Goal: Task Accomplishment & Management: Manage account settings

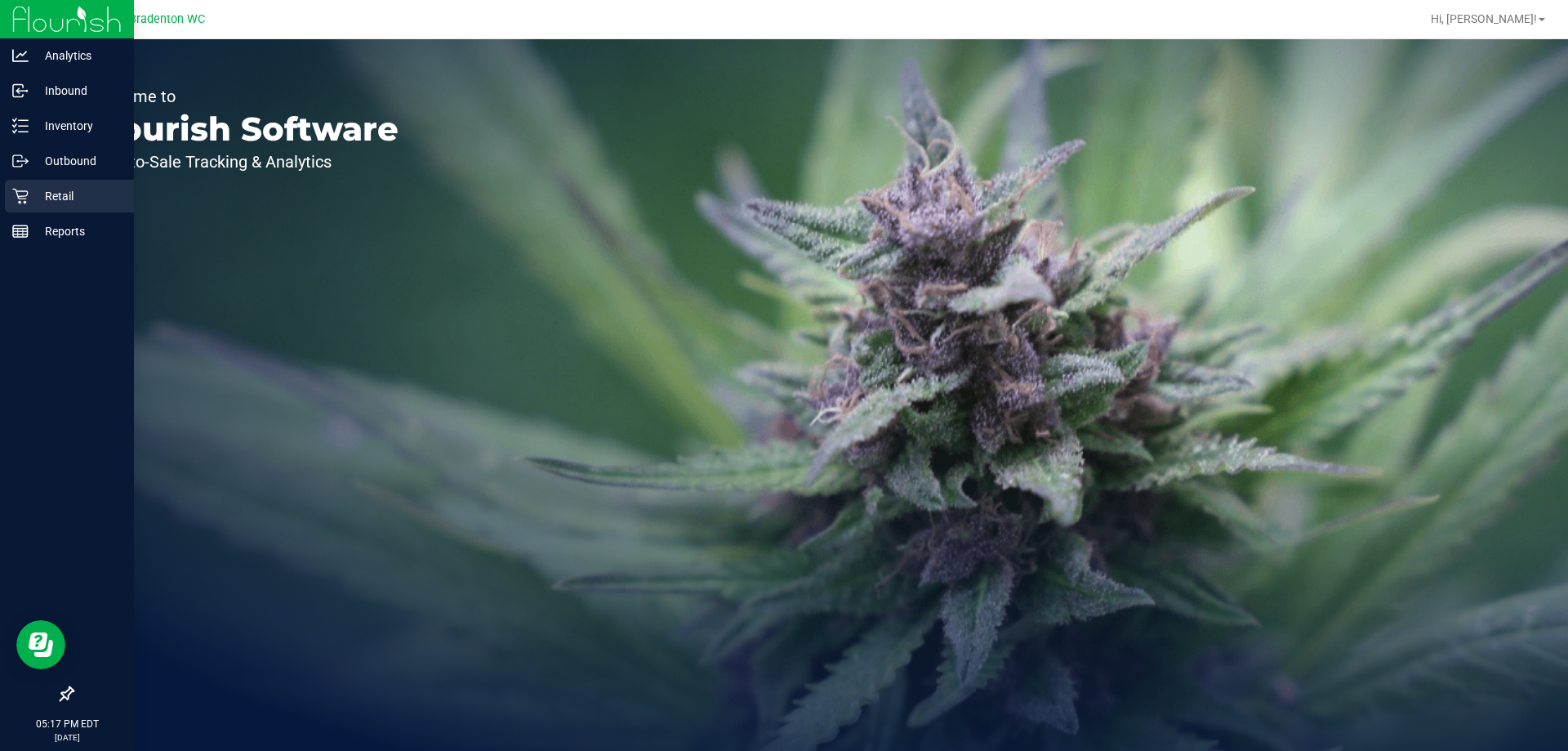
click at [26, 204] on div "Retail" at bounding box center [69, 196] width 129 height 33
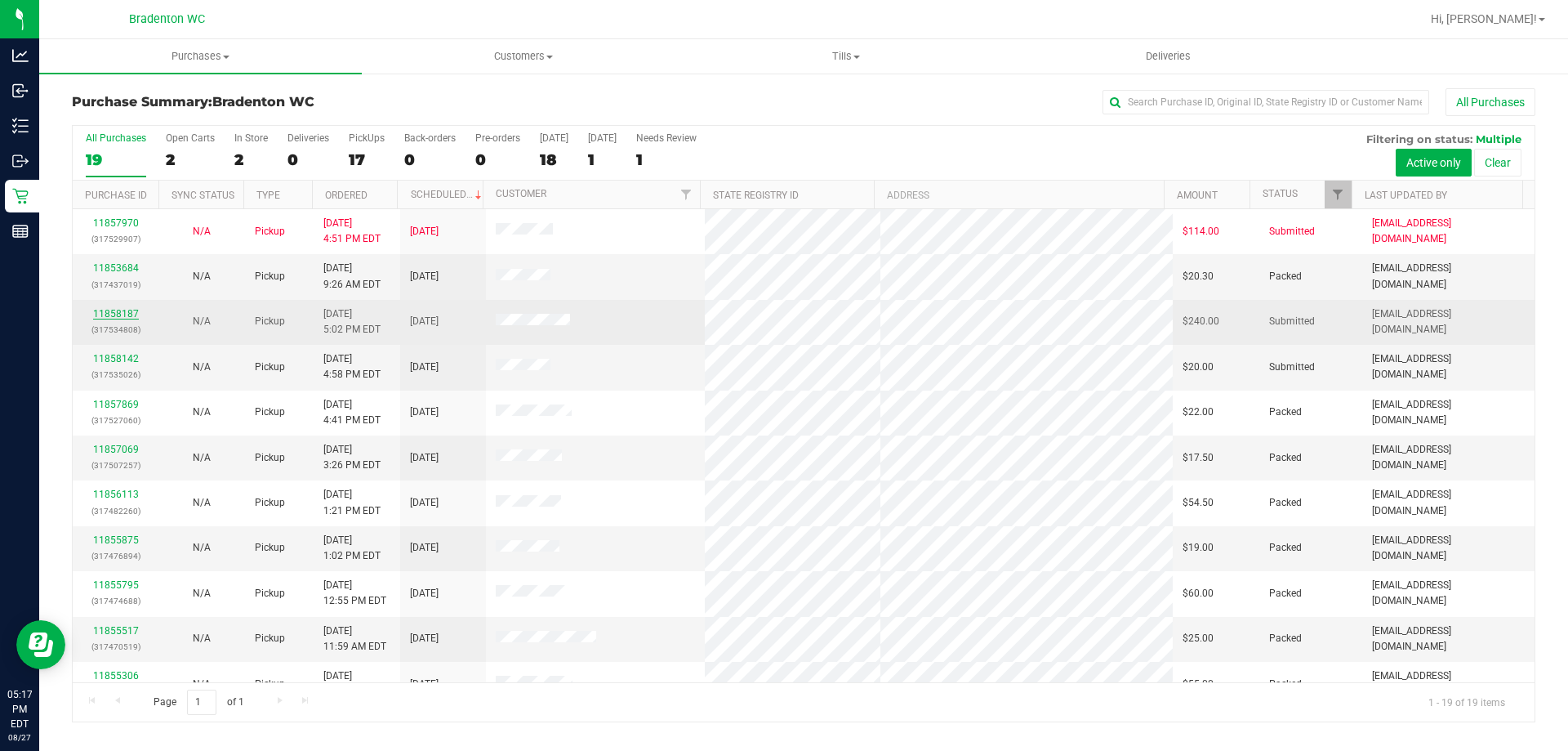
click at [105, 318] on link "11858187" at bounding box center [115, 314] width 45 height 12
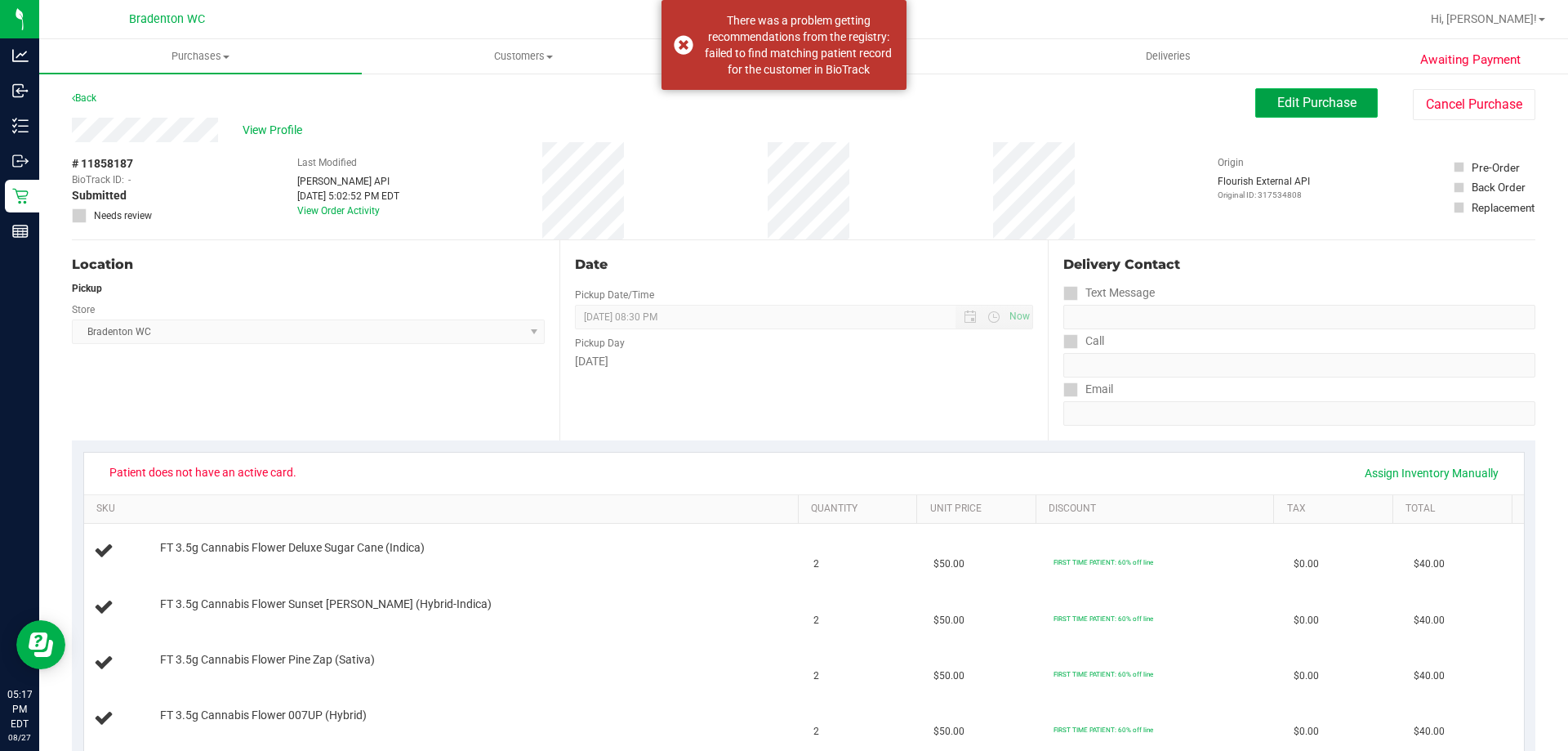
click at [1298, 99] on span "Edit Purchase" at bounding box center [1317, 102] width 79 height 16
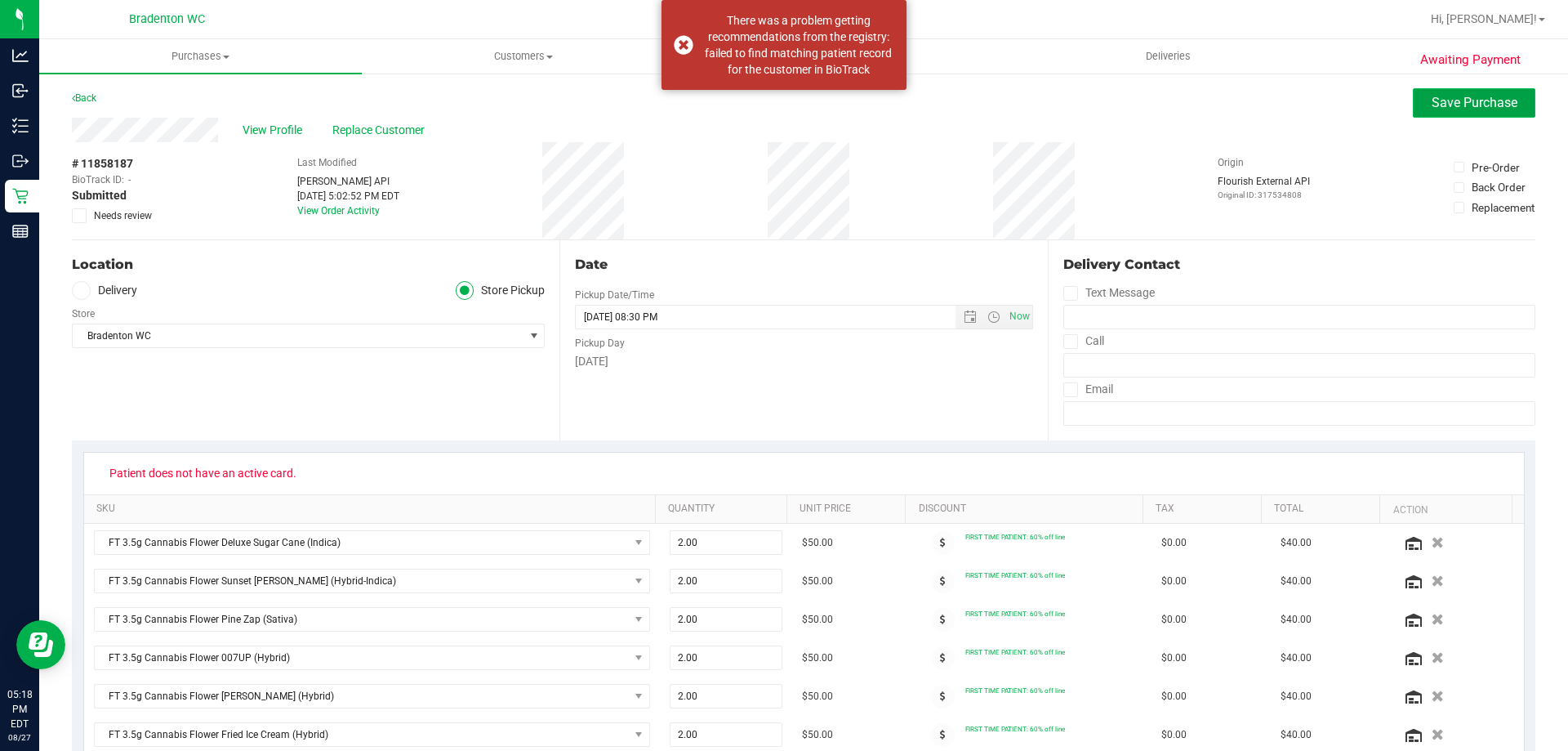
click at [1431, 105] on span "Save Purchase" at bounding box center [1474, 102] width 86 height 16
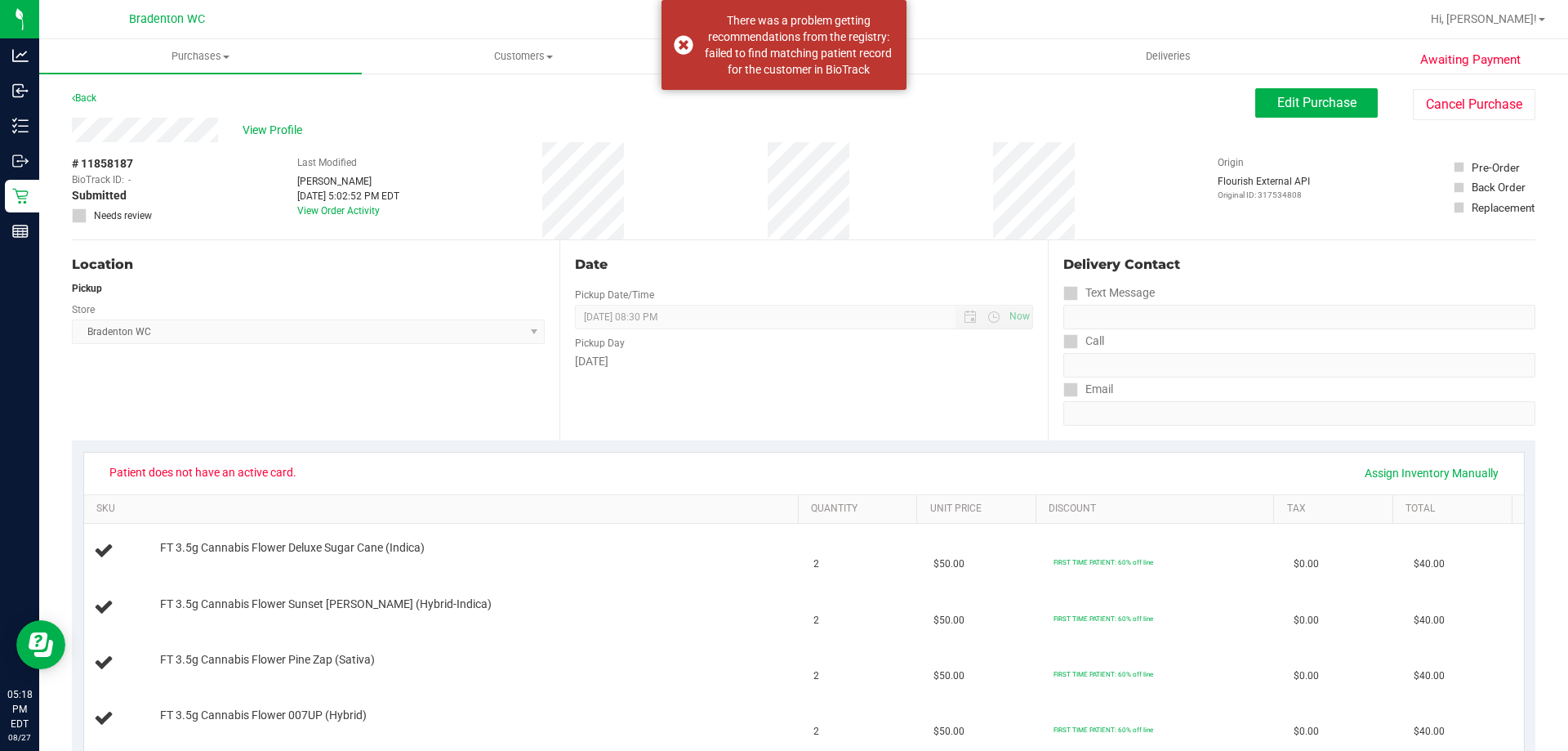
click at [1302, 132] on div "View Profile # 11858187 BioTrack ID: - Submitted Needs review Last Modified Noa…" at bounding box center [803, 179] width 1463 height 123
click at [1314, 99] on span "Edit Purchase" at bounding box center [1317, 102] width 79 height 16
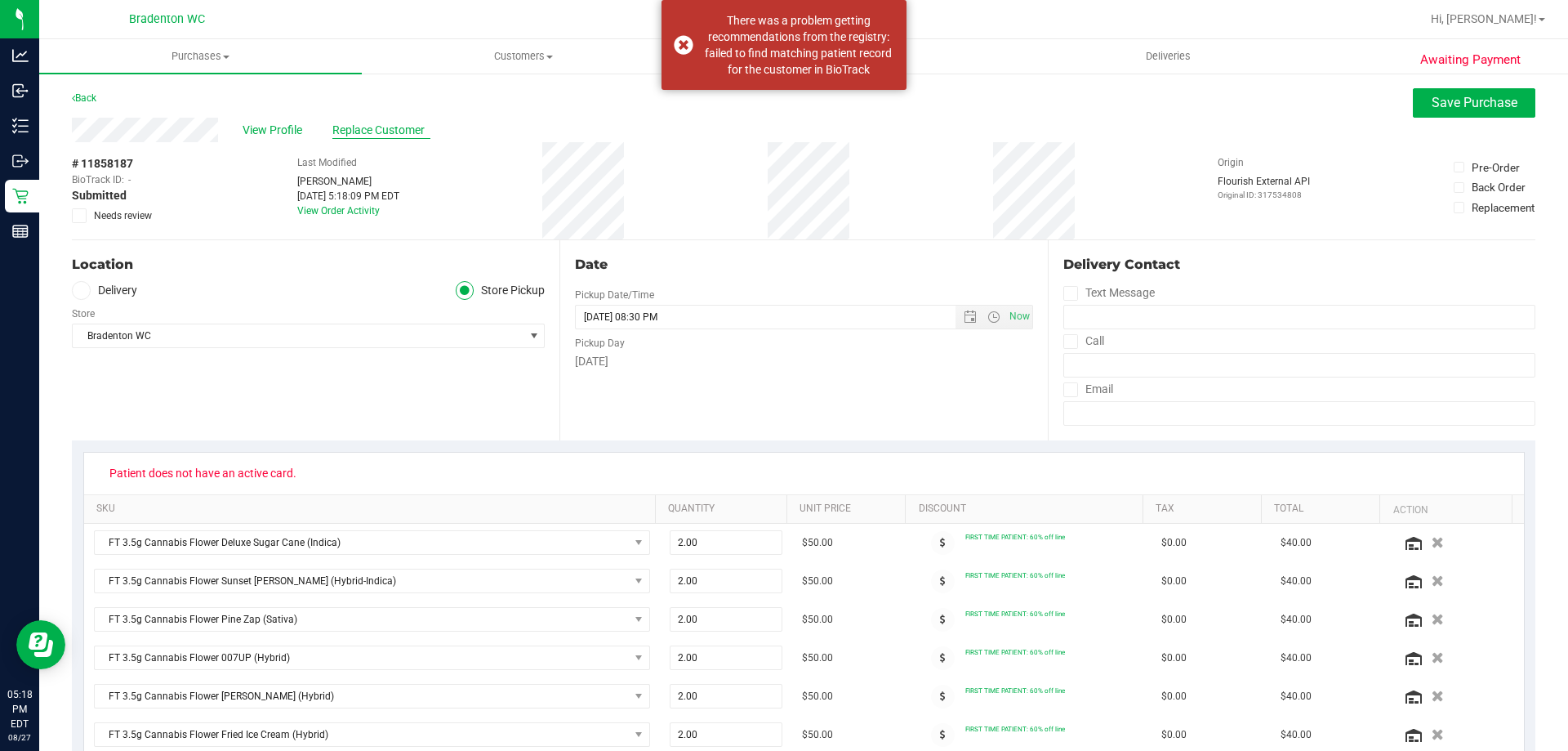
click at [405, 135] on span "Replace Customer" at bounding box center [381, 130] width 98 height 17
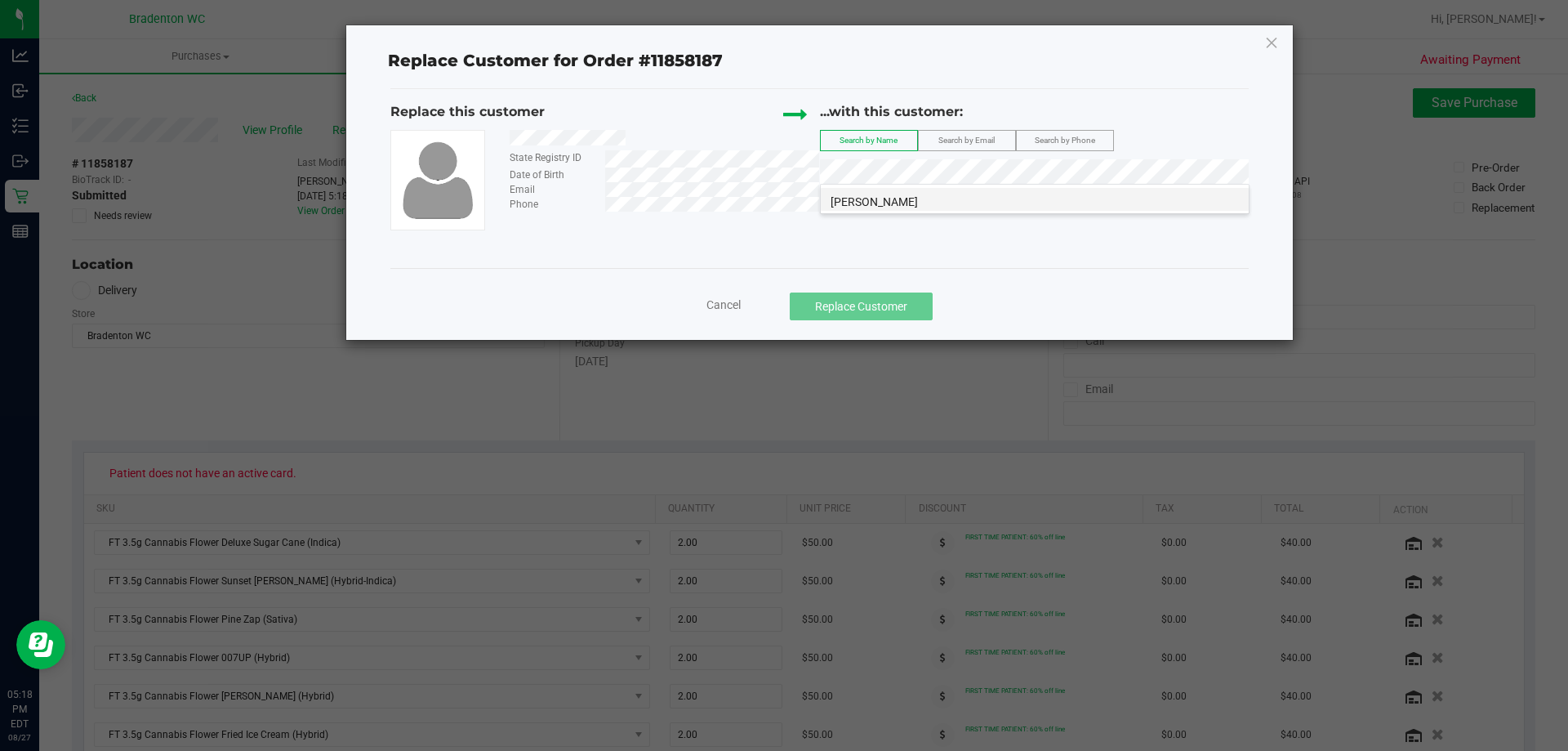
click at [967, 196] on li "NORMAN BUSH IV" at bounding box center [1034, 199] width 428 height 23
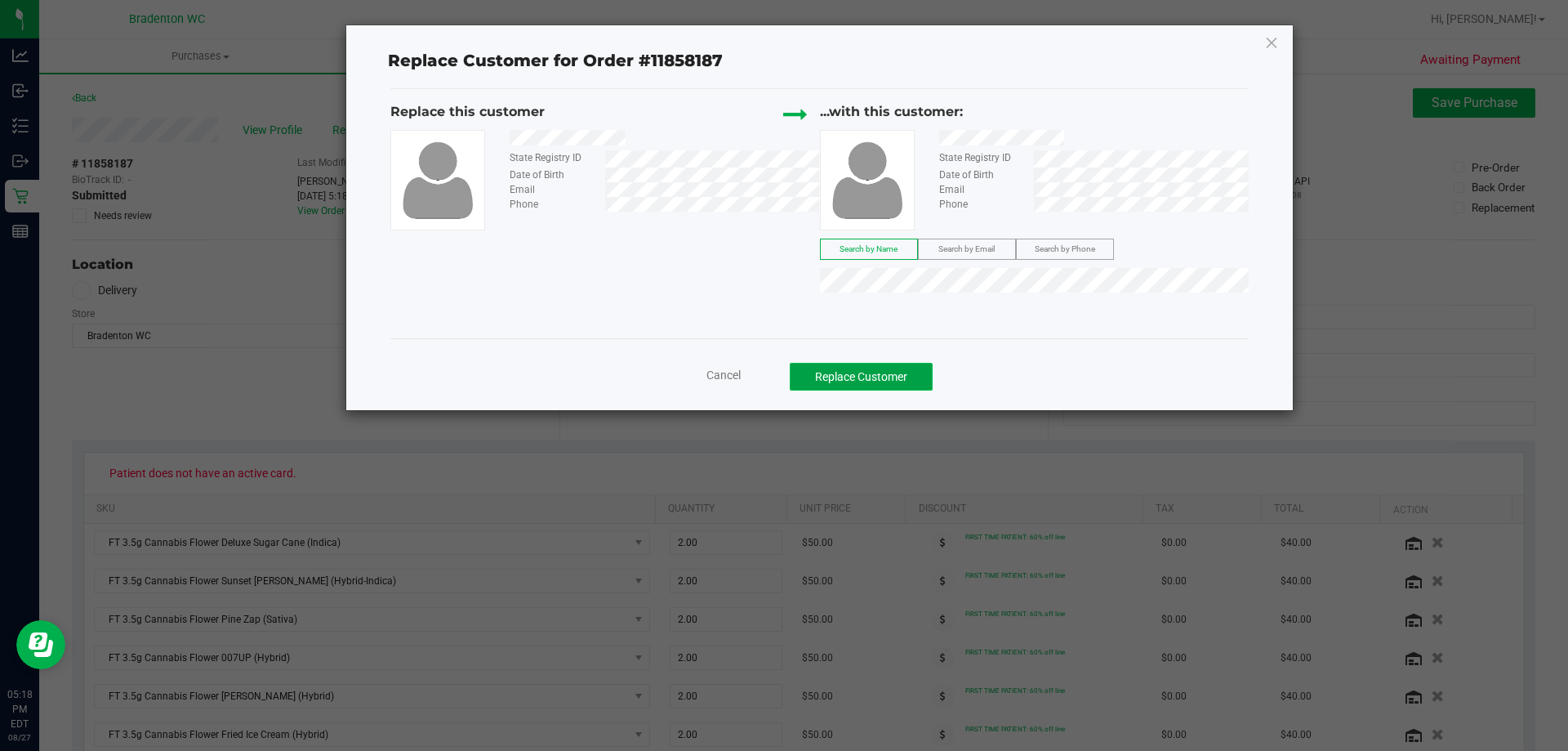
click at [917, 379] on button "Replace Customer" at bounding box center [860, 377] width 143 height 28
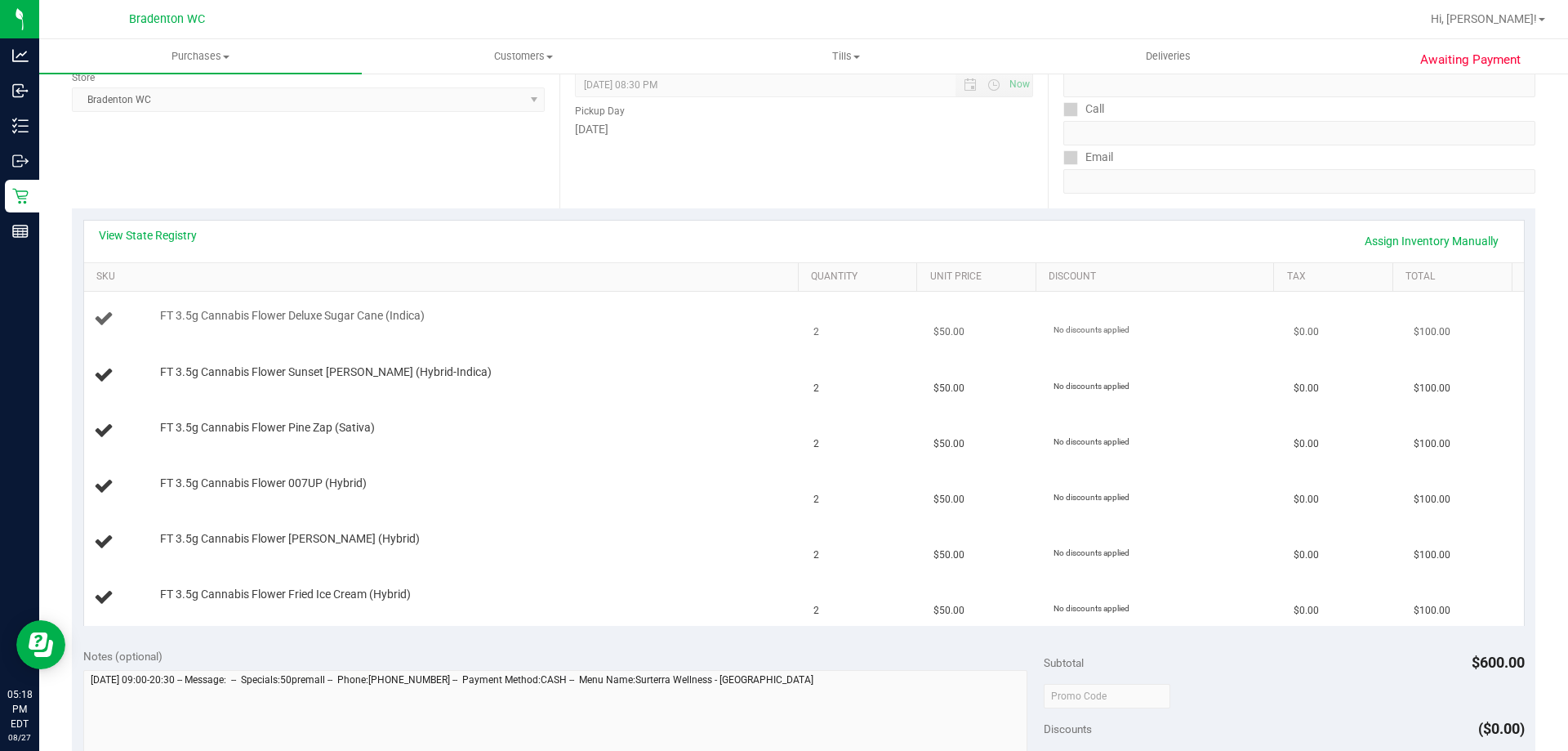
scroll to position [245, 0]
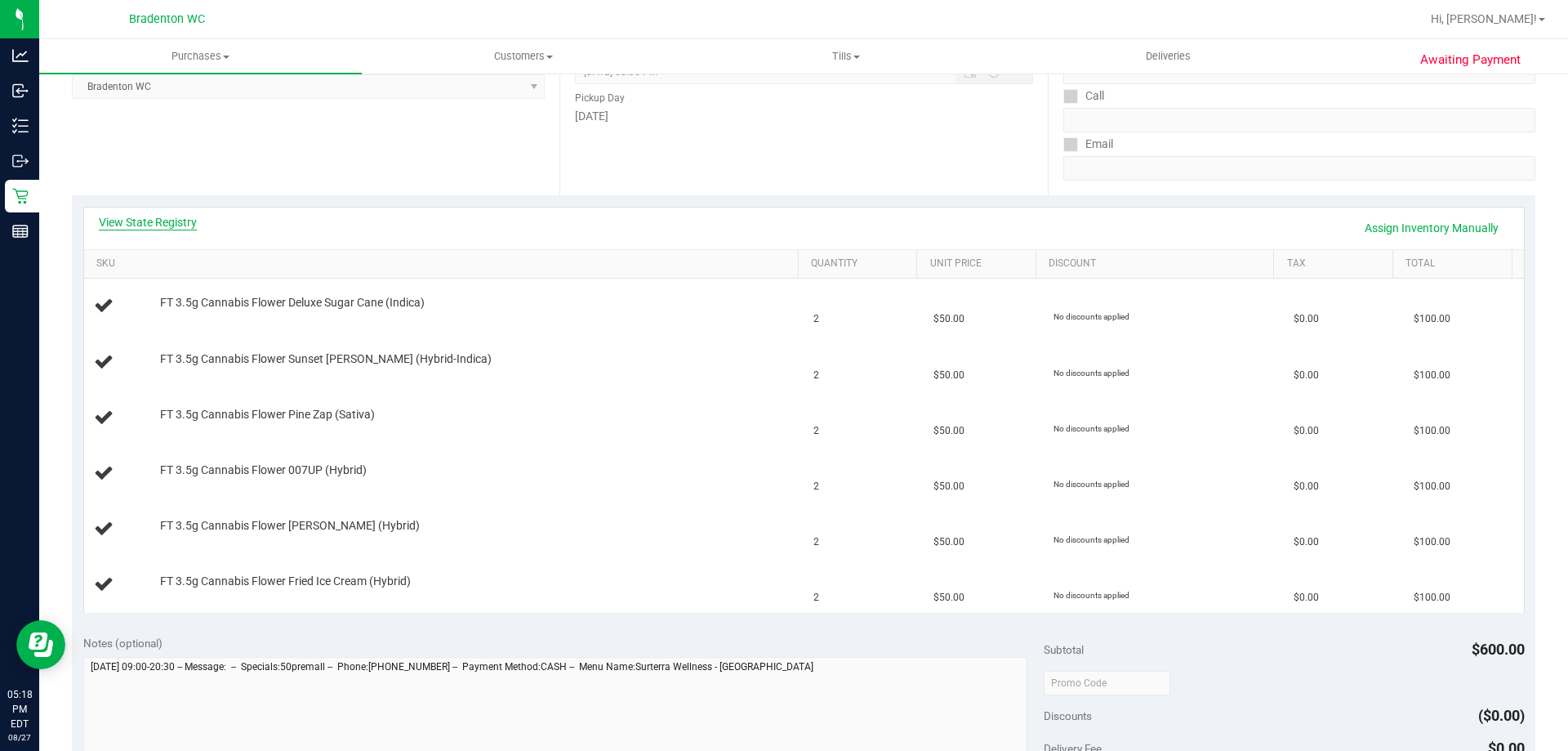
click at [157, 223] on link "View State Registry" at bounding box center [147, 223] width 98 height 16
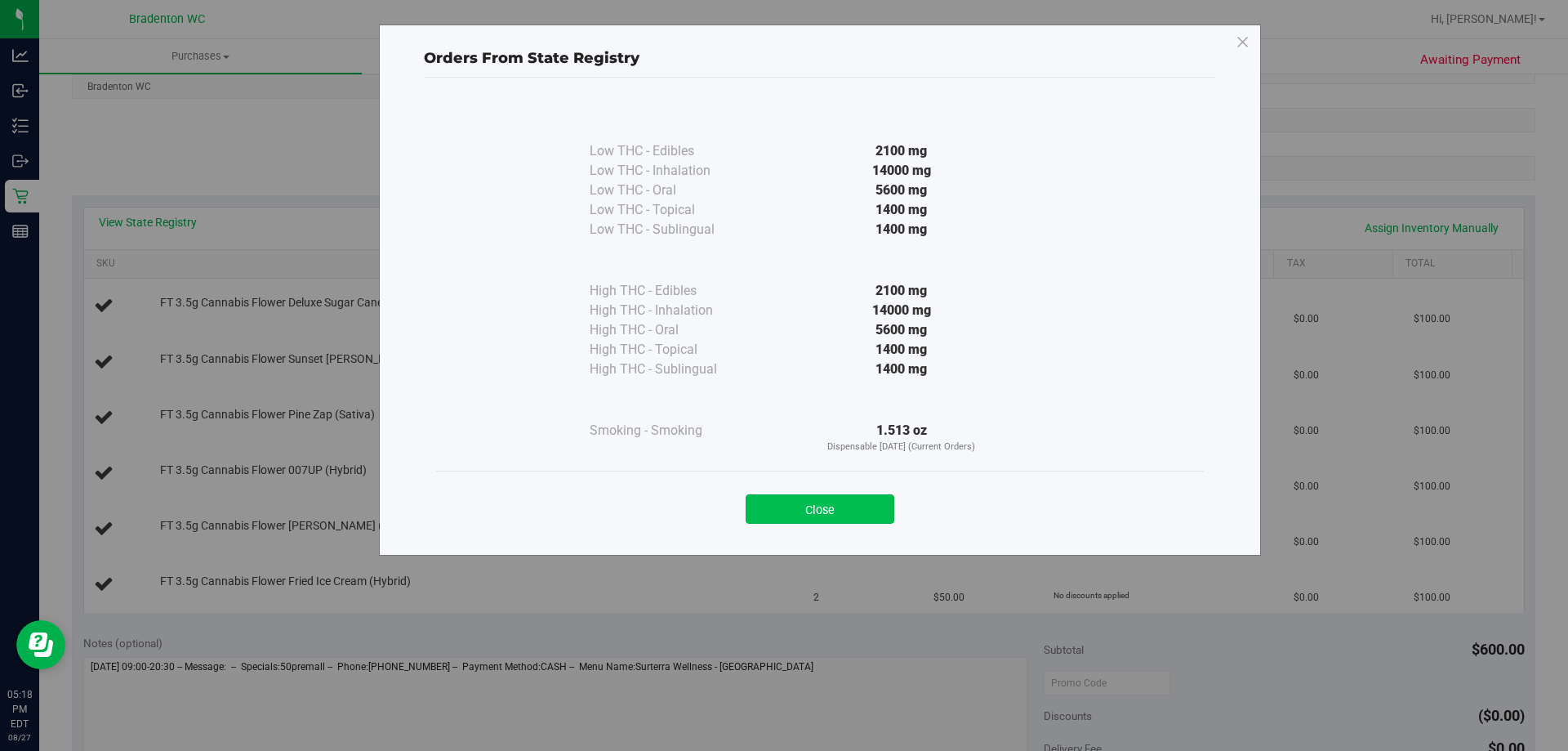
click at [796, 517] on button "Close" at bounding box center [820, 509] width 148 height 30
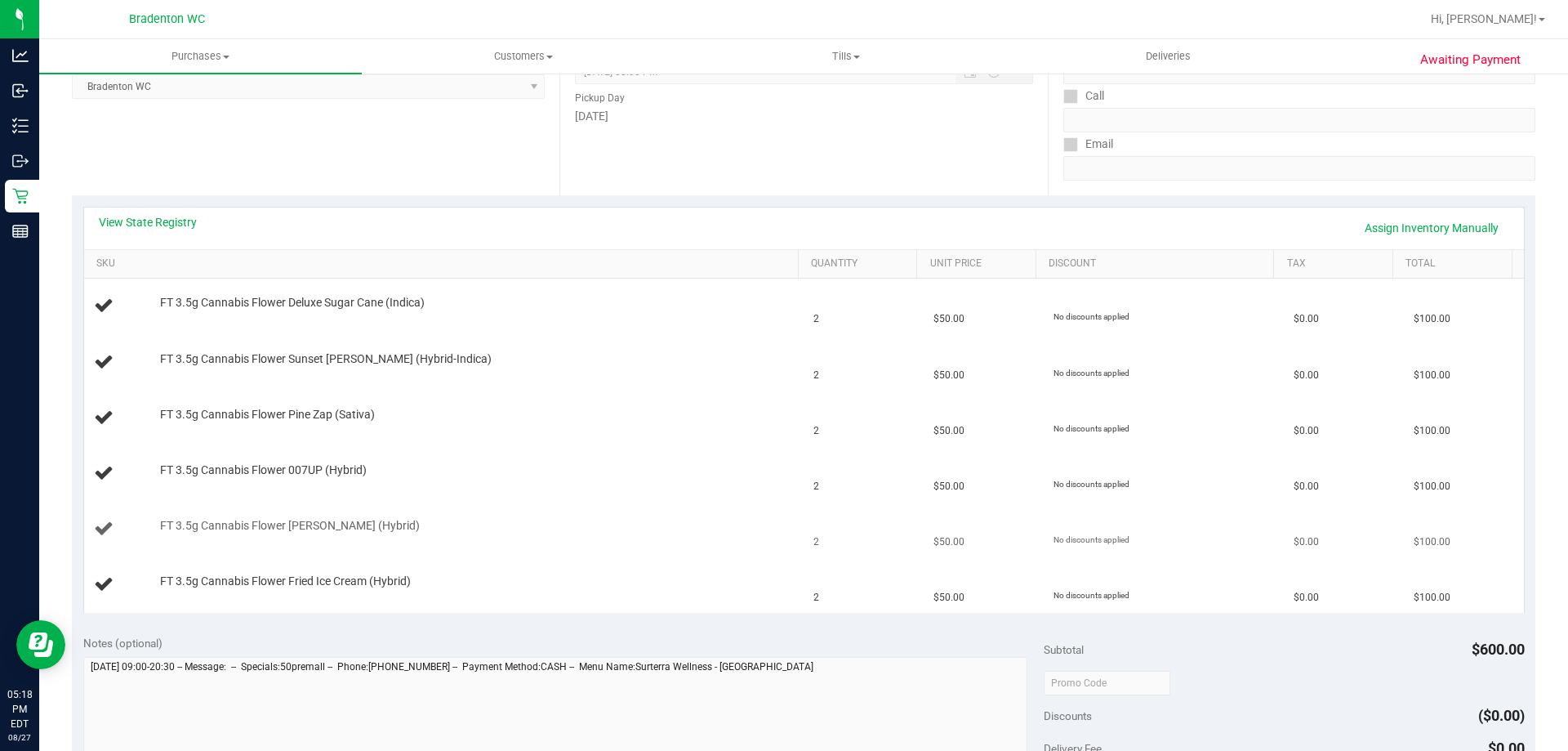
scroll to position [0, 0]
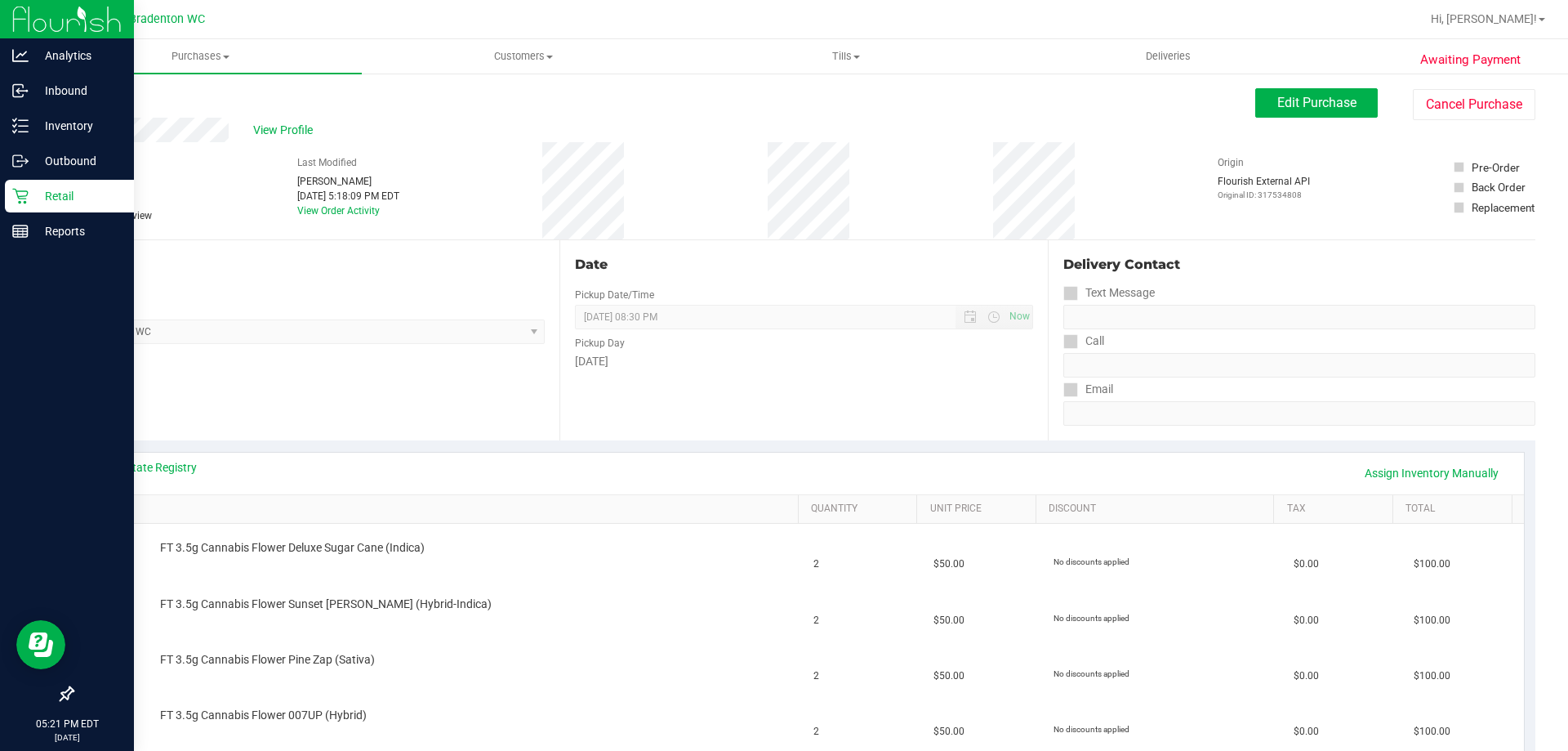
click at [32, 195] on p "Retail" at bounding box center [77, 196] width 98 height 20
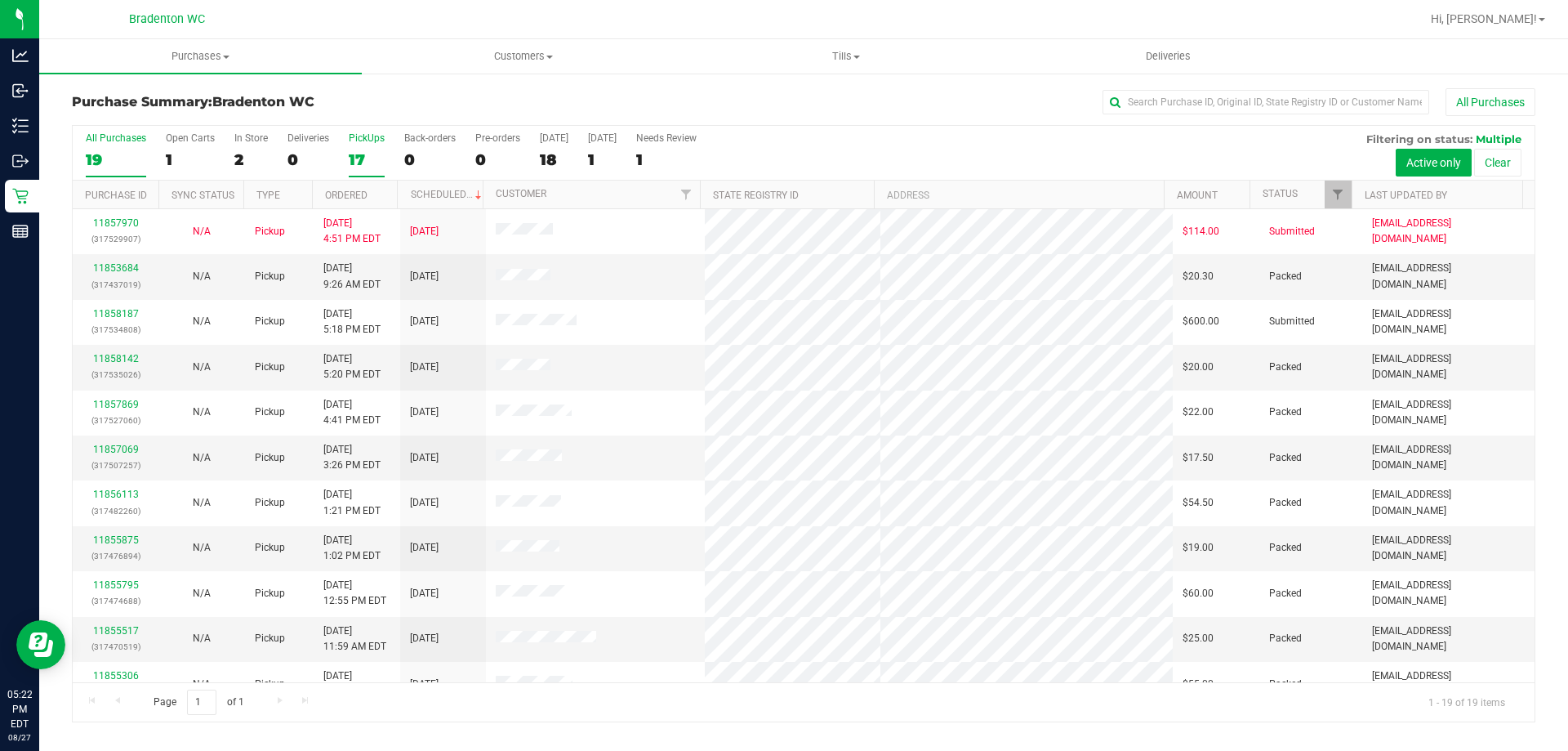
click at [365, 142] on div "PickUps" at bounding box center [367, 138] width 36 height 12
click at [0, 0] on input "PickUps 17" at bounding box center [0, 0] width 0 height 0
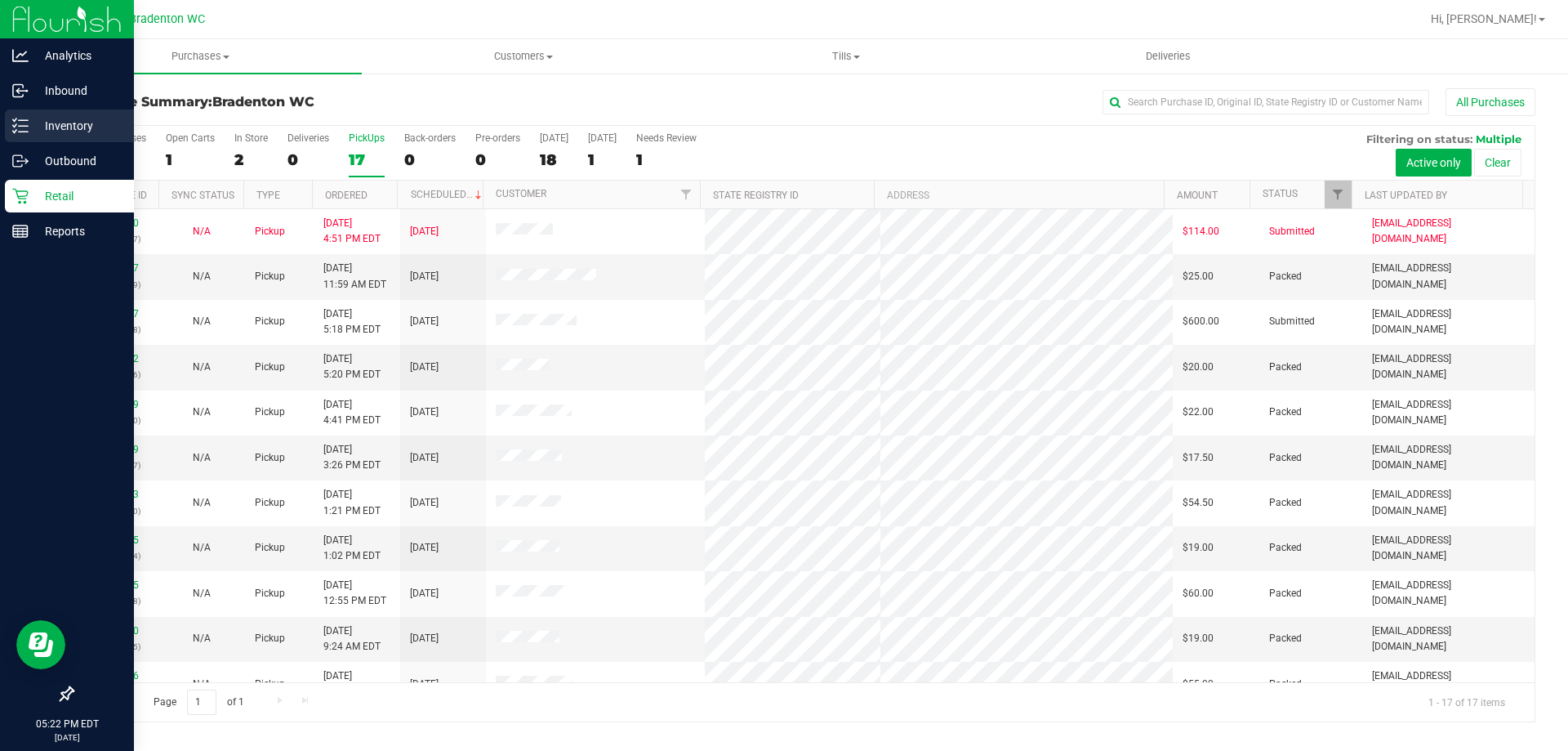
click at [71, 124] on p "Inventory" at bounding box center [77, 126] width 98 height 20
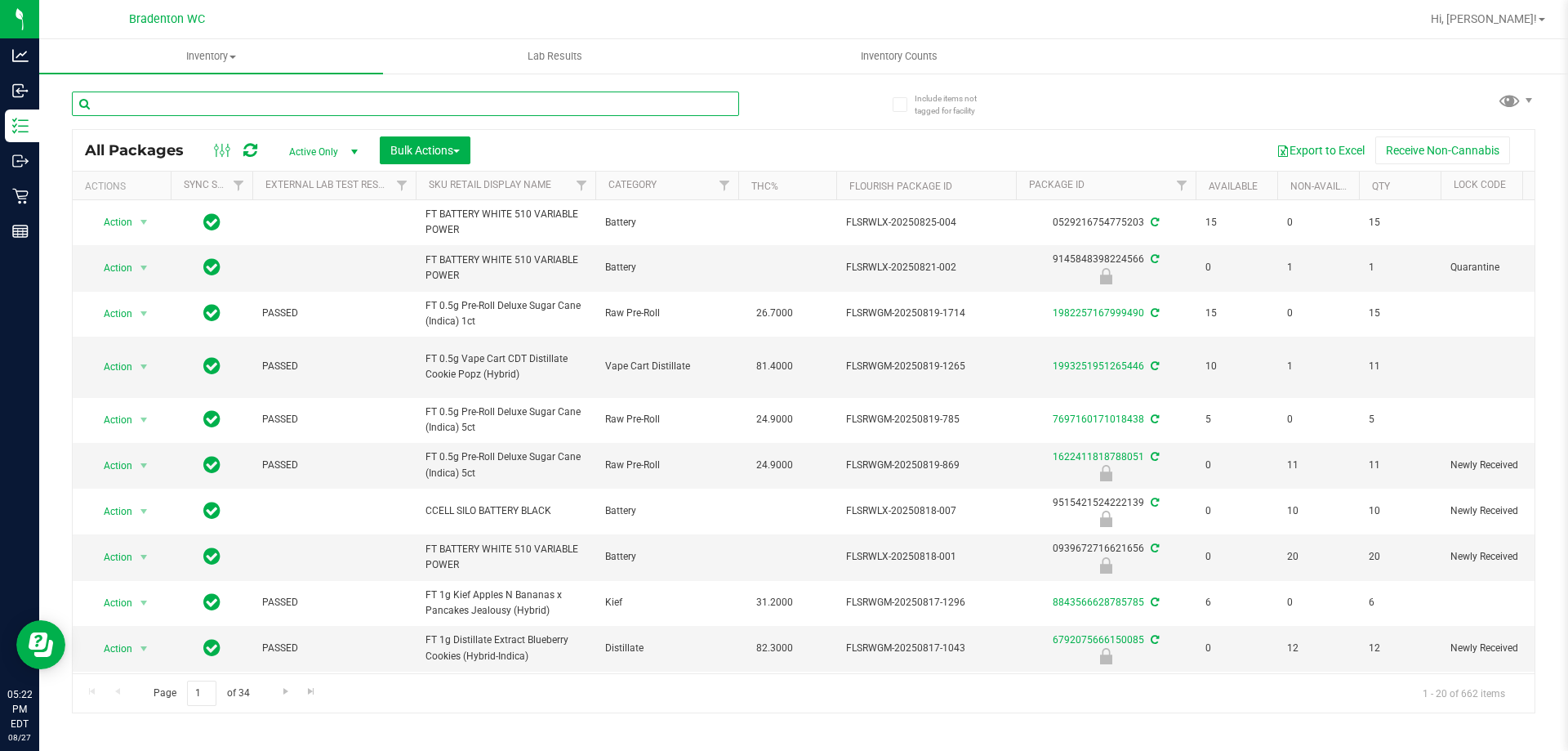
click at [591, 97] on input "text" at bounding box center [405, 104] width 667 height 25
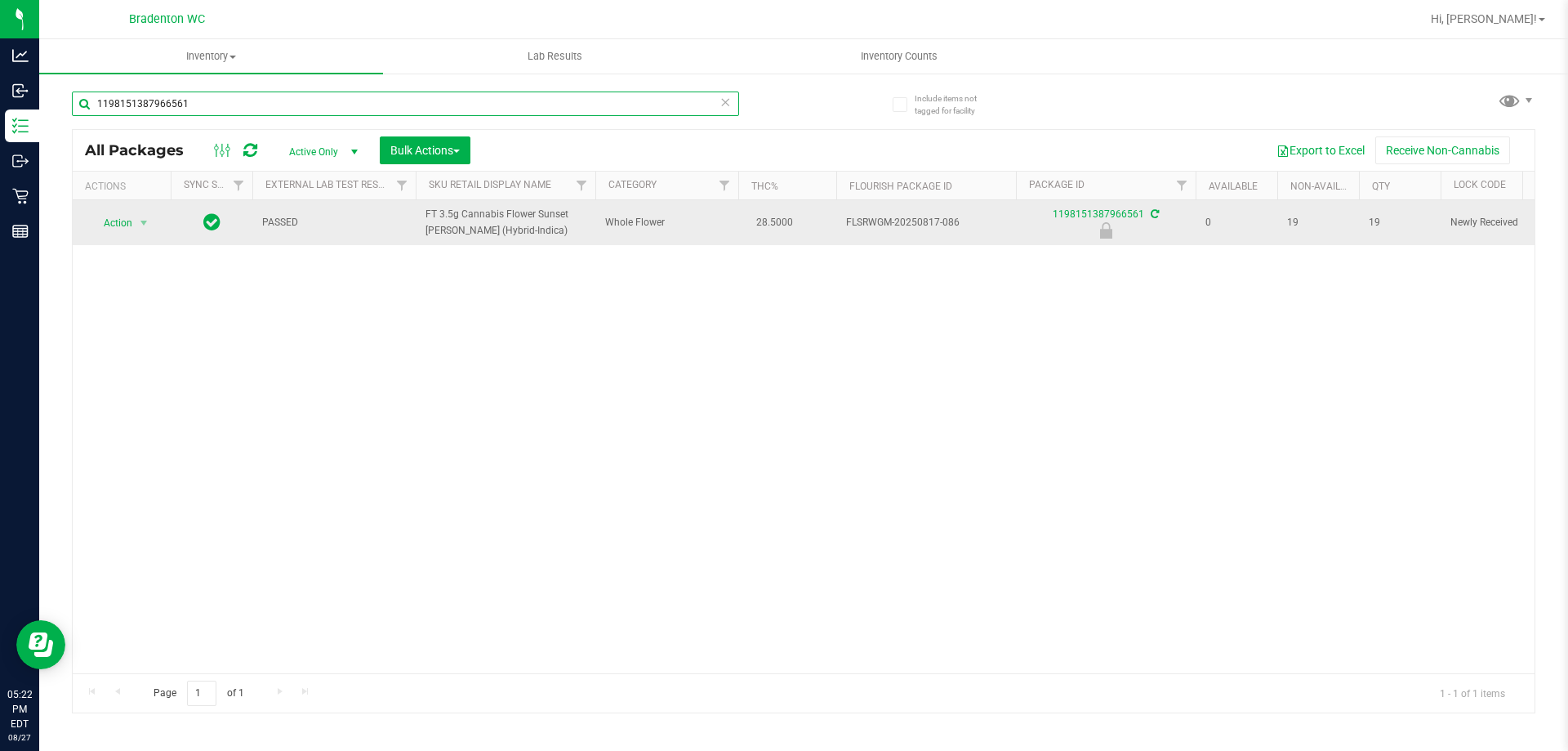
type input "1198151387966561"
click at [134, 222] on span "select" at bounding box center [144, 223] width 21 height 23
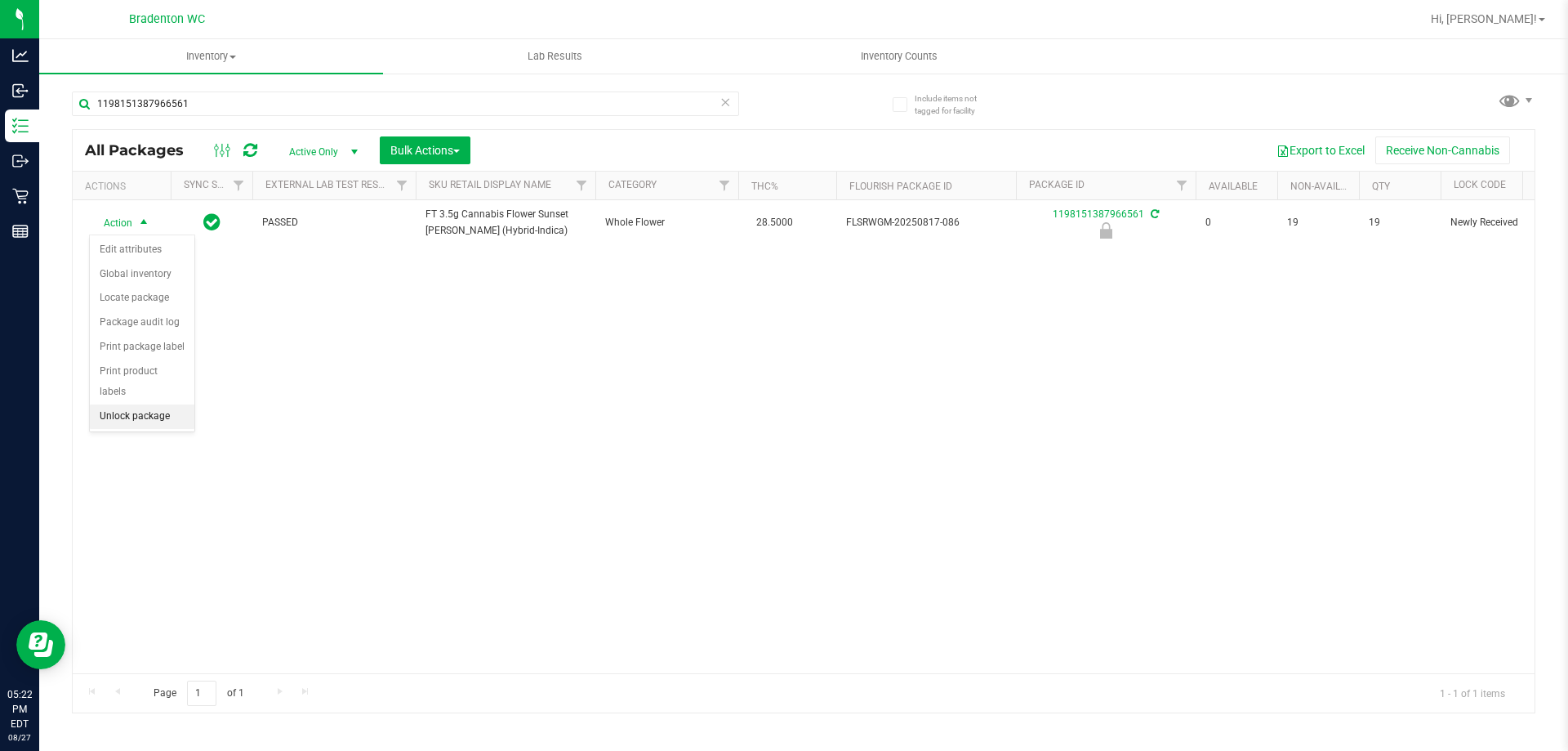
click at [132, 405] on li "Unlock package" at bounding box center [142, 417] width 105 height 25
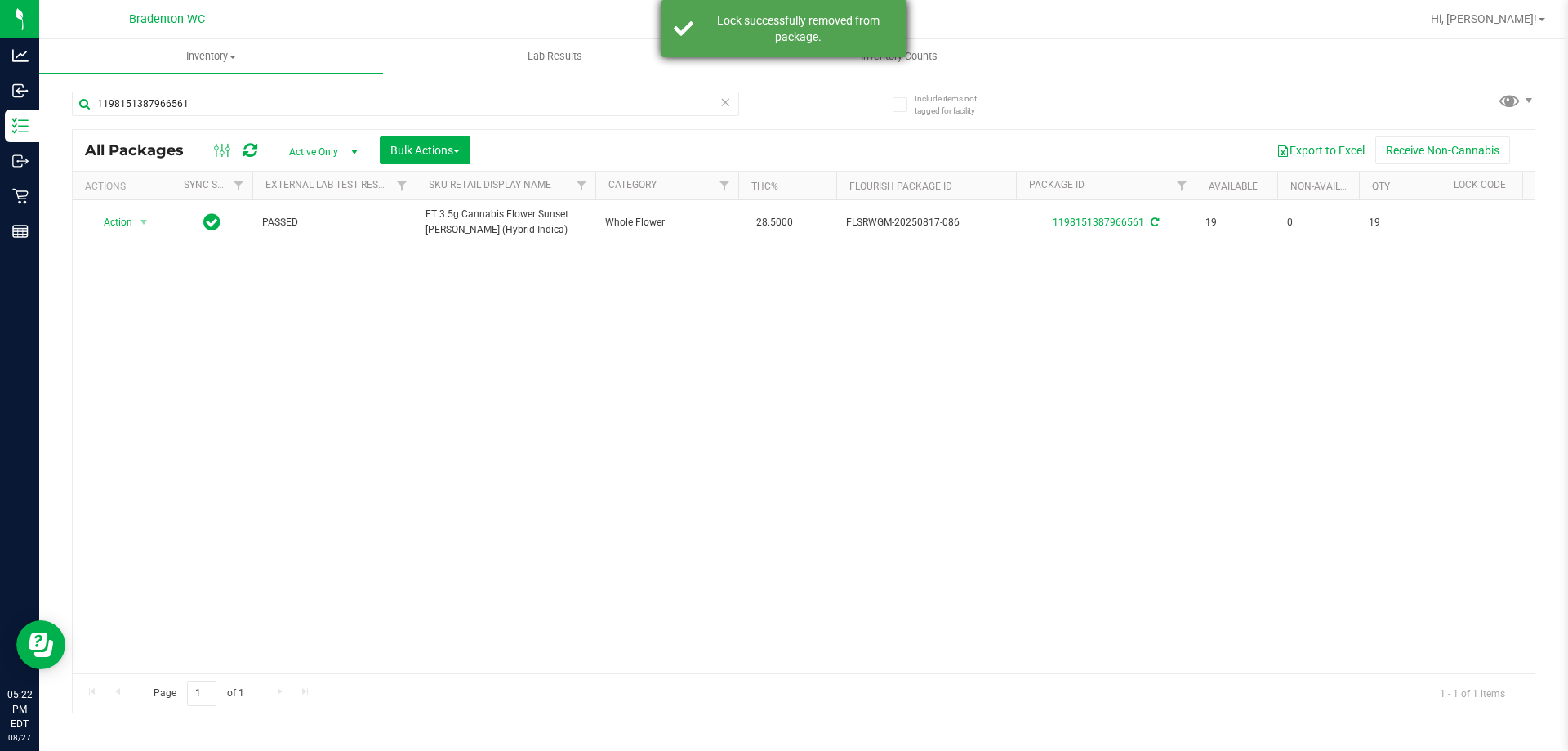
click at [797, 22] on div "Lock successfully removed from package." at bounding box center [798, 29] width 192 height 33
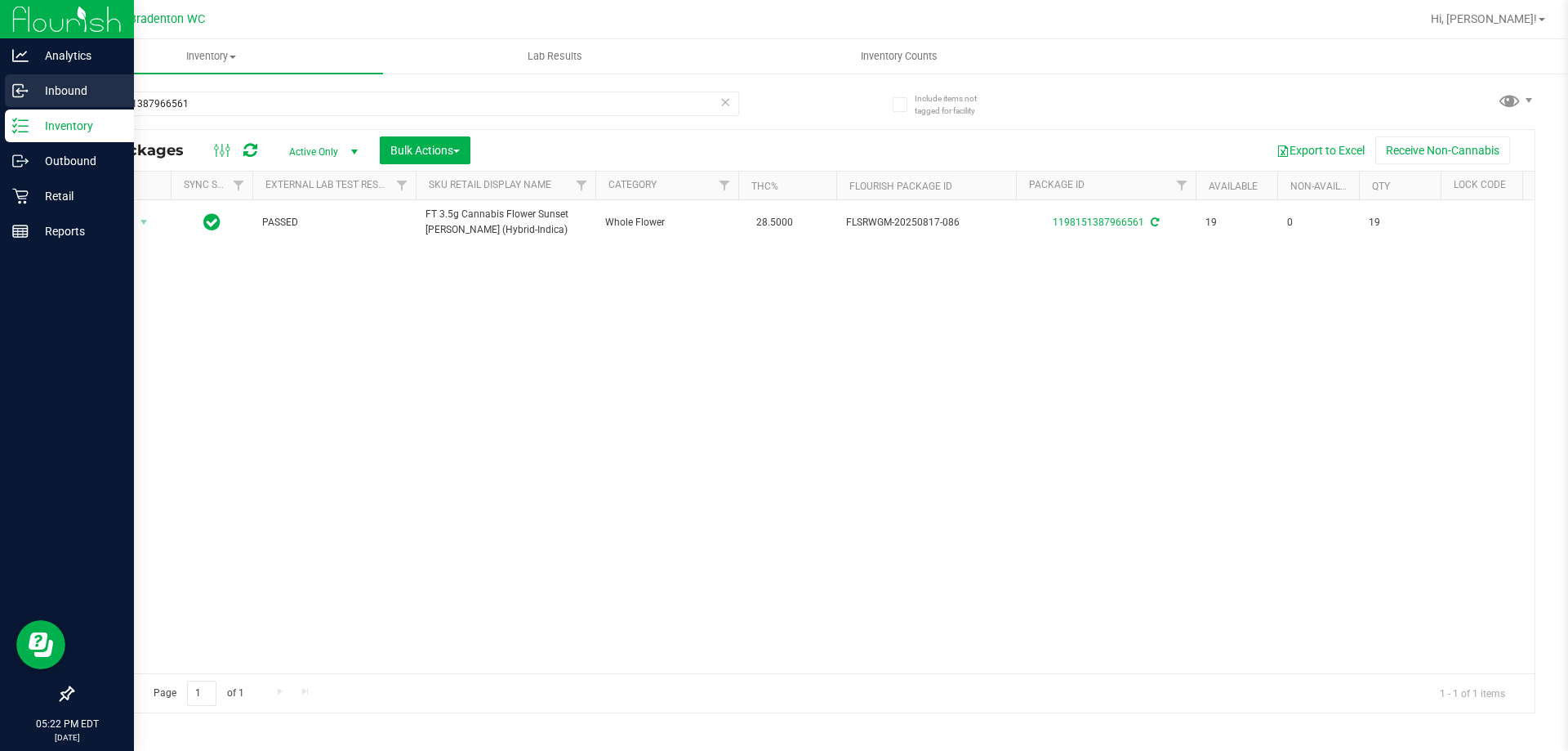
click at [49, 88] on p "Inbound" at bounding box center [77, 91] width 98 height 20
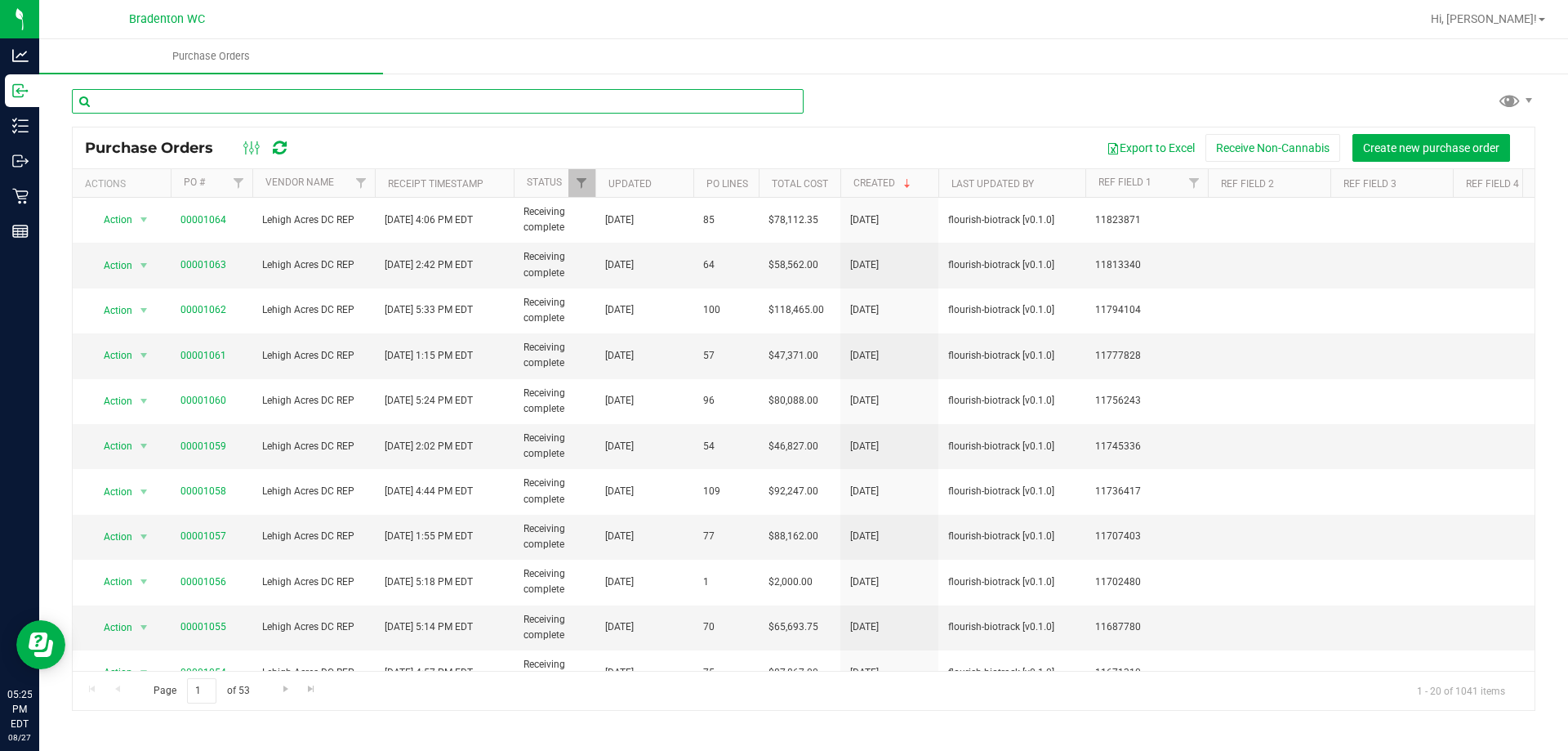
click at [311, 94] on input "text" at bounding box center [438, 101] width 732 height 25
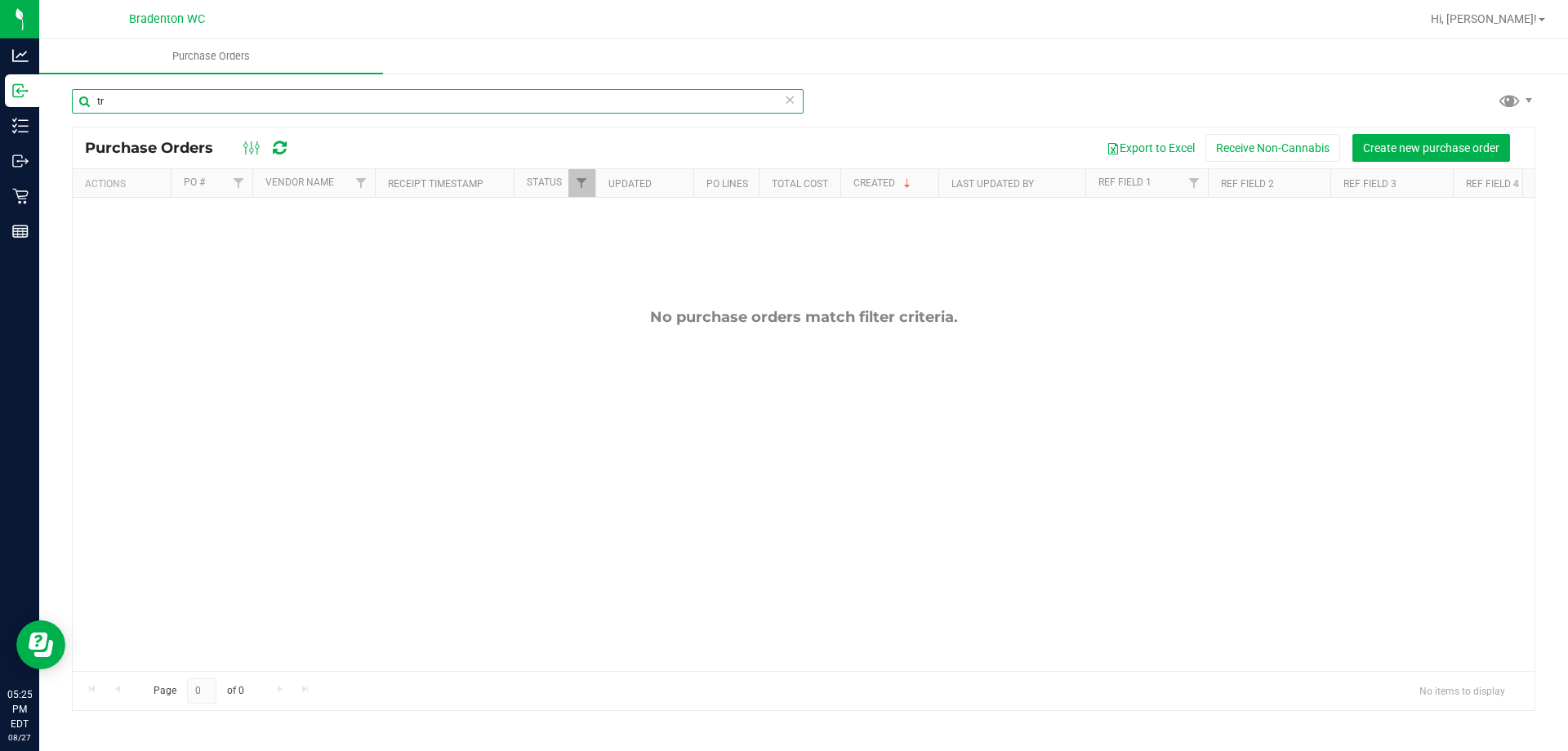
type input "t"
type input "TRK"
click at [791, 104] on icon at bounding box center [789, 99] width 12 height 20
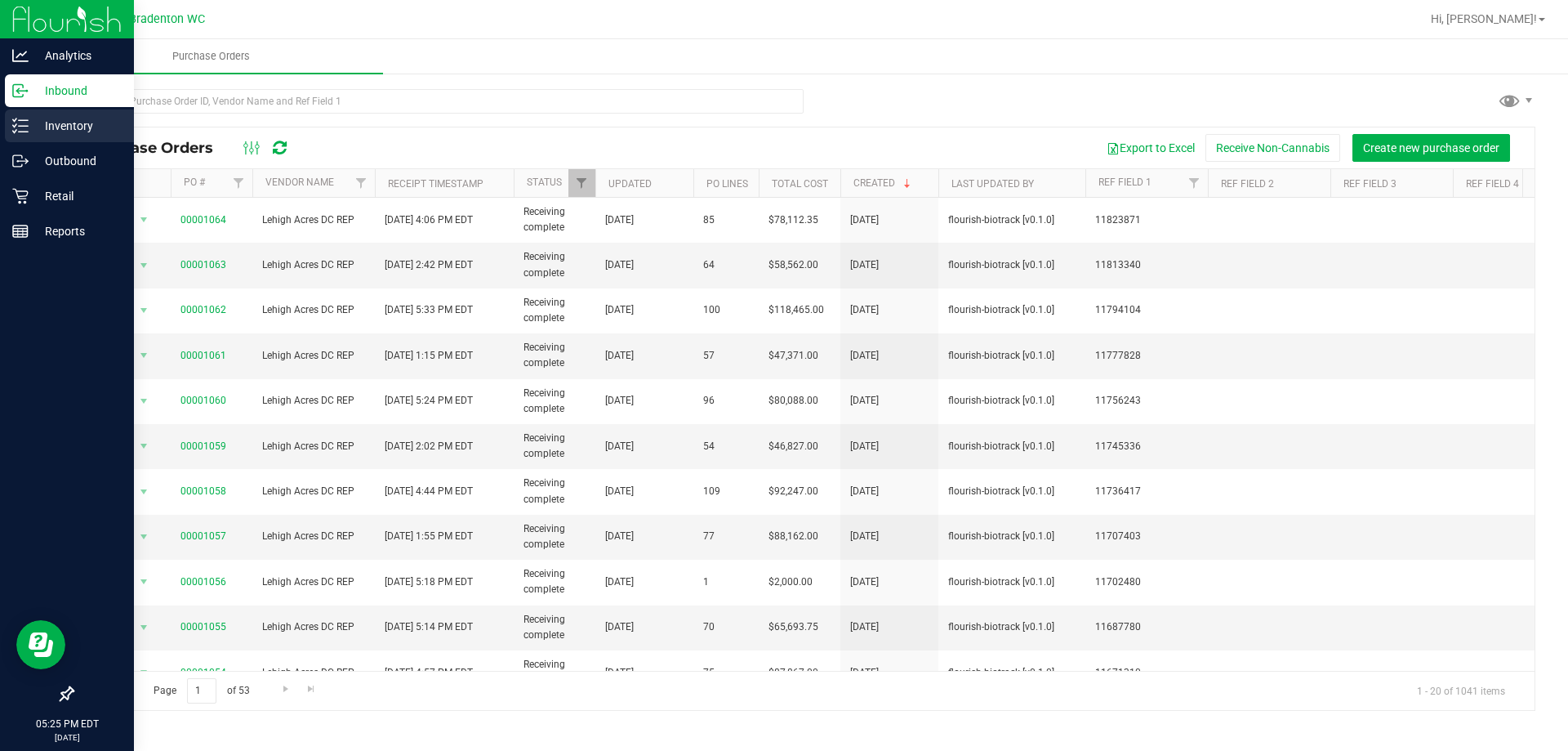
click at [42, 126] on p "Inventory" at bounding box center [77, 126] width 98 height 20
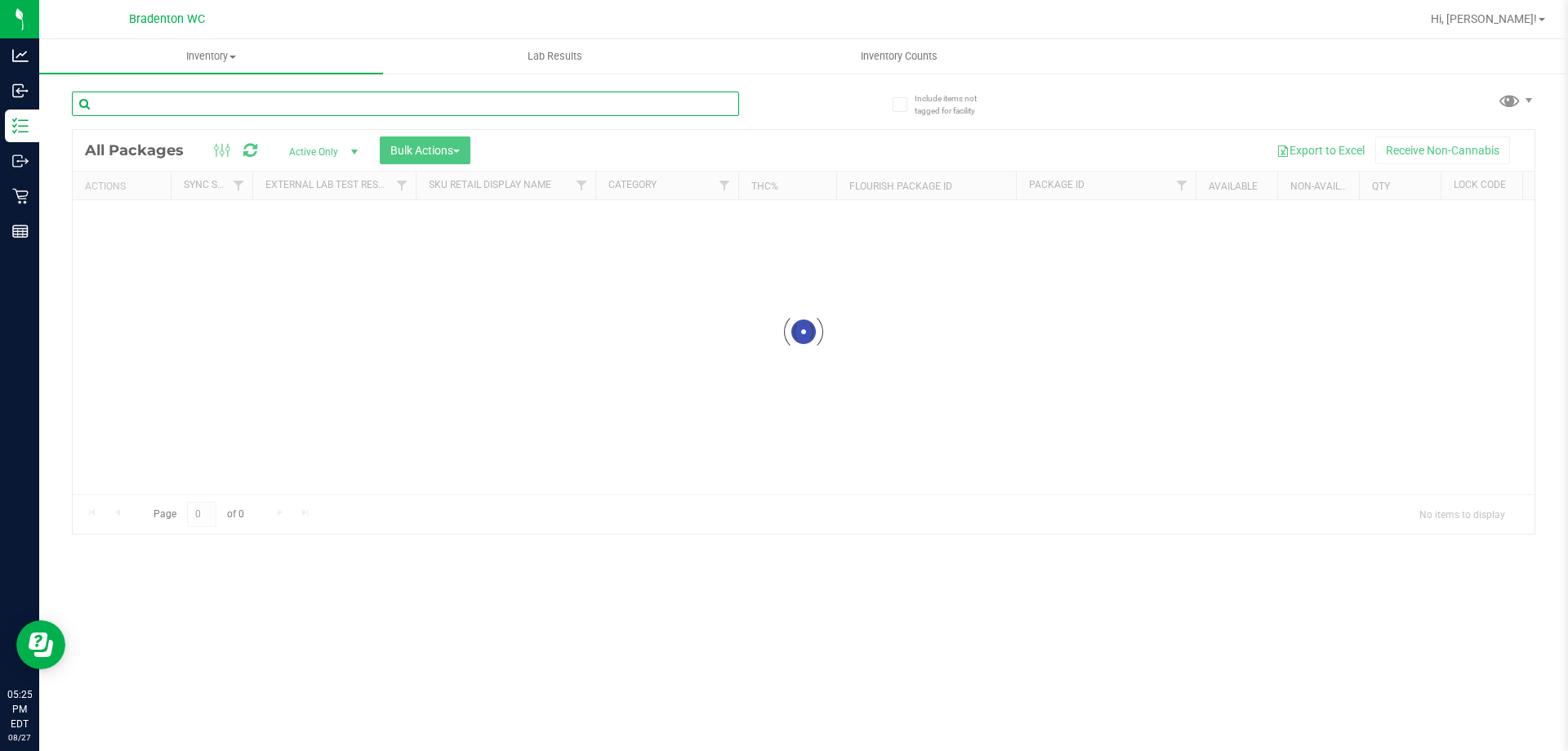
click at [252, 106] on input "text" at bounding box center [405, 104] width 667 height 25
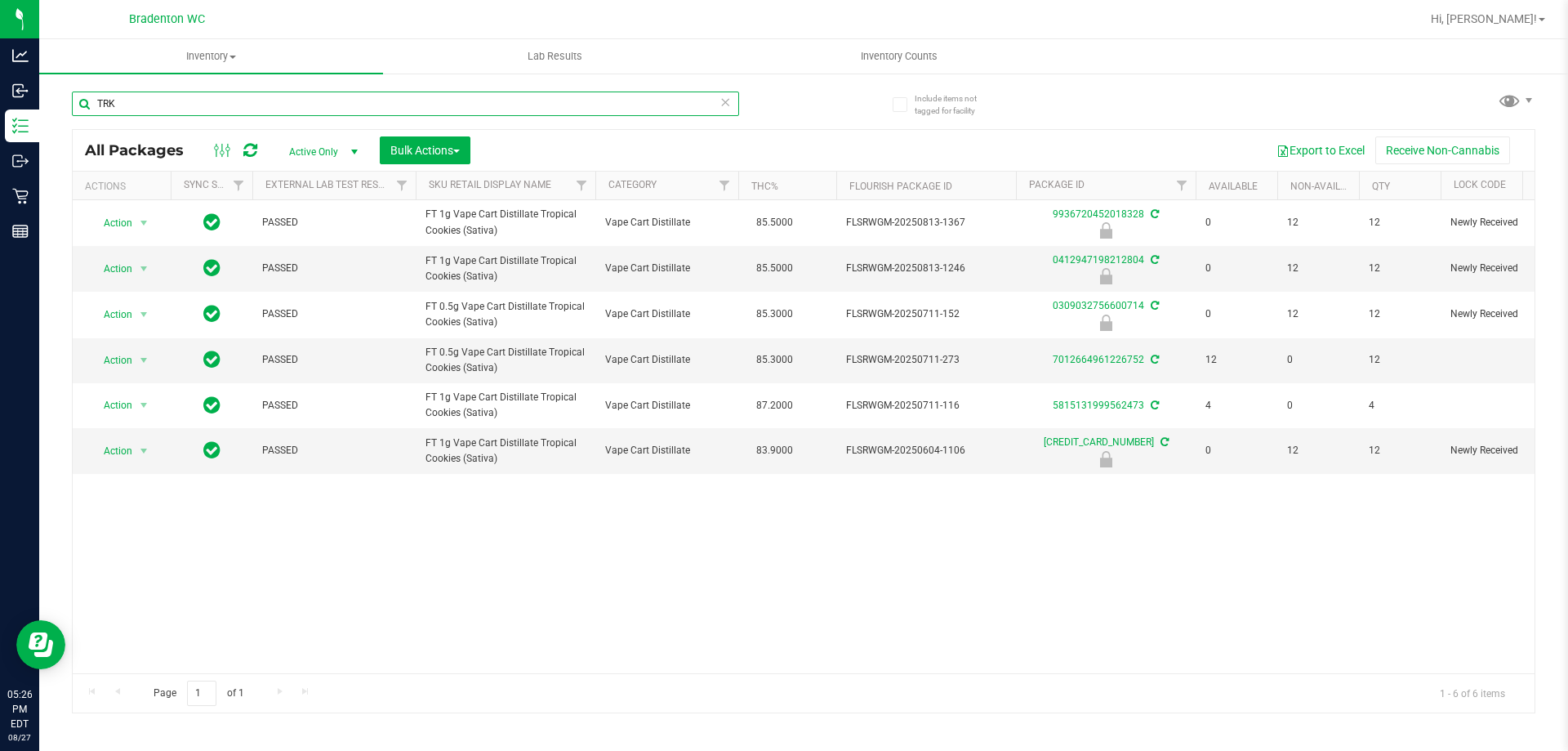
type input "TRK"
click at [728, 101] on icon at bounding box center [725, 101] width 12 height 20
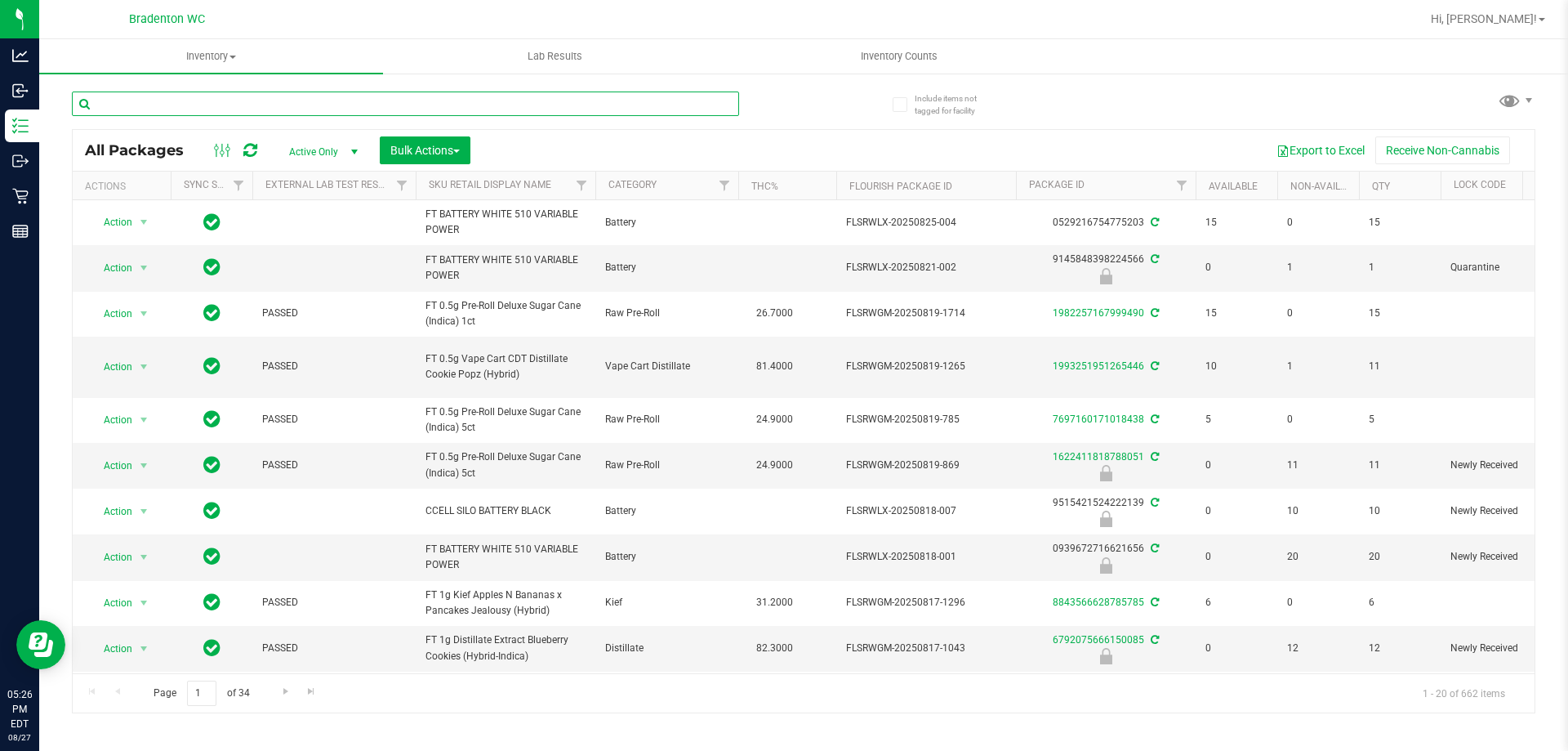
click at [257, 107] on input "text" at bounding box center [405, 104] width 667 height 25
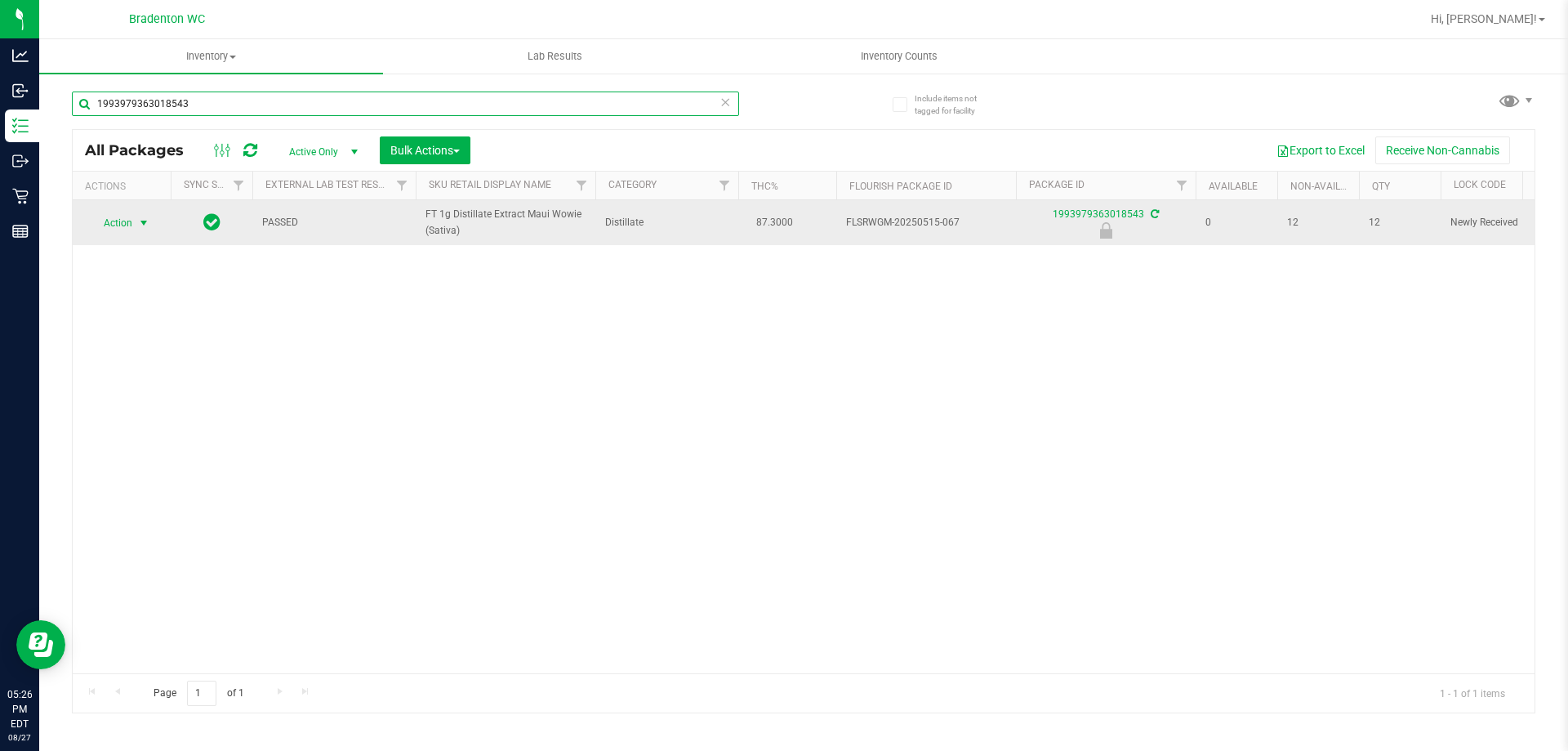
type input "1993979363018543"
click at [143, 223] on span "select" at bounding box center [143, 223] width 13 height 13
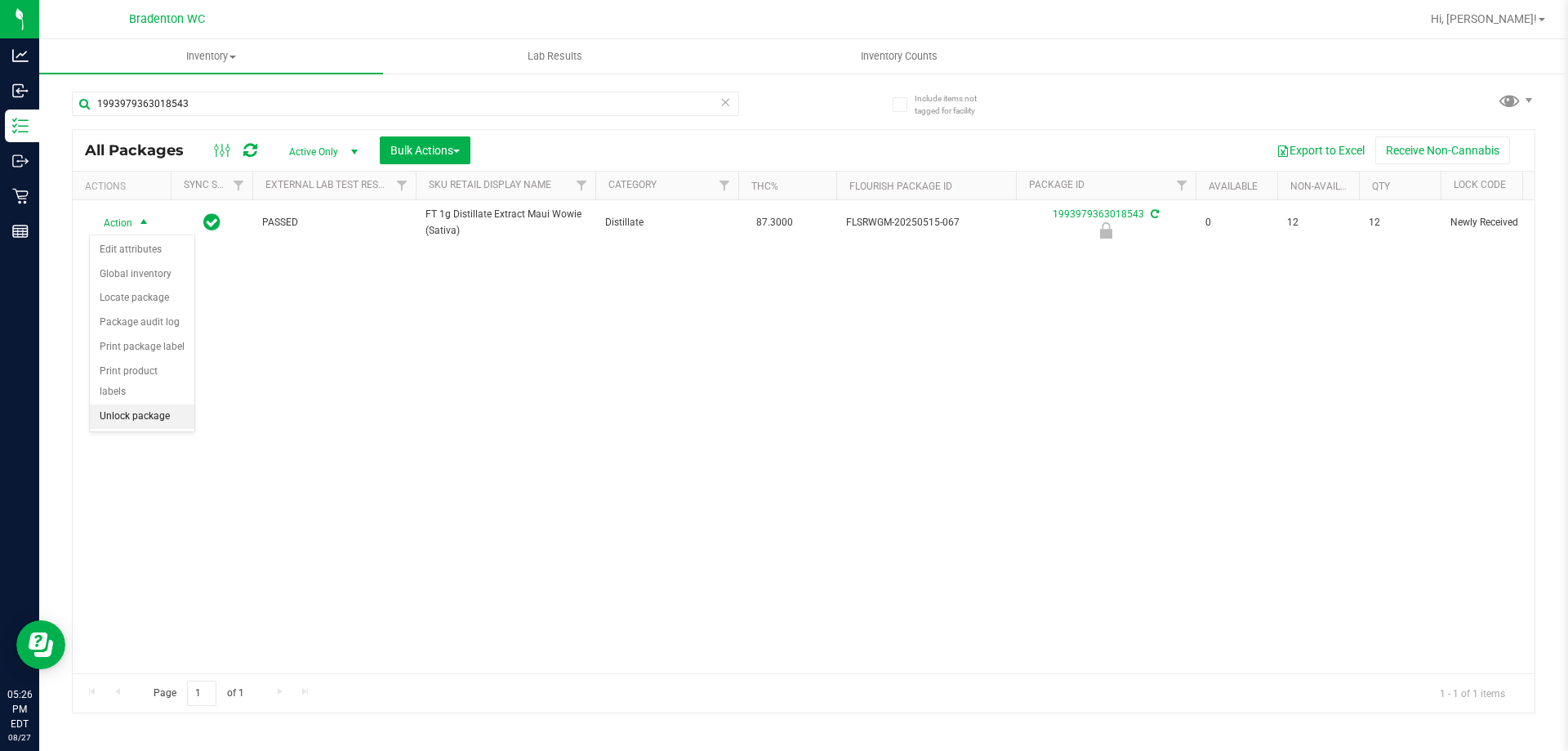
click at [136, 405] on li "Unlock package" at bounding box center [142, 417] width 105 height 25
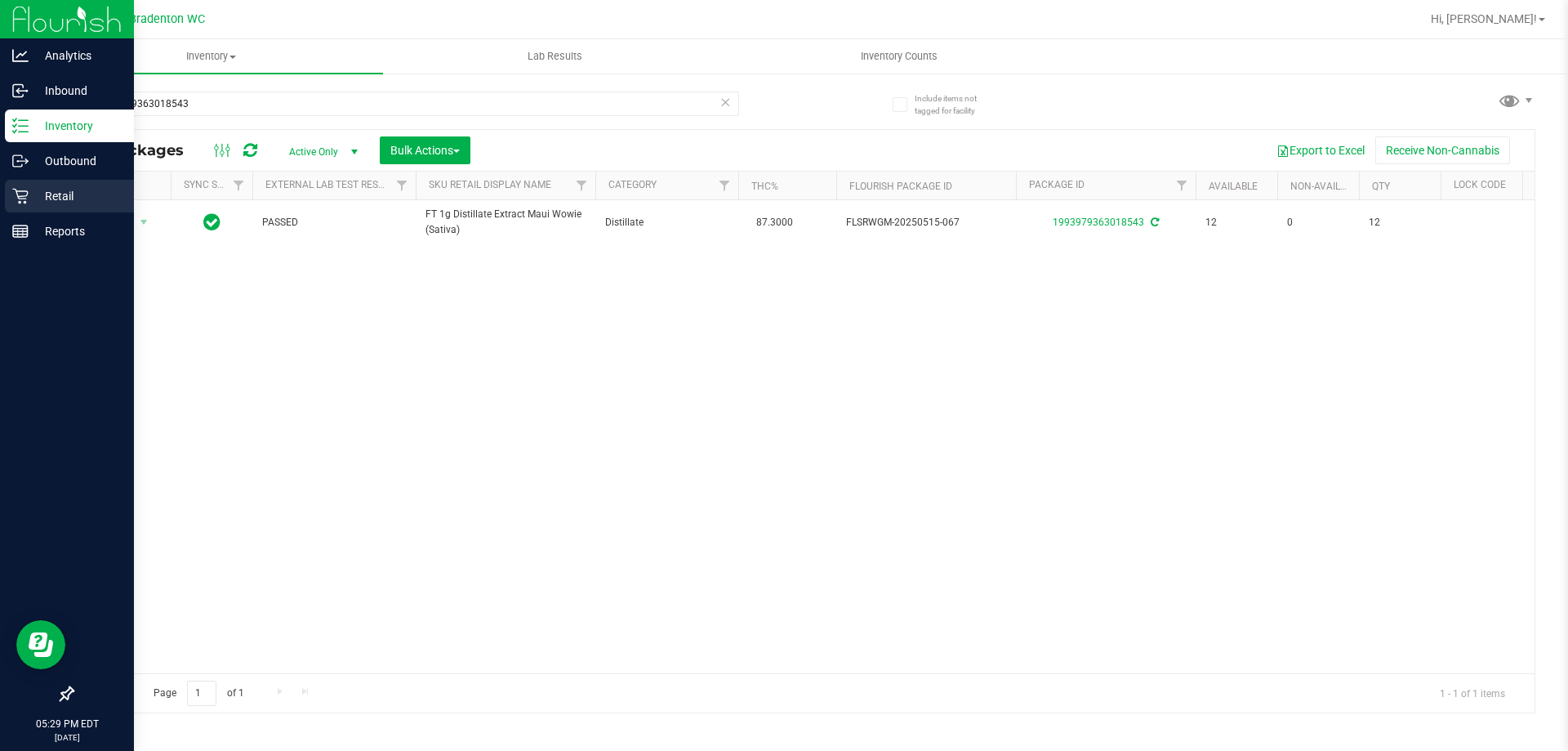
click at [16, 196] on icon at bounding box center [21, 196] width 16 height 16
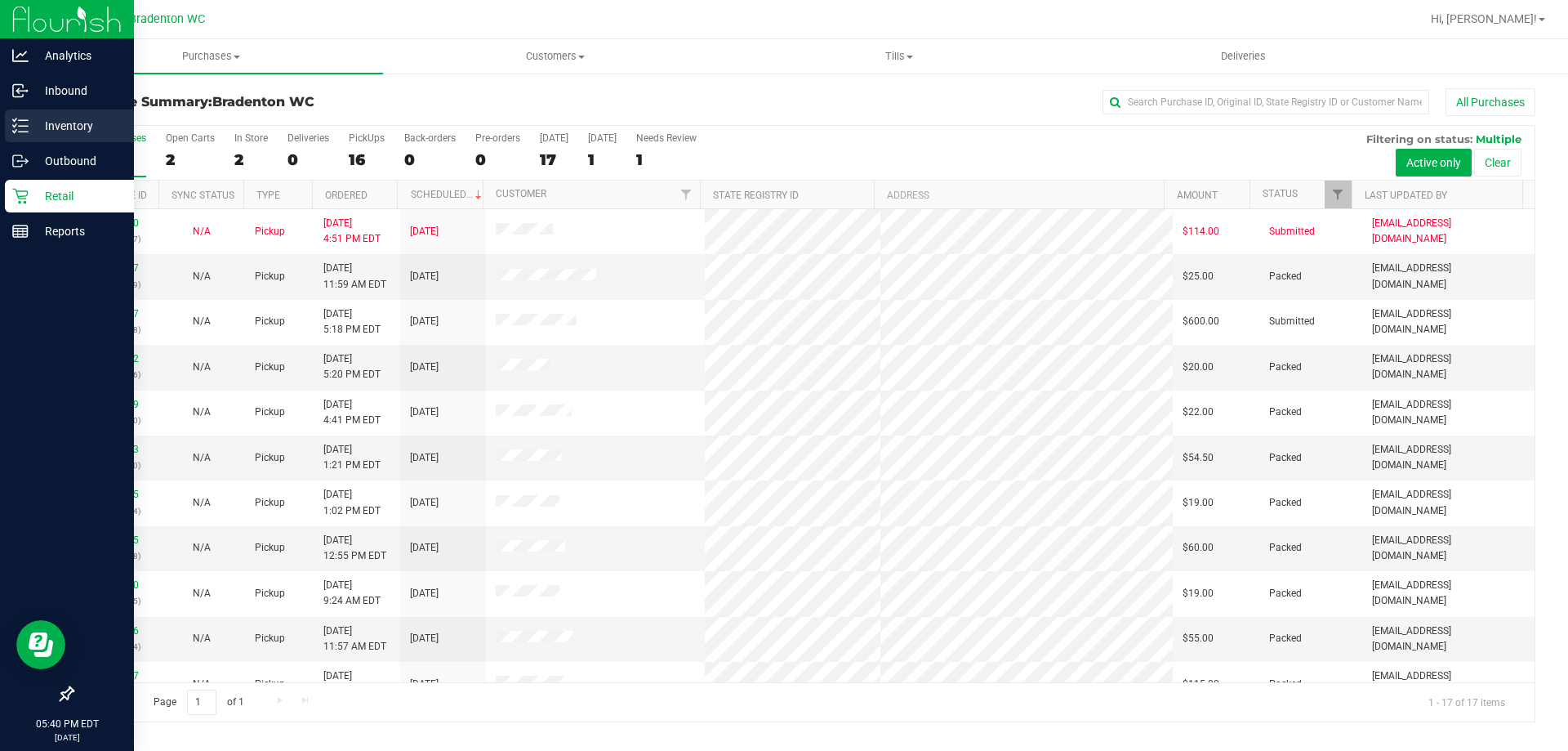
click at [41, 118] on p "Inventory" at bounding box center [77, 126] width 98 height 20
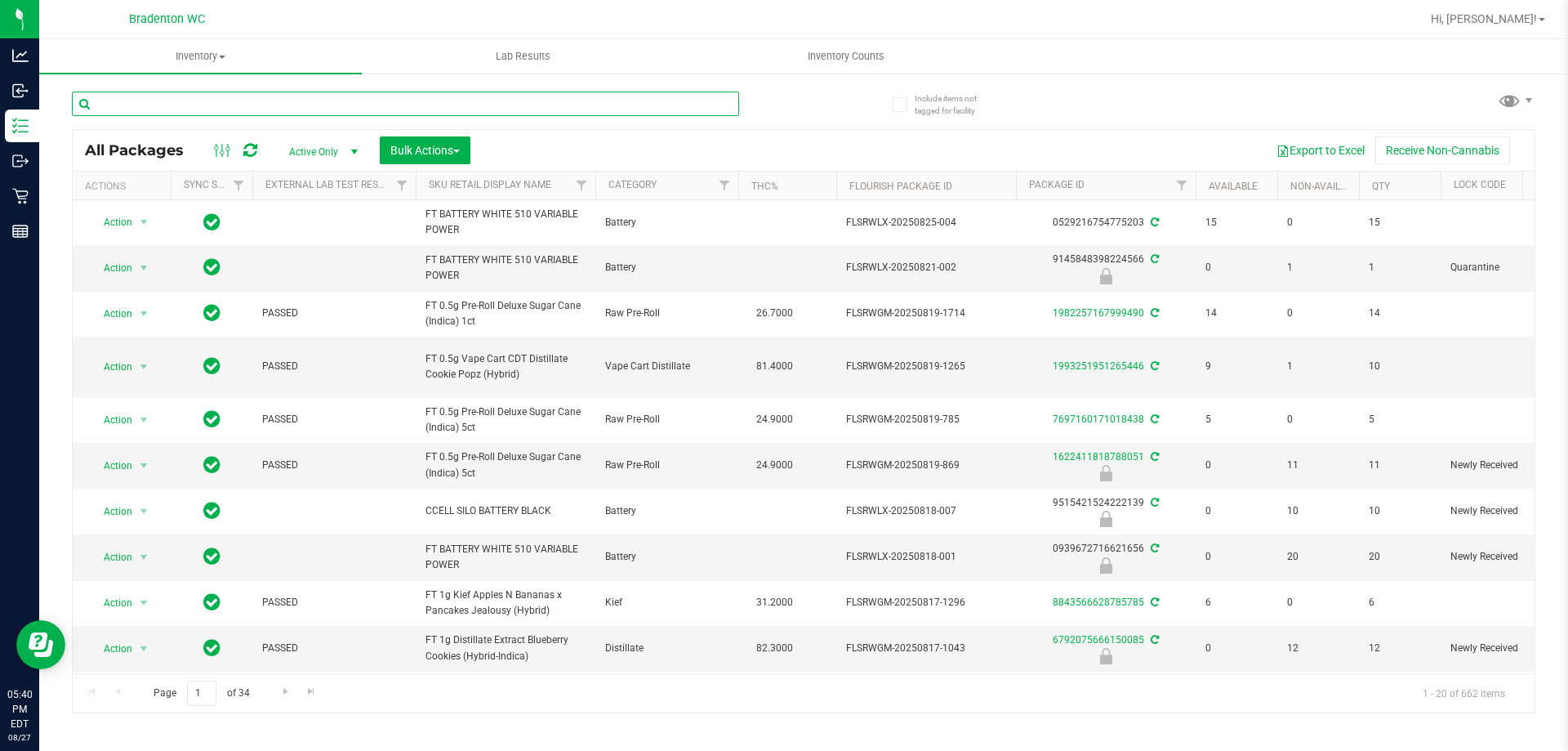
click at [274, 96] on input "text" at bounding box center [405, 104] width 667 height 25
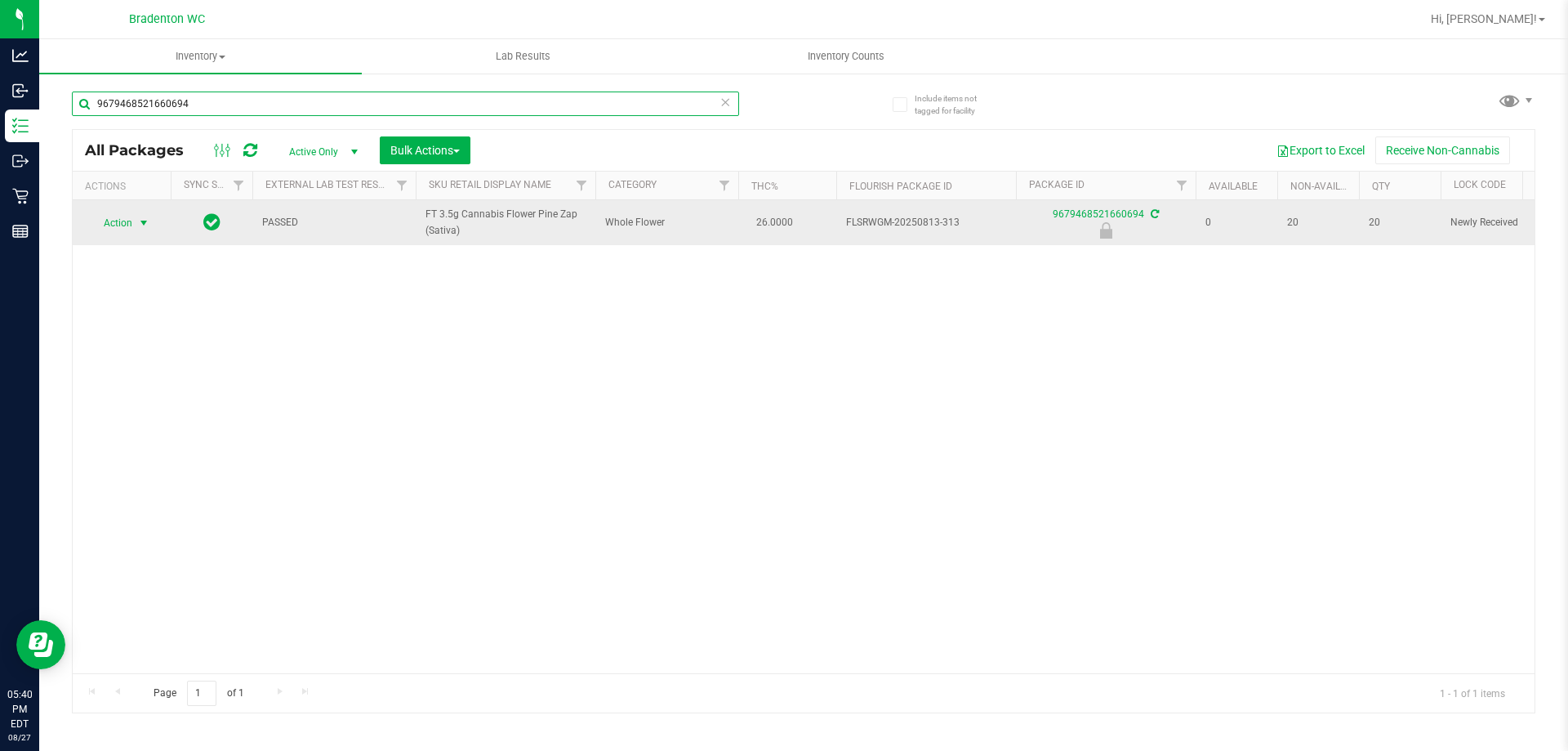
type input "9679468521660694"
click at [143, 226] on span "select" at bounding box center [143, 223] width 13 height 13
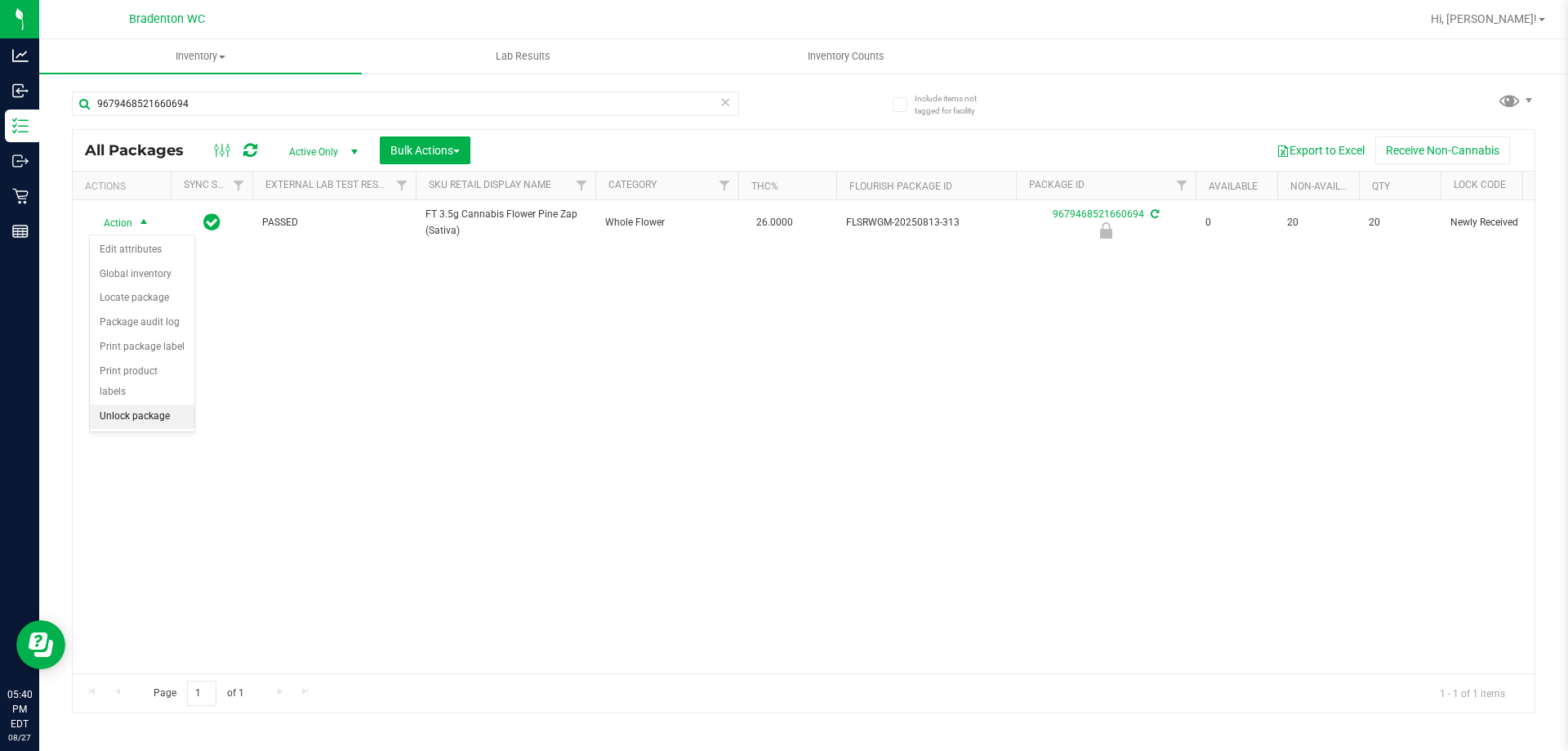
click at [156, 405] on li "Unlock package" at bounding box center [142, 417] width 105 height 25
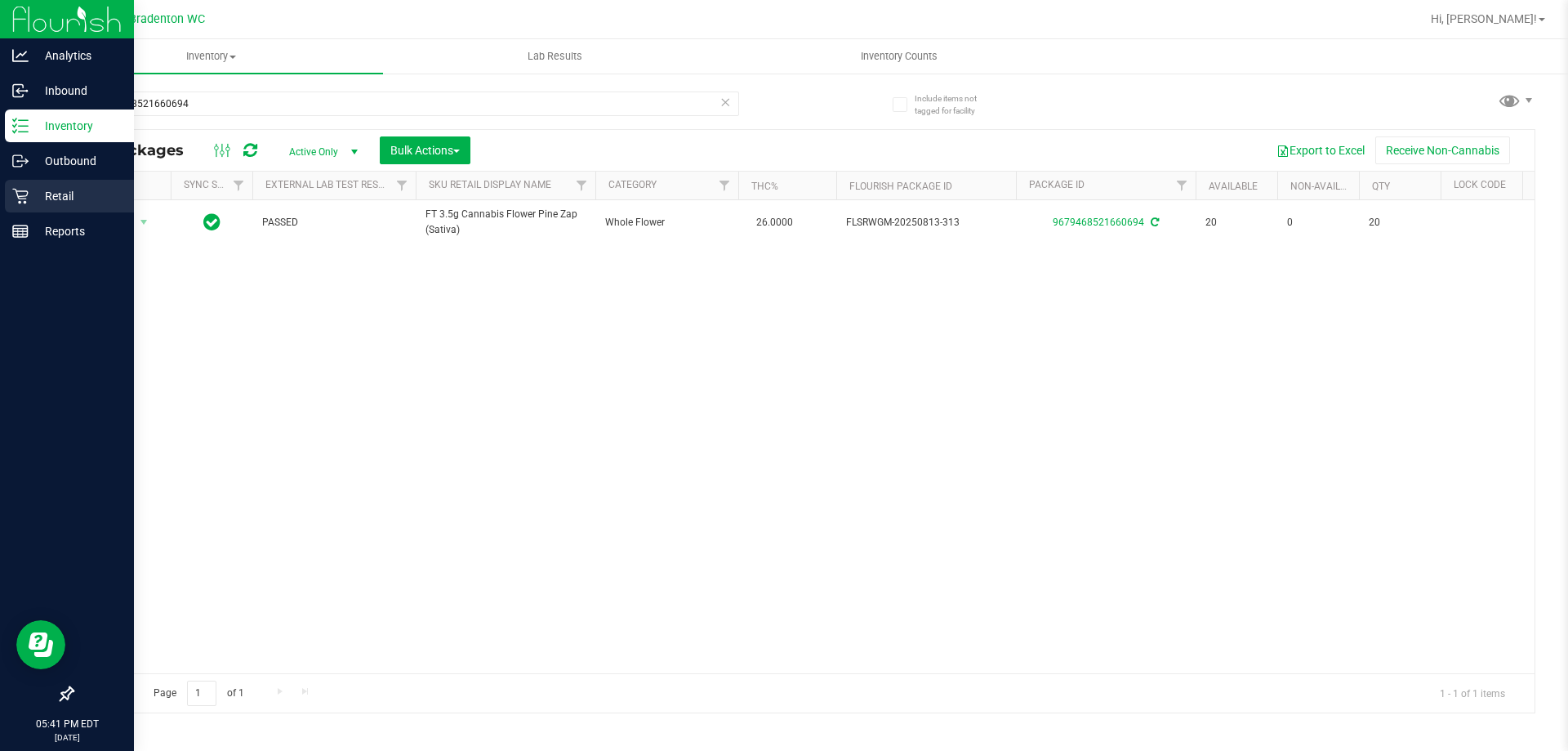
click at [26, 209] on div "Retail" at bounding box center [69, 196] width 129 height 33
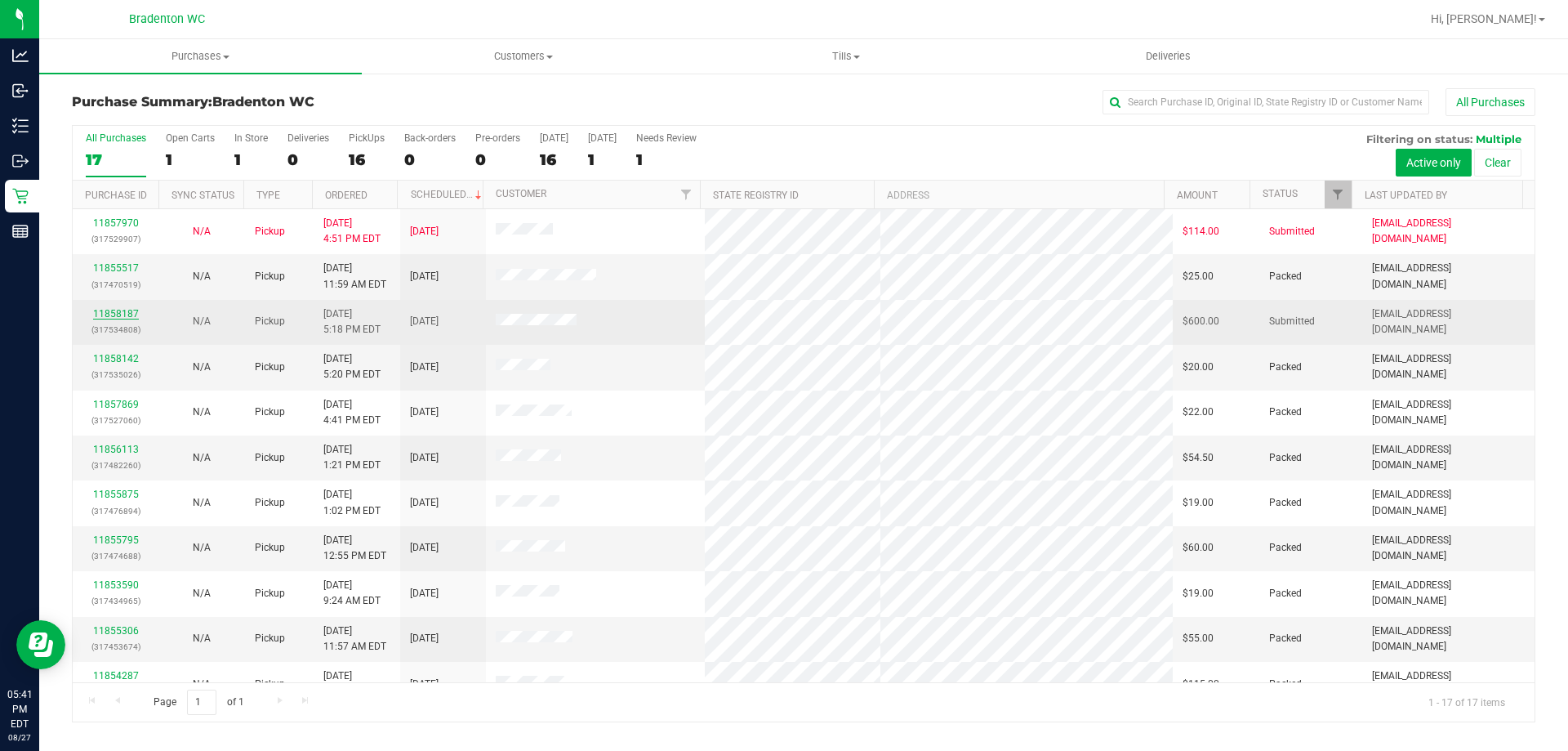
click at [120, 315] on link "11858187" at bounding box center [115, 314] width 45 height 12
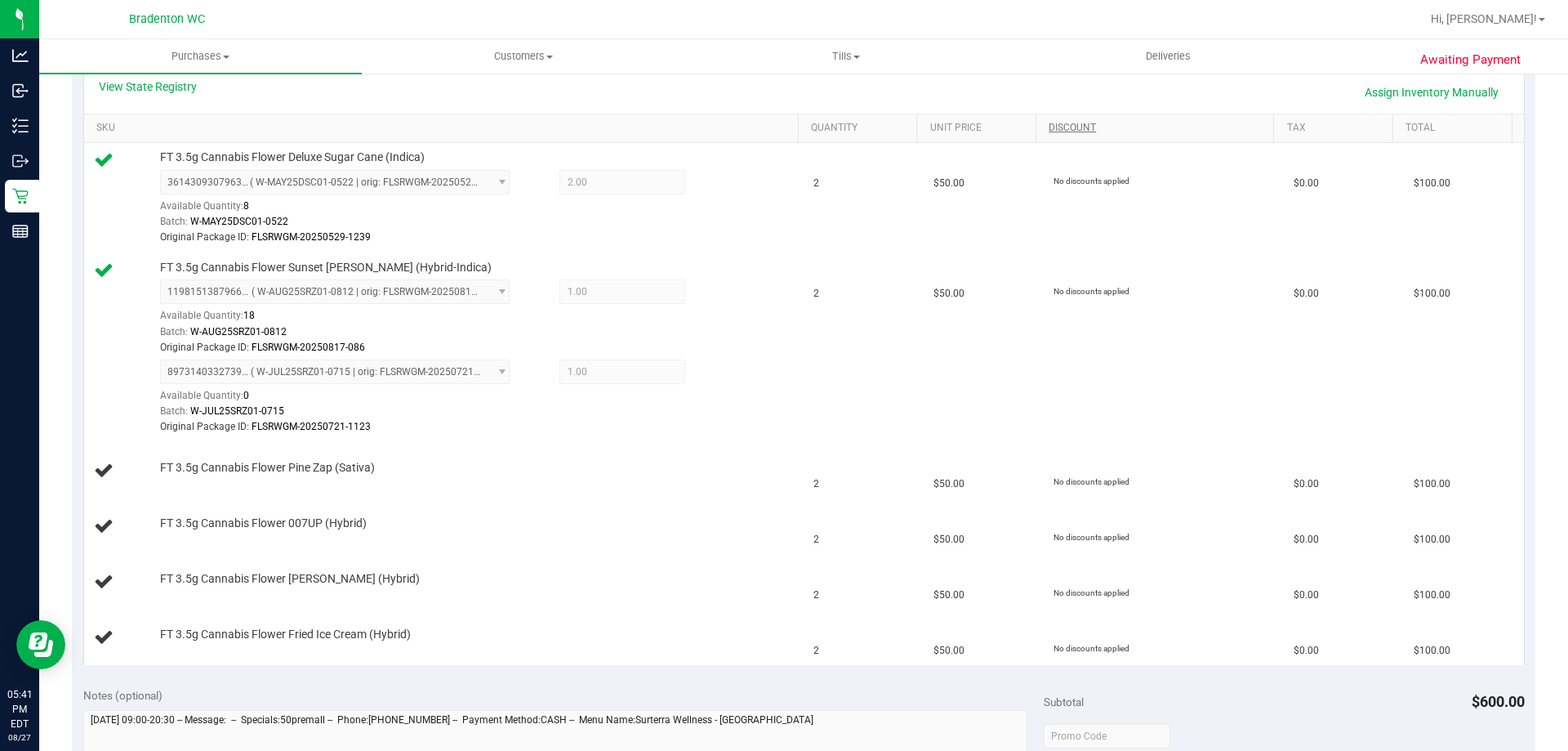
scroll to position [163, 0]
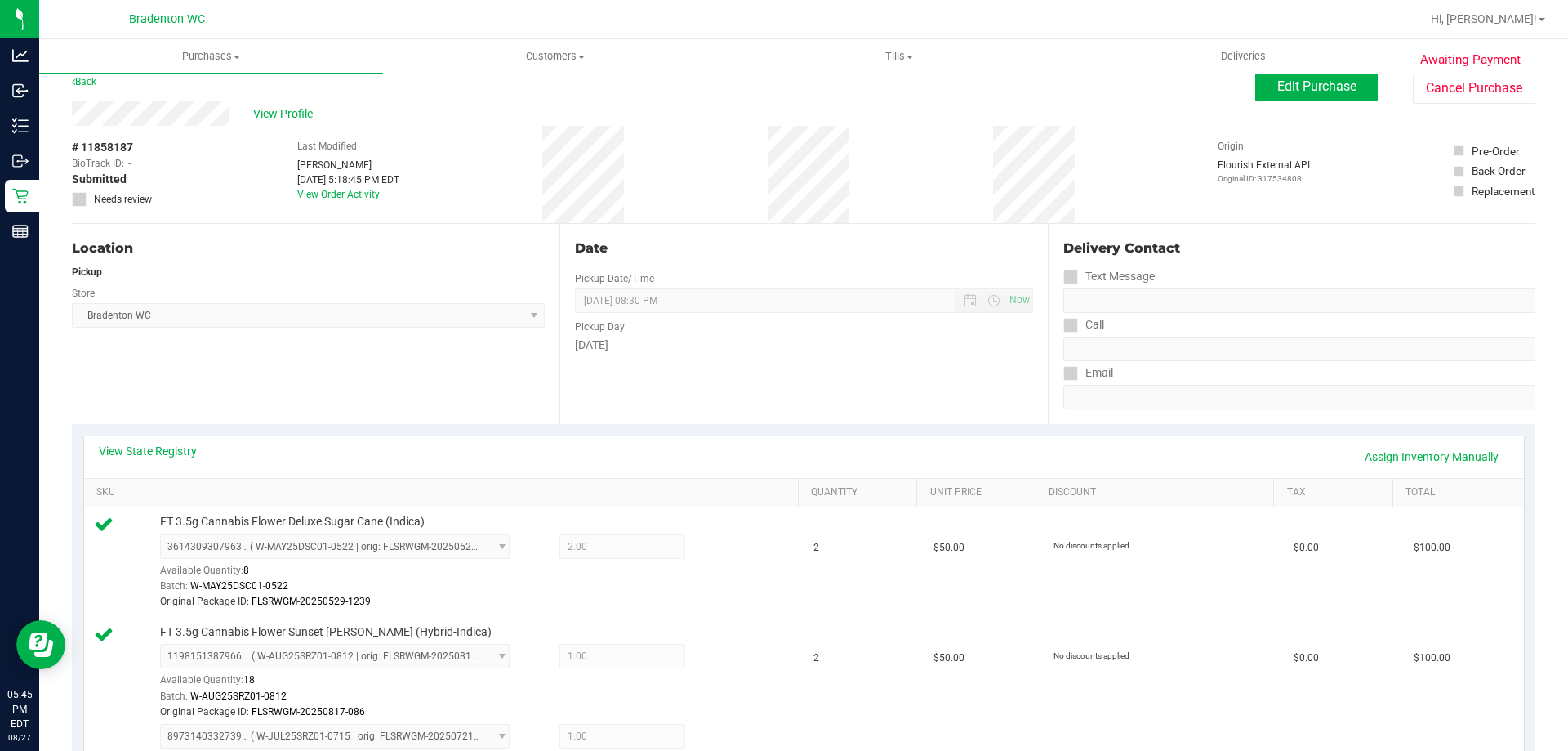
scroll to position [3, 0]
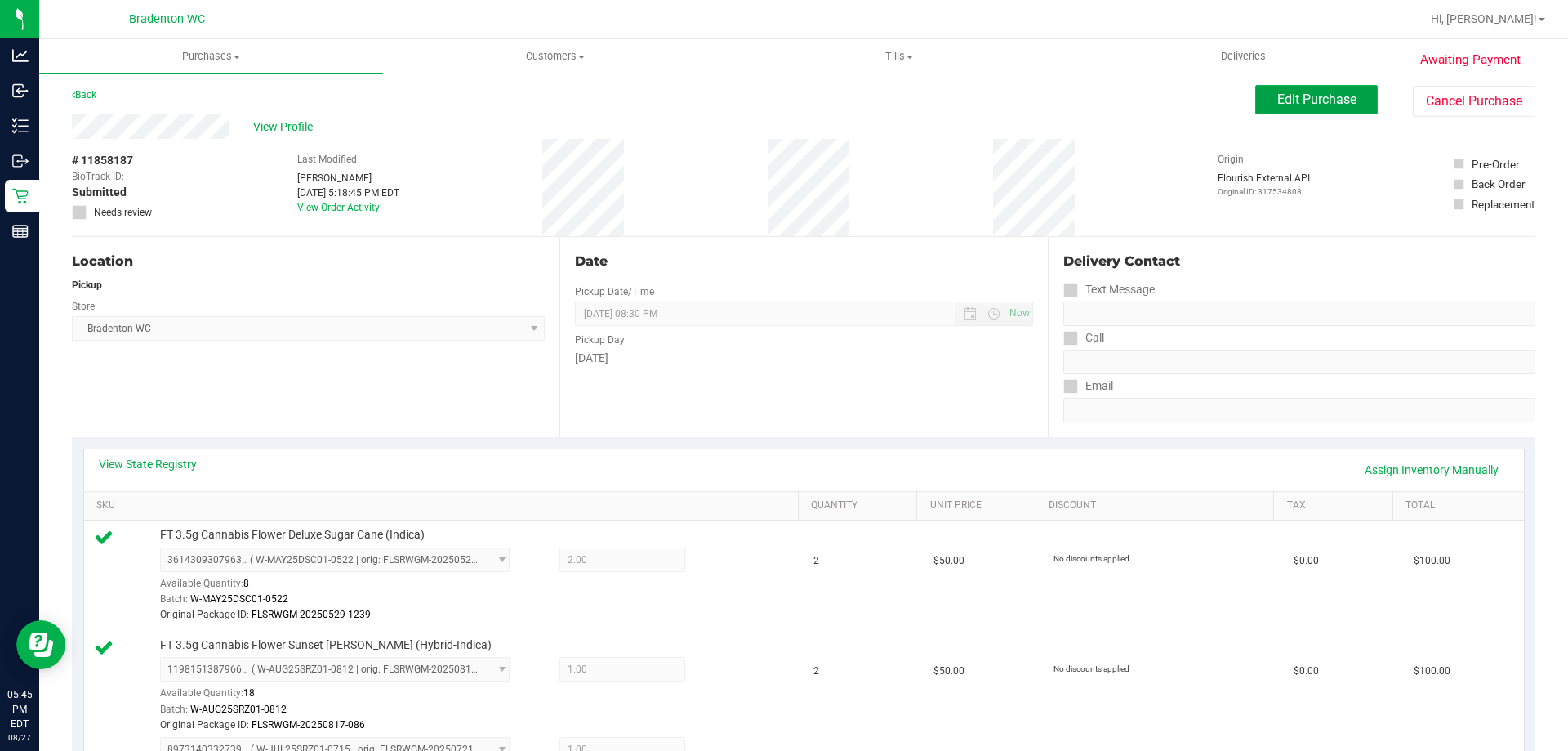
click at [1293, 111] on button "Edit Purchase" at bounding box center [1316, 100] width 123 height 30
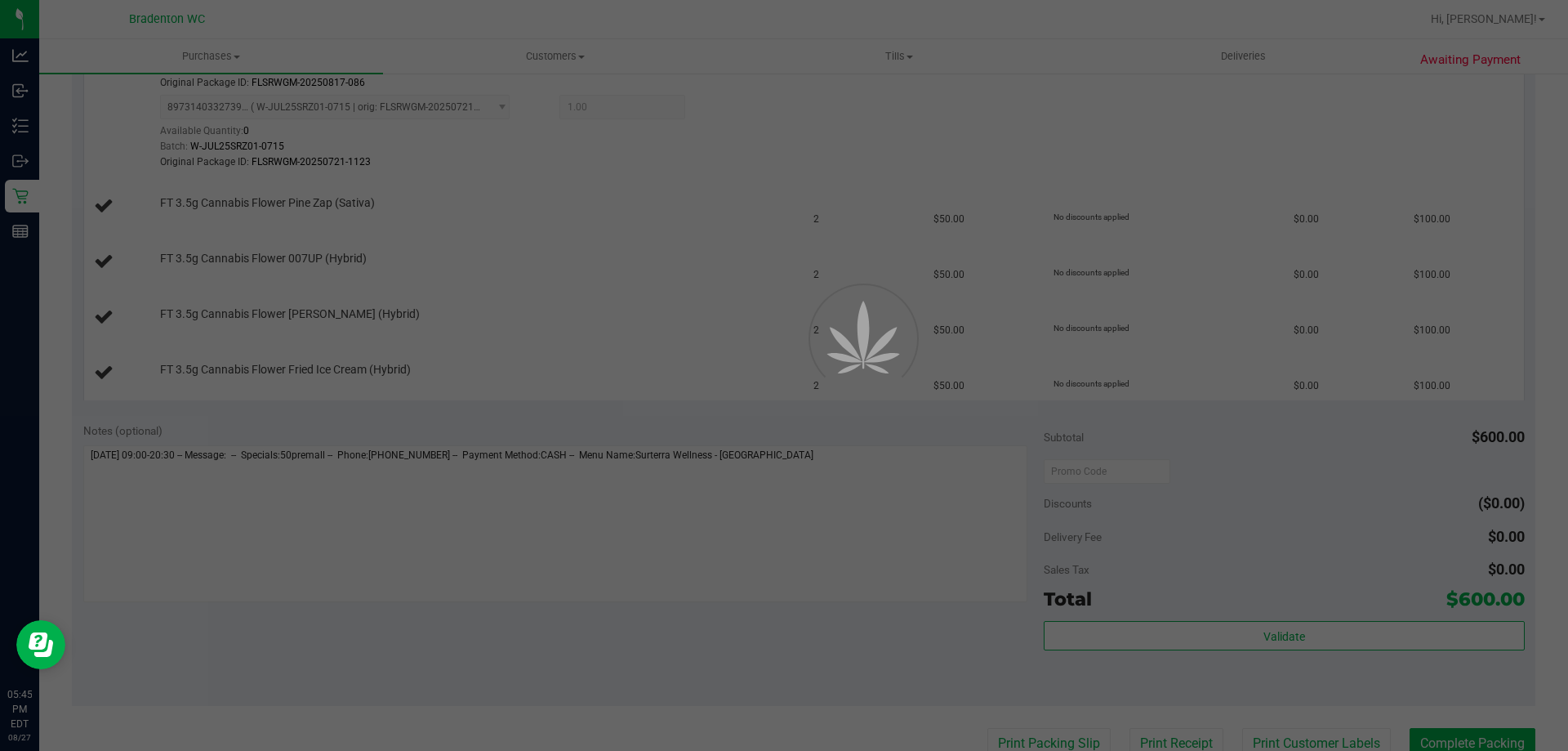
scroll to position [713, 0]
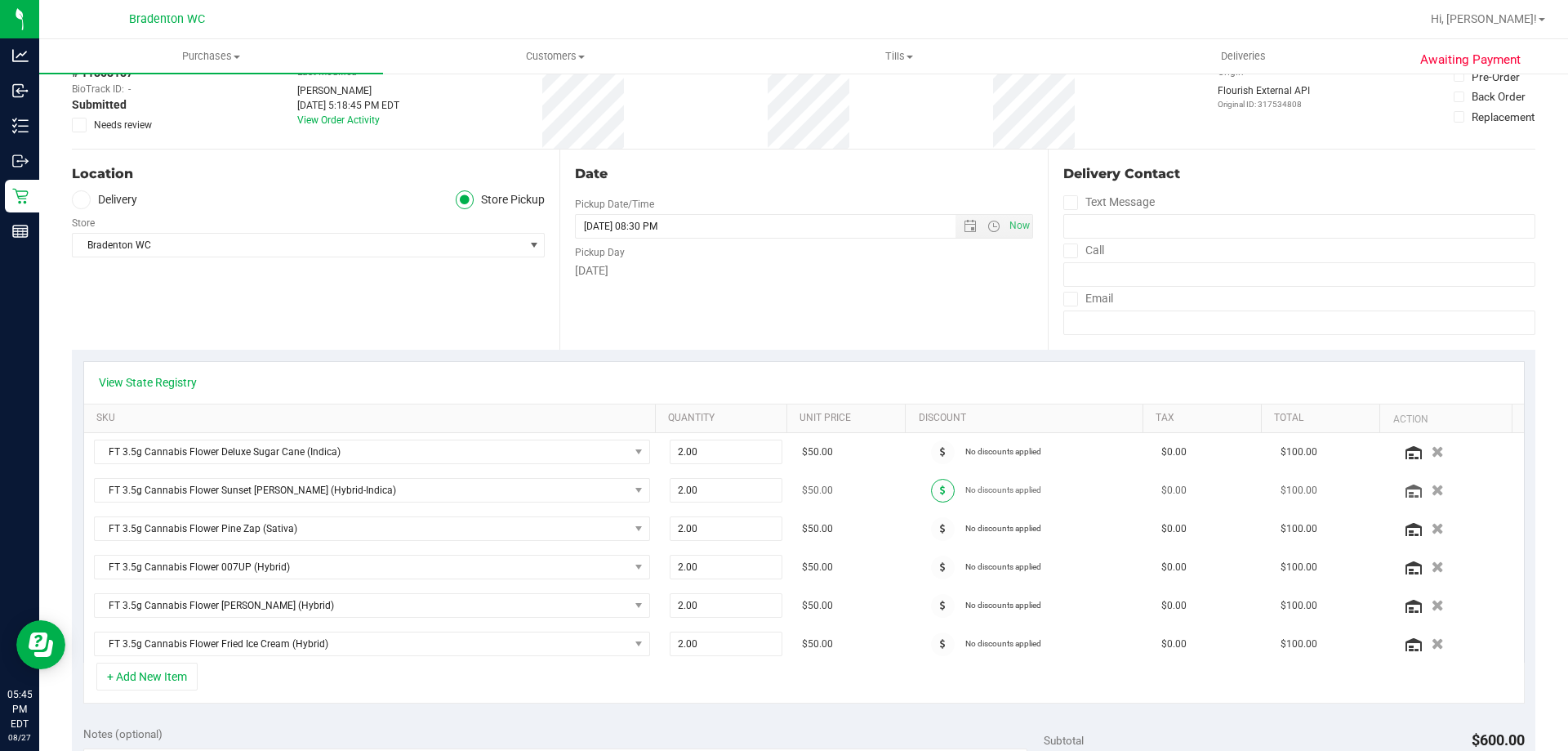
scroll to position [163, 0]
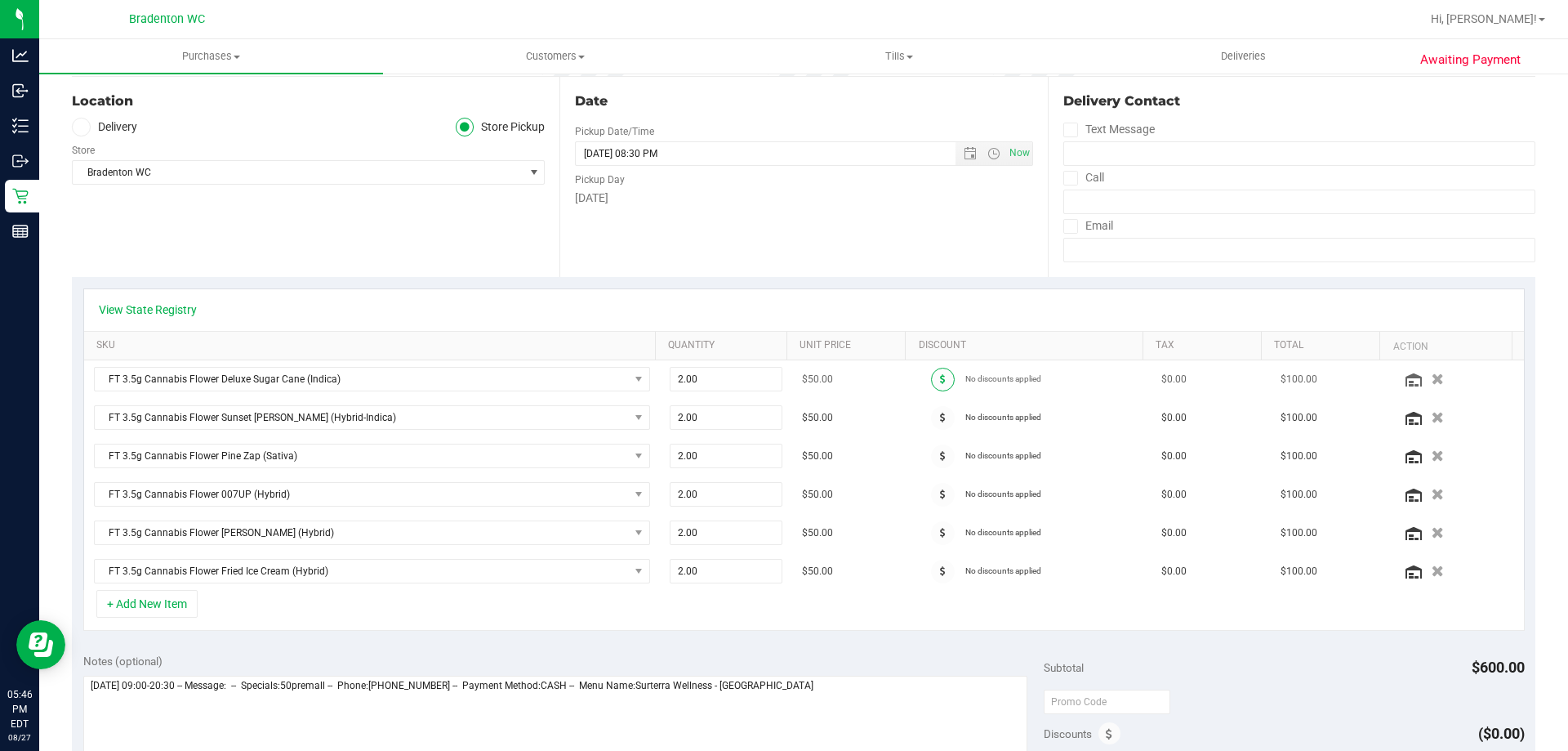
click at [940, 375] on icon at bounding box center [943, 379] width 6 height 10
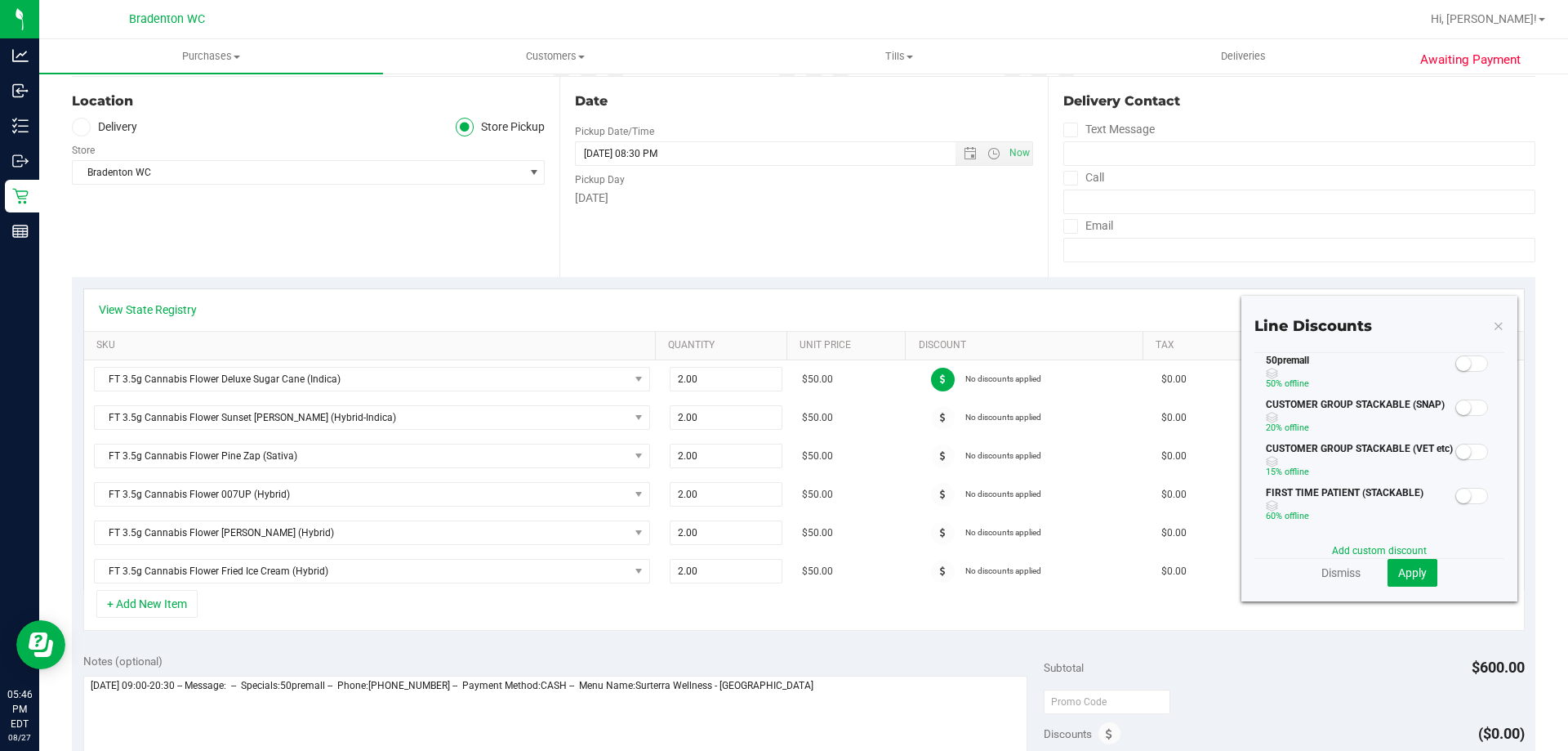
click at [185, 248] on div "Location Delivery Store Pickup Store Bradenton WC Select Store Bonita Springs W…" at bounding box center [316, 176] width 488 height 200
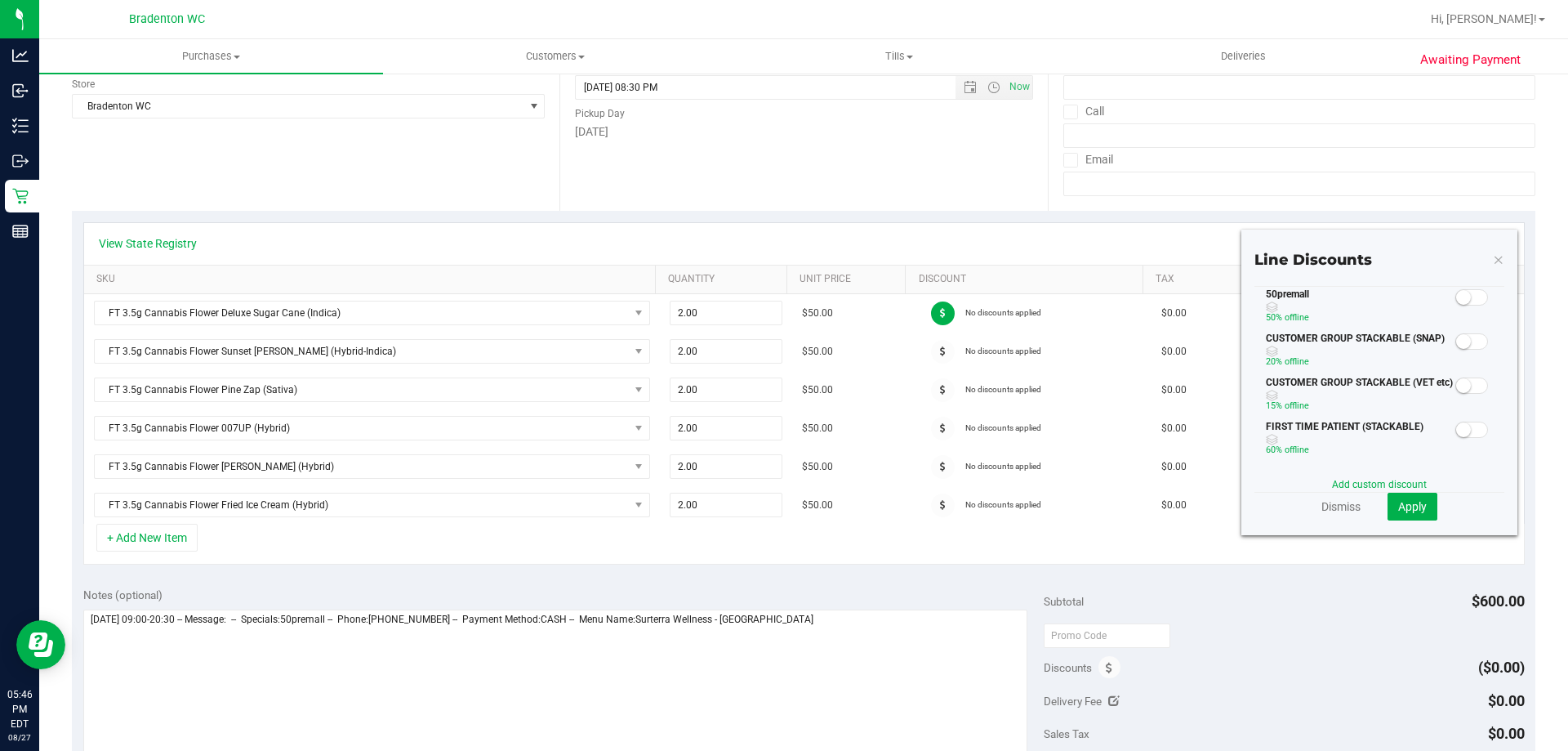
scroll to position [228, 0]
click at [1462, 295] on span at bounding box center [1472, 298] width 33 height 16
click at [1423, 507] on button "Apply" at bounding box center [1412, 508] width 49 height 28
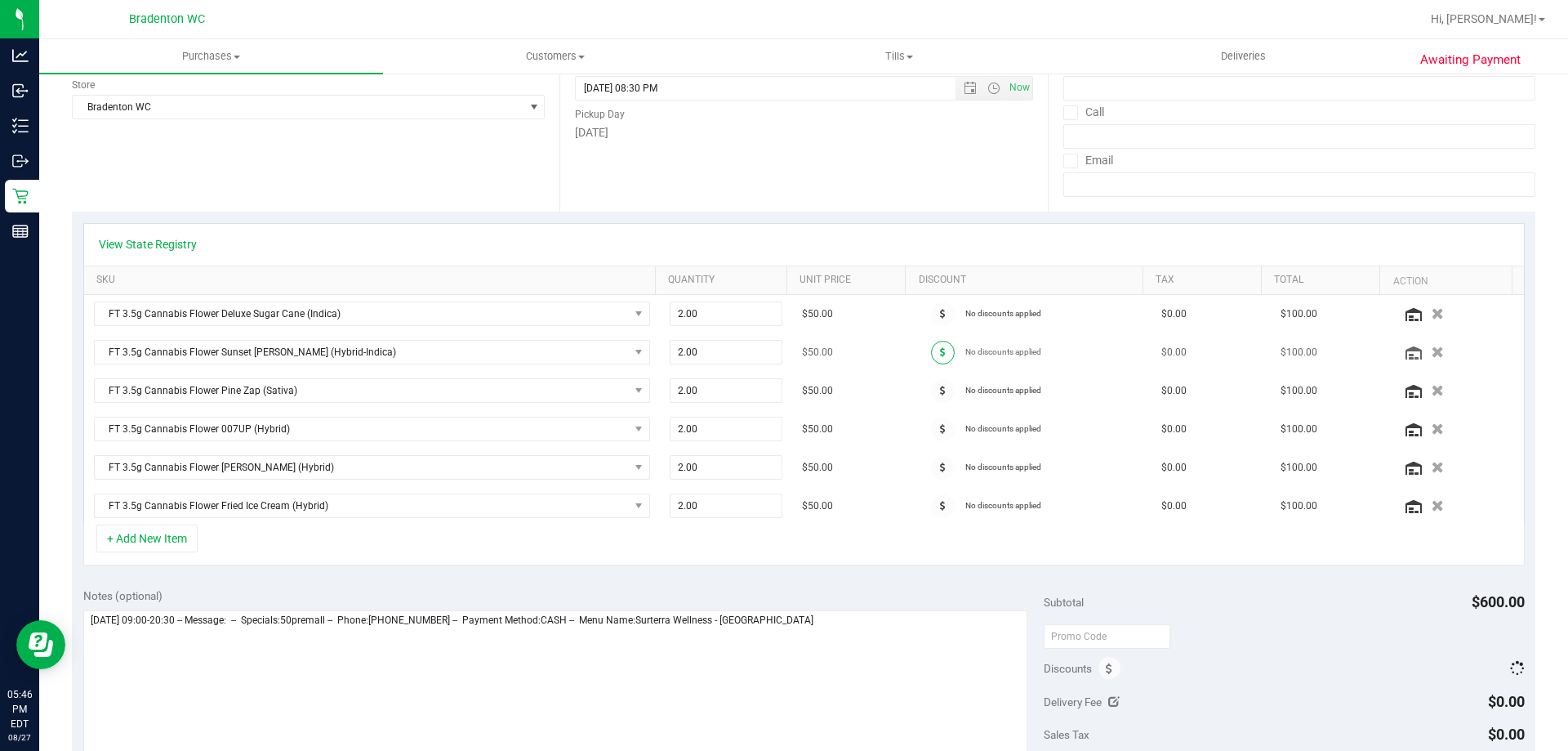
click at [940, 351] on icon at bounding box center [943, 352] width 6 height 10
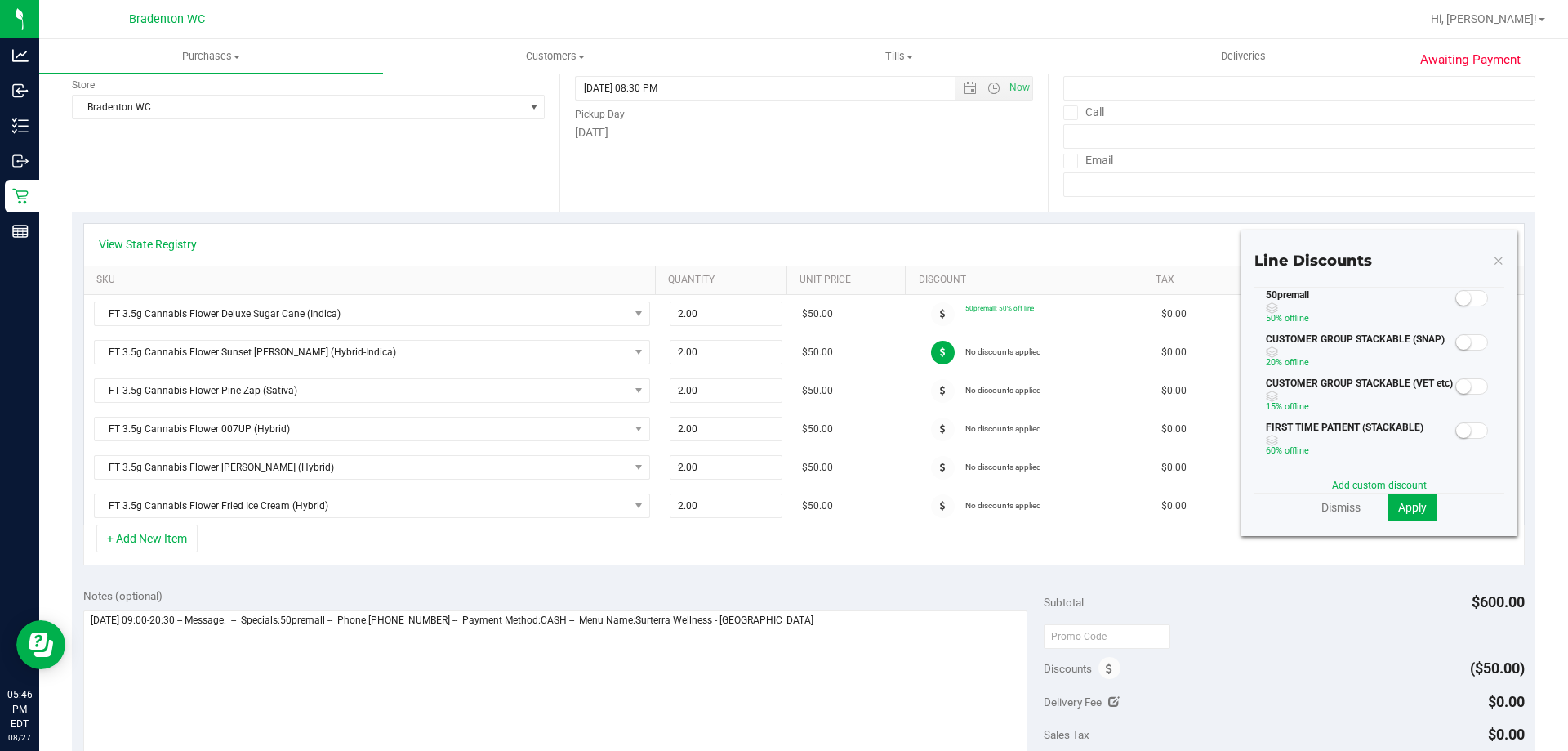
click at [1456, 294] on small at bounding box center [1463, 298] width 15 height 15
click at [1407, 508] on span "Apply" at bounding box center [1412, 507] width 29 height 13
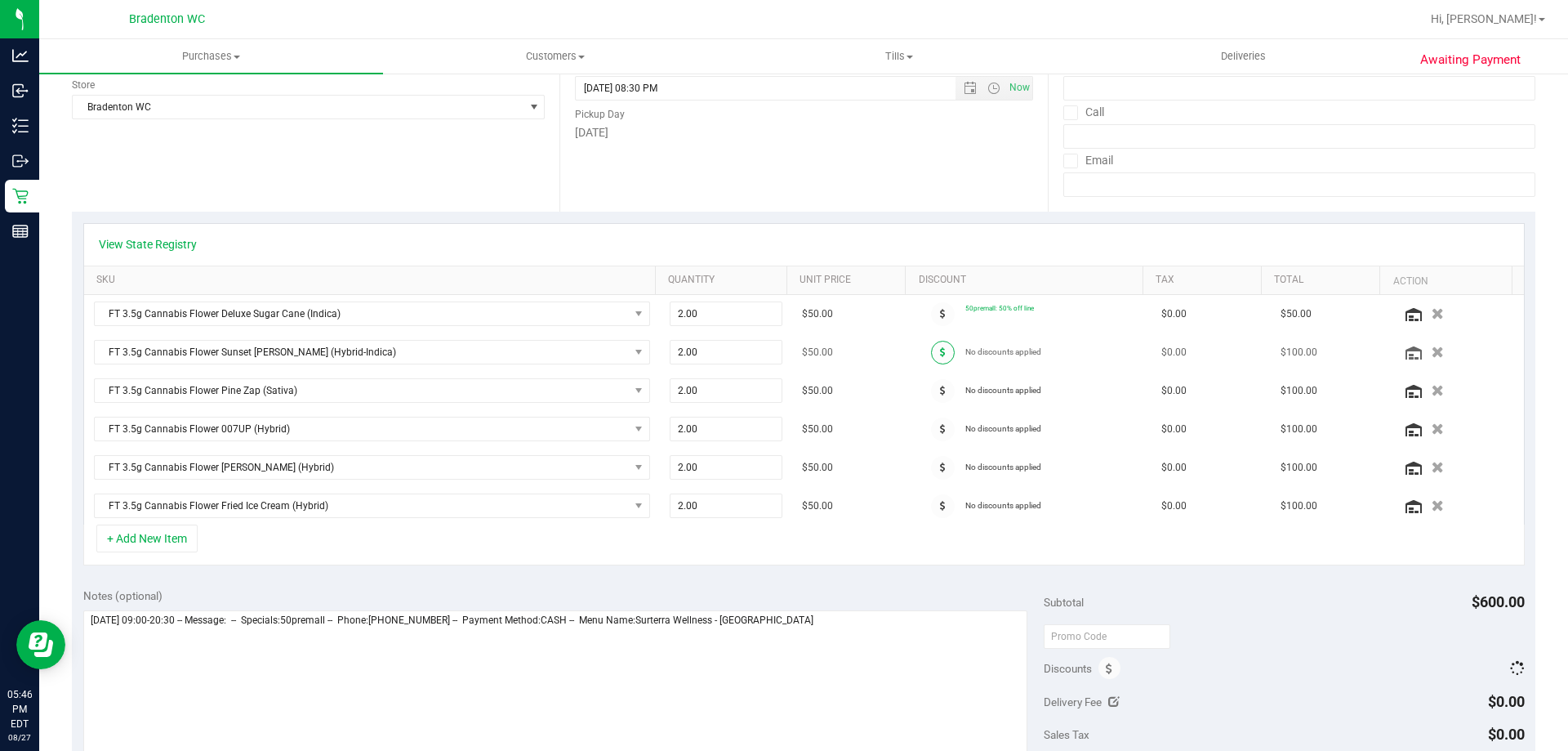
click at [940, 350] on icon at bounding box center [943, 352] width 6 height 10
click at [926, 382] on div at bounding box center [803, 410] width 1439 height 229
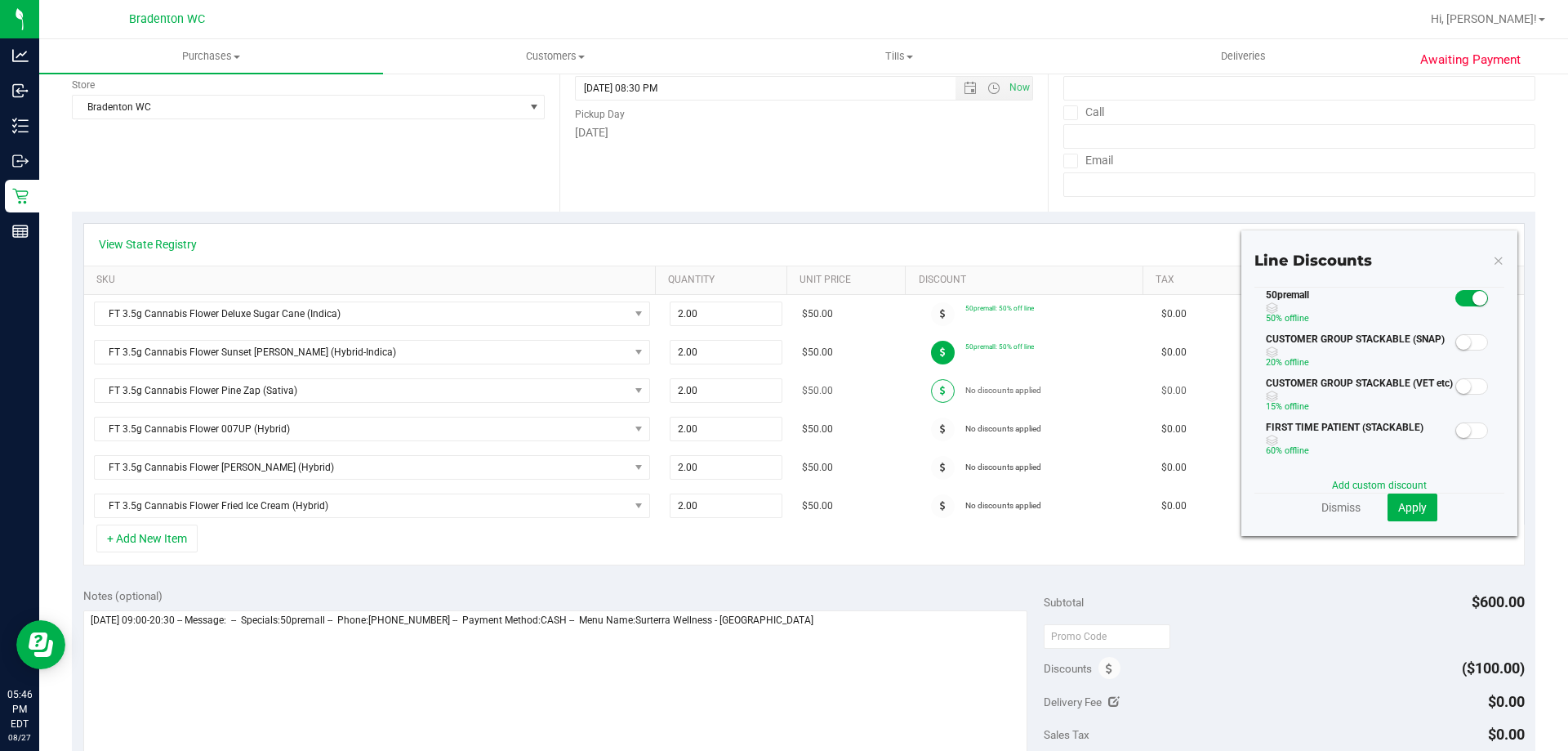
click at [940, 389] on icon at bounding box center [943, 391] width 6 height 10
click at [1462, 296] on span at bounding box center [1472, 298] width 33 height 16
click at [1411, 509] on span "Apply" at bounding box center [1412, 507] width 29 height 13
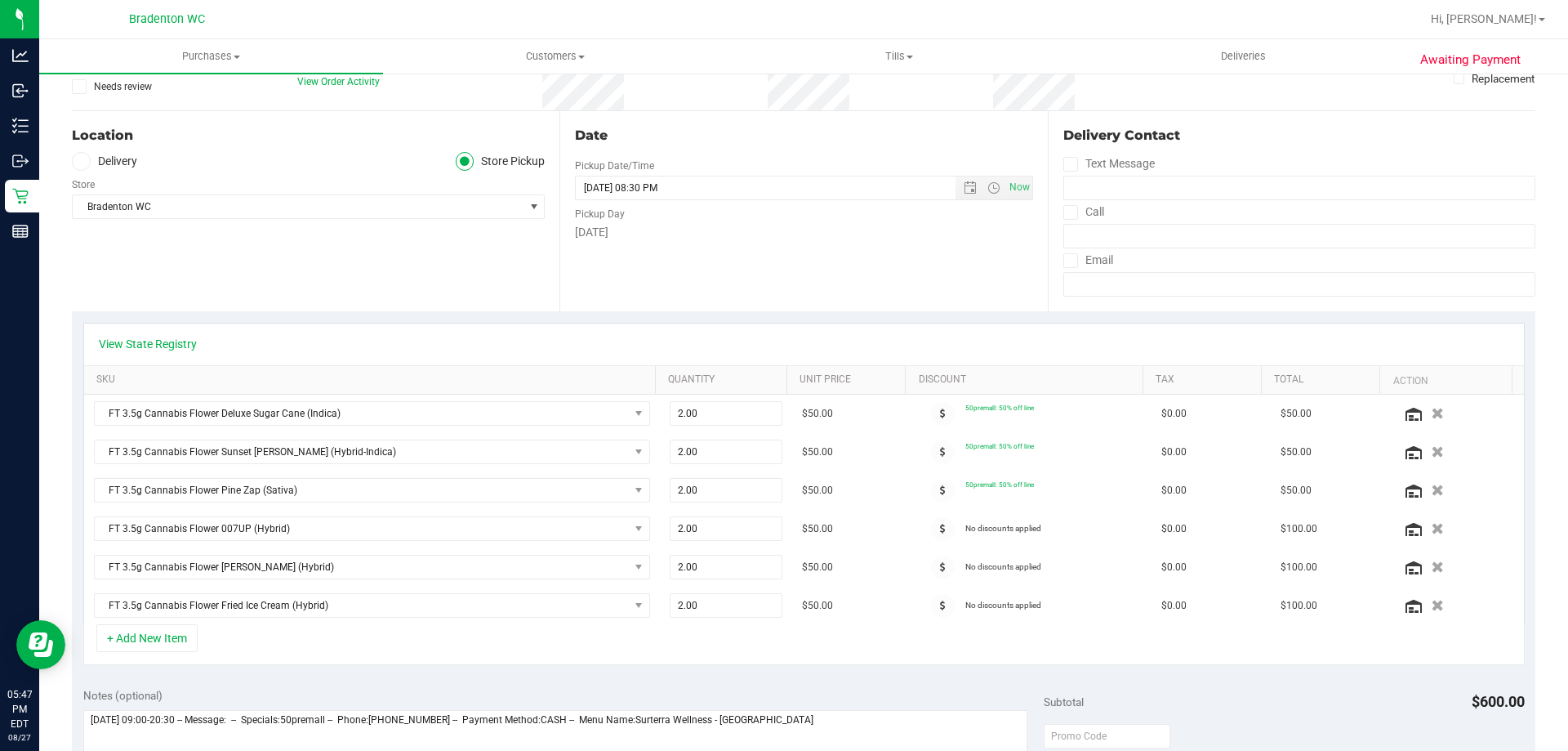
scroll to position [0, 0]
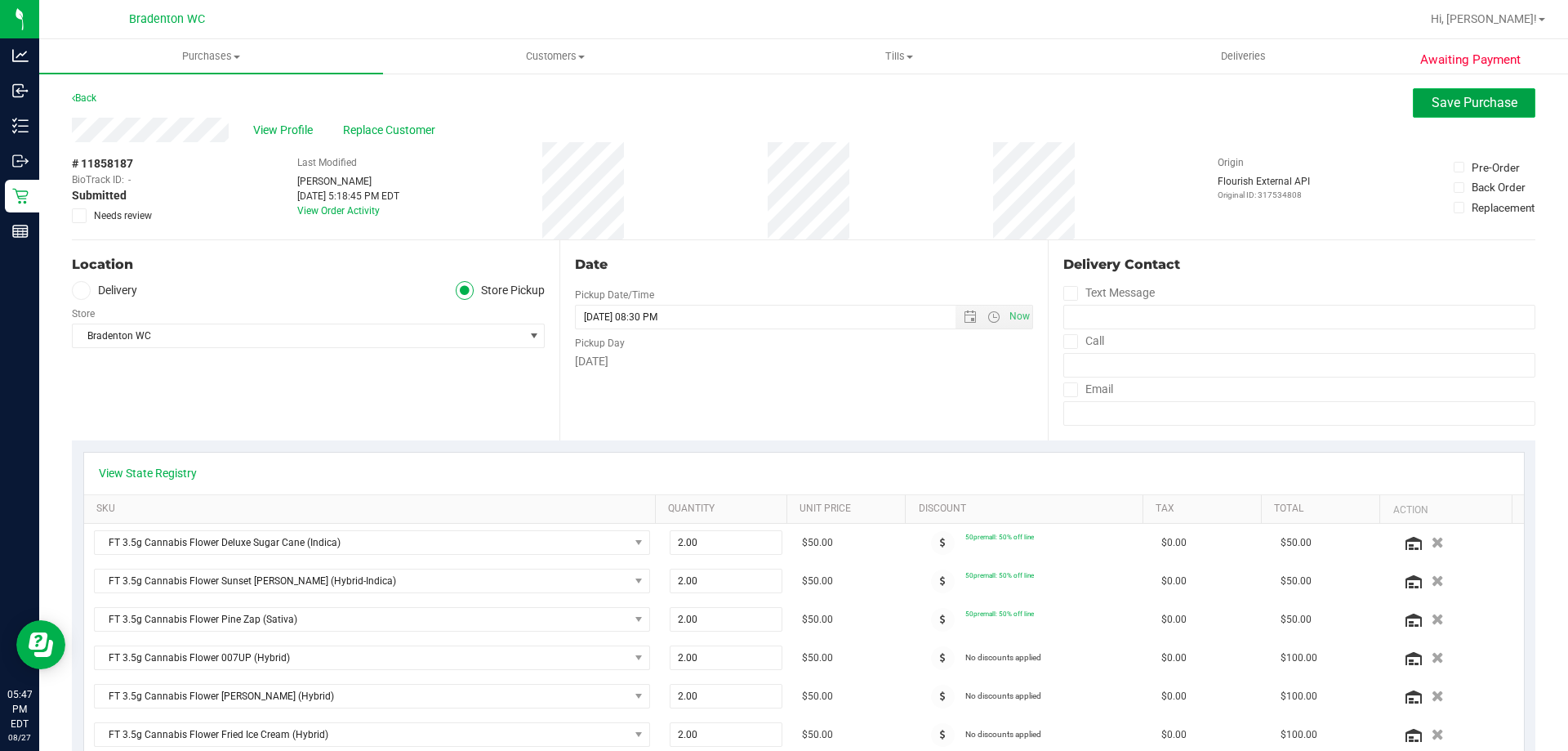
click at [1470, 117] on button "Save Purchase" at bounding box center [1473, 103] width 123 height 30
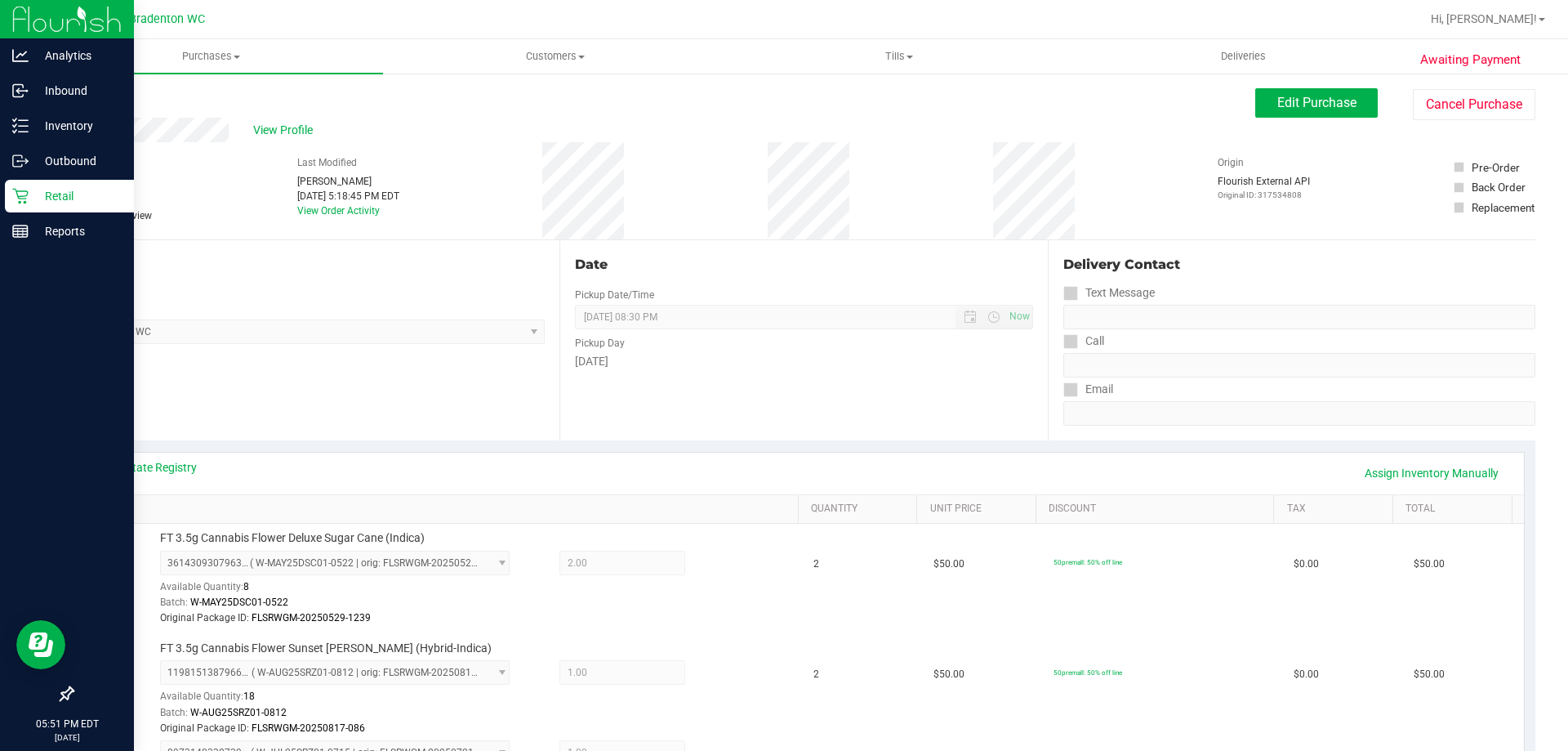
click at [19, 193] on icon at bounding box center [21, 196] width 16 height 16
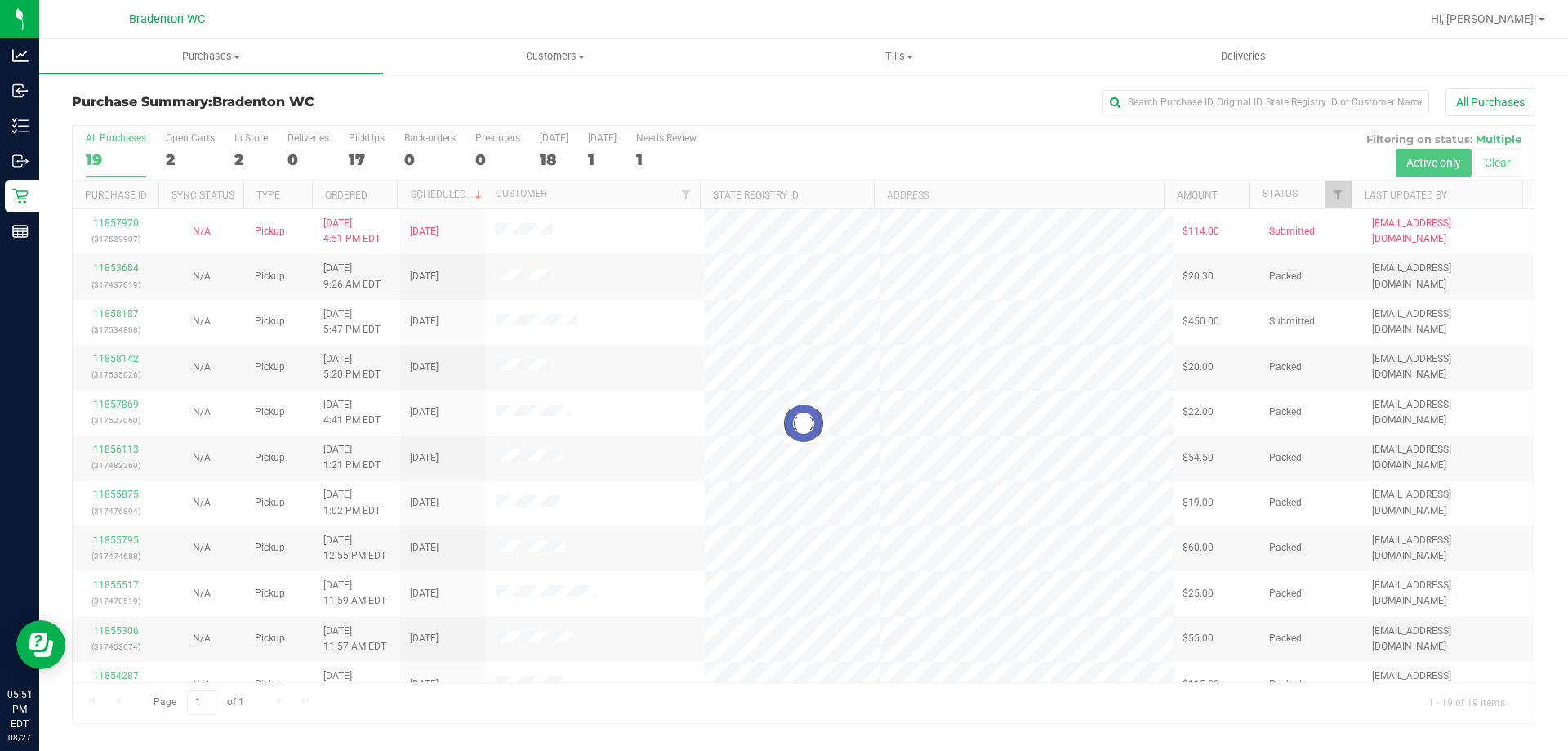
click at [683, 276] on div at bounding box center [803, 424] width 1462 height 595
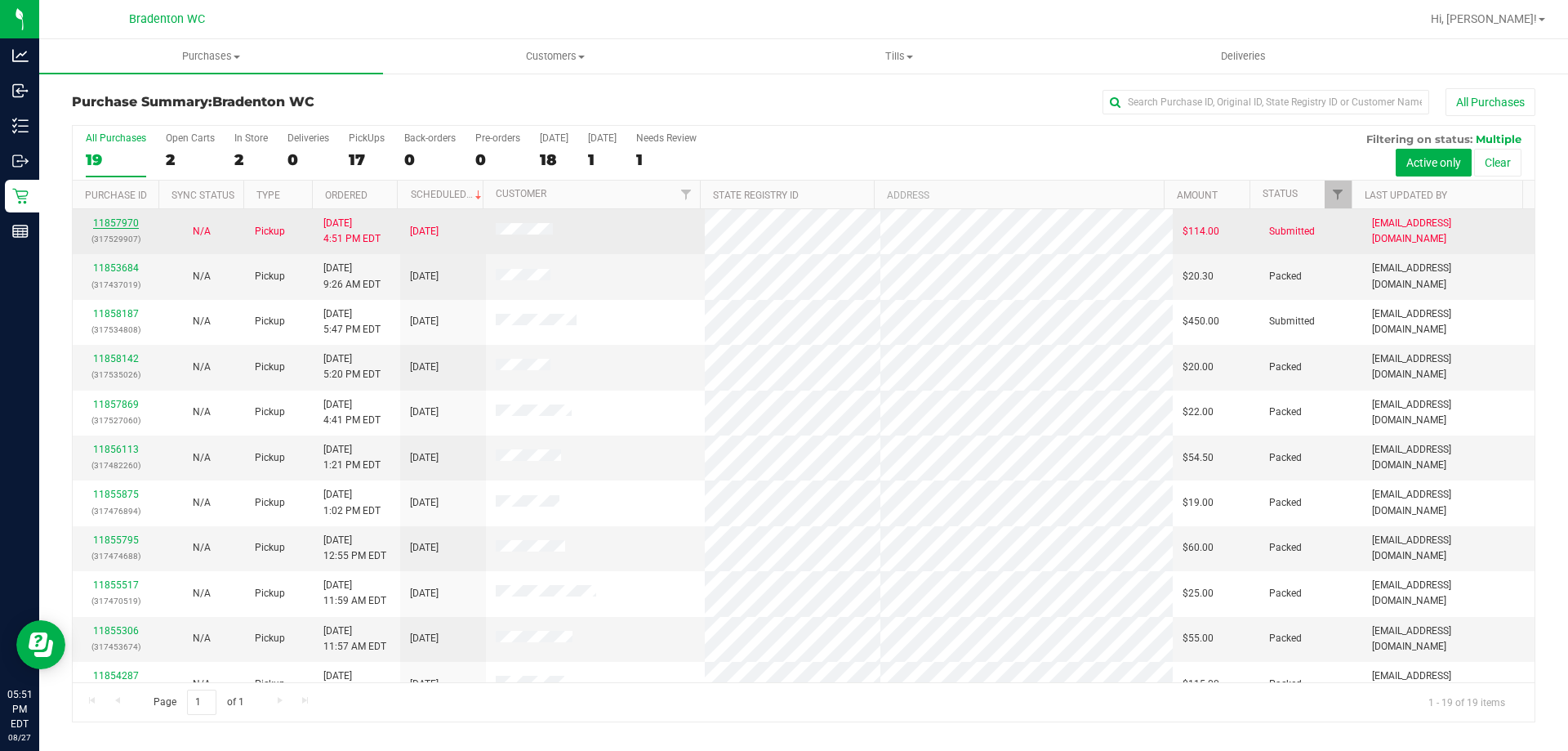
click at [107, 221] on link "11857970" at bounding box center [115, 223] width 45 height 12
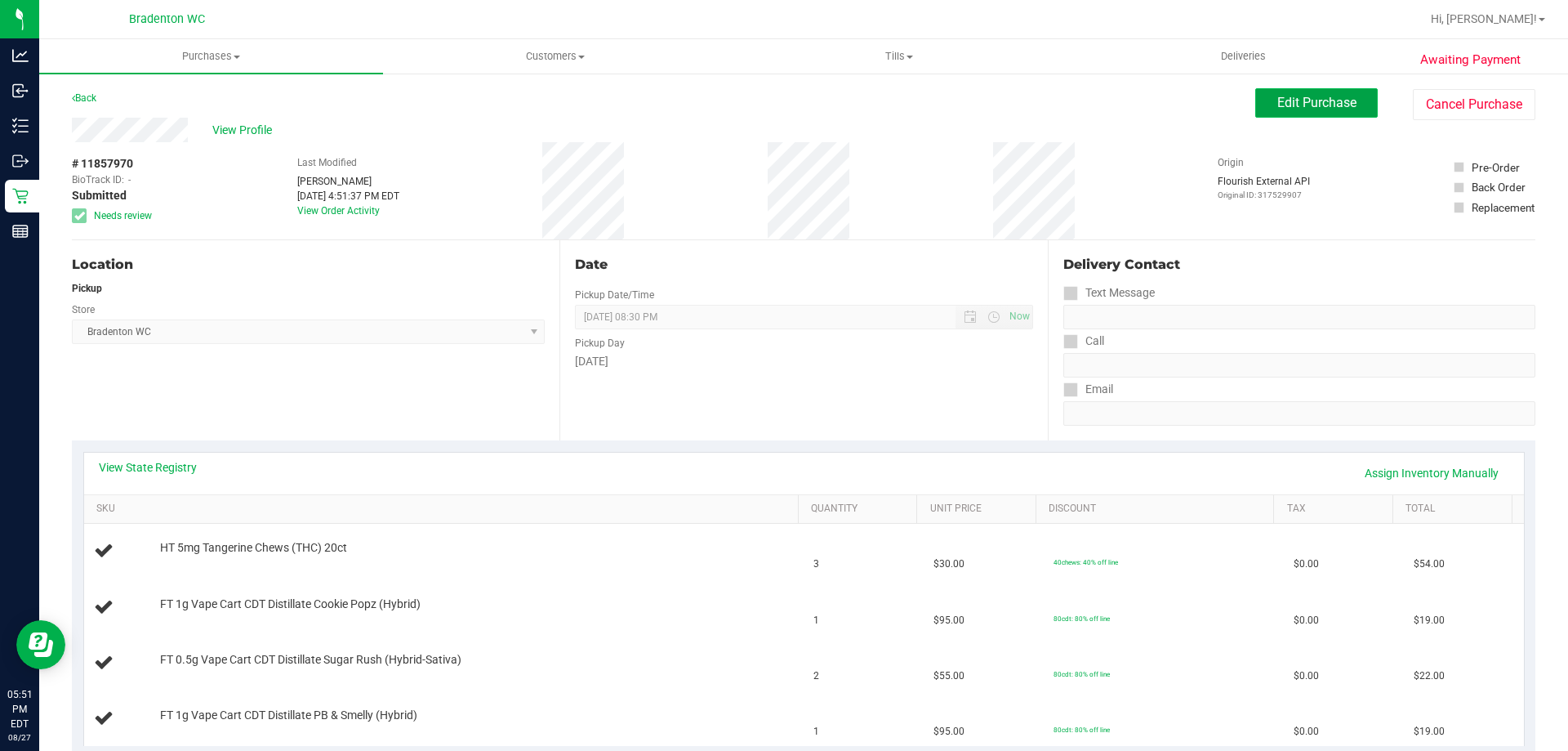
click at [1275, 114] on button "Edit Purchase" at bounding box center [1316, 103] width 123 height 30
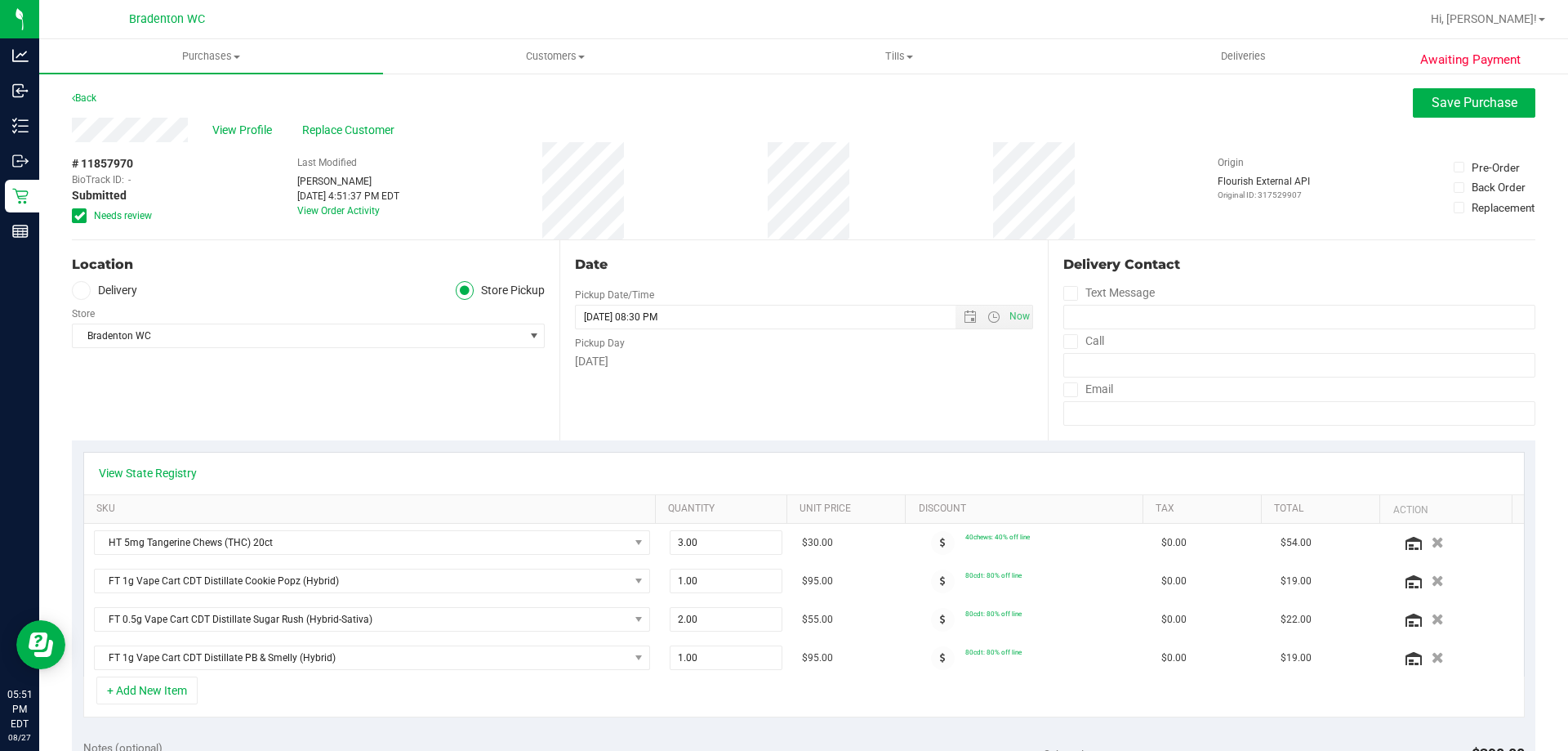
click at [79, 216] on icon at bounding box center [79, 216] width 11 height 0
click at [0, 0] on input "Needs review" at bounding box center [0, 0] width 0 height 0
click at [94, 218] on span "Needs review" at bounding box center [123, 216] width 58 height 15
click at [0, 0] on input "Needs review" at bounding box center [0, 0] width 0 height 0
click at [1450, 97] on span "Save Purchase" at bounding box center [1474, 102] width 86 height 16
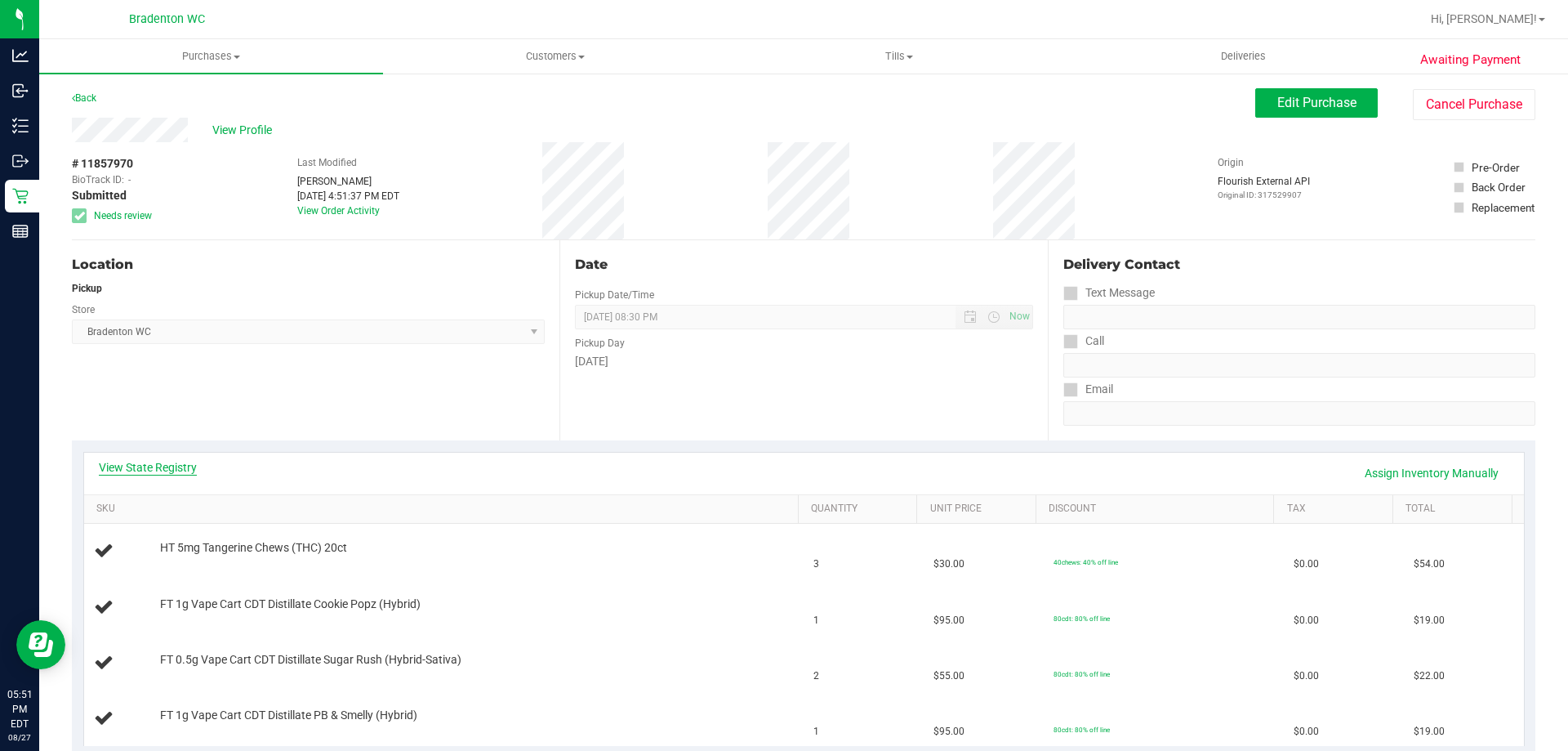
click at [175, 468] on link "View State Registry" at bounding box center [147, 467] width 98 height 16
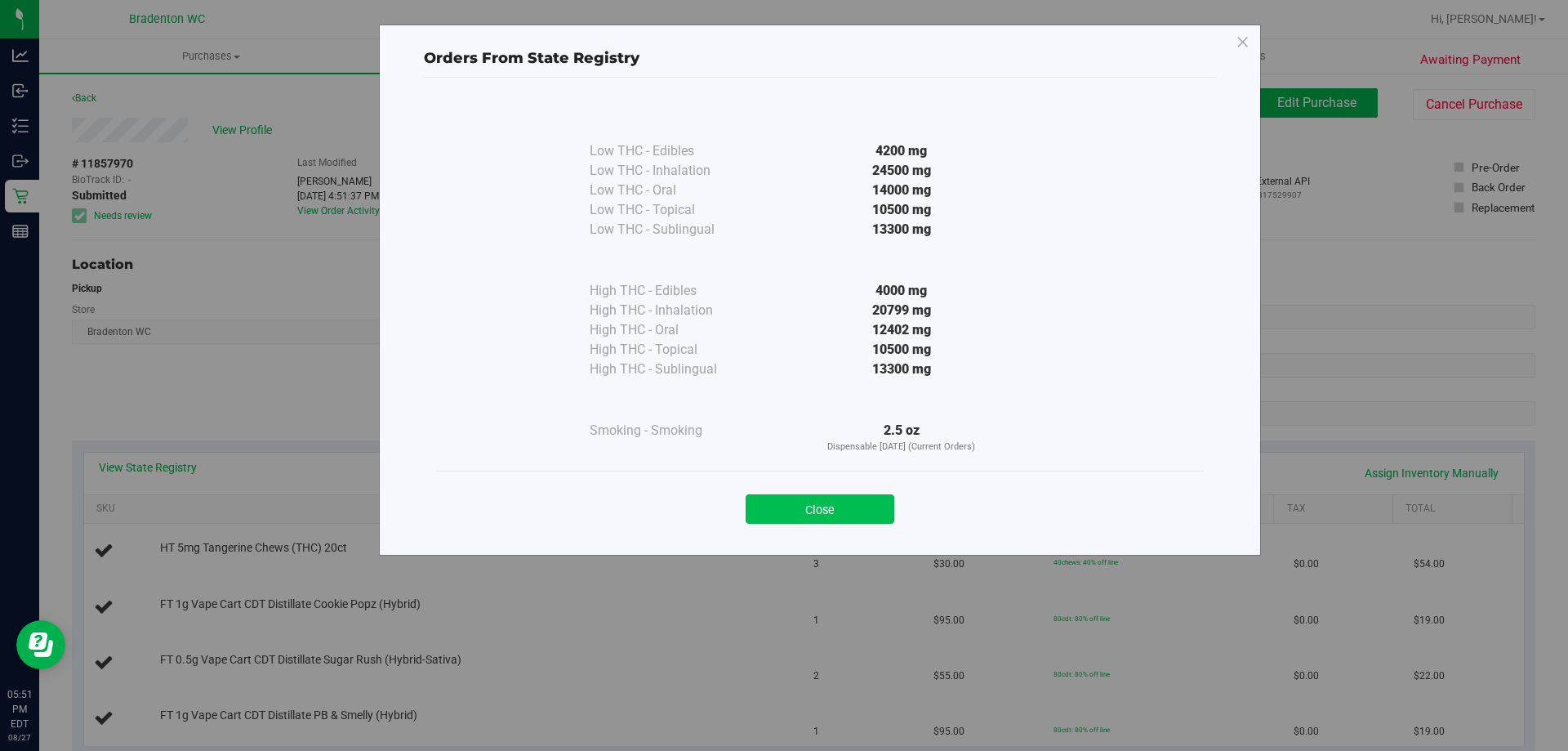
click at [880, 519] on button "Close" at bounding box center [820, 509] width 148 height 30
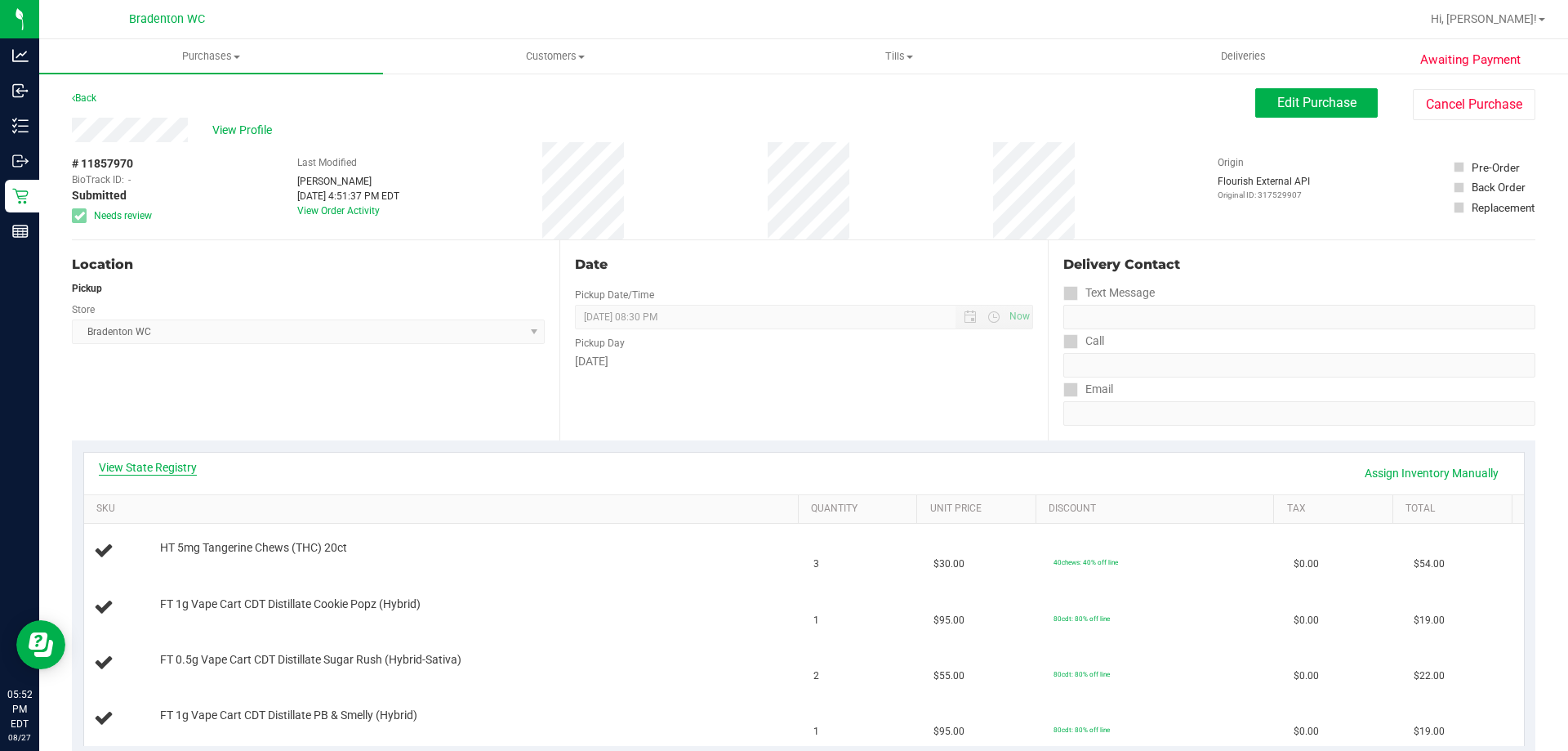
click at [165, 467] on link "View State Registry" at bounding box center [147, 467] width 98 height 16
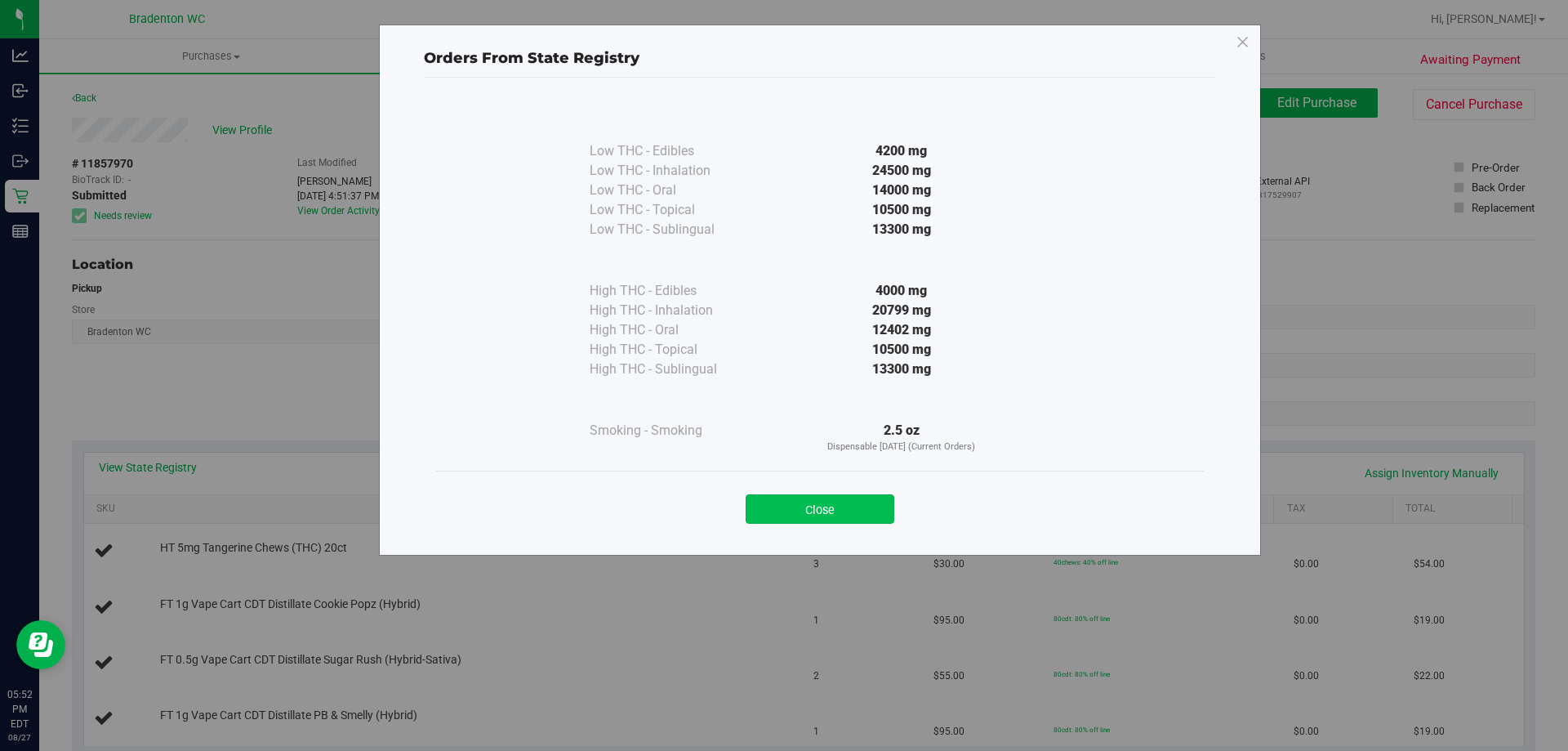
click at [817, 500] on button "Close" at bounding box center [820, 509] width 148 height 30
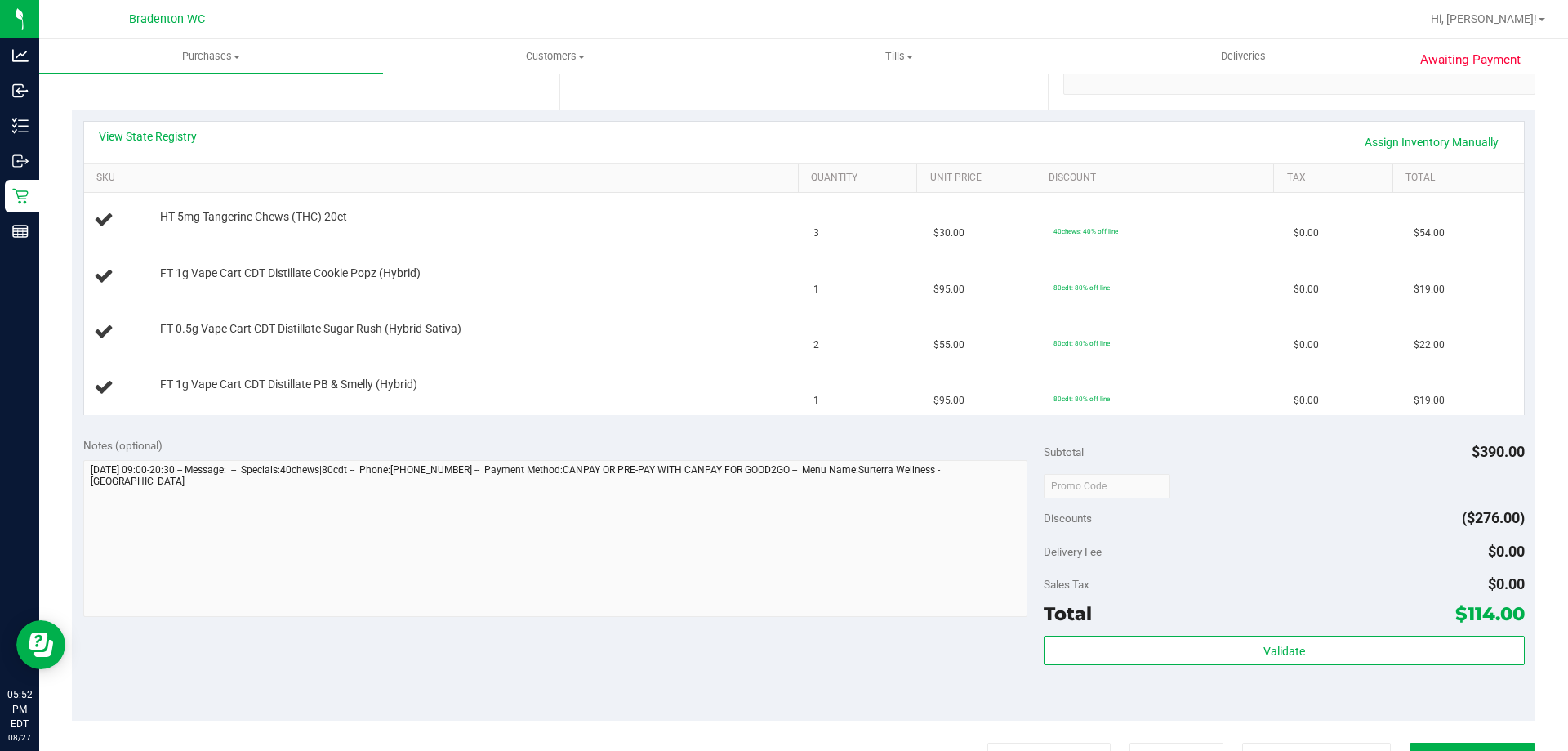
scroll to position [326, 0]
click at [773, 70] on uib-tab-heading "Tills Manage tills Reconcile e-payments" at bounding box center [898, 57] width 342 height 33
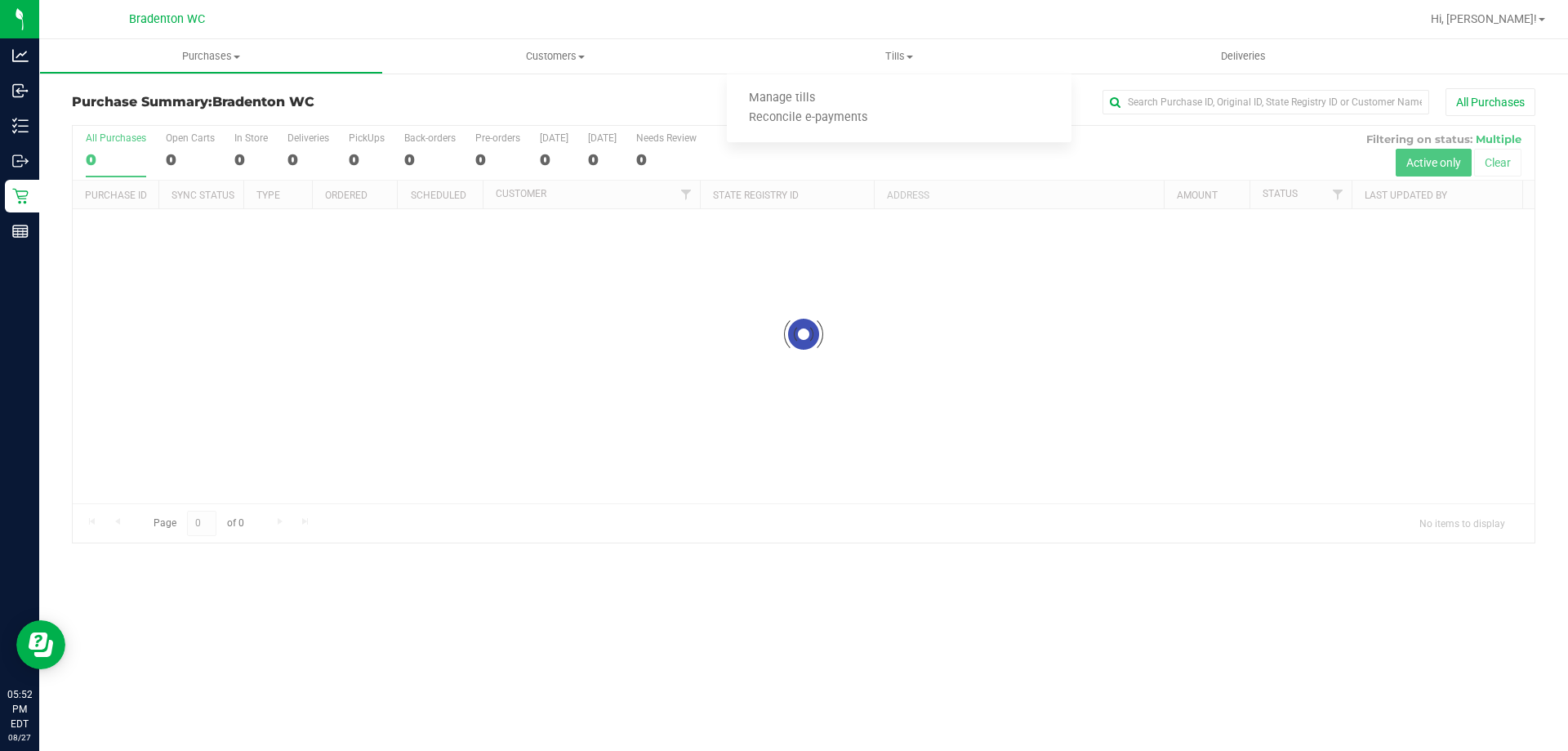
click at [166, 282] on div at bounding box center [803, 334] width 1462 height 416
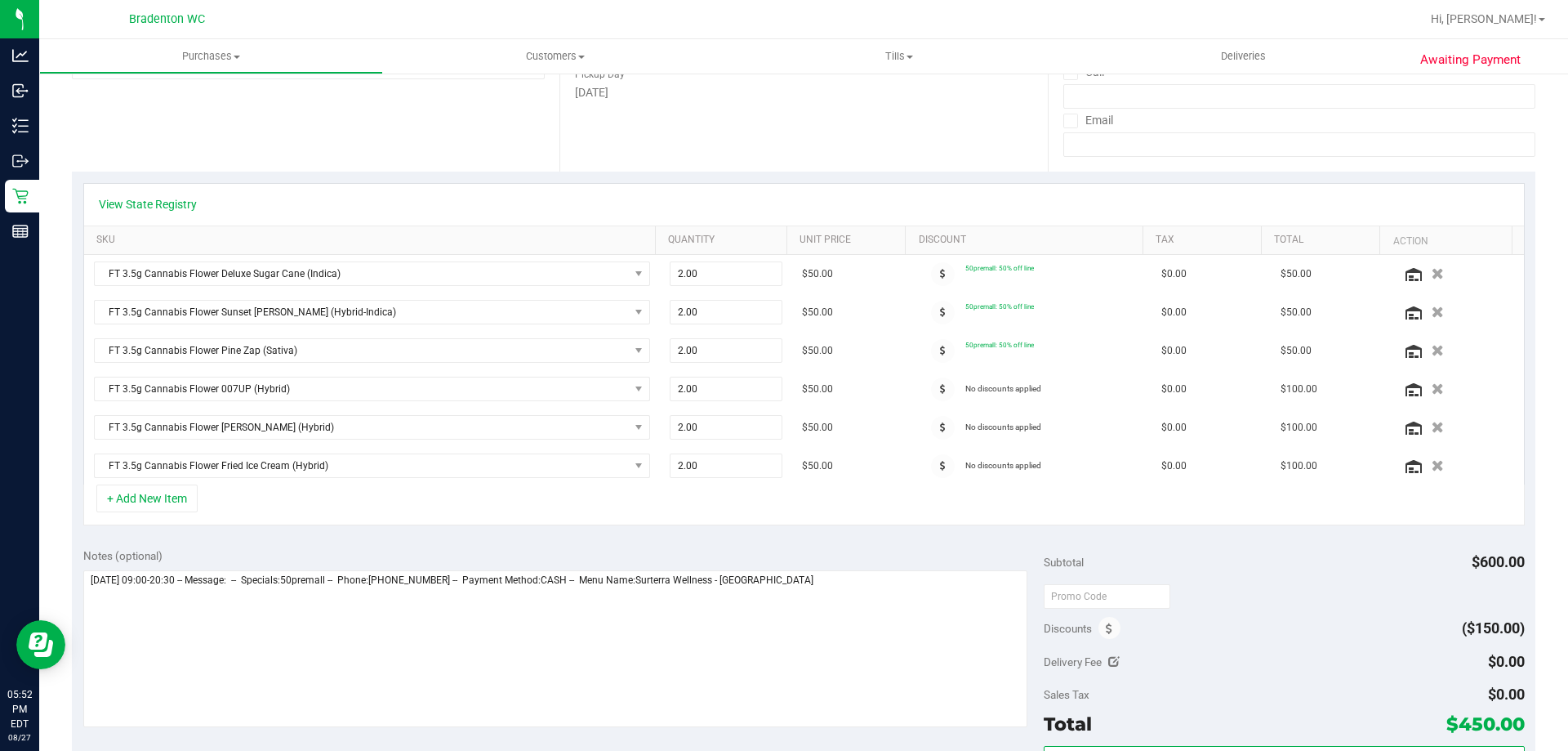
scroll to position [267, 0]
click at [940, 390] on icon at bounding box center [943, 391] width 6 height 10
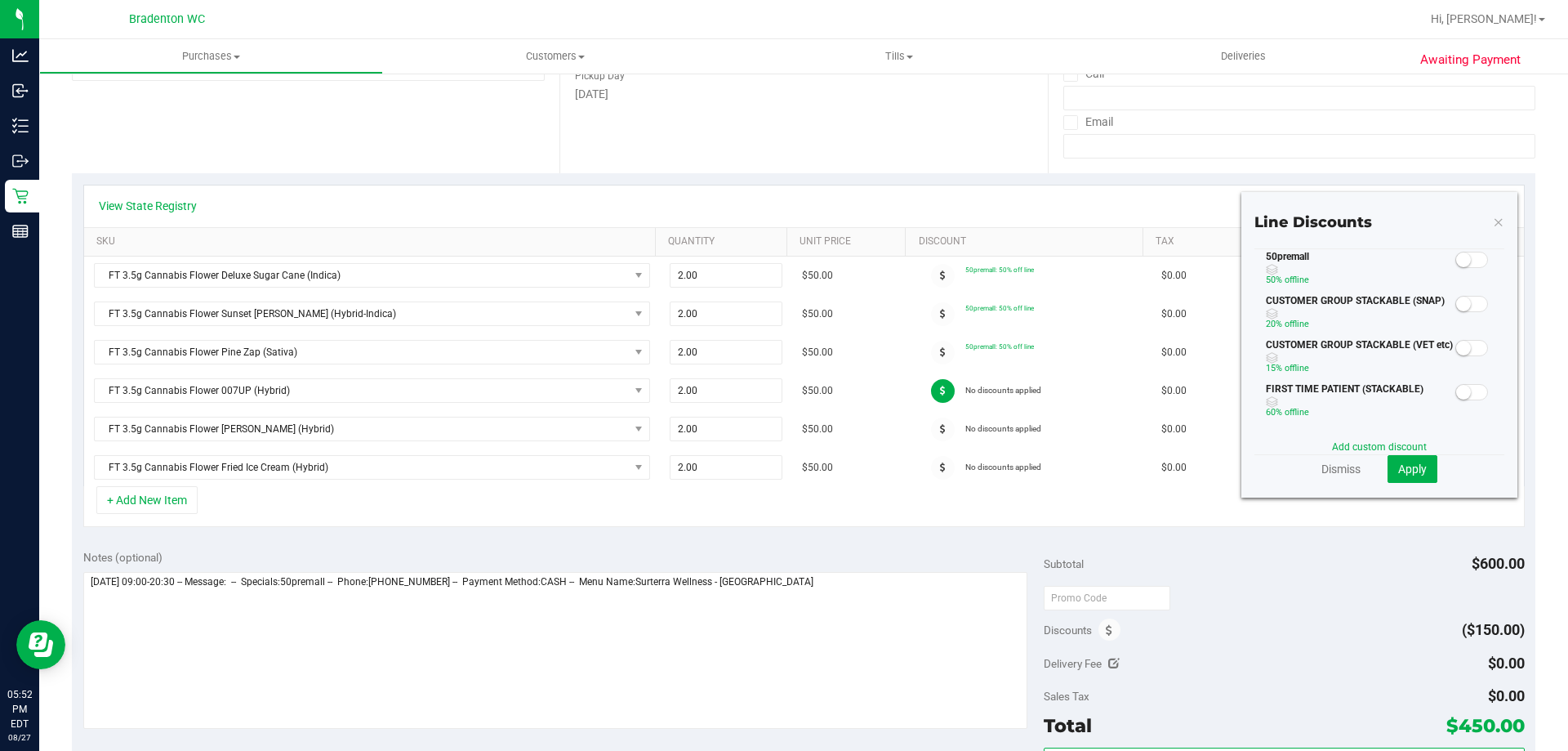
click at [1475, 254] on flourish-toggle-switch at bounding box center [1472, 260] width 33 height 12
click at [1459, 264] on span at bounding box center [1472, 260] width 33 height 16
click at [1410, 472] on span "Apply" at bounding box center [1412, 469] width 29 height 13
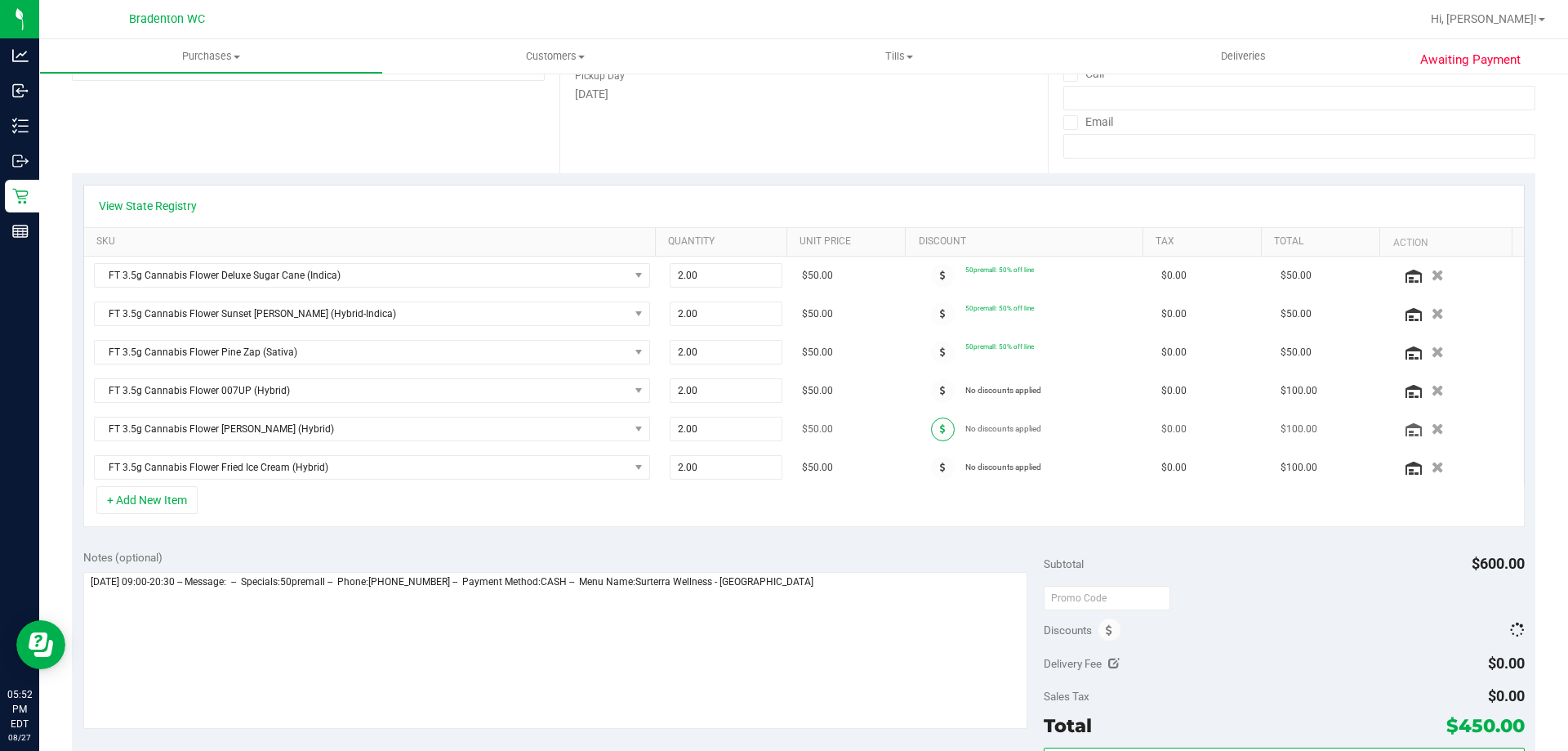
click at [934, 422] on span at bounding box center [943, 429] width 24 height 24
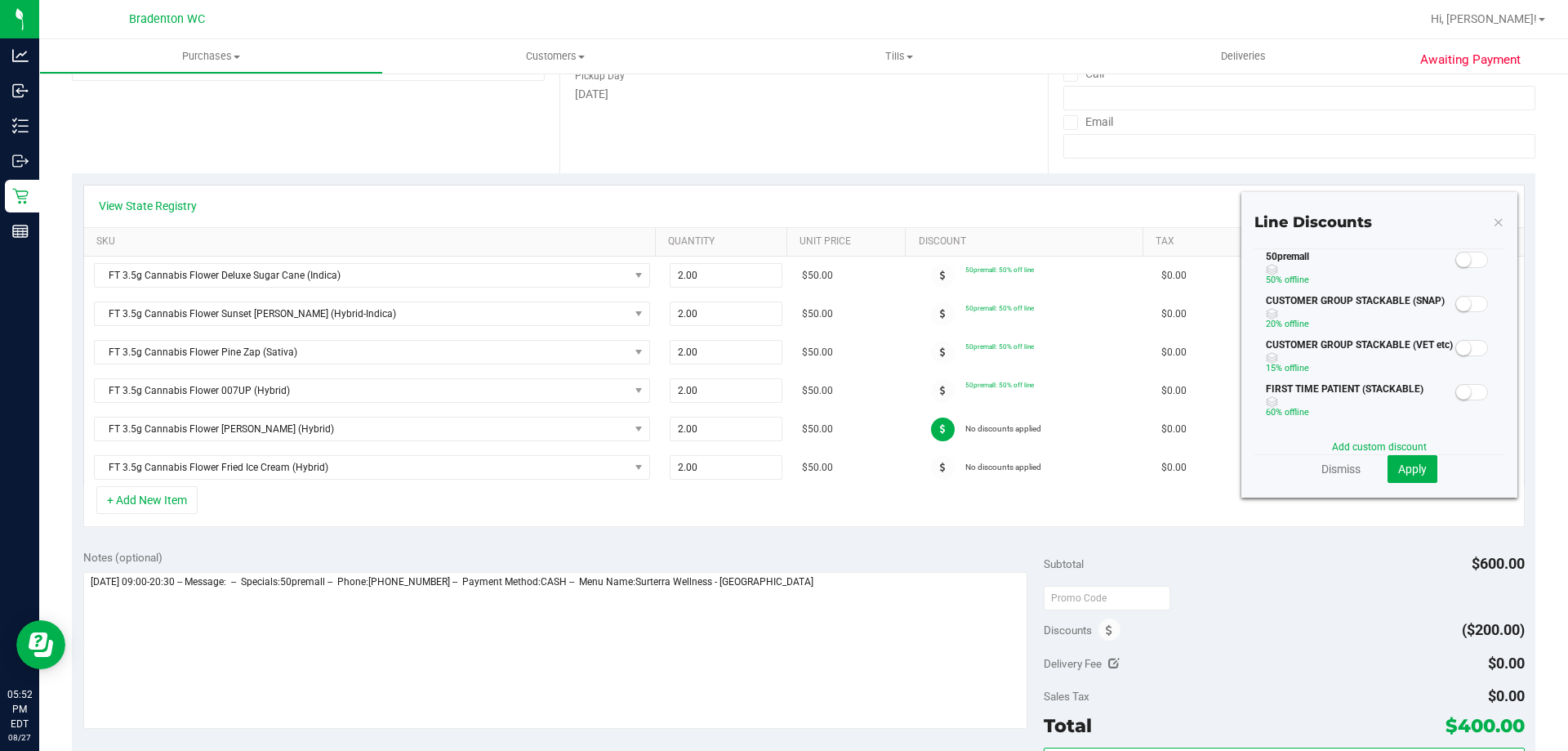
click at [1461, 264] on span at bounding box center [1472, 260] width 33 height 16
click at [1403, 481] on button "Apply" at bounding box center [1412, 469] width 49 height 28
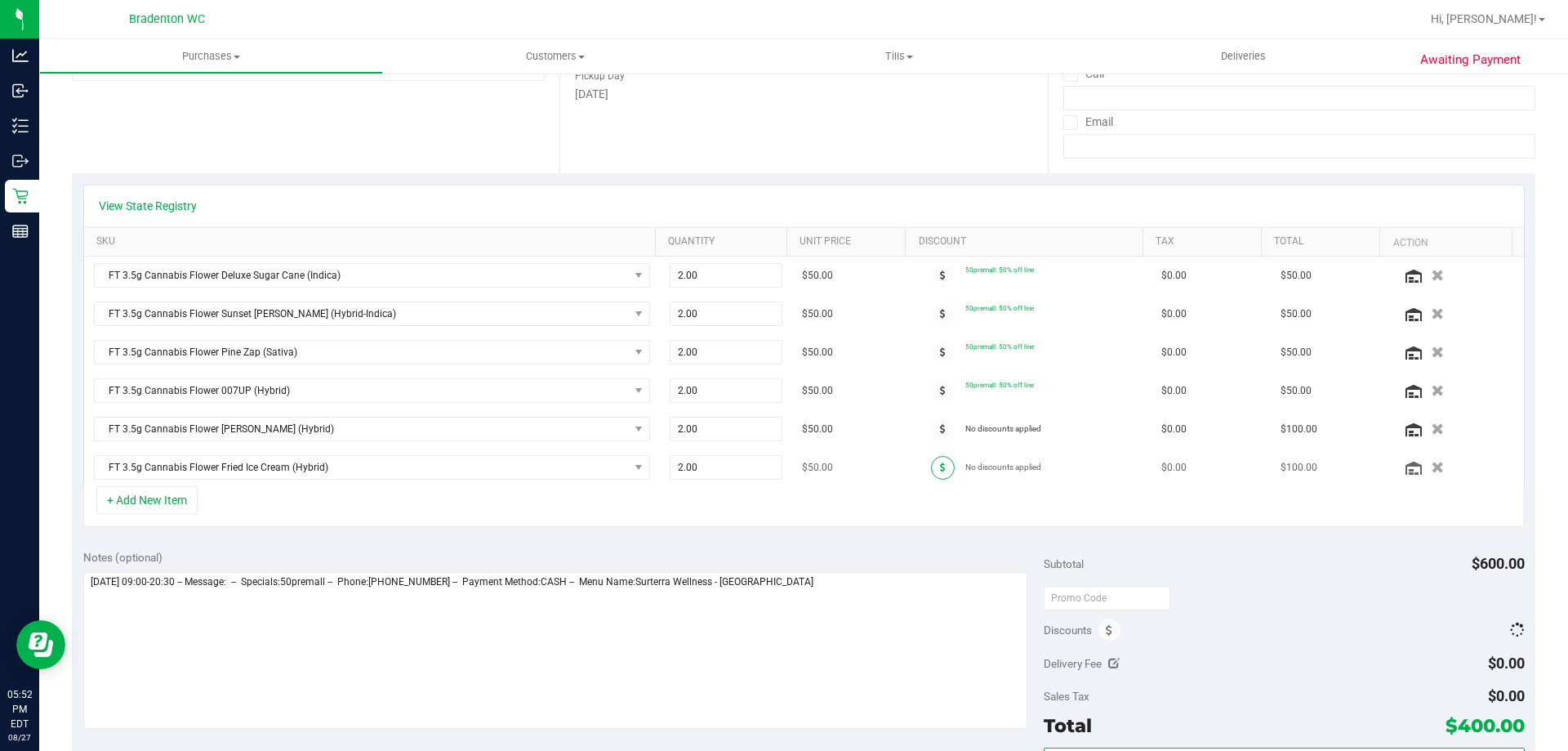
click at [931, 473] on span at bounding box center [943, 467] width 24 height 24
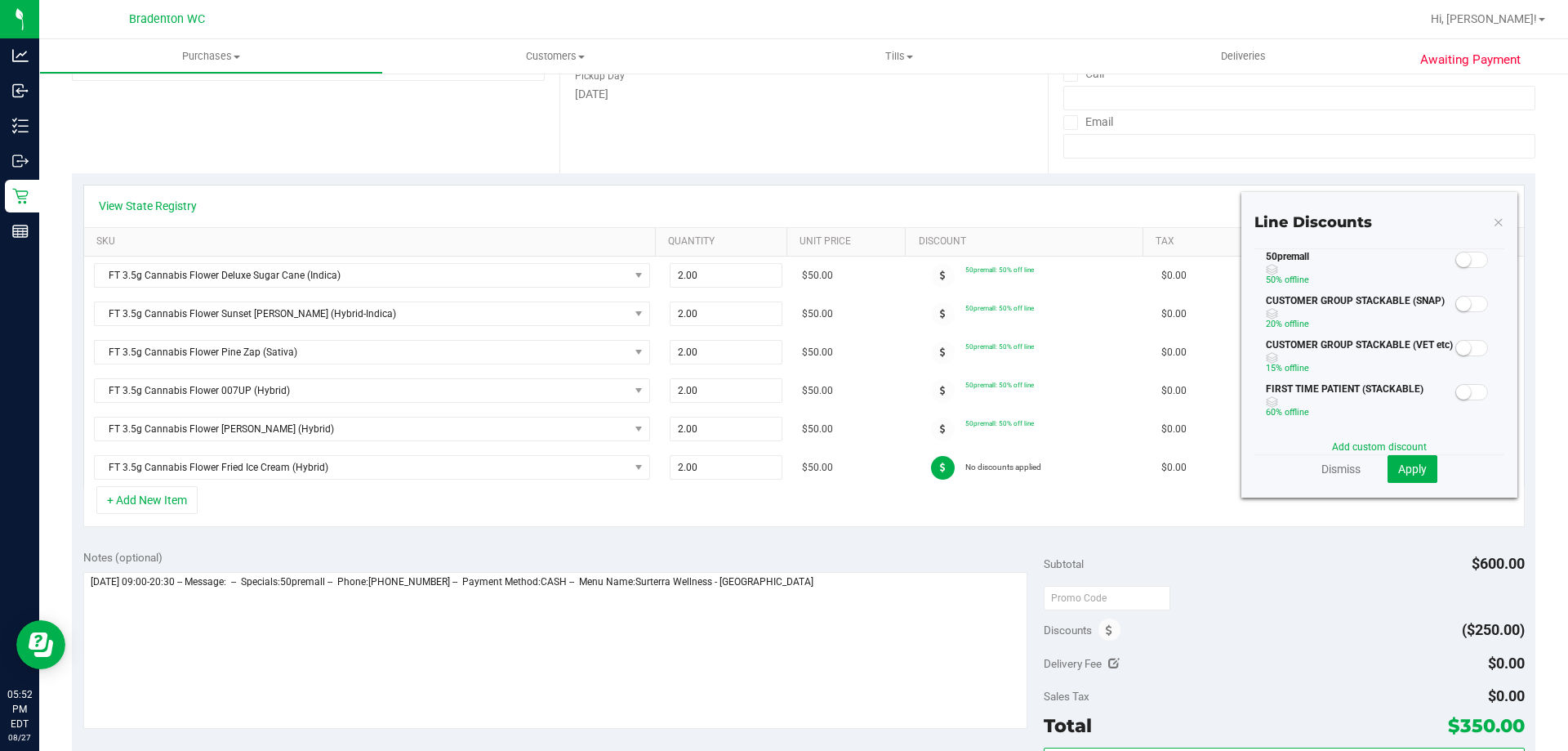
click at [1456, 260] on small at bounding box center [1463, 260] width 15 height 15
click at [1410, 478] on button "Apply" at bounding box center [1412, 469] width 49 height 28
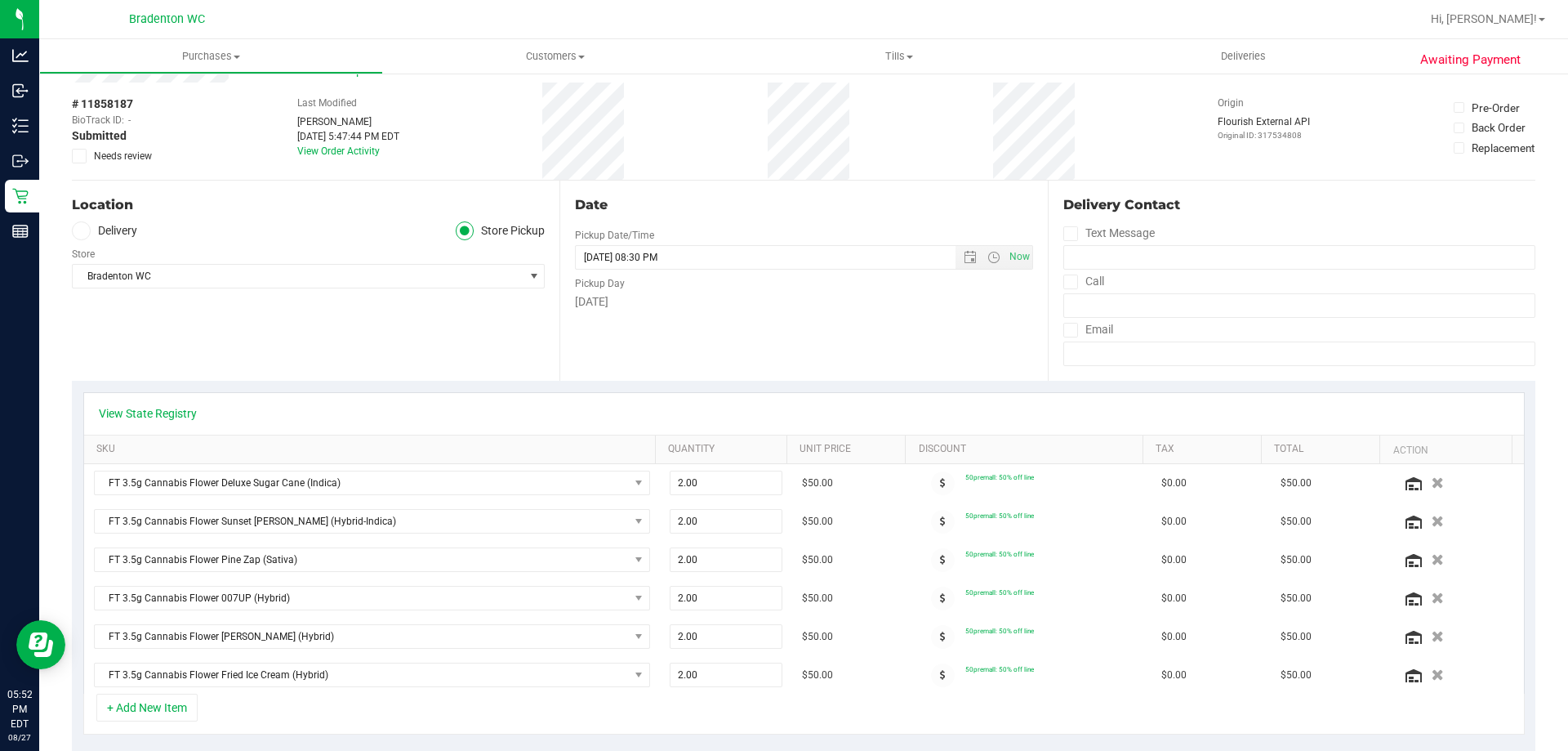
scroll to position [0, 0]
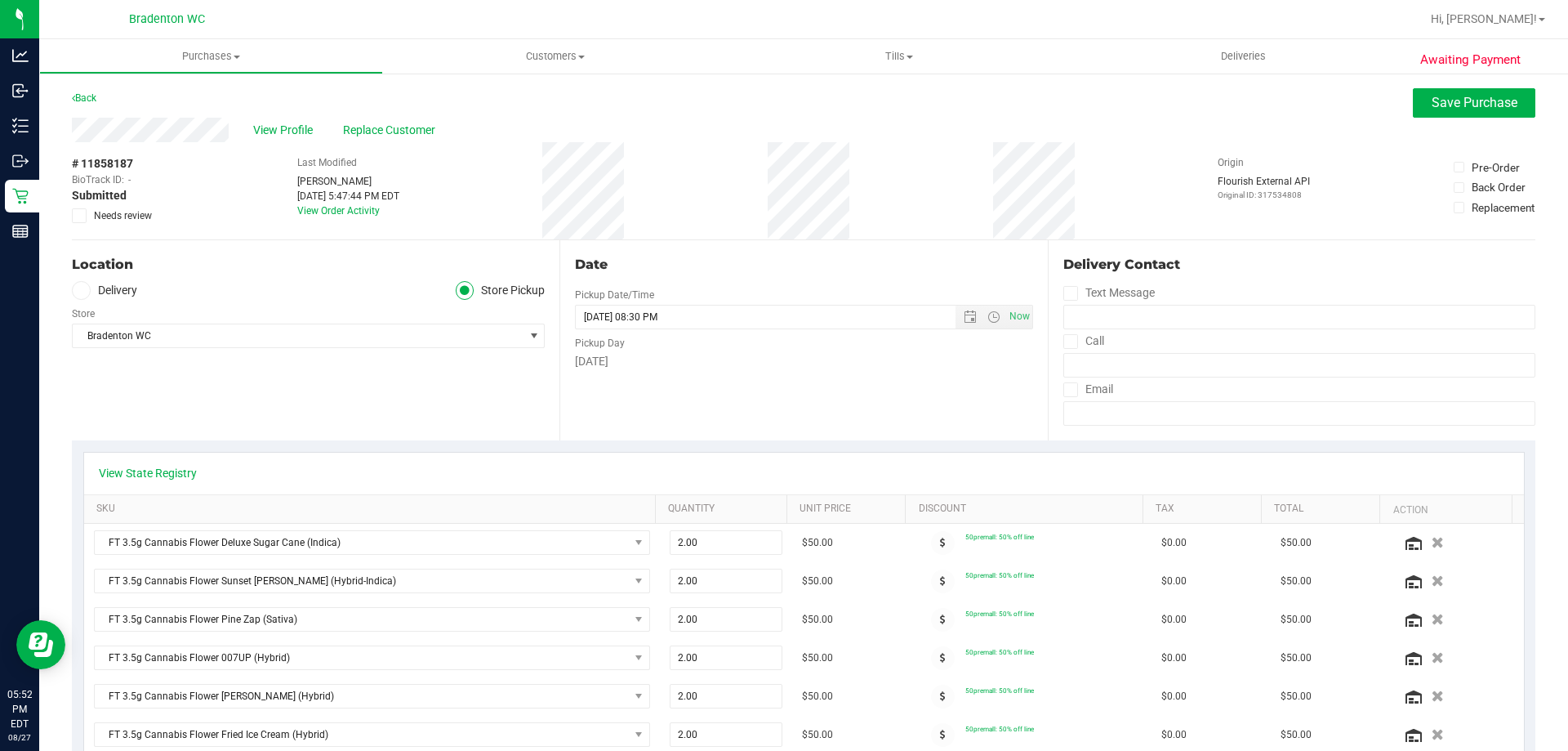
click at [1471, 143] on div "Pre-Order Back Order Replacement" at bounding box center [1494, 190] width 82 height 97
click at [1463, 102] on span "Save Purchase" at bounding box center [1474, 102] width 86 height 16
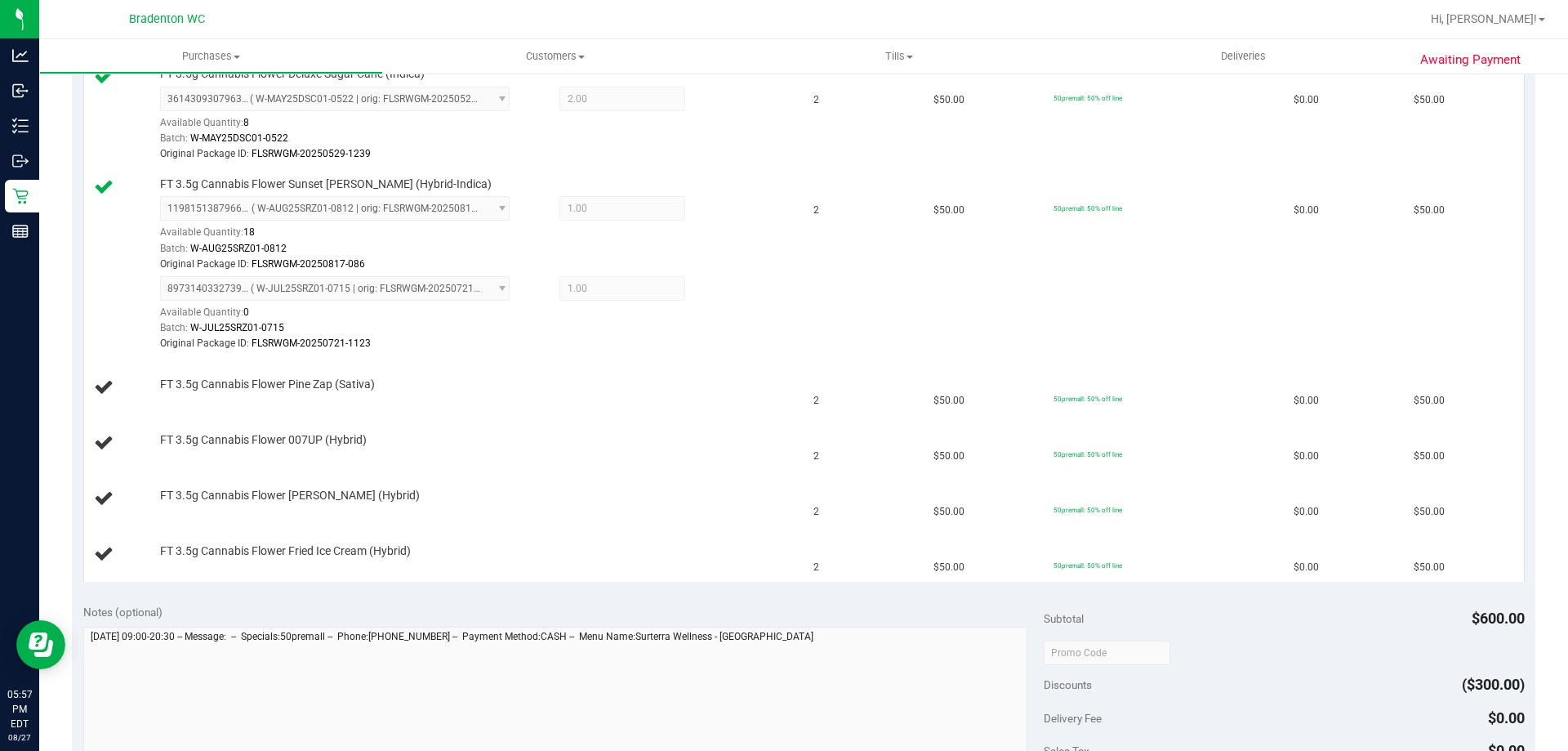
scroll to position [102, 0]
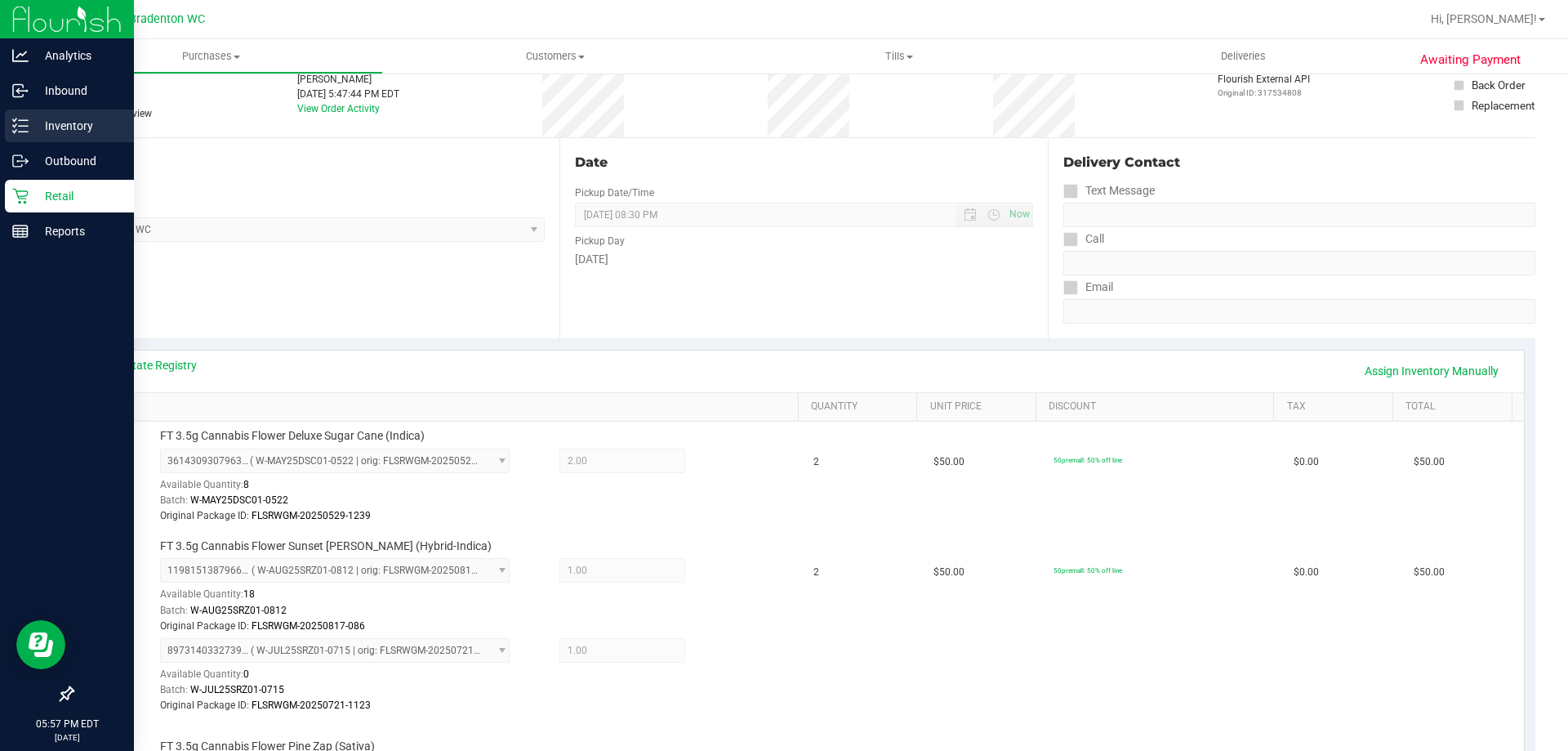
click at [82, 126] on p "Inventory" at bounding box center [77, 126] width 98 height 20
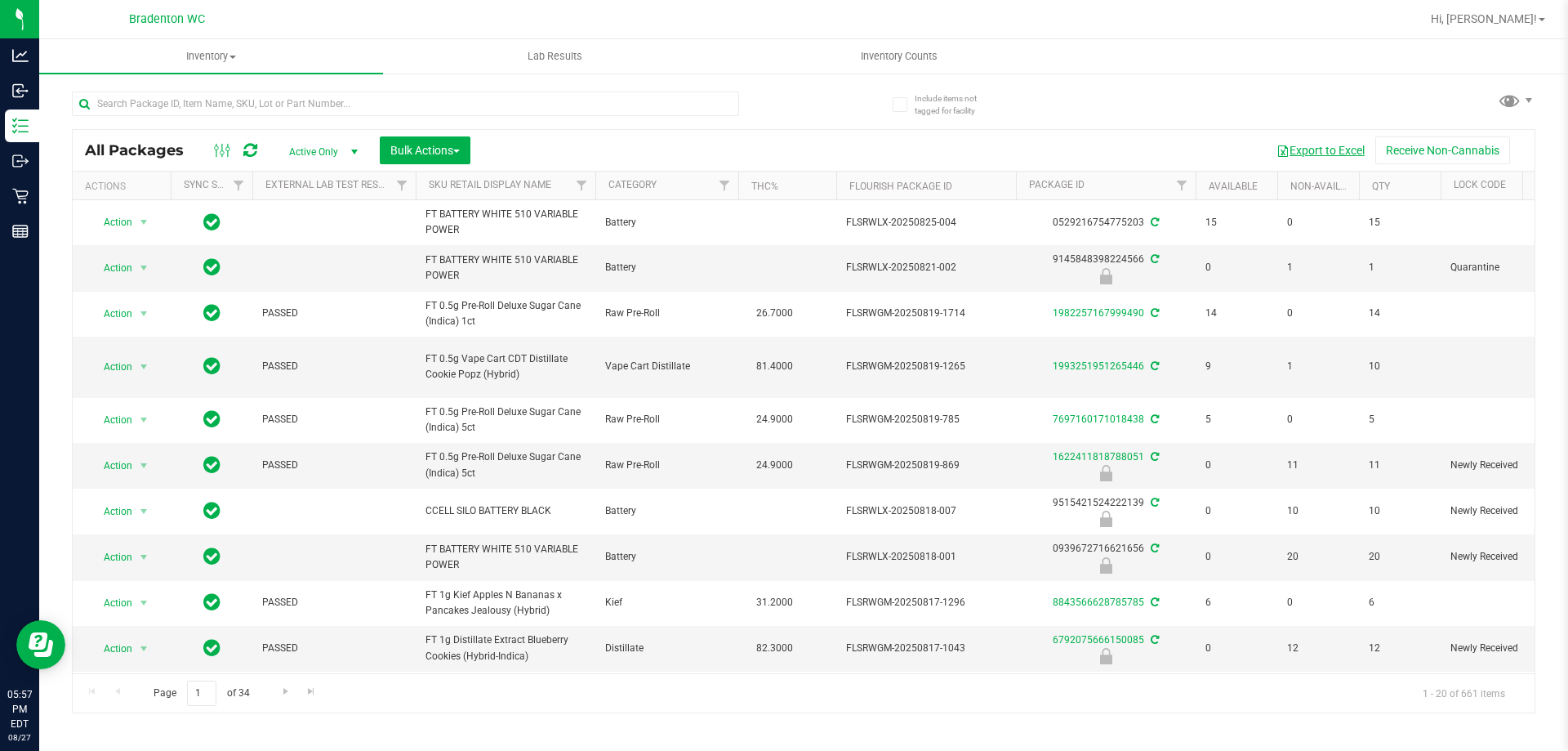
click at [1313, 156] on button "Export to Excel" at bounding box center [1320, 150] width 110 height 28
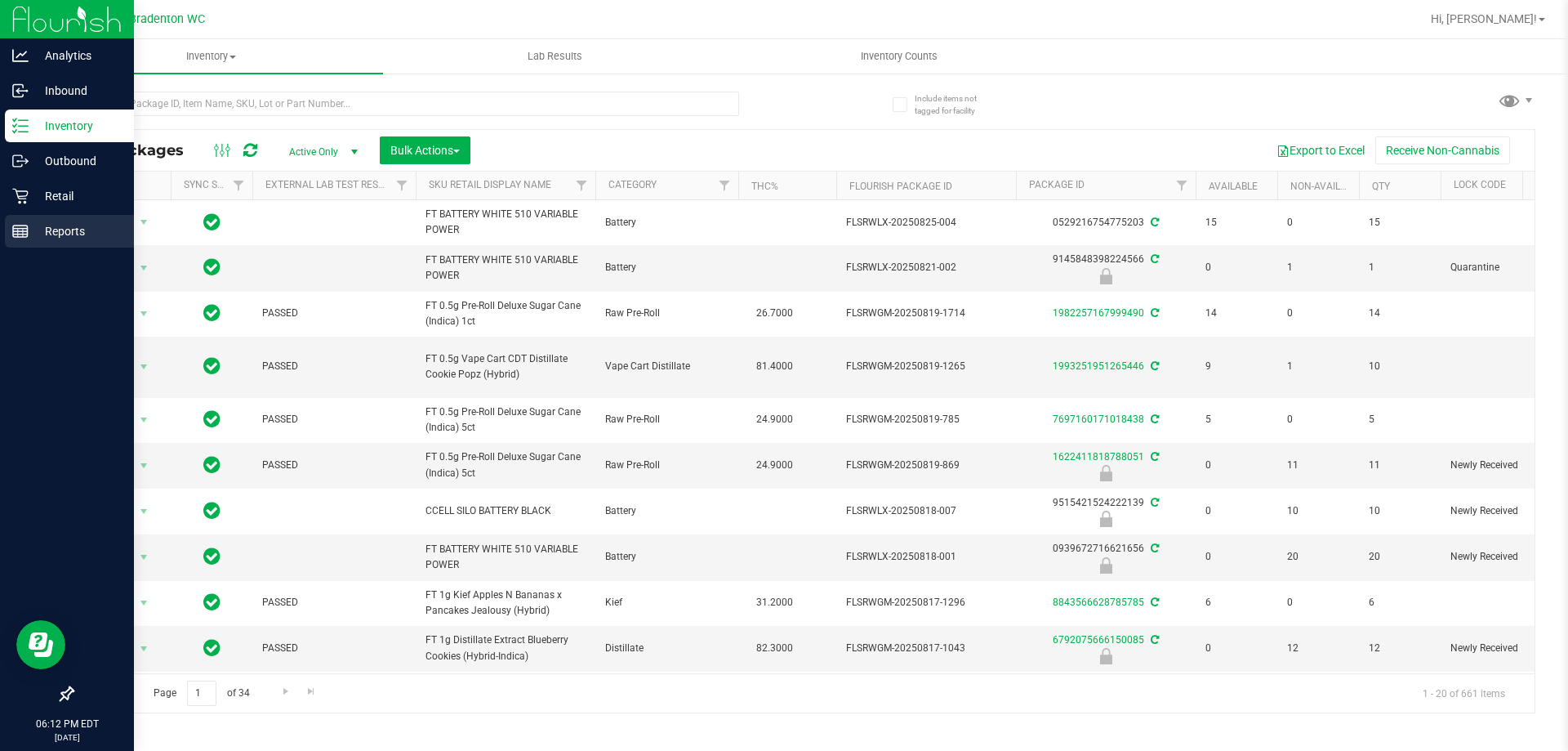
click at [73, 242] on div "Reports" at bounding box center [69, 232] width 129 height 33
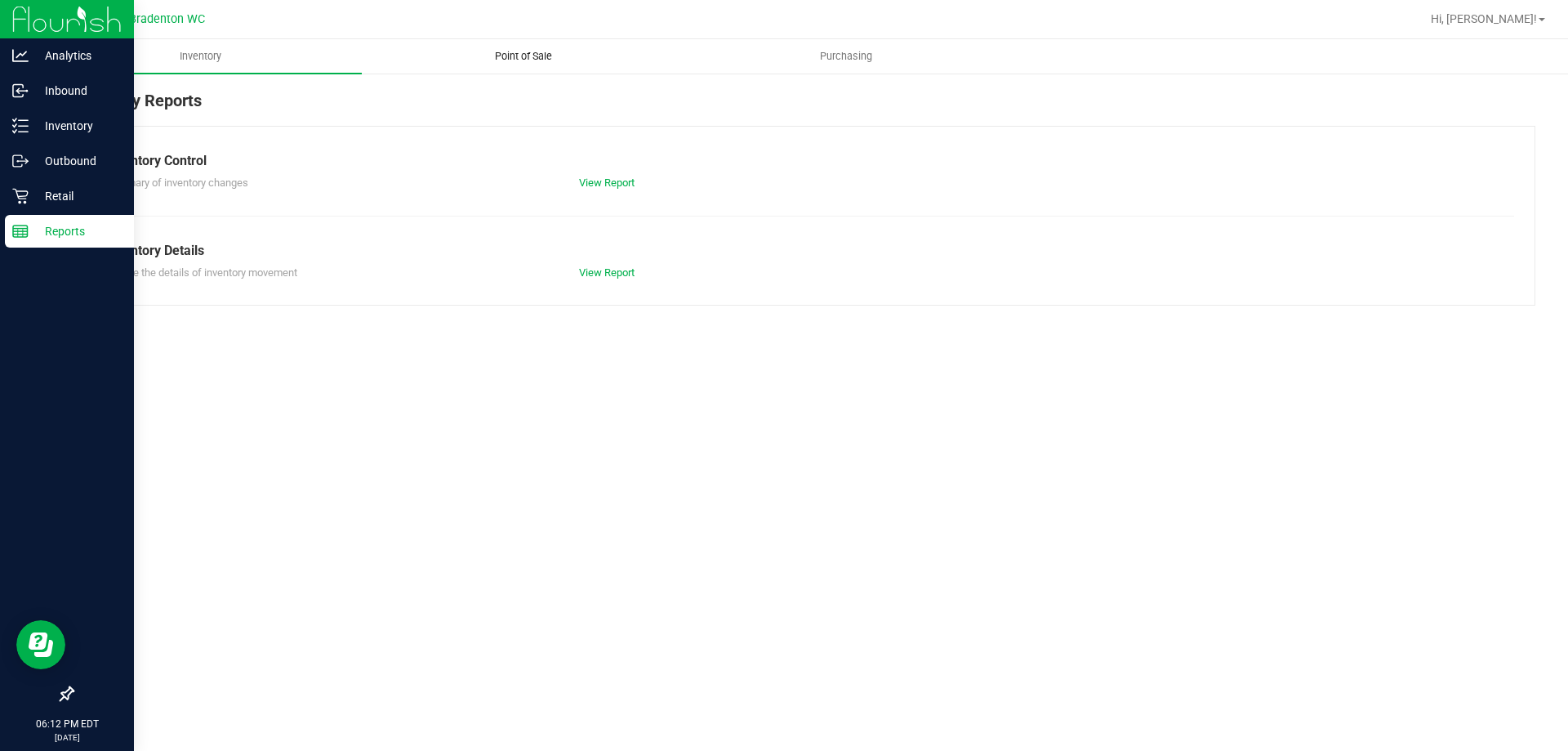
click at [519, 58] on span "Point of Sale" at bounding box center [523, 56] width 101 height 15
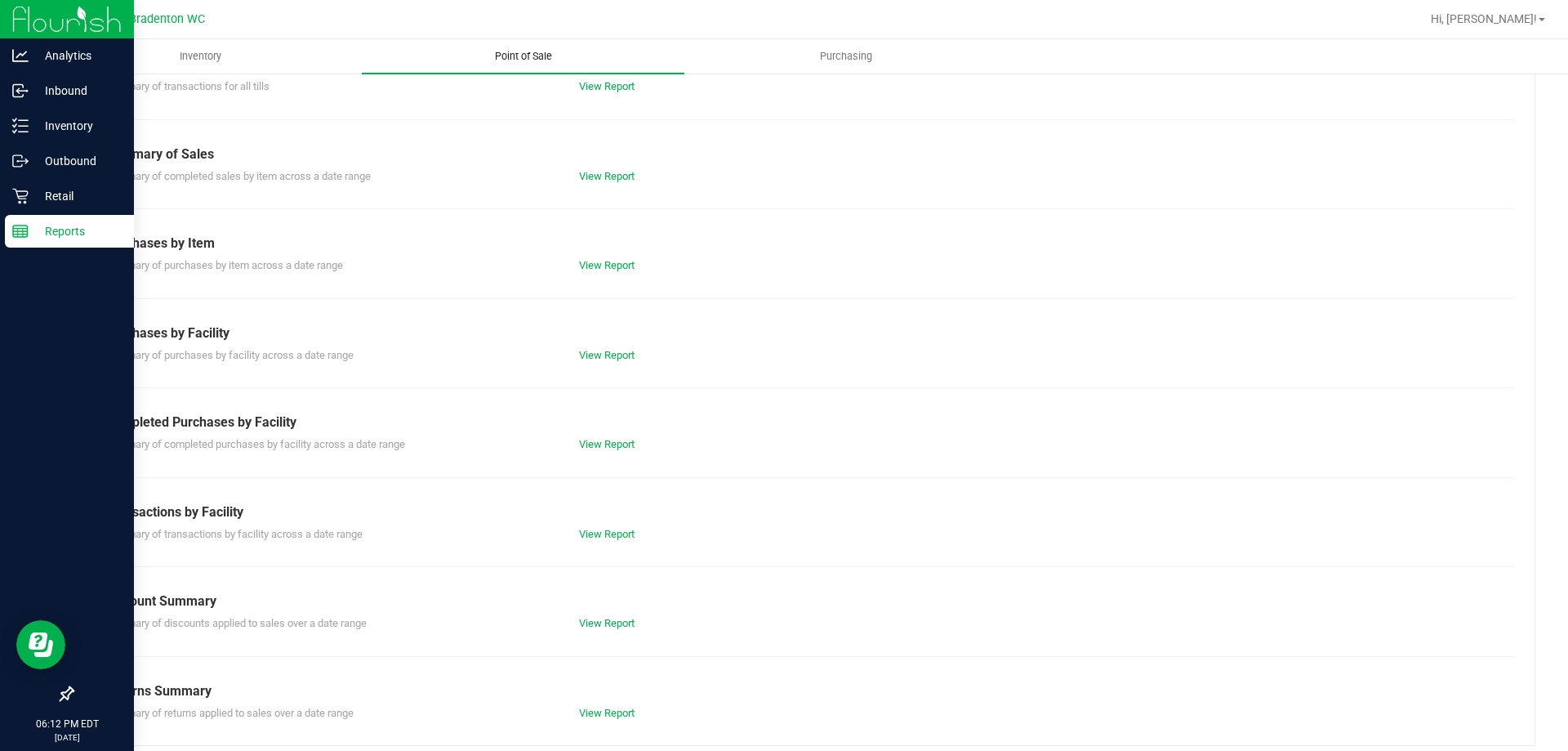
scroll to position [108, 0]
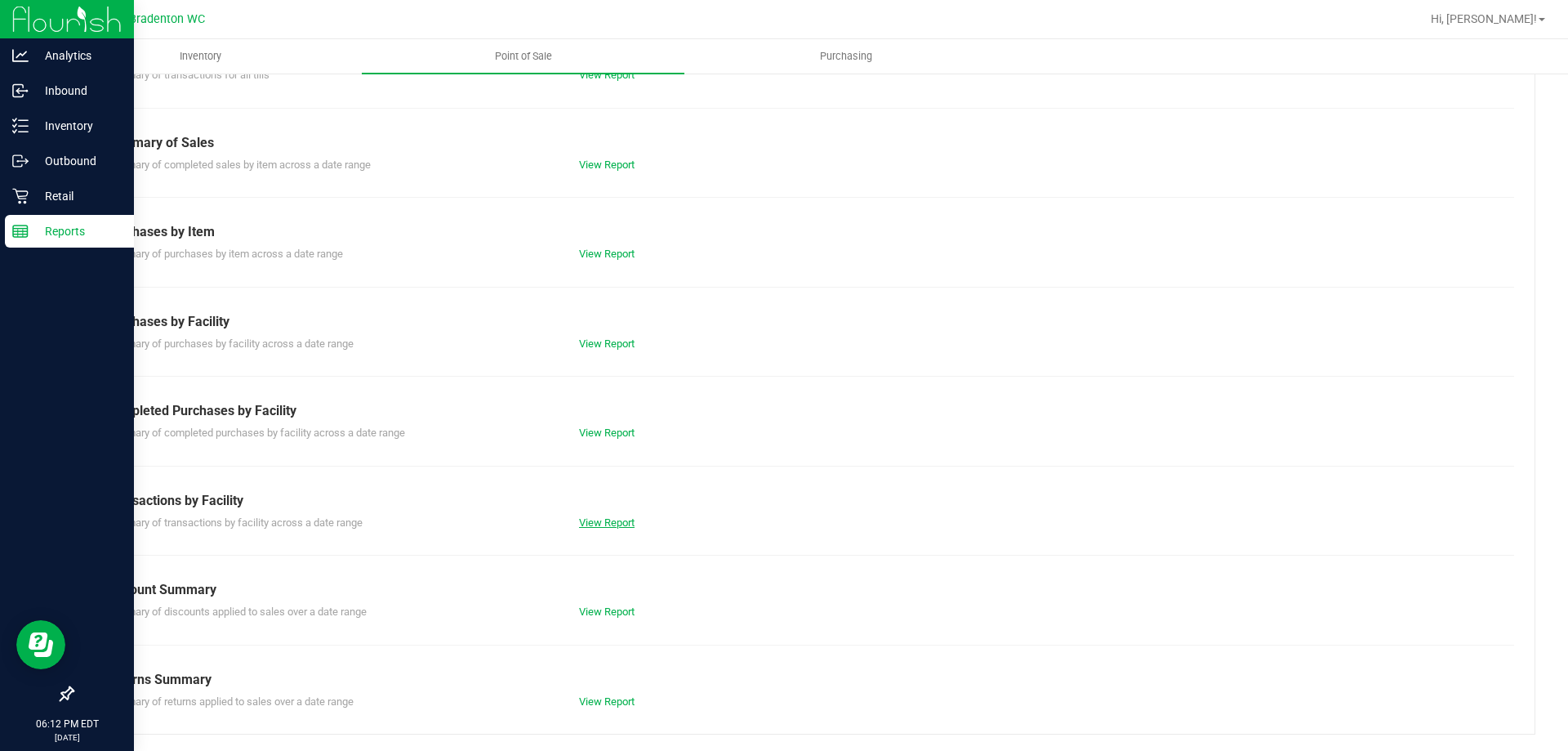
click at [606, 516] on link "View Report" at bounding box center [606, 522] width 55 height 12
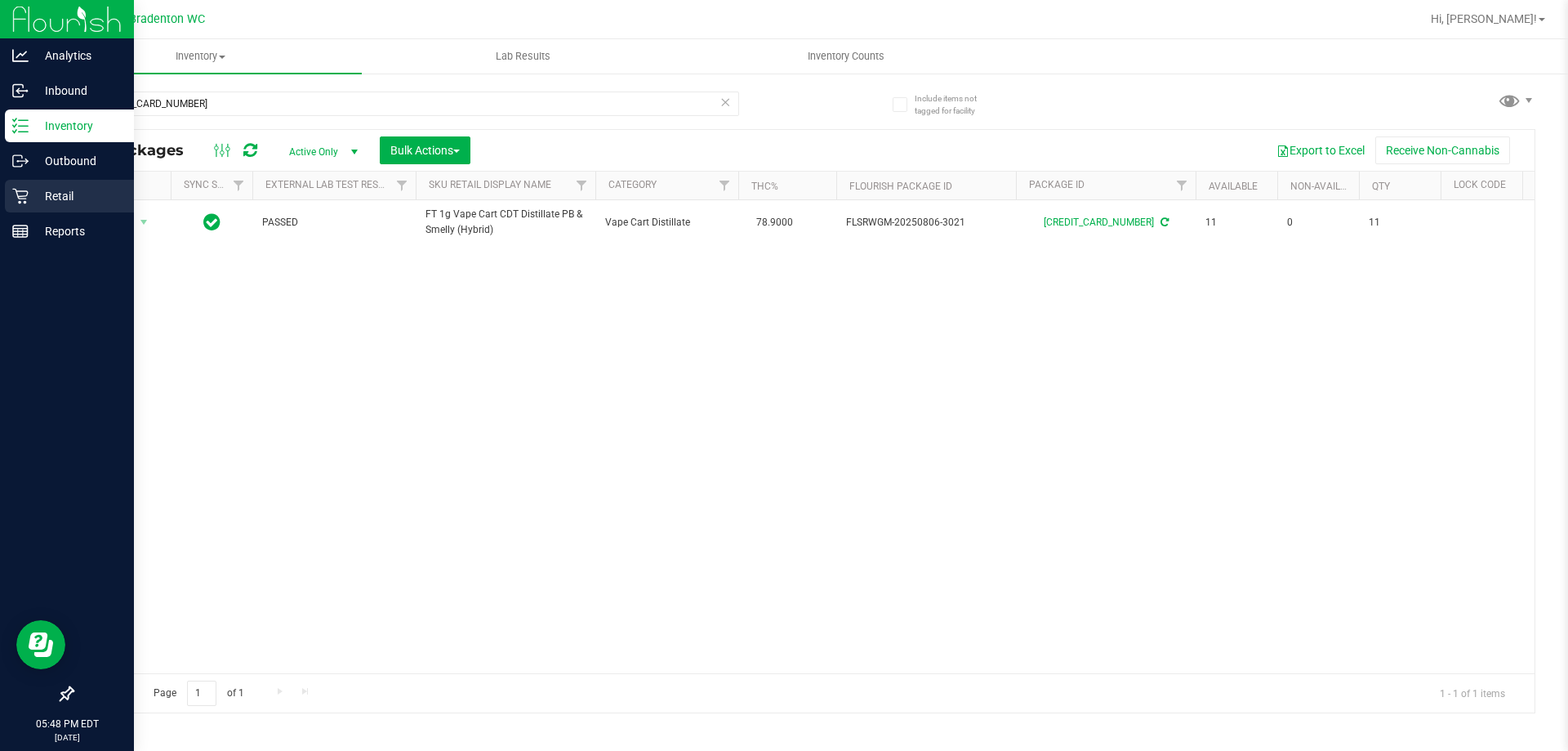
click at [51, 207] on div "Retail" at bounding box center [69, 196] width 129 height 33
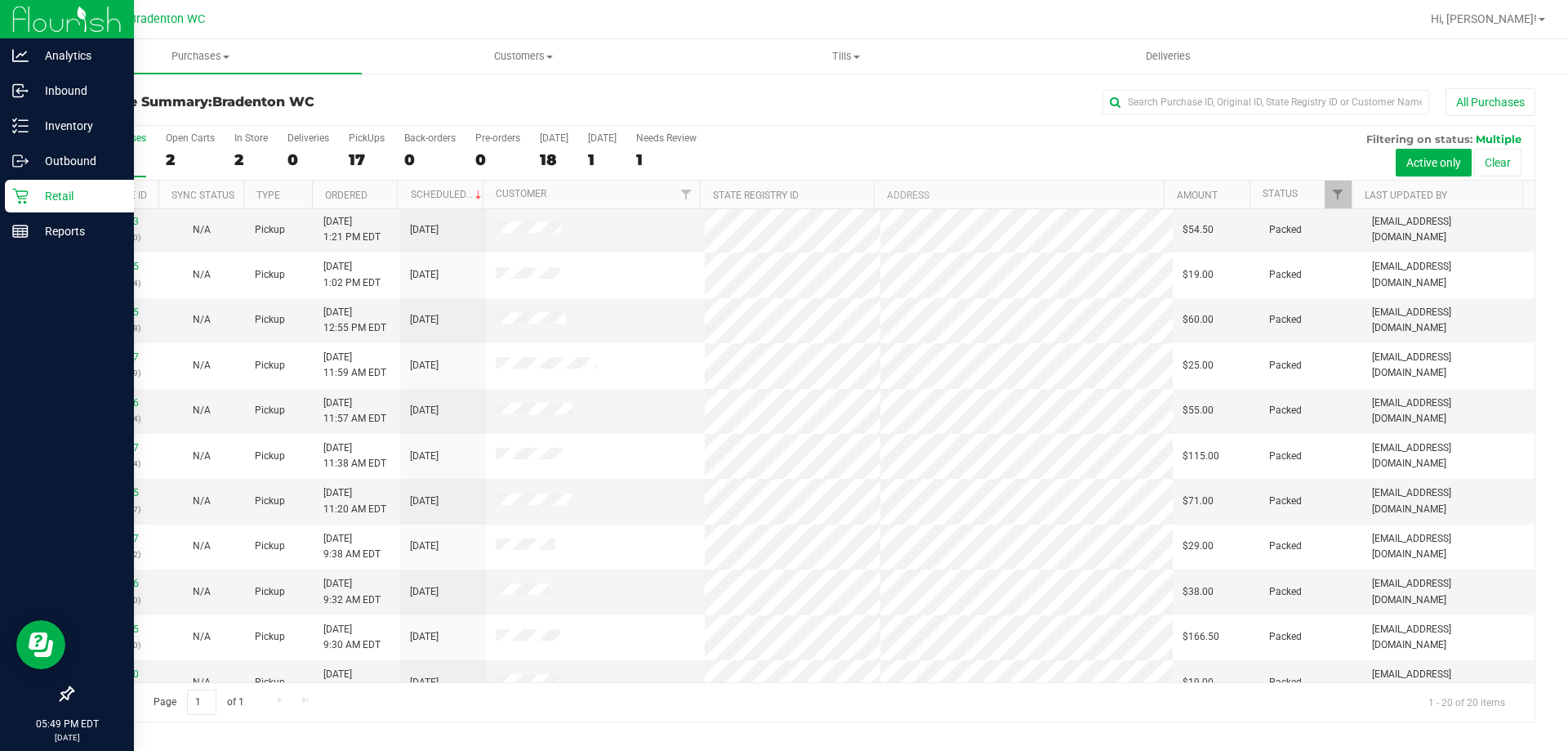
scroll to position [431, 0]
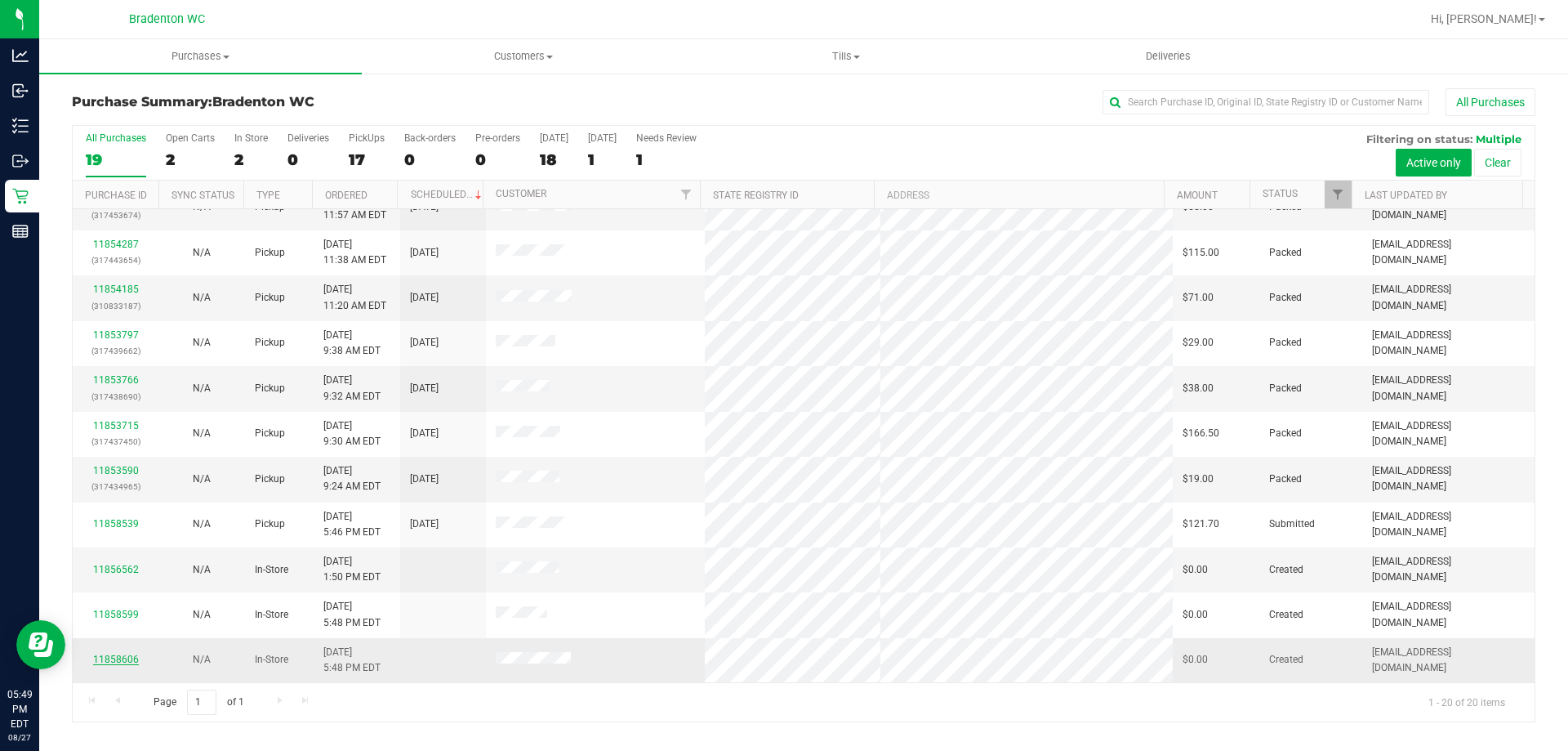
click at [128, 659] on link "11858606" at bounding box center [115, 659] width 45 height 12
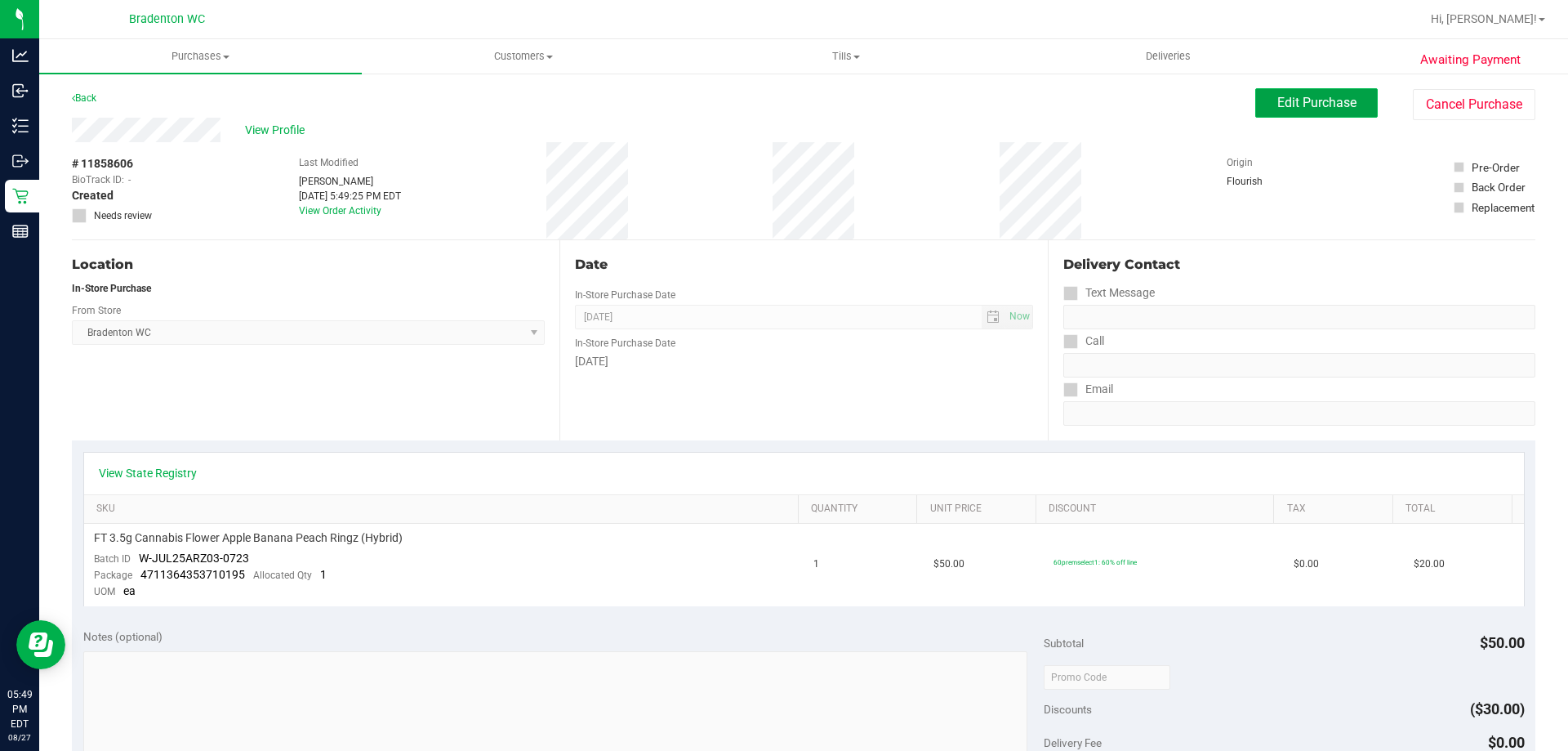
click at [1280, 116] on button "Edit Purchase" at bounding box center [1316, 103] width 123 height 30
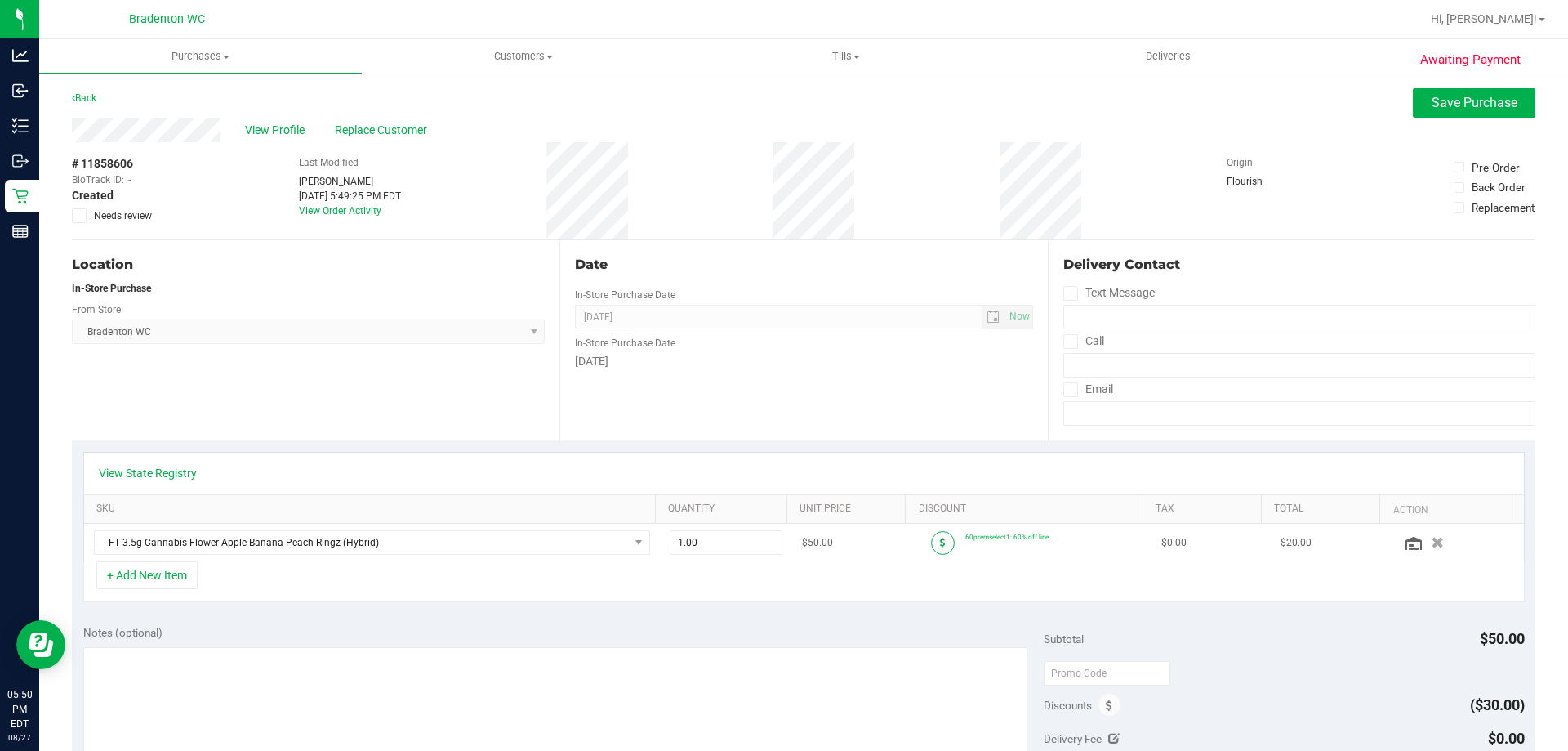
click at [940, 542] on icon at bounding box center [943, 542] width 6 height 10
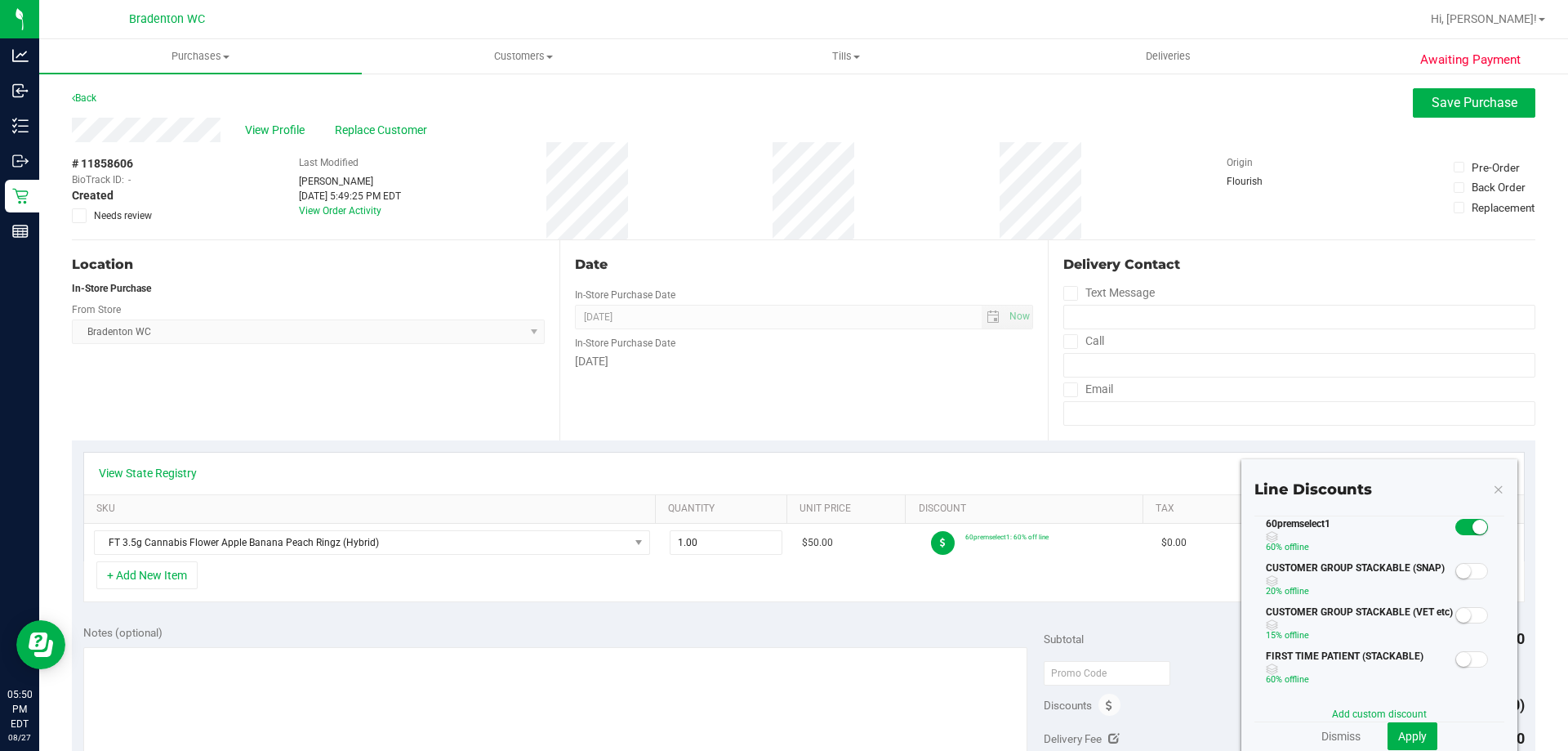
click at [989, 629] on div "Notes (optional)" at bounding box center [564, 632] width 961 height 16
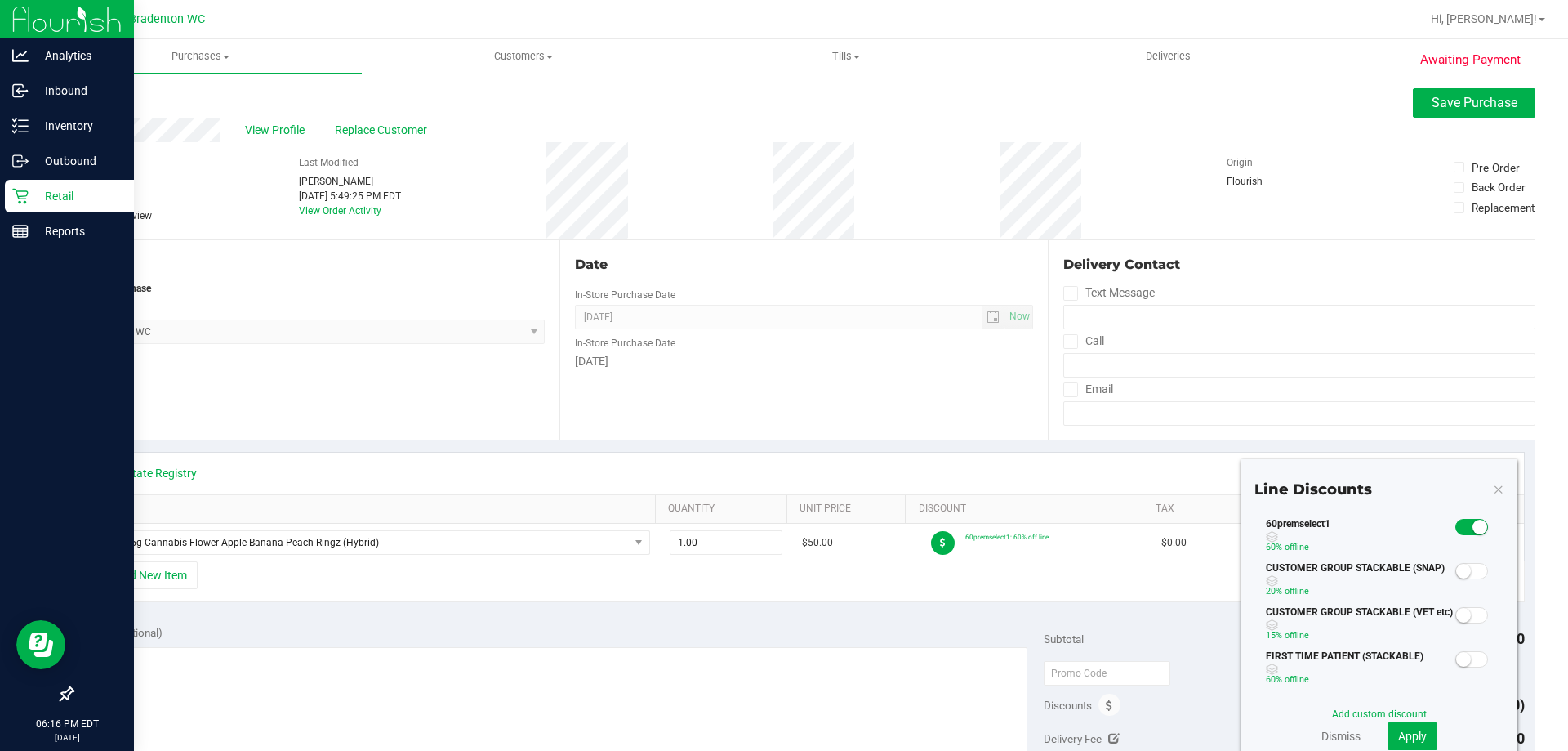
click at [17, 199] on icon at bounding box center [21, 196] width 16 height 16
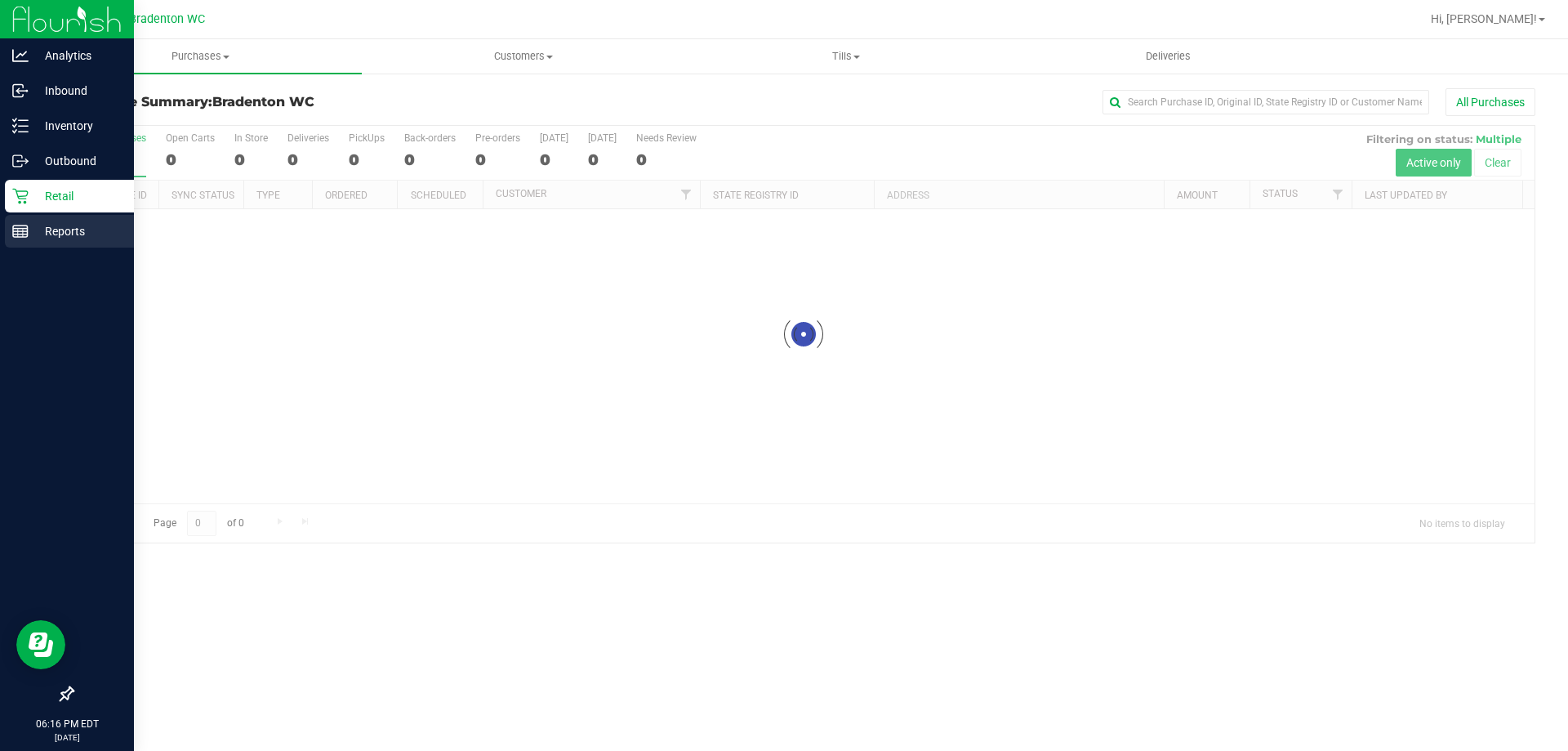
click at [76, 231] on p "Reports" at bounding box center [77, 232] width 98 height 20
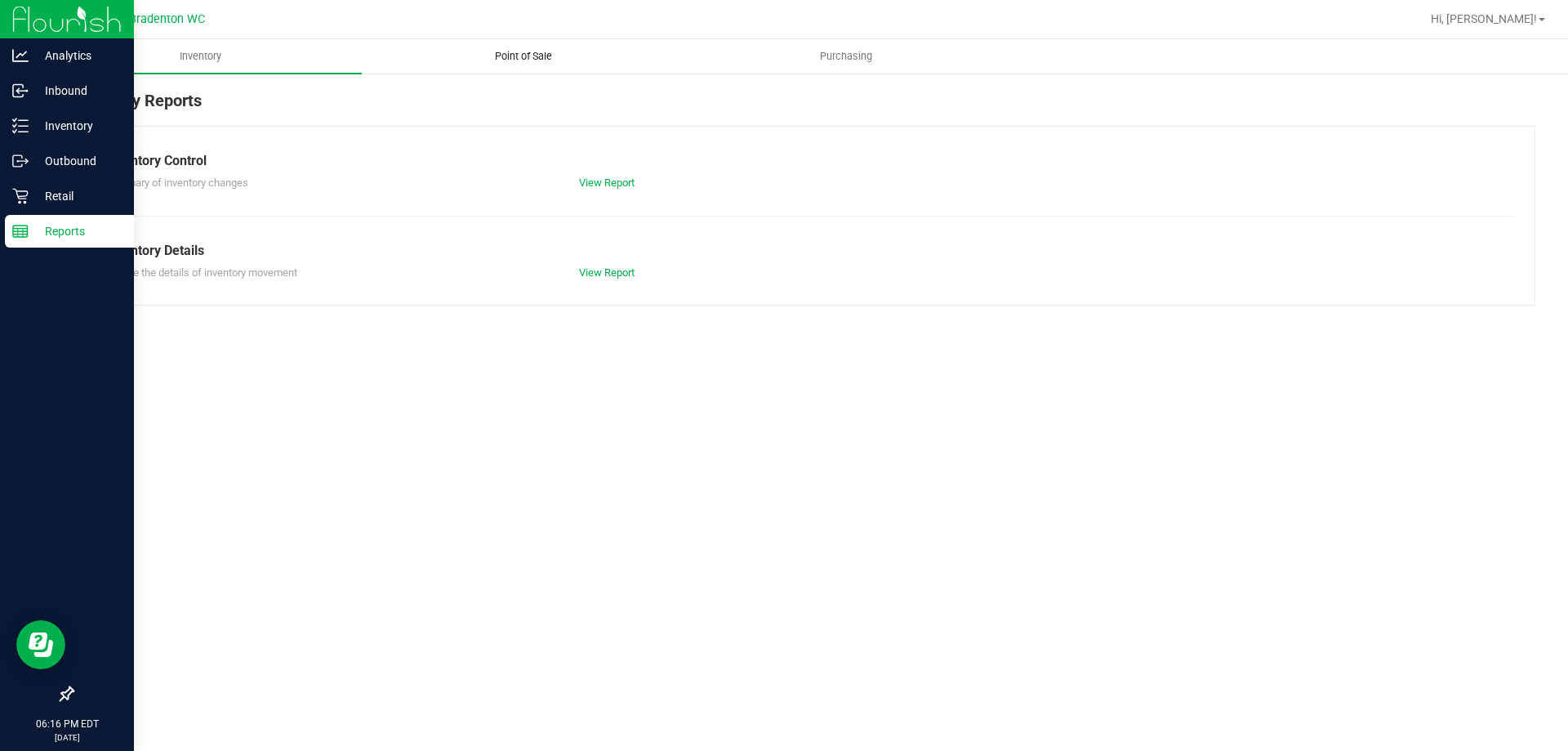
click at [533, 54] on span "Point of Sale" at bounding box center [523, 56] width 101 height 15
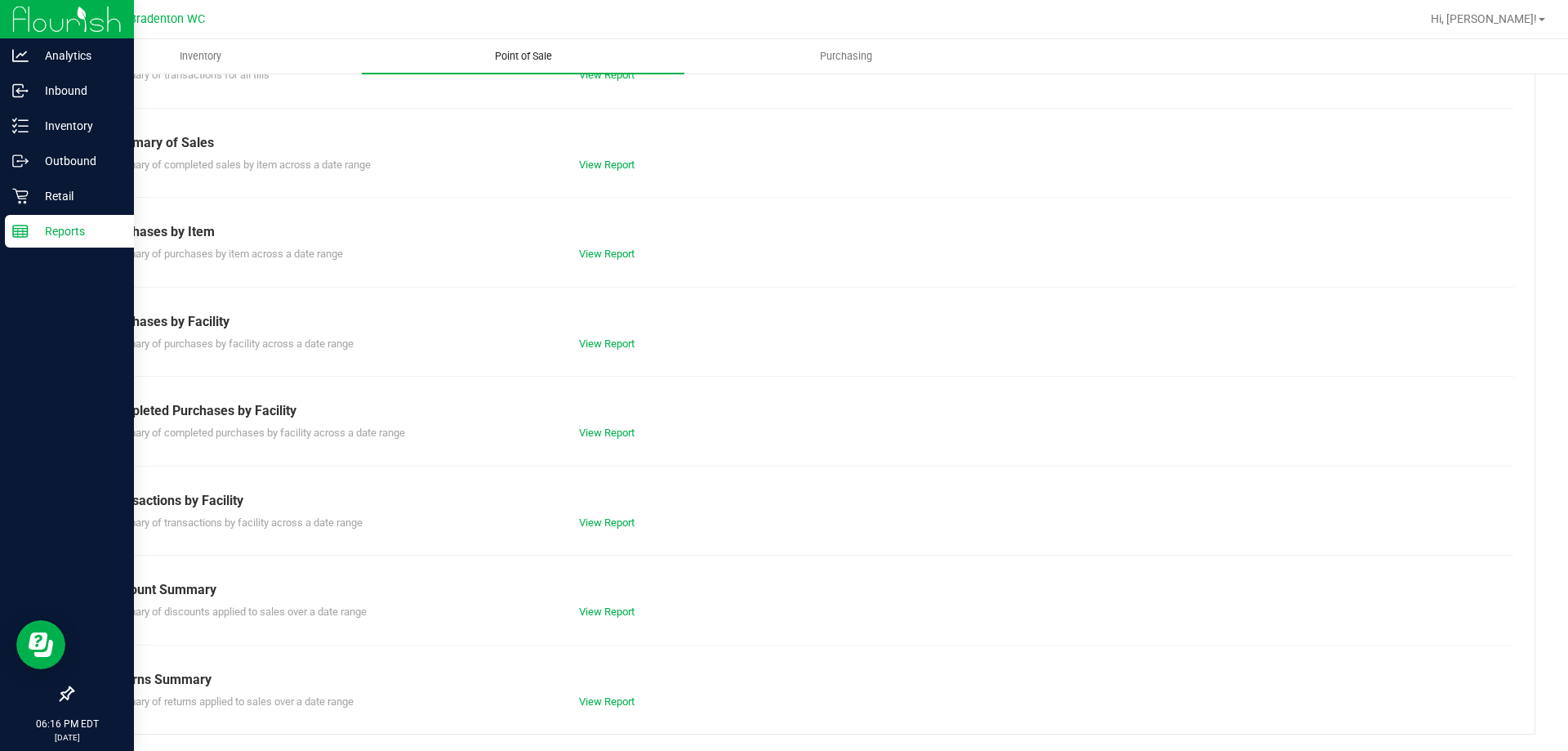
scroll to position [100, 0]
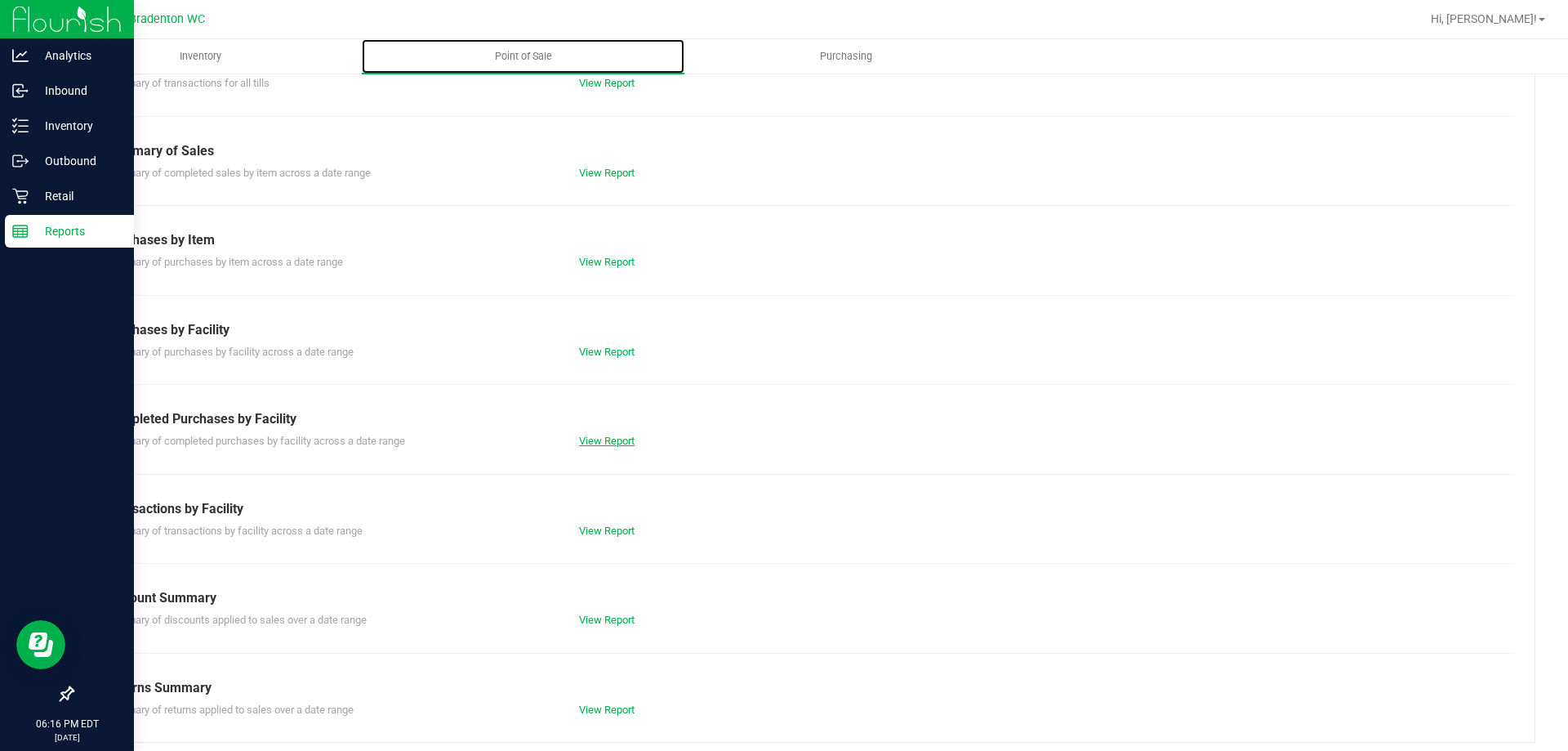
click at [593, 444] on link "View Report" at bounding box center [606, 440] width 55 height 12
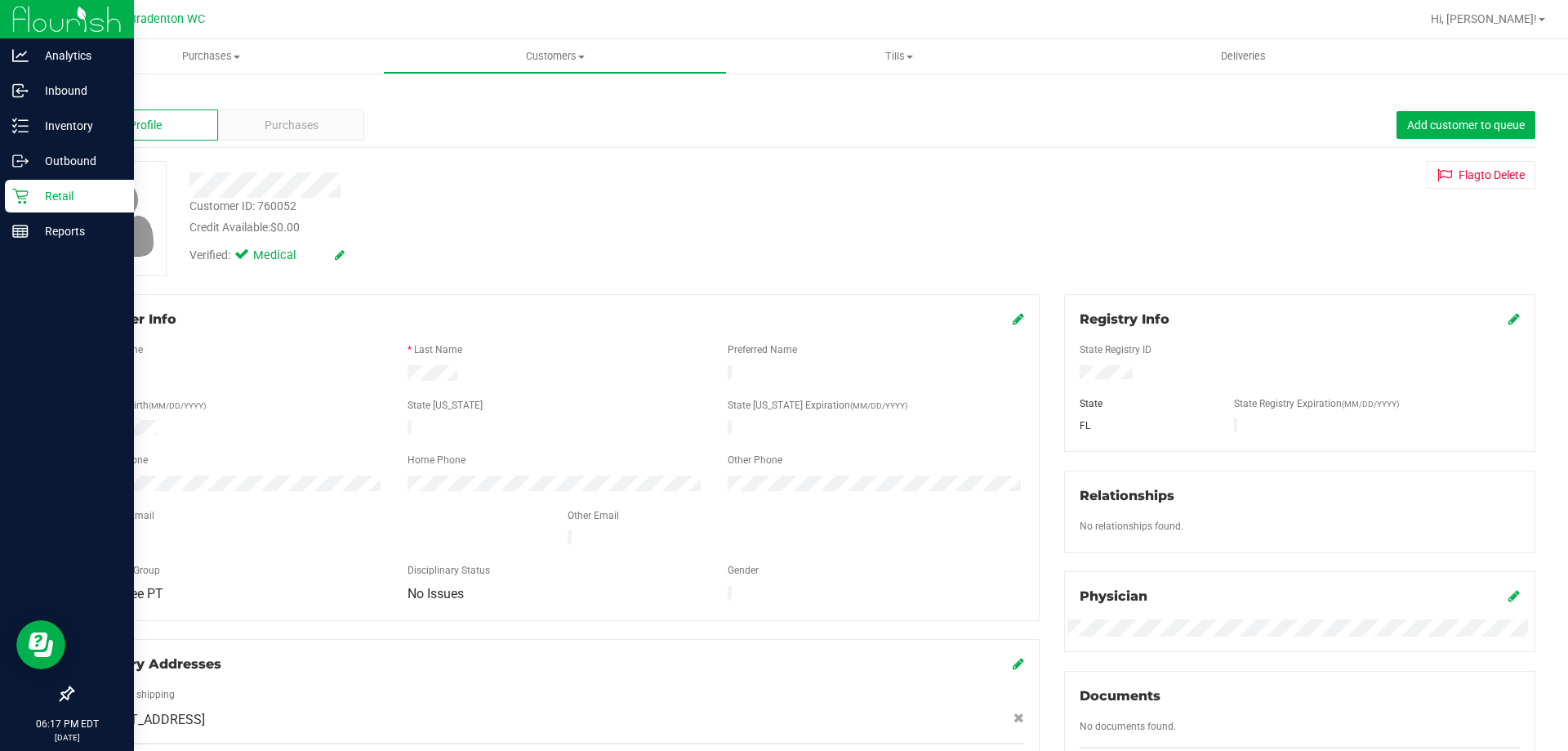
click at [1013, 318] on icon at bounding box center [1018, 319] width 12 height 13
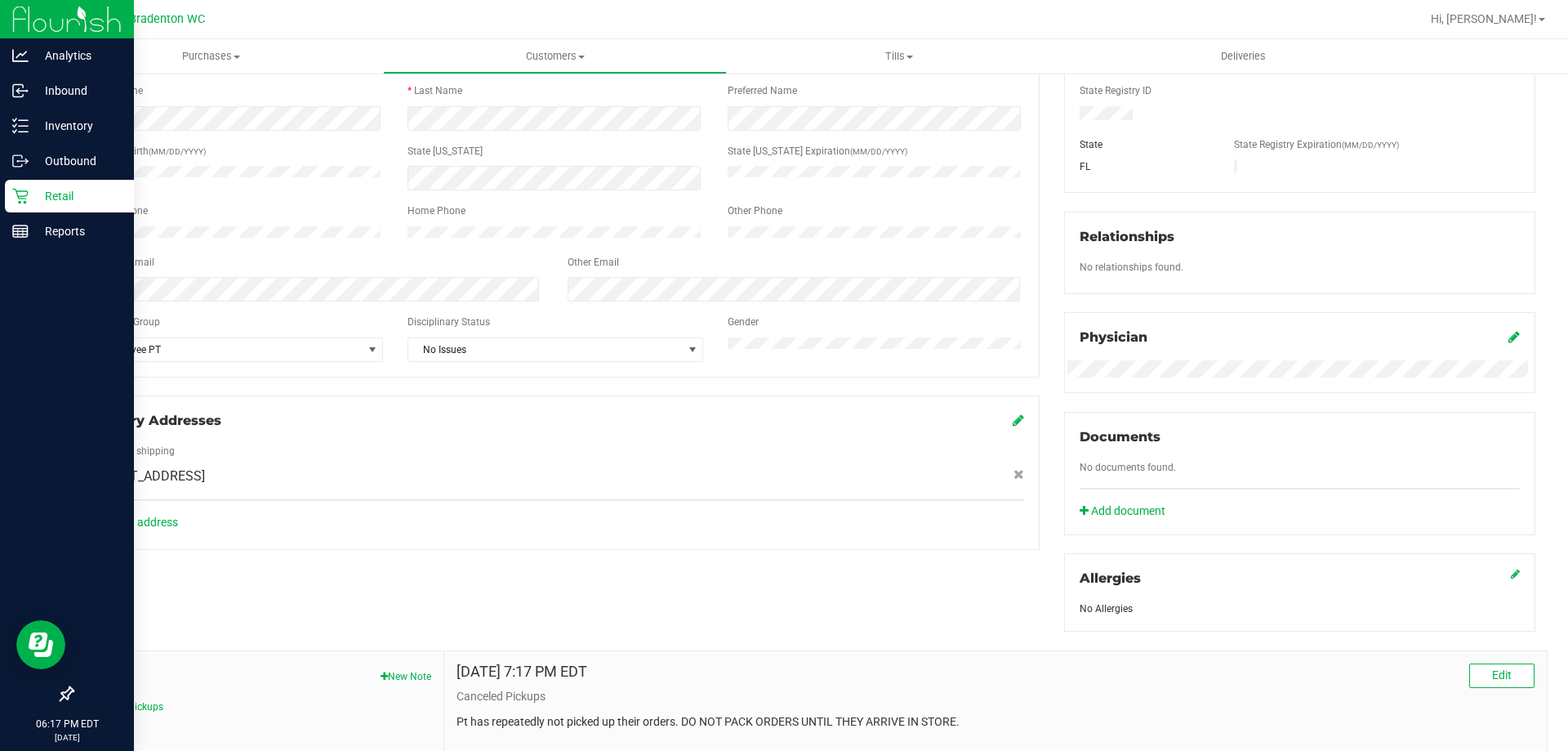
scroll to position [270, 0]
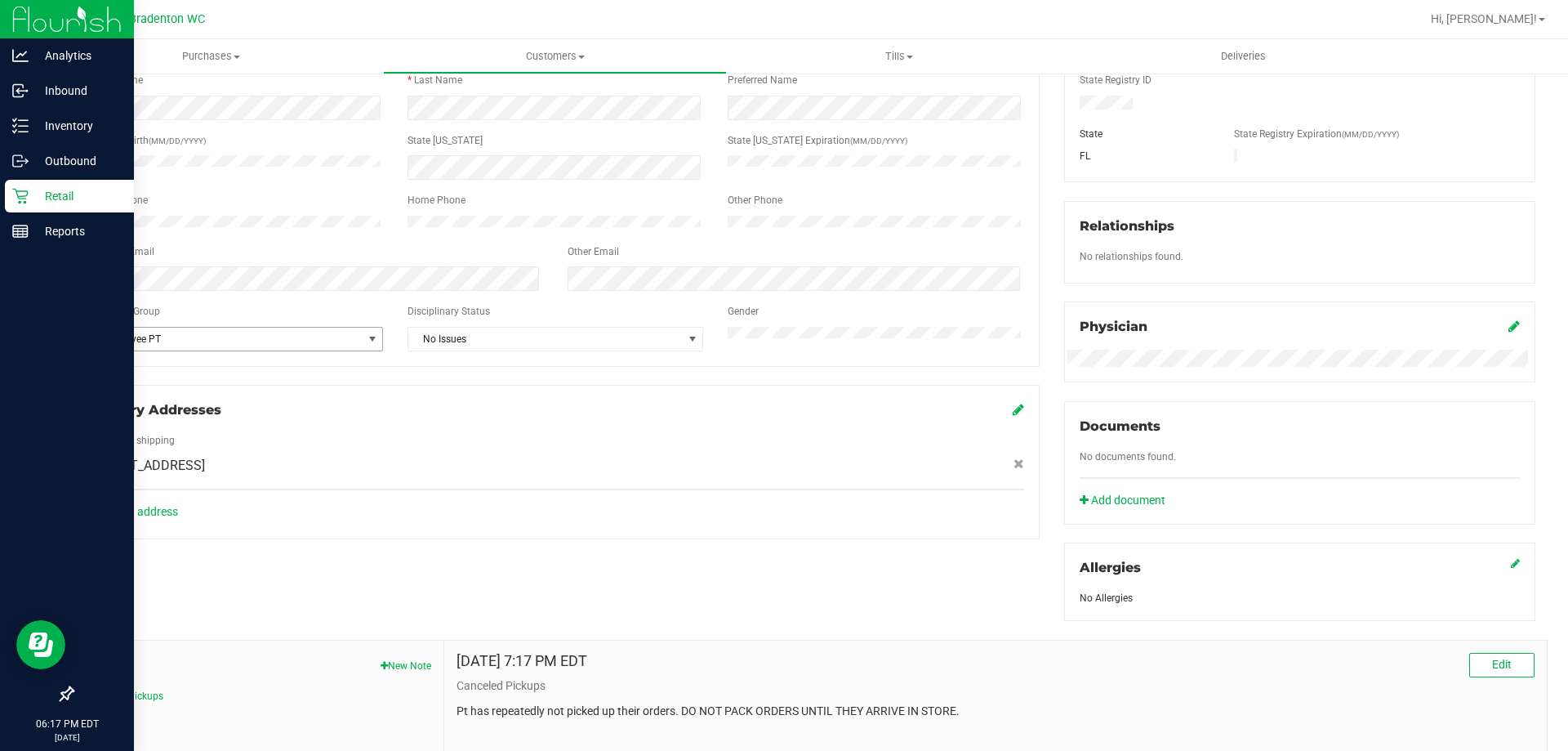
click at [366, 345] on span "select" at bounding box center [372, 339] width 13 height 13
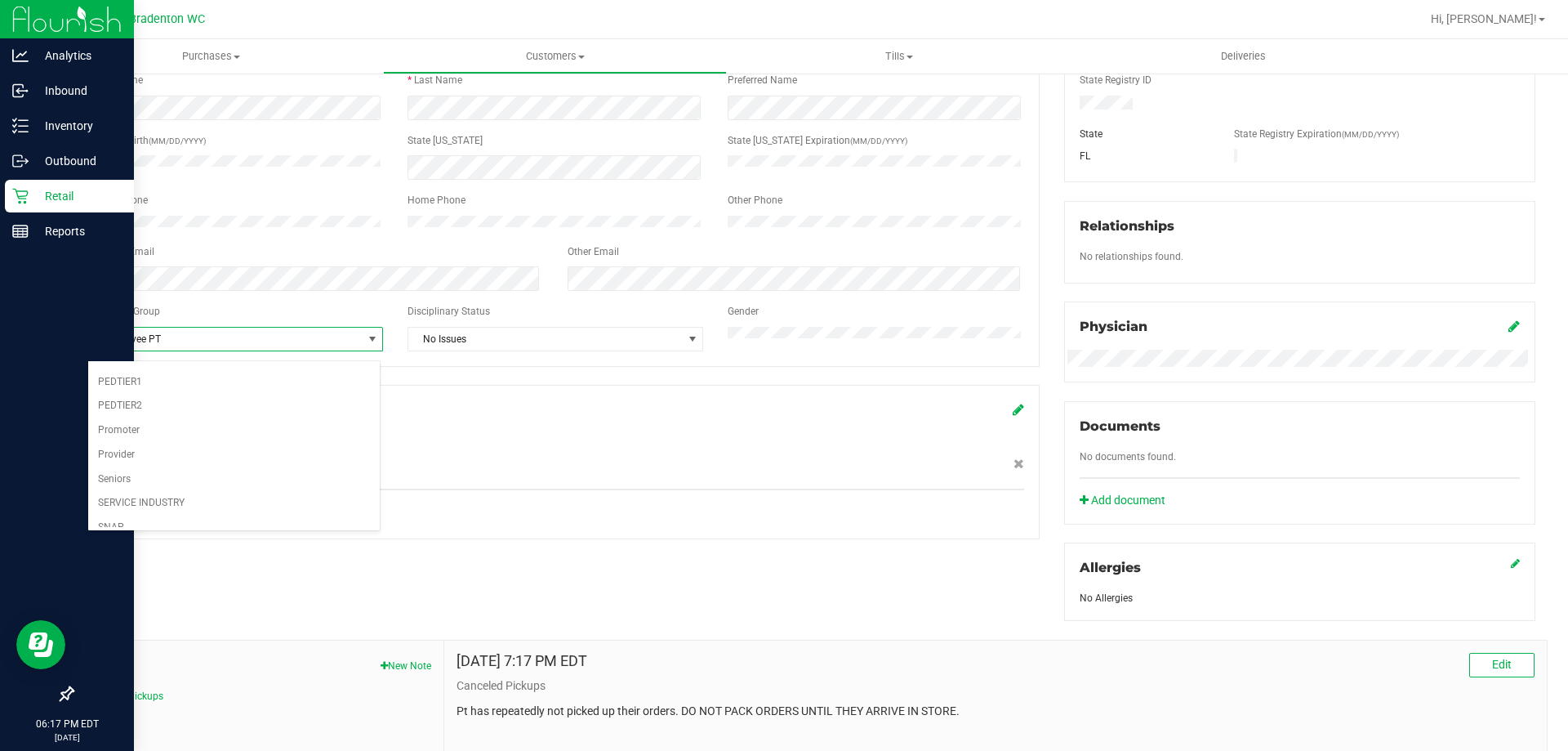
scroll to position [201, 0]
click at [152, 476] on li "SNAP" at bounding box center [234, 467] width 292 height 25
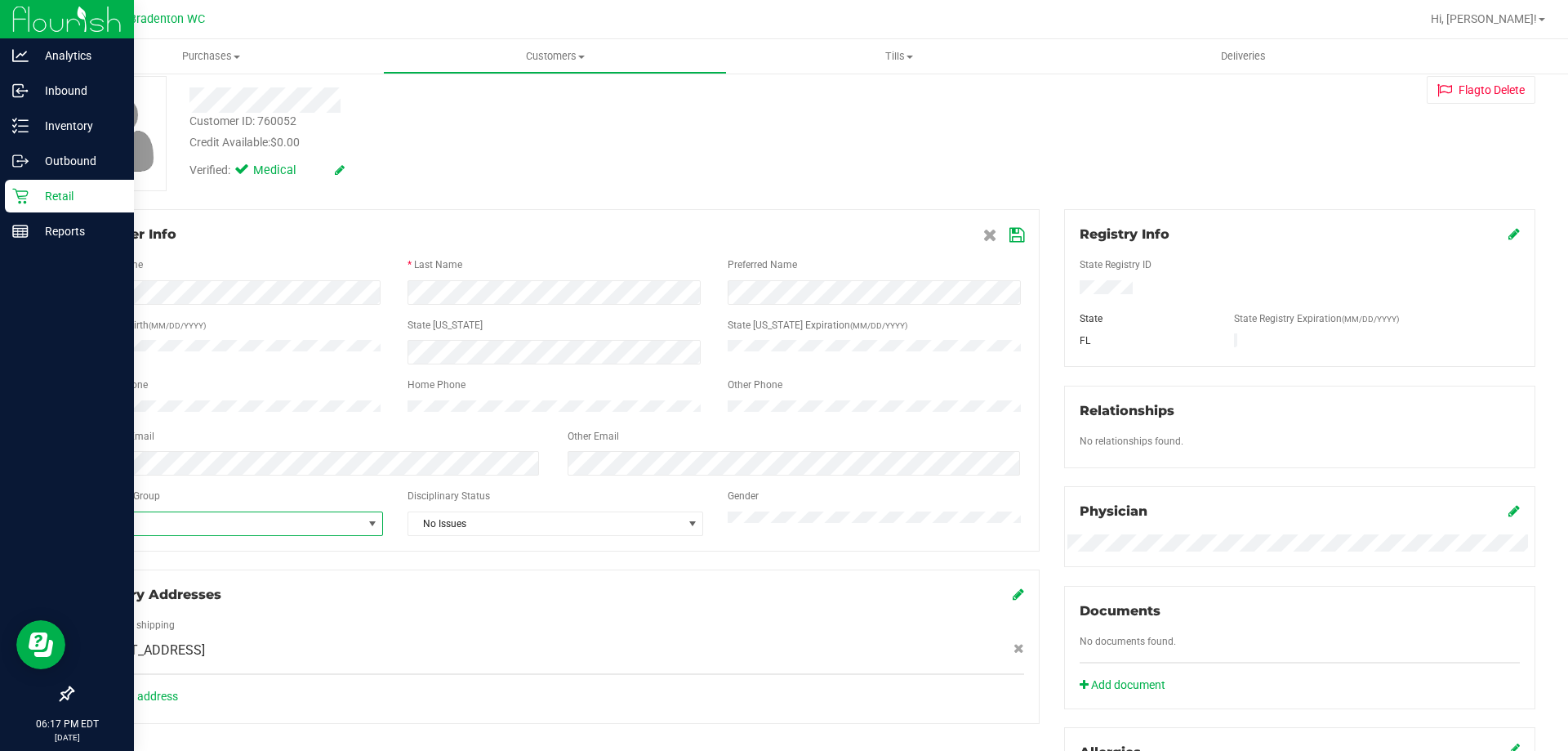
scroll to position [0, 0]
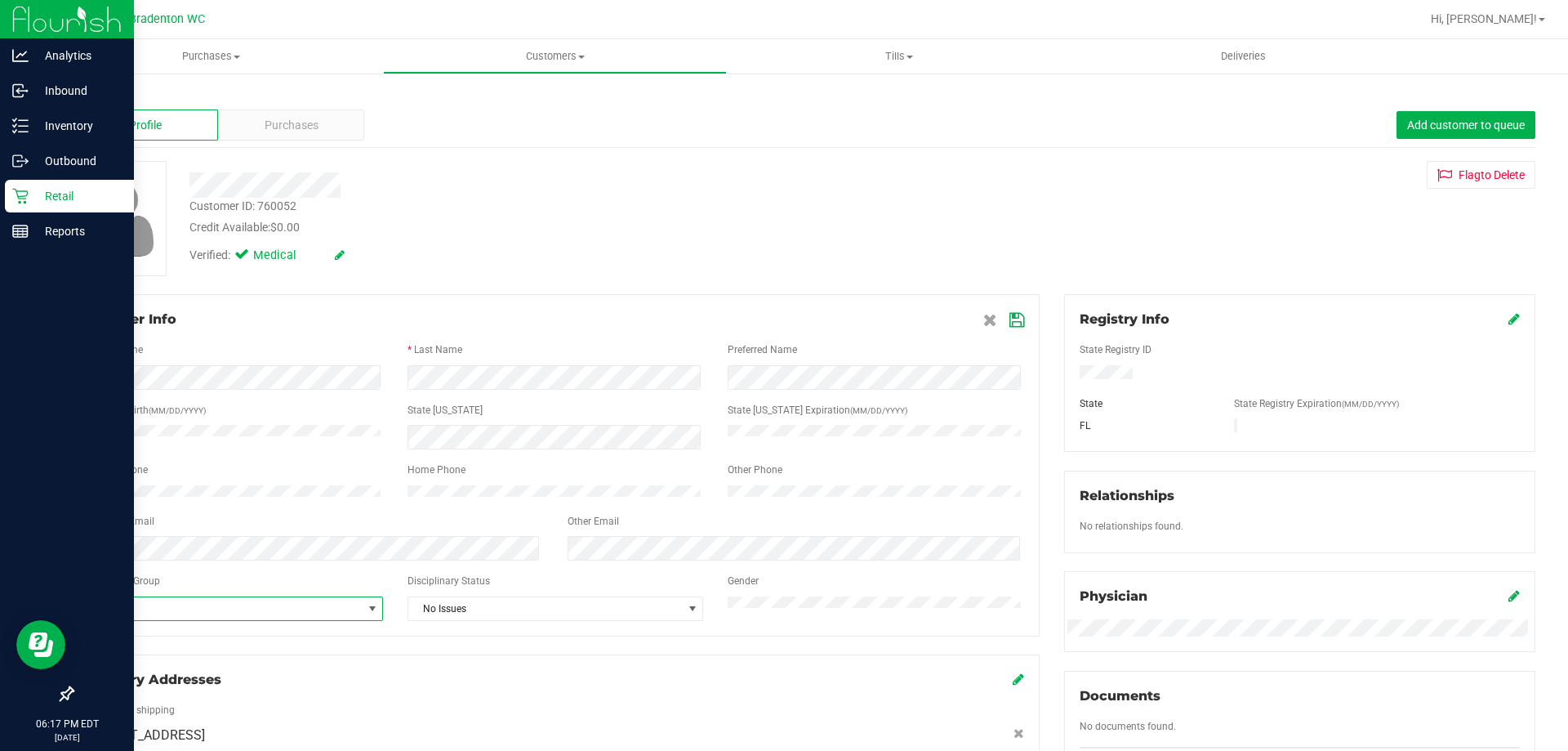
click at [1009, 326] on icon at bounding box center [1017, 321] width 15 height 13
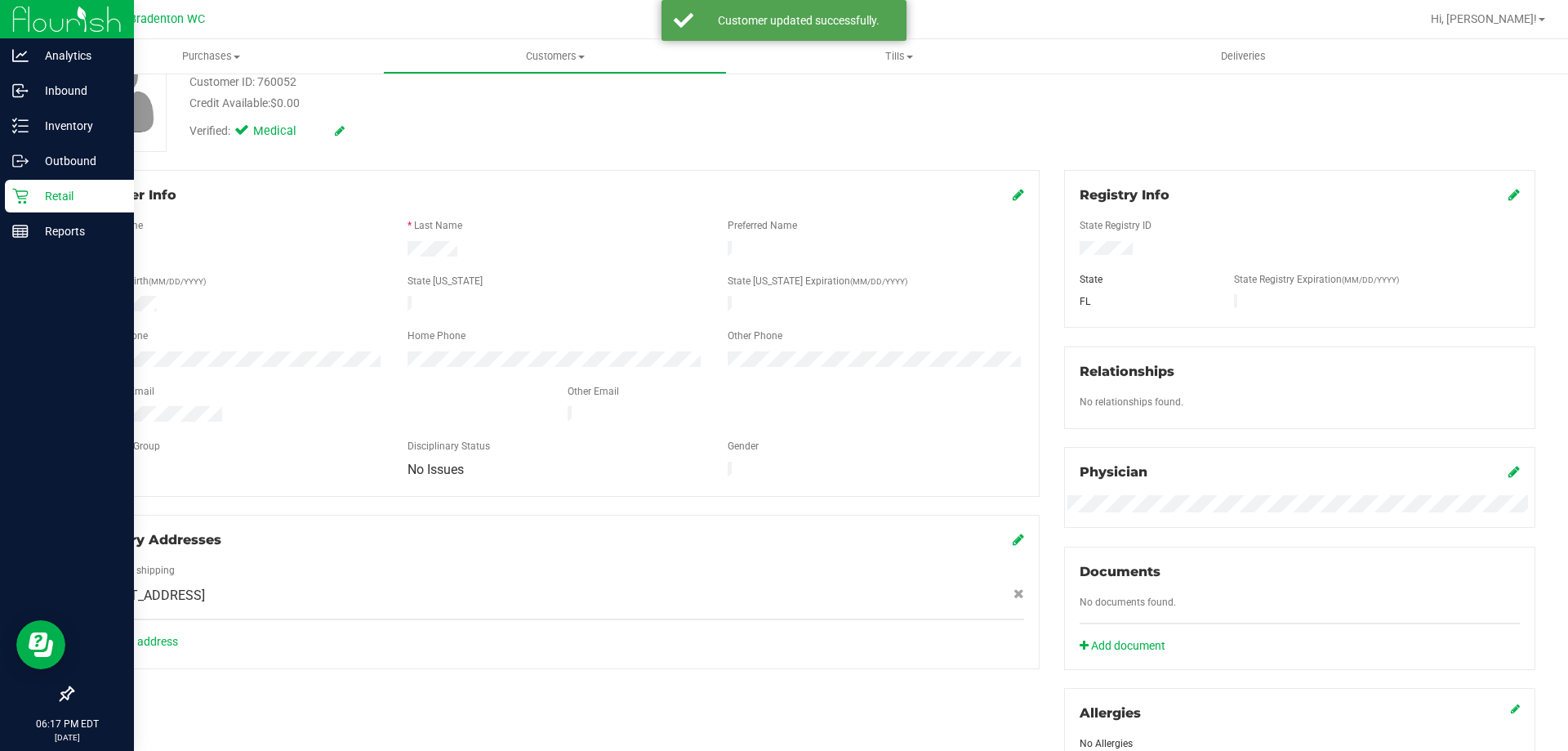
scroll to position [126, 0]
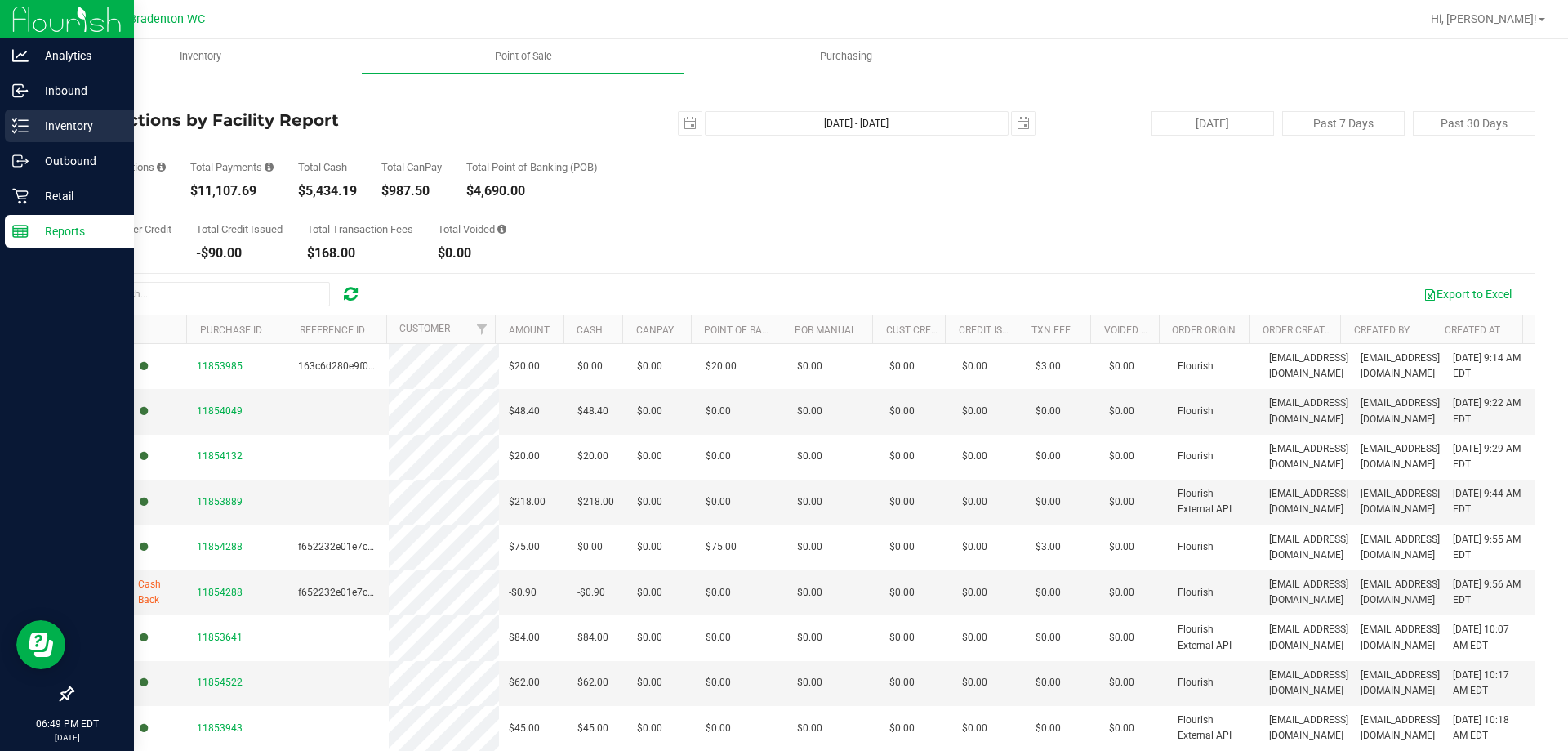
click at [65, 138] on div "Inventory" at bounding box center [69, 126] width 129 height 33
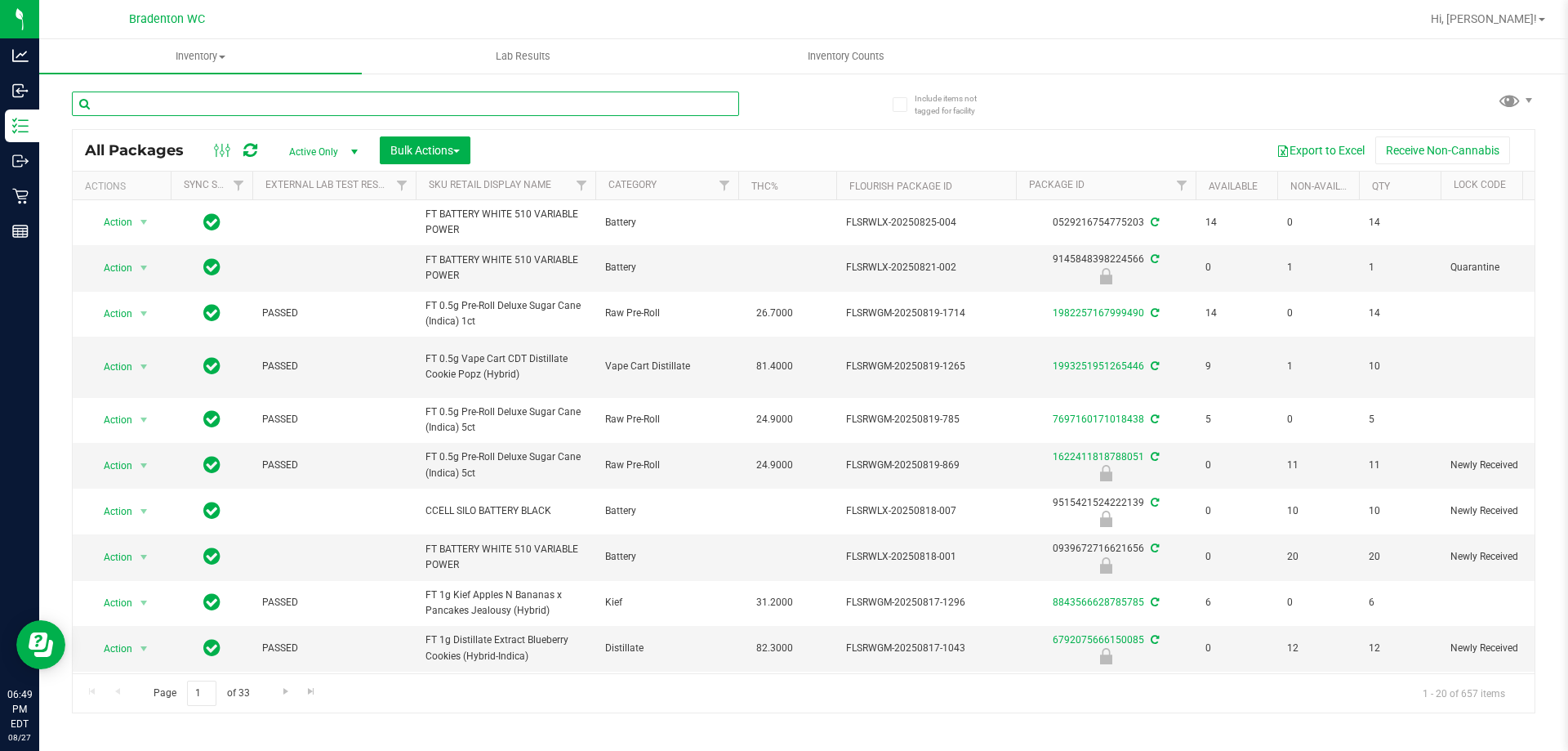
click at [160, 109] on input "text" at bounding box center [405, 104] width 667 height 25
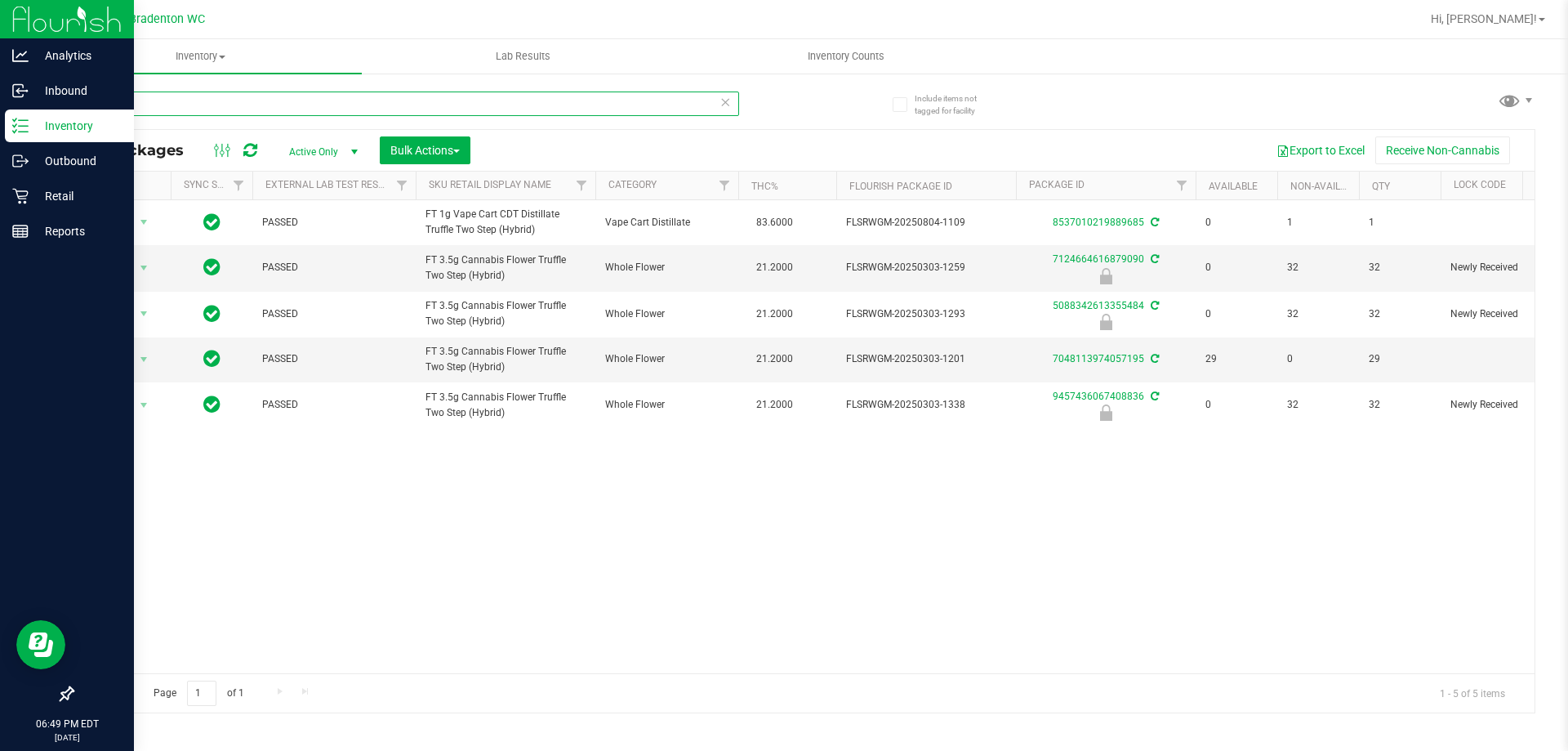
type input "t12"
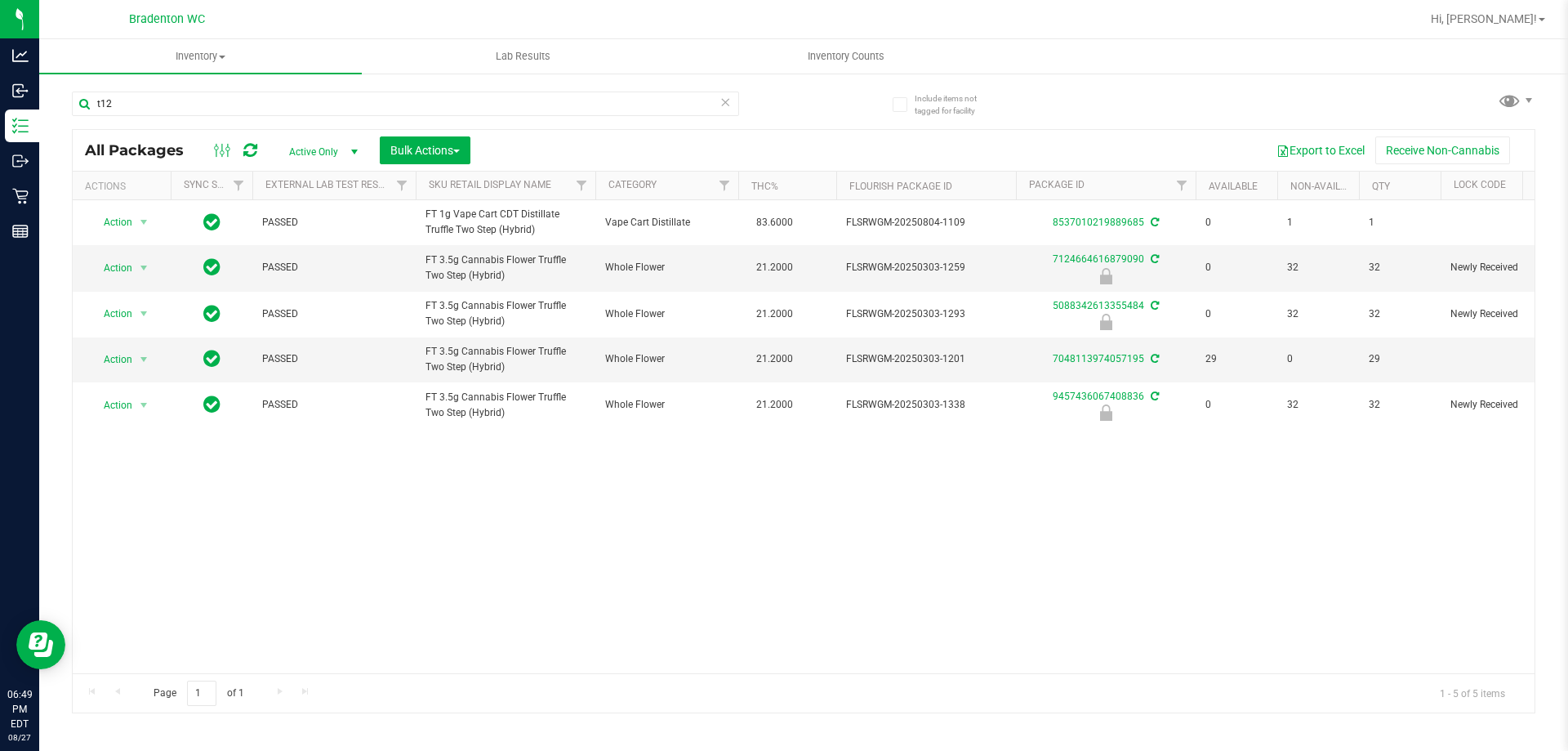
click at [728, 106] on icon at bounding box center [725, 101] width 12 height 20
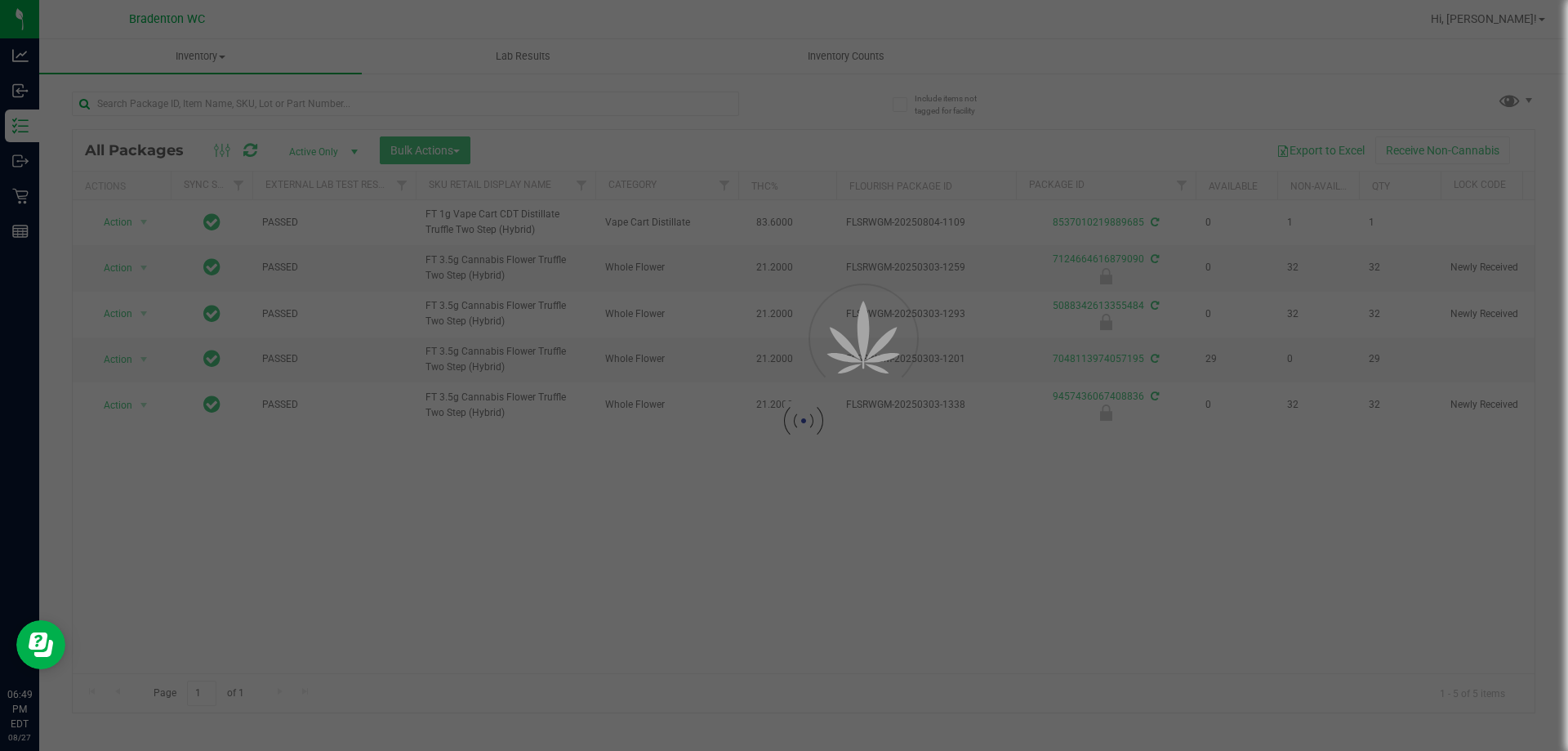
click at [606, 99] on div at bounding box center [784, 375] width 1568 height 751
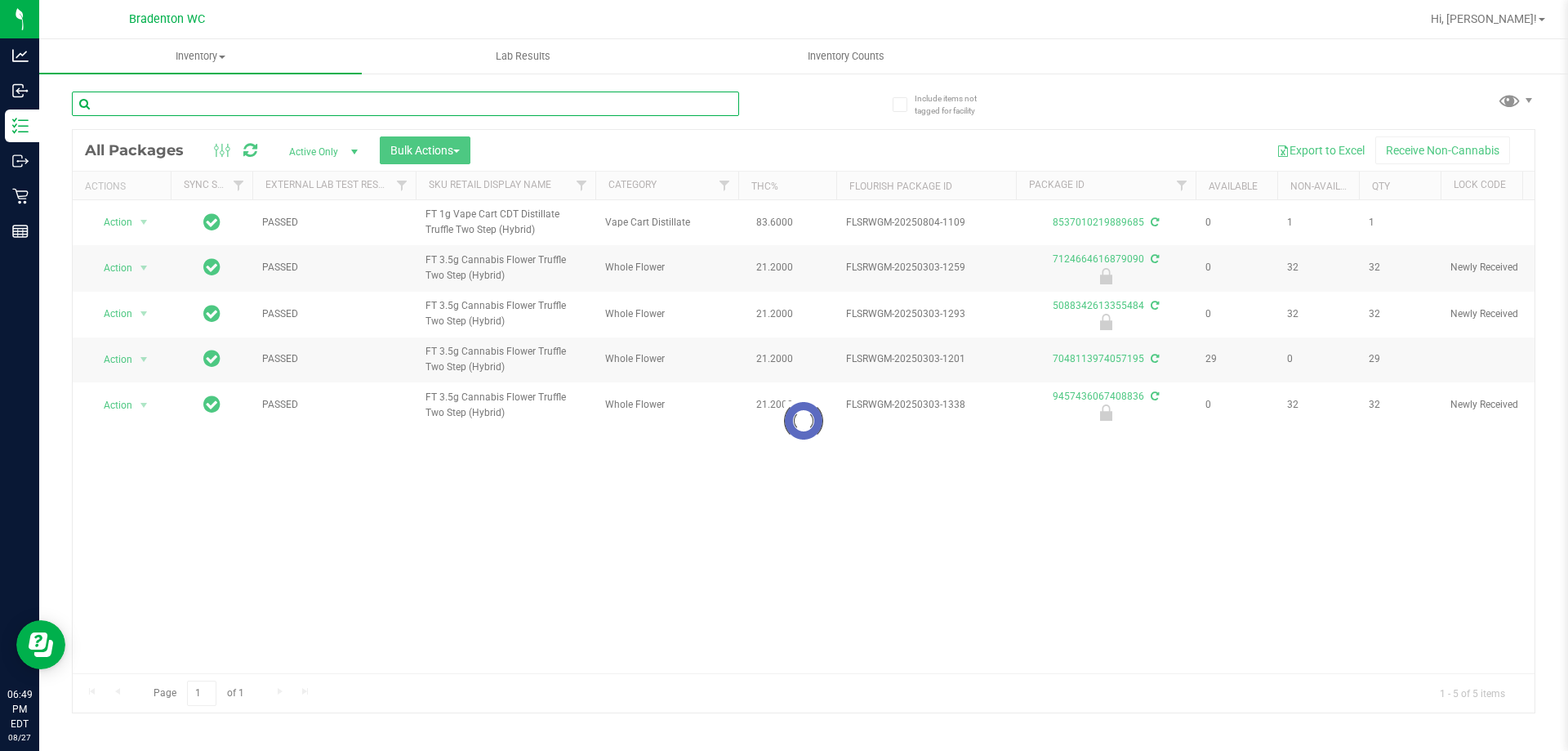
click at [450, 106] on input "text" at bounding box center [405, 104] width 667 height 25
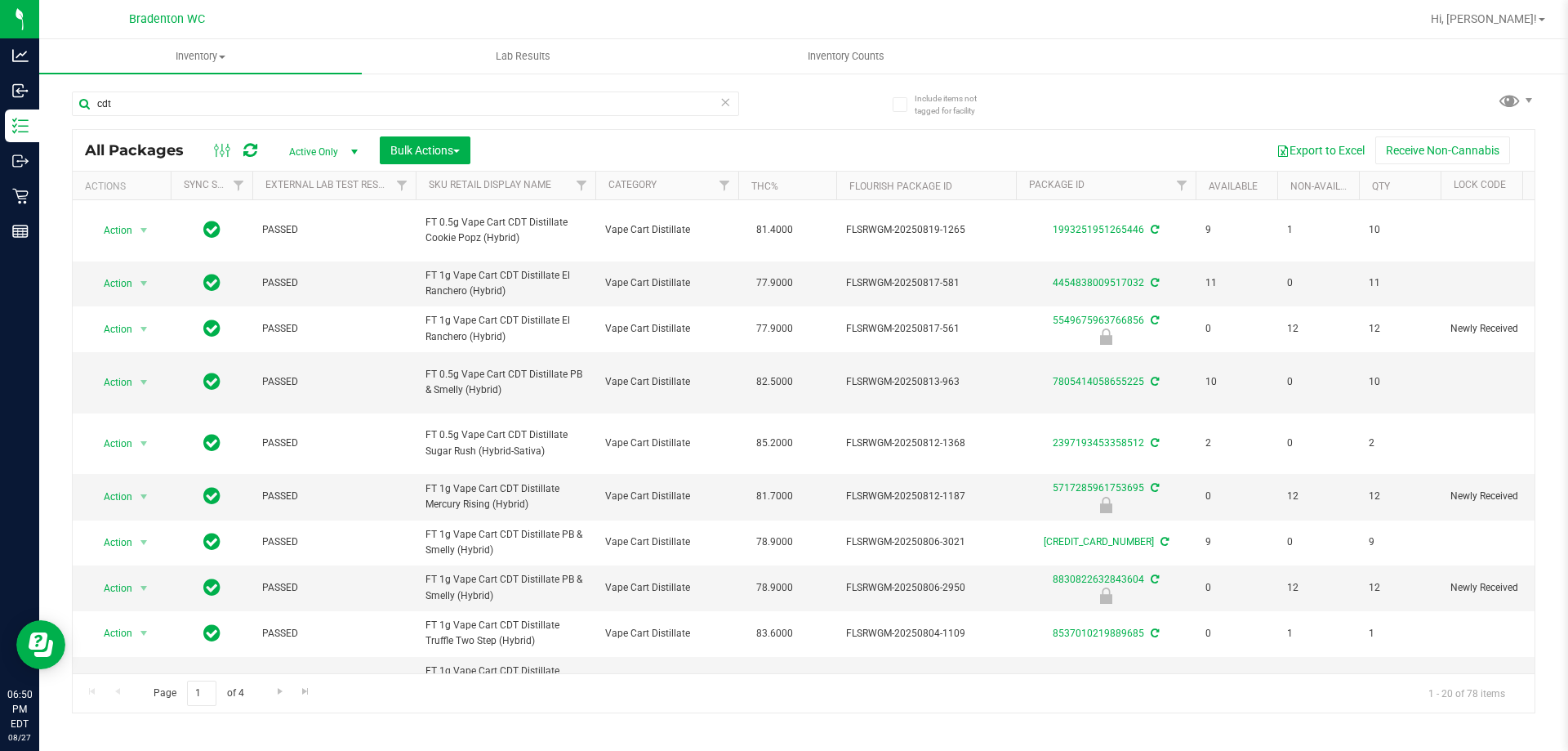
click at [840, 133] on div "All Packages Active Only Active Only Lab Samples Locked All External Internal B…" at bounding box center [803, 151] width 1462 height 41
click at [810, 190] on th "THC%" at bounding box center [787, 185] width 98 height 29
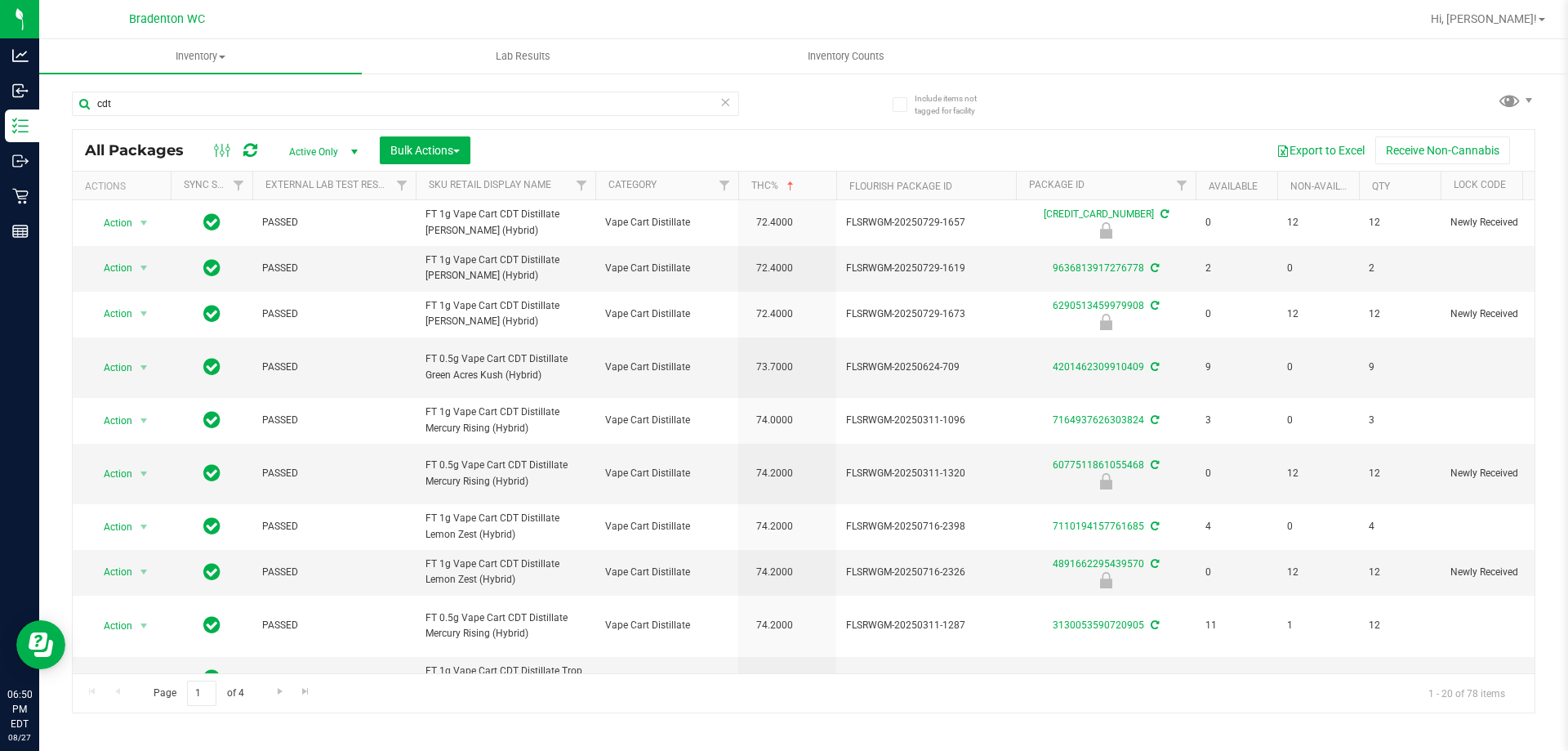
click at [812, 186] on th "THC%" at bounding box center [787, 185] width 98 height 29
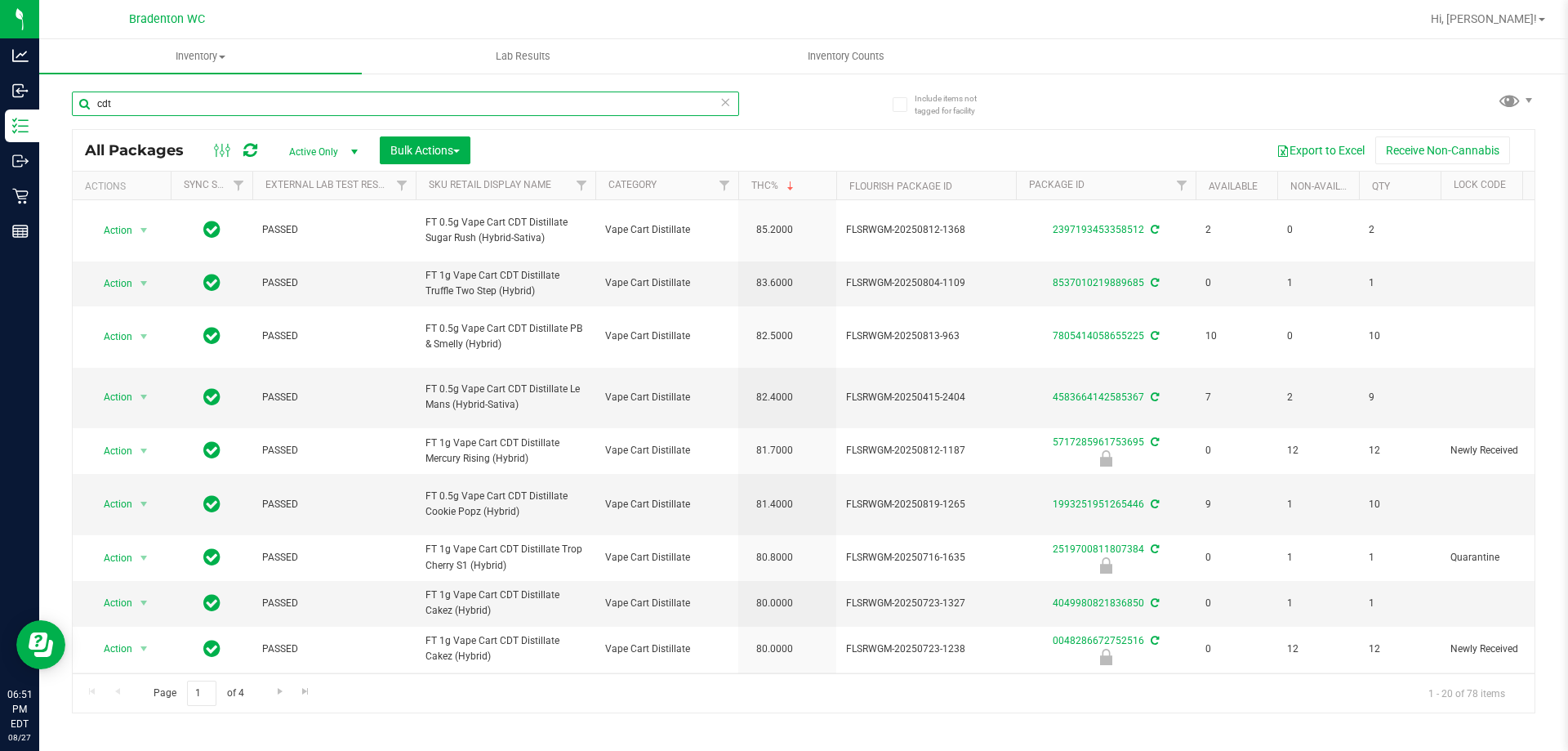
click at [242, 106] on input "cdt" at bounding box center [405, 104] width 667 height 25
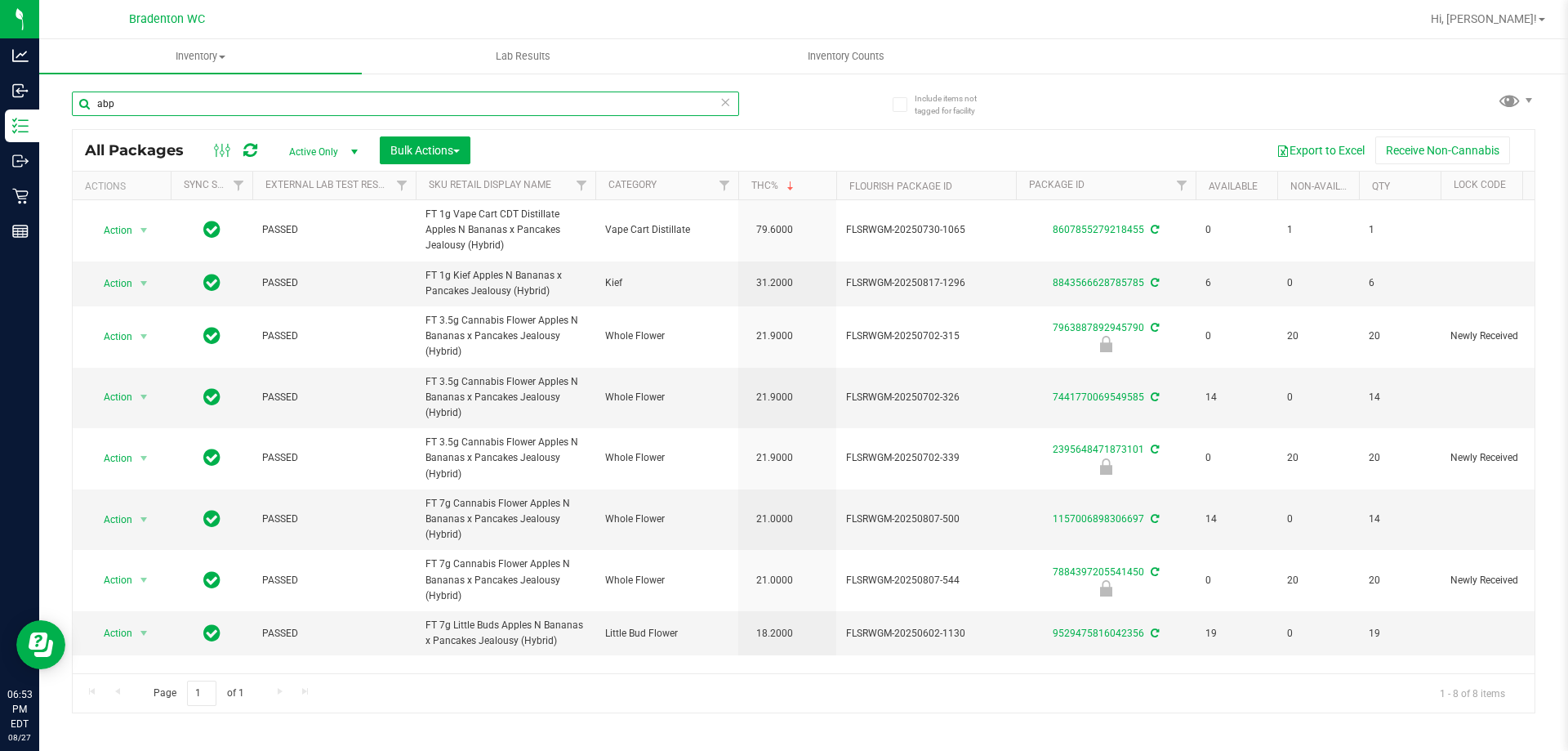
click at [175, 99] on input "abp" at bounding box center [405, 104] width 667 height 25
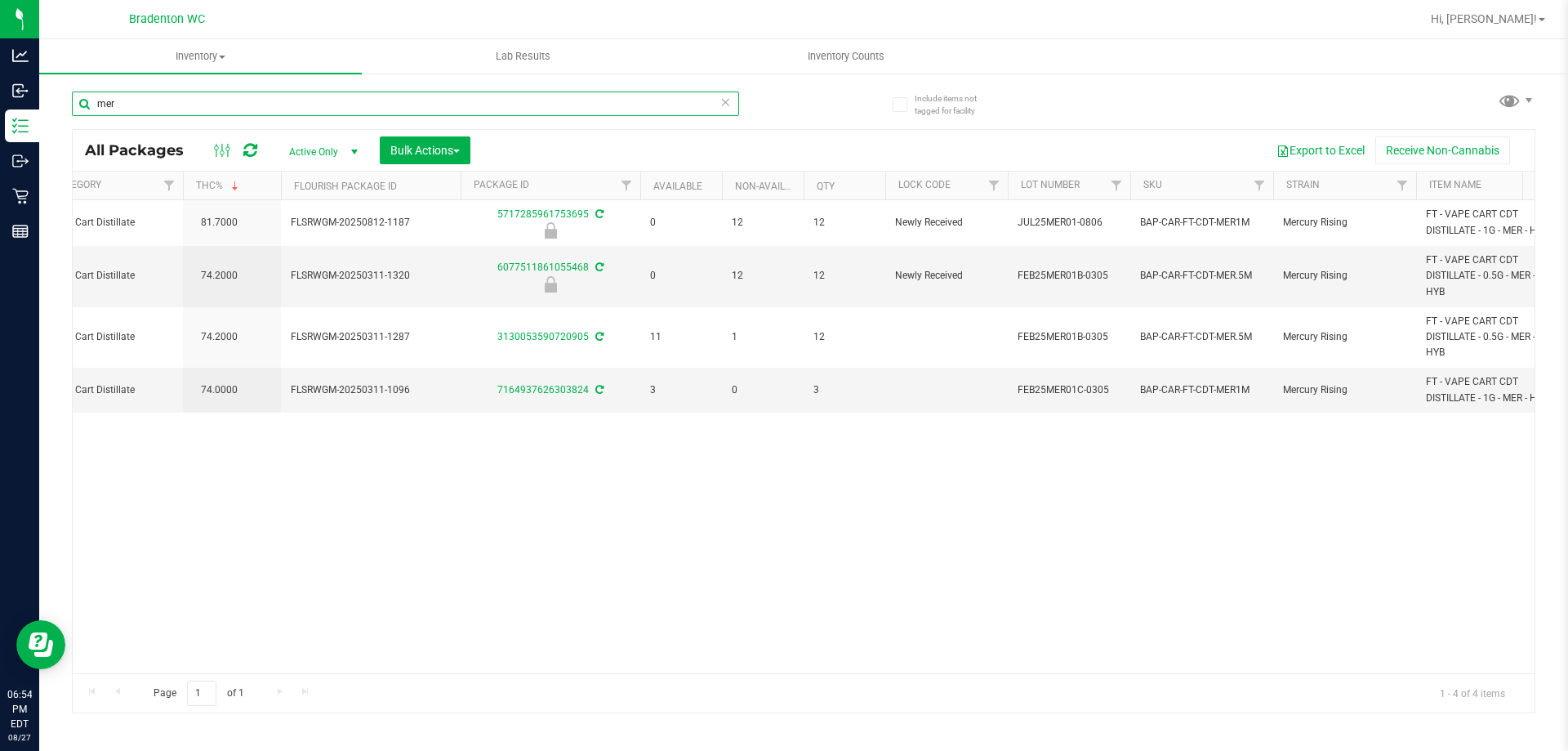
scroll to position [0, 350]
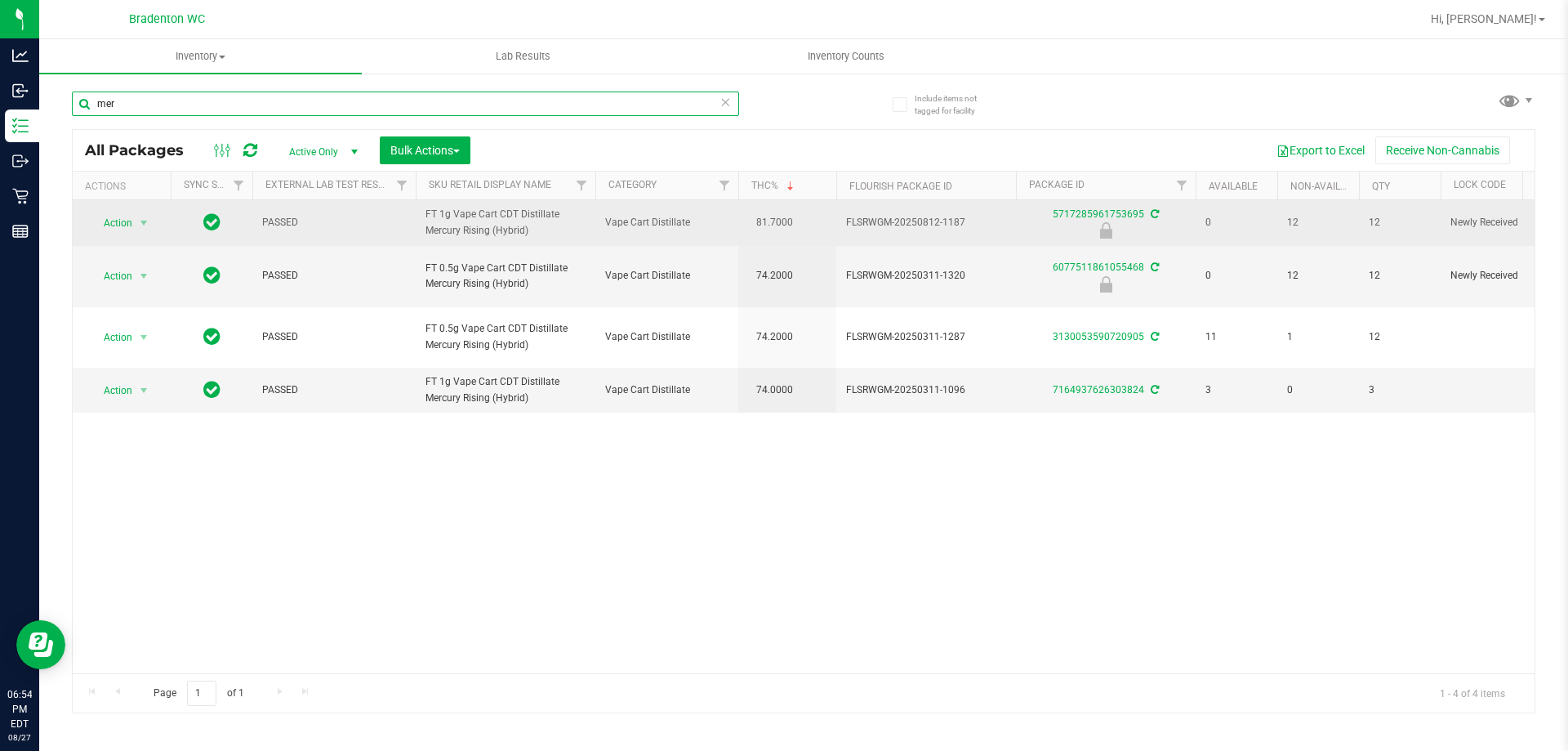
type input "mer"
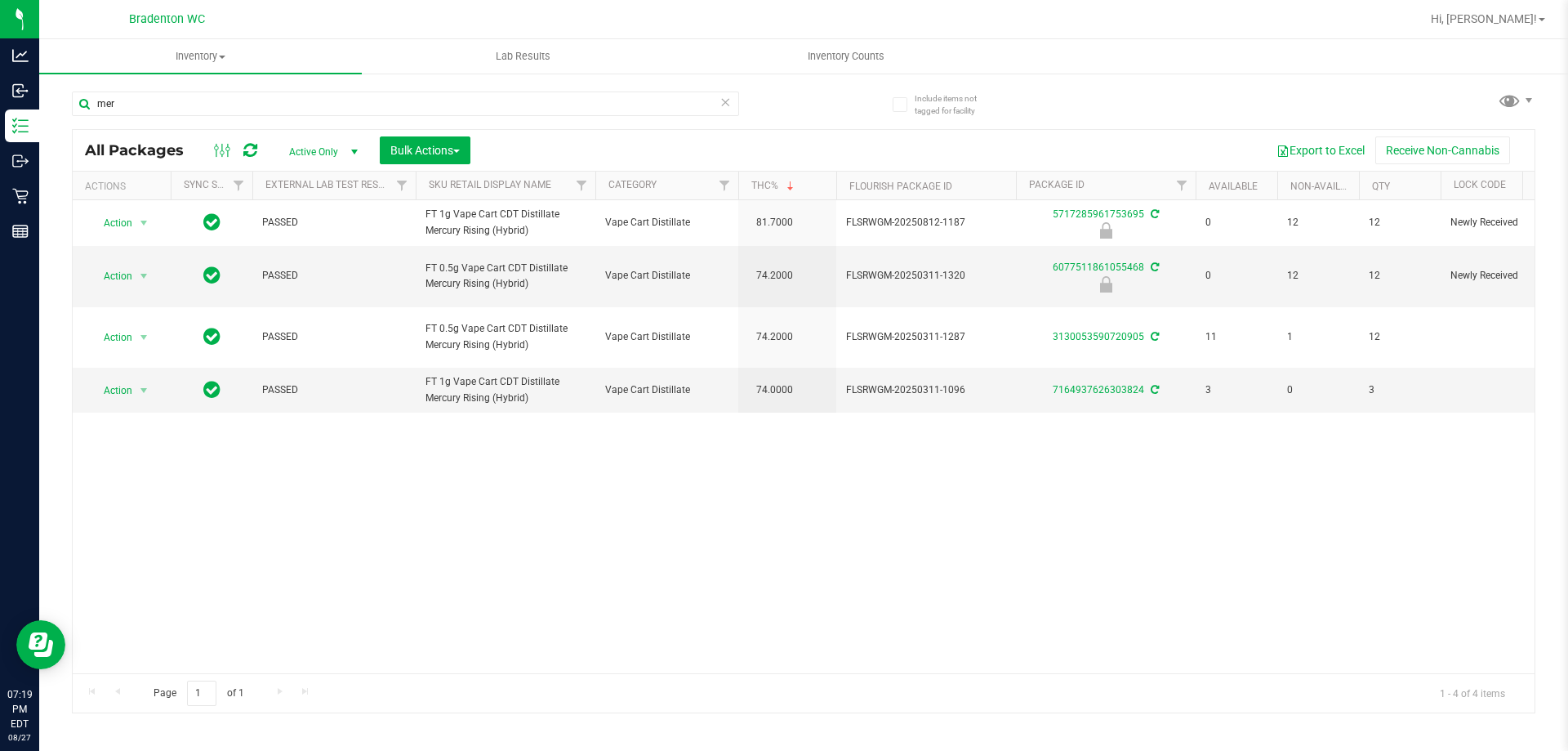
click at [729, 101] on icon at bounding box center [725, 101] width 12 height 20
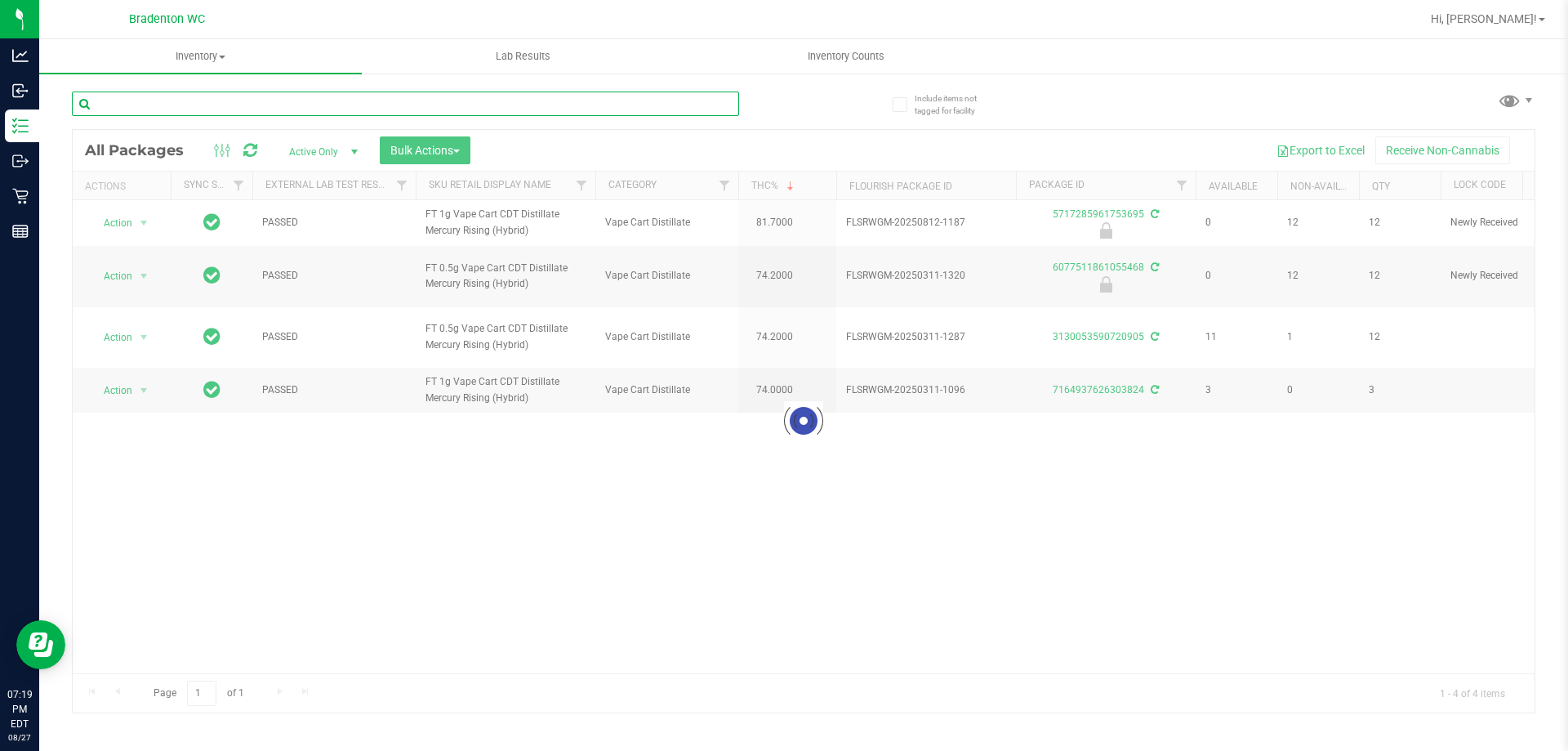
click at [649, 107] on input "text" at bounding box center [405, 104] width 667 height 25
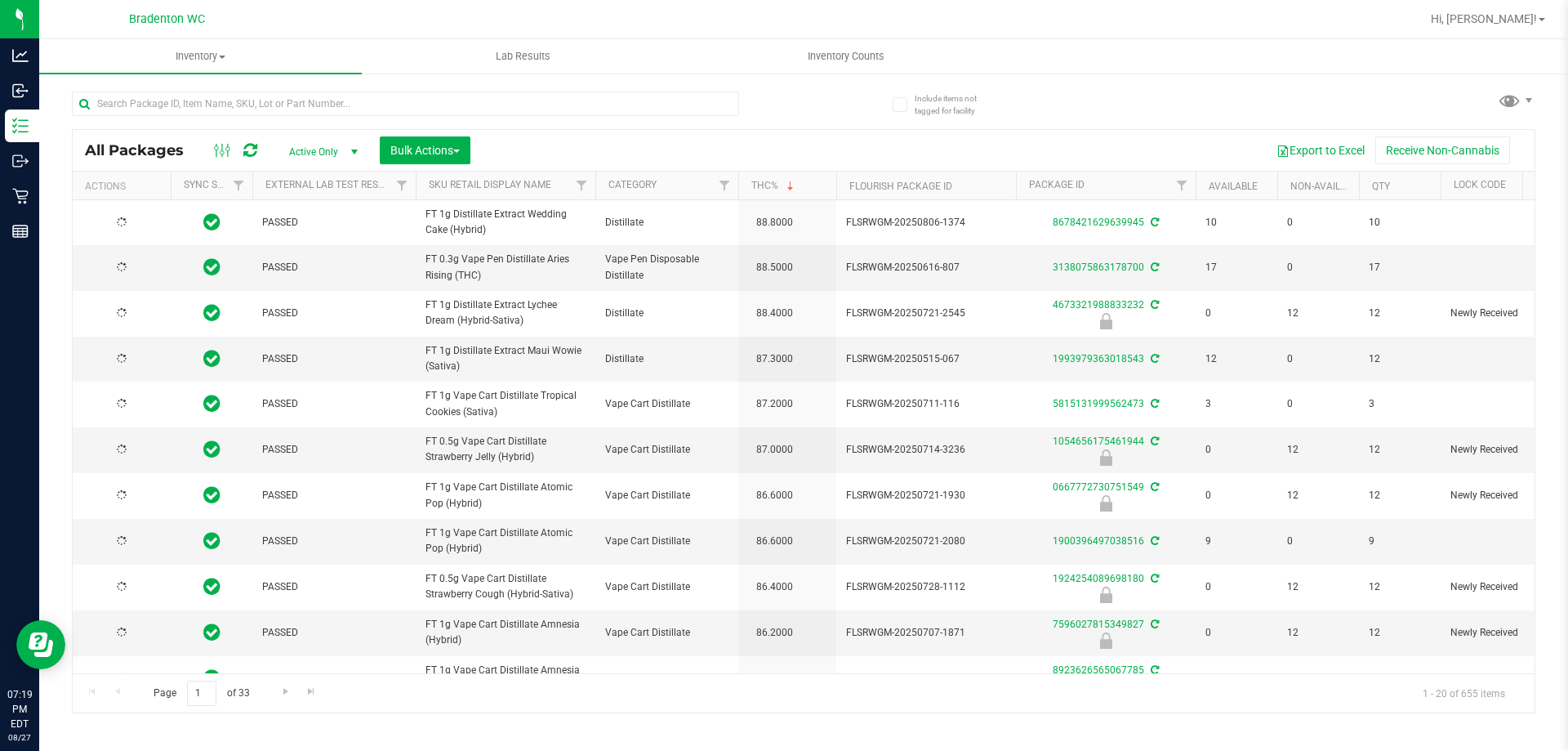
click at [522, 131] on div "All Packages Active Only Active Only Lab Samples Locked All External Internal B…" at bounding box center [803, 151] width 1462 height 41
click at [268, 99] on input "text" at bounding box center [405, 104] width 667 height 25
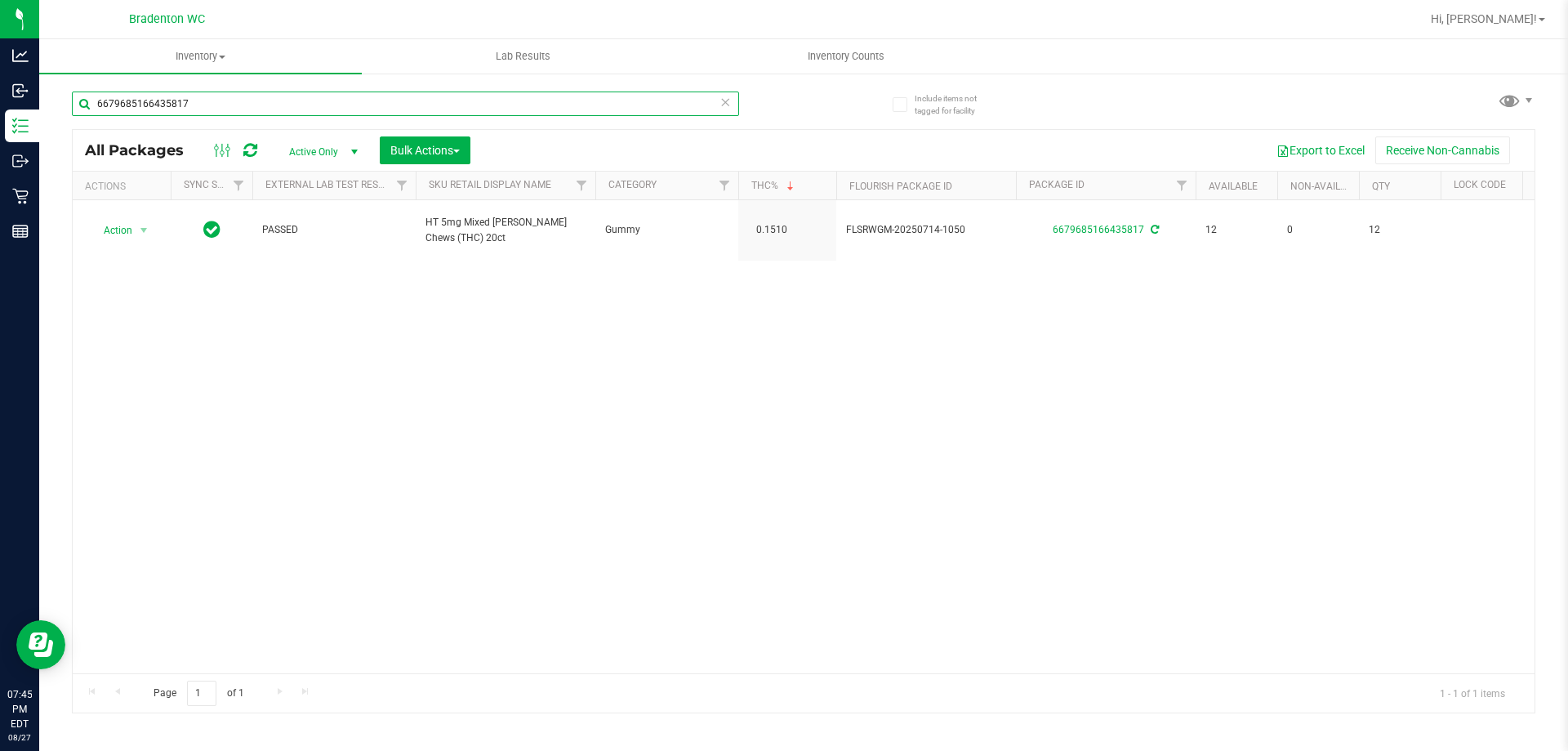
type input "6679685166435817"
click at [728, 98] on icon at bounding box center [725, 101] width 12 height 20
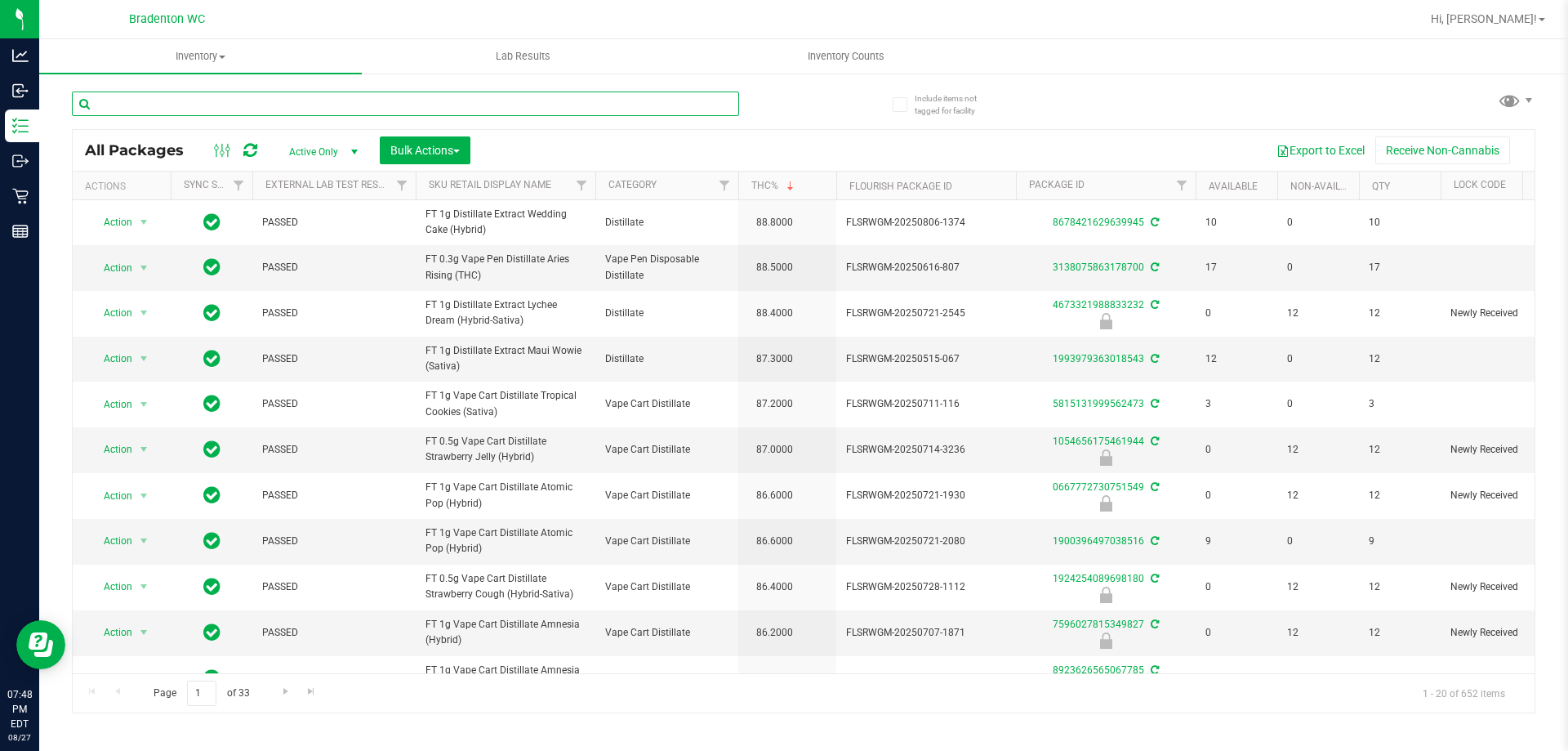
click at [264, 105] on input "text" at bounding box center [405, 104] width 667 height 25
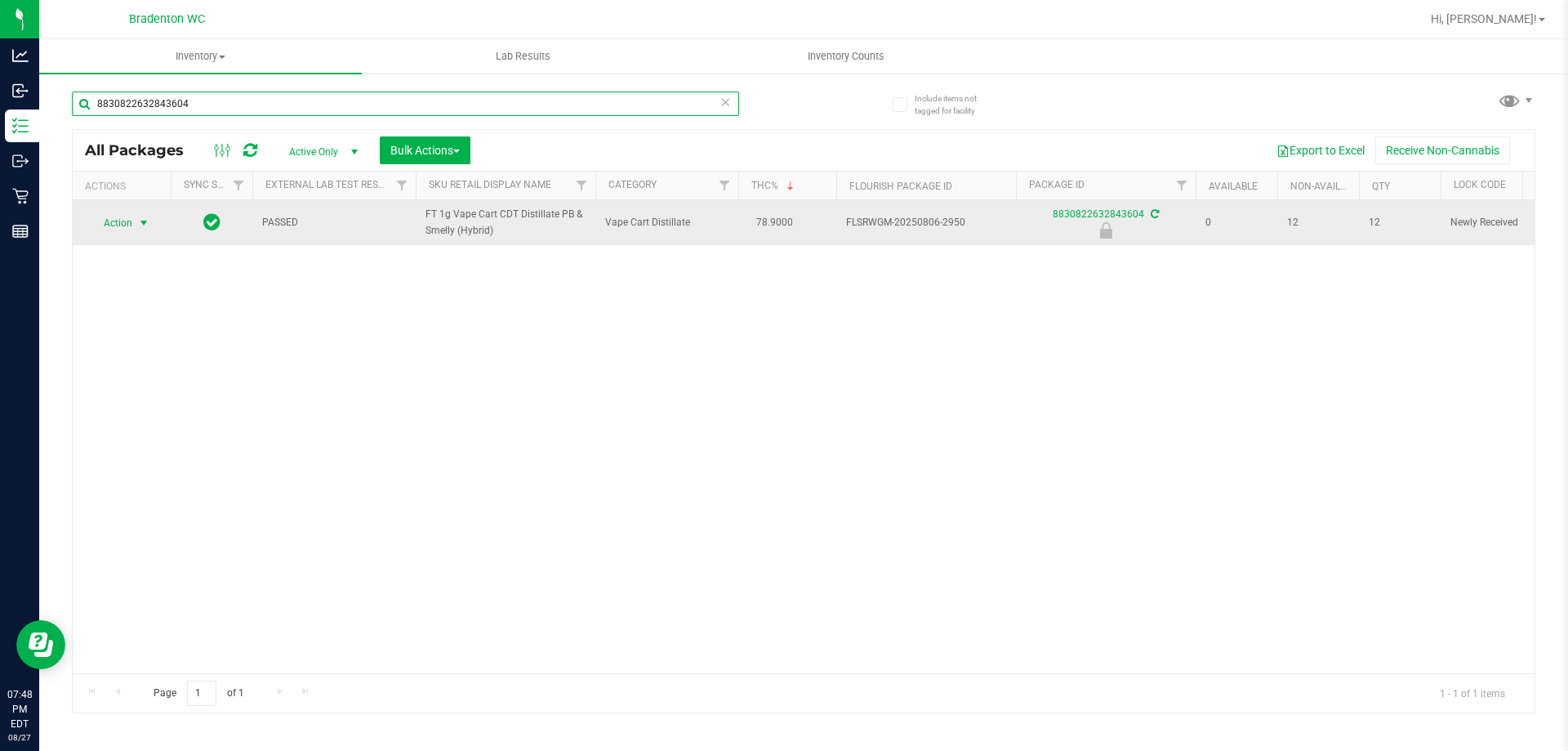
type input "8830822632843604"
click at [138, 223] on span "select" at bounding box center [143, 223] width 13 height 13
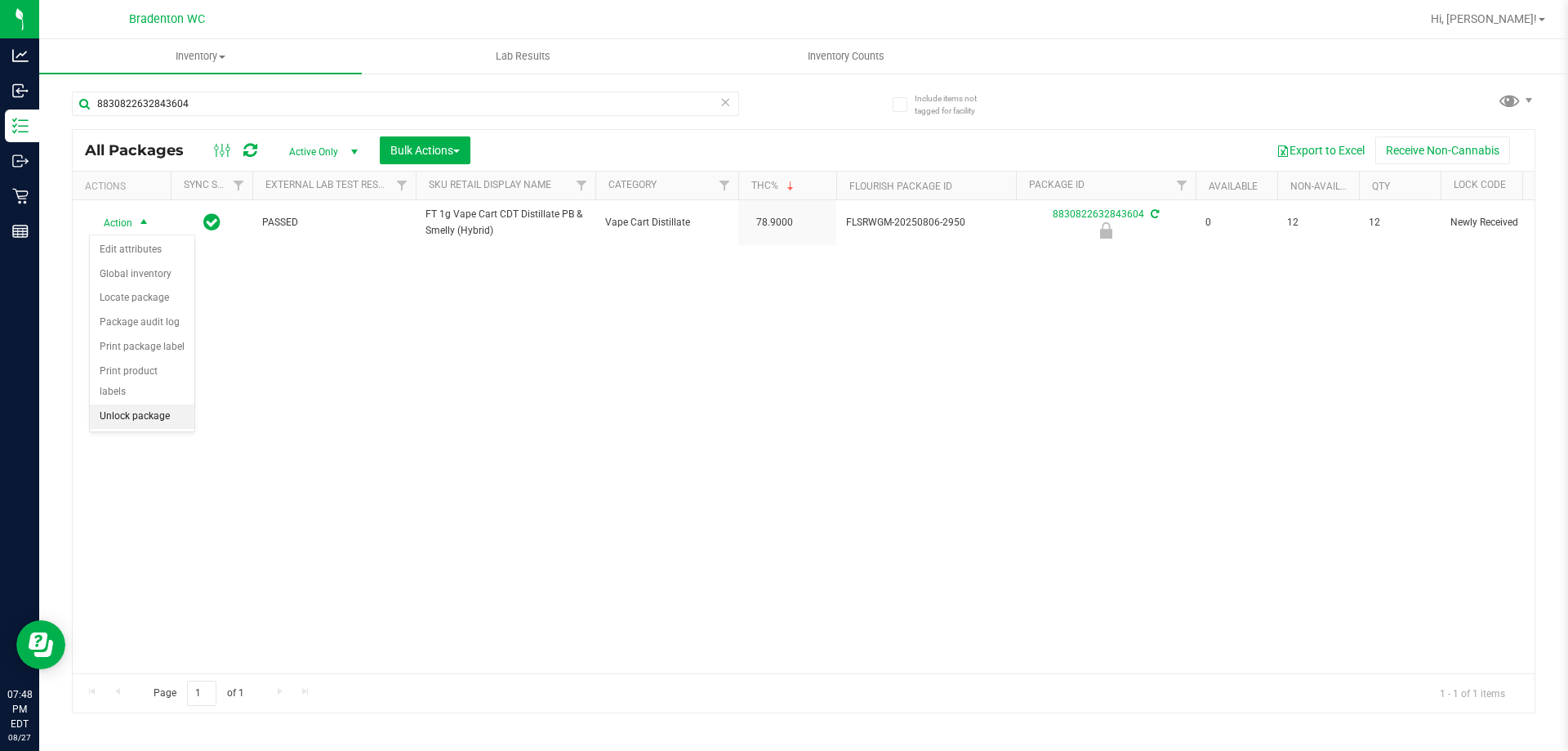
click at [118, 405] on li "Unlock package" at bounding box center [142, 417] width 105 height 25
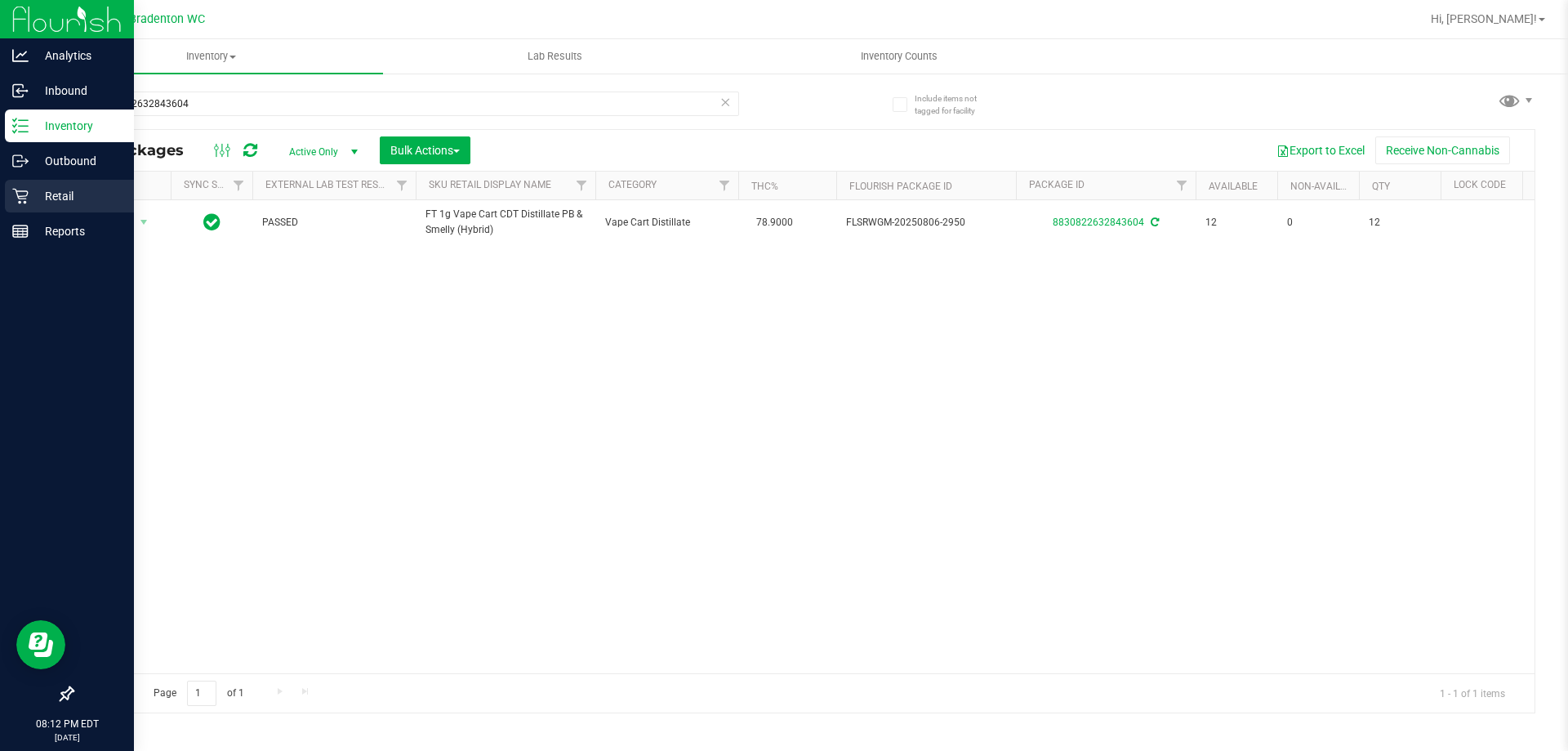
click at [33, 198] on p "Retail" at bounding box center [77, 196] width 98 height 20
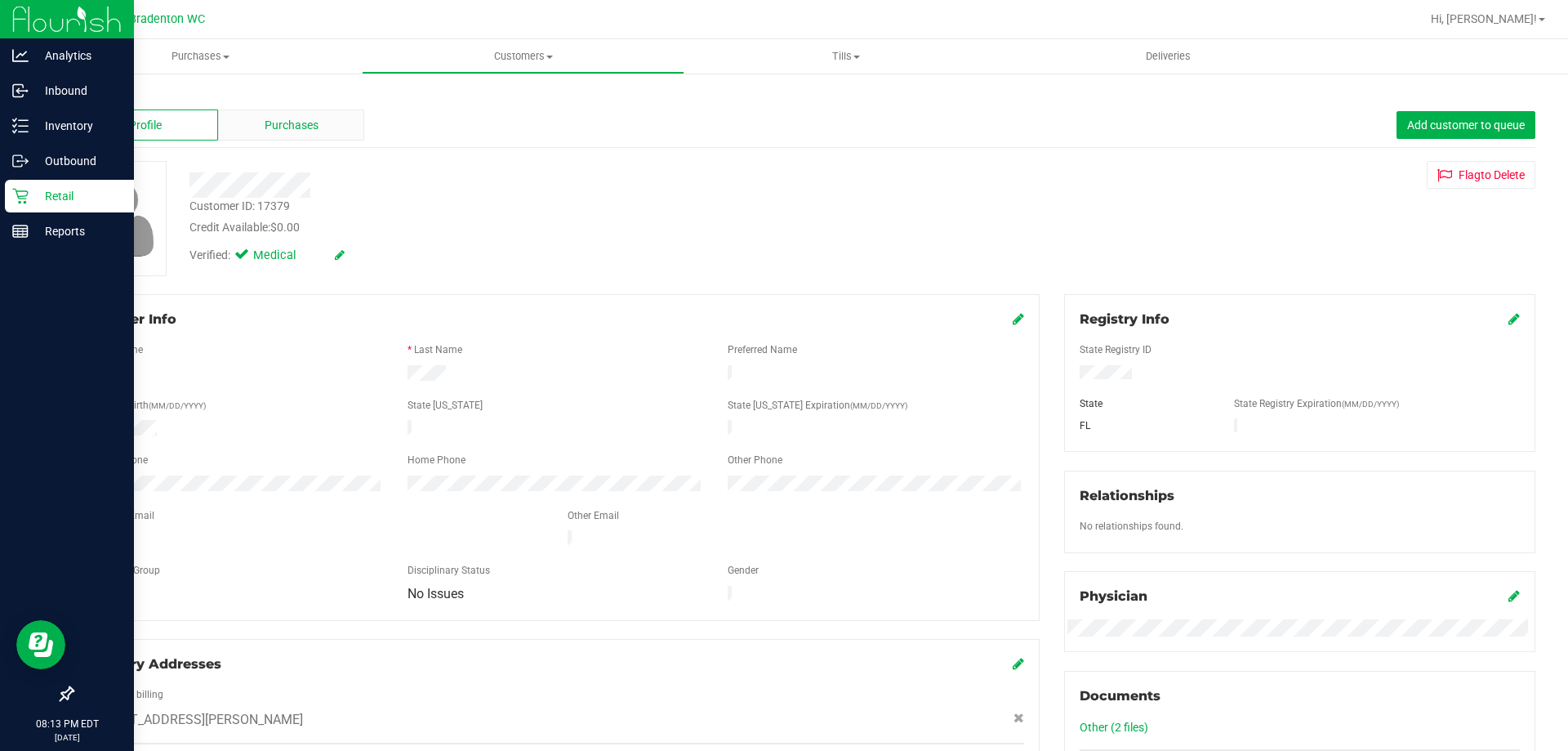
click at [326, 119] on div "Purchases" at bounding box center [291, 125] width 146 height 31
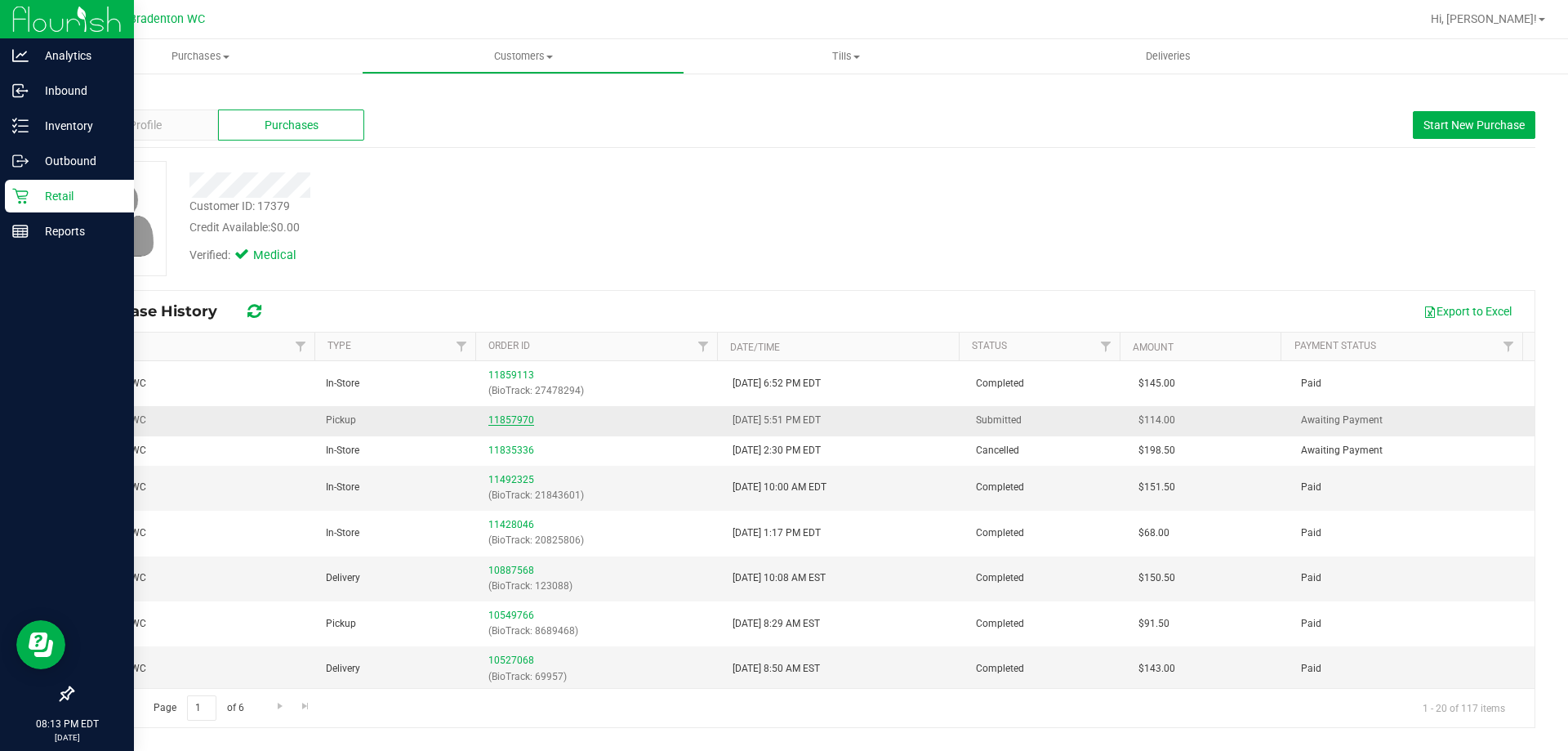
click at [520, 420] on link "11857970" at bounding box center [511, 420] width 45 height 12
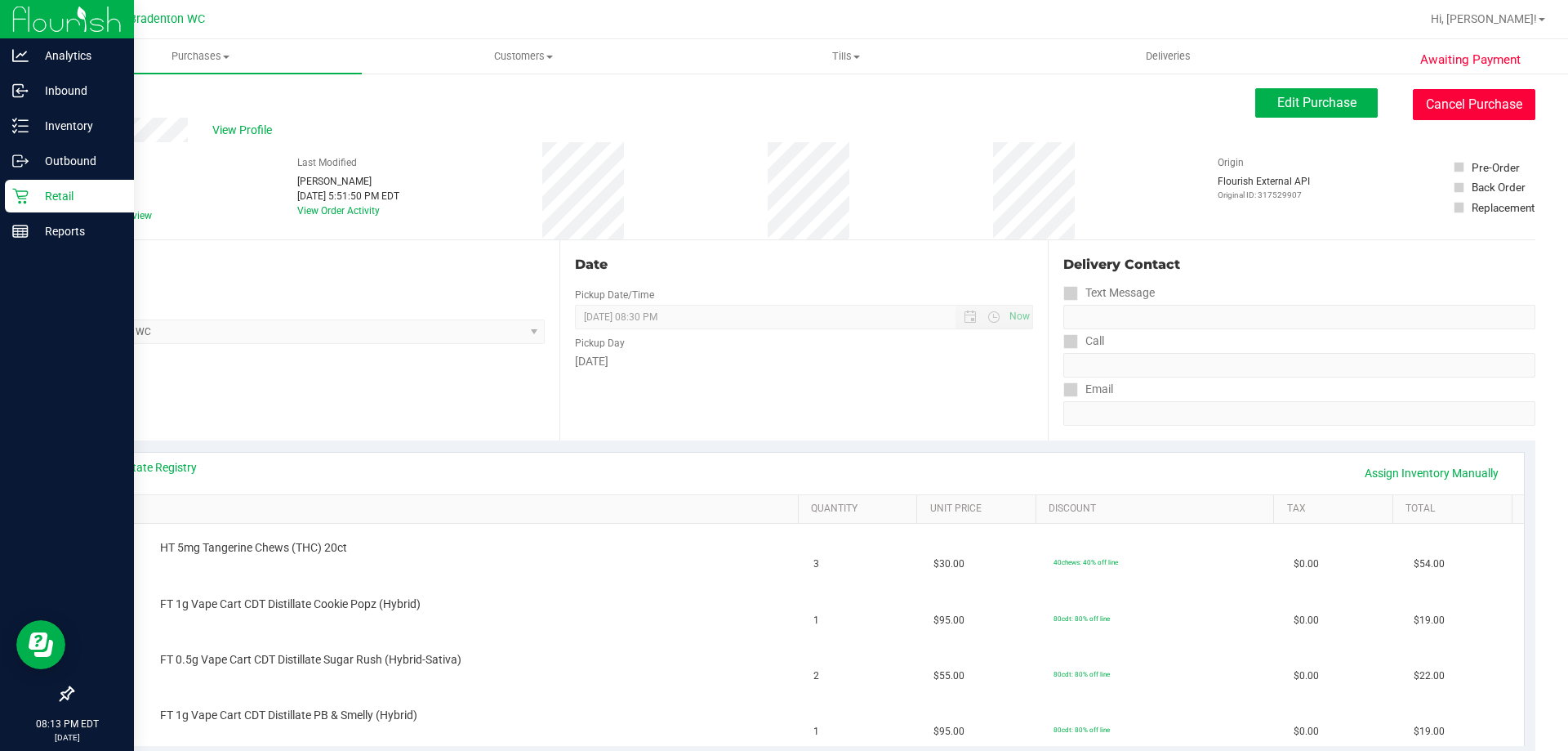
click at [1470, 117] on button "Cancel Purchase" at bounding box center [1473, 105] width 123 height 31
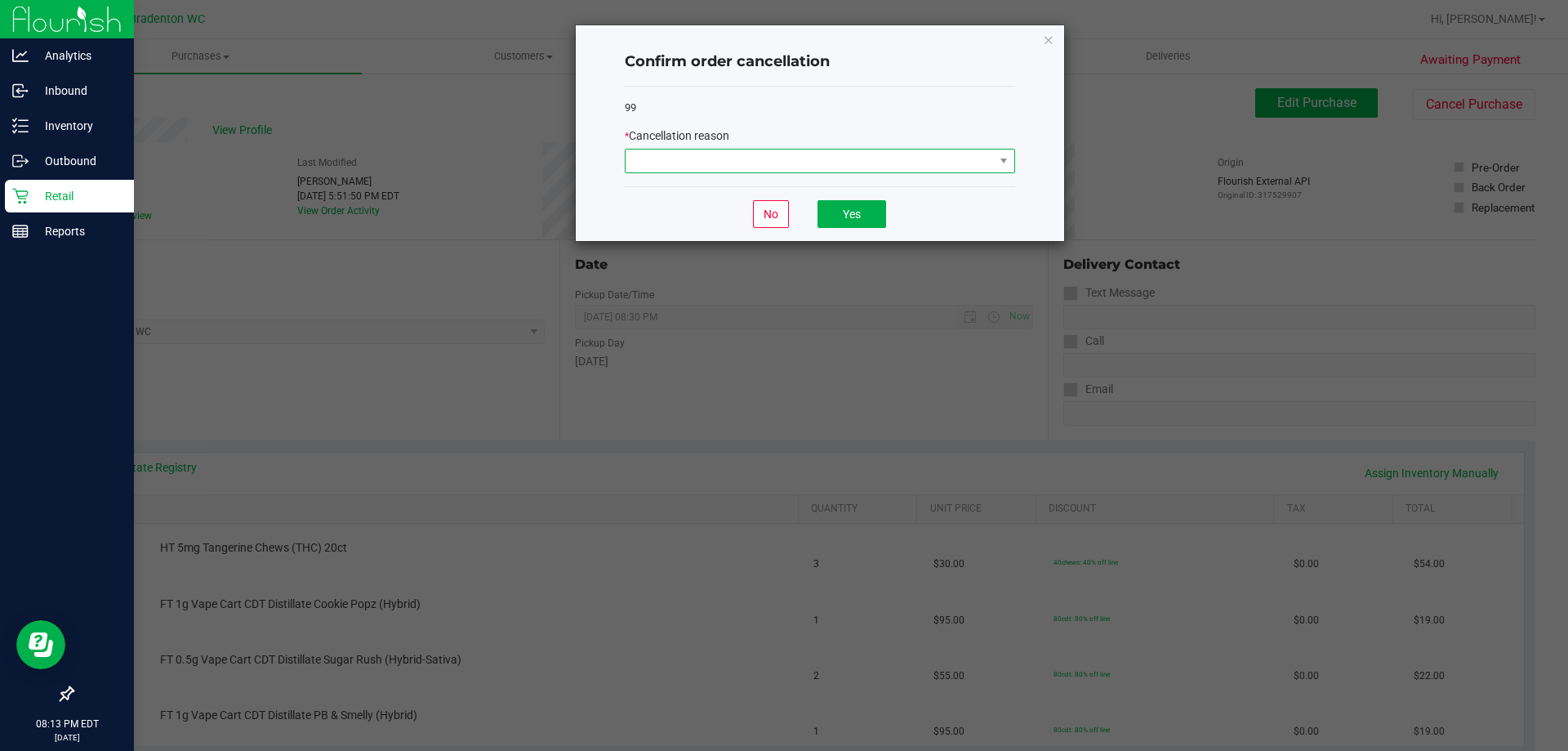
click at [976, 150] on span at bounding box center [809, 161] width 368 height 23
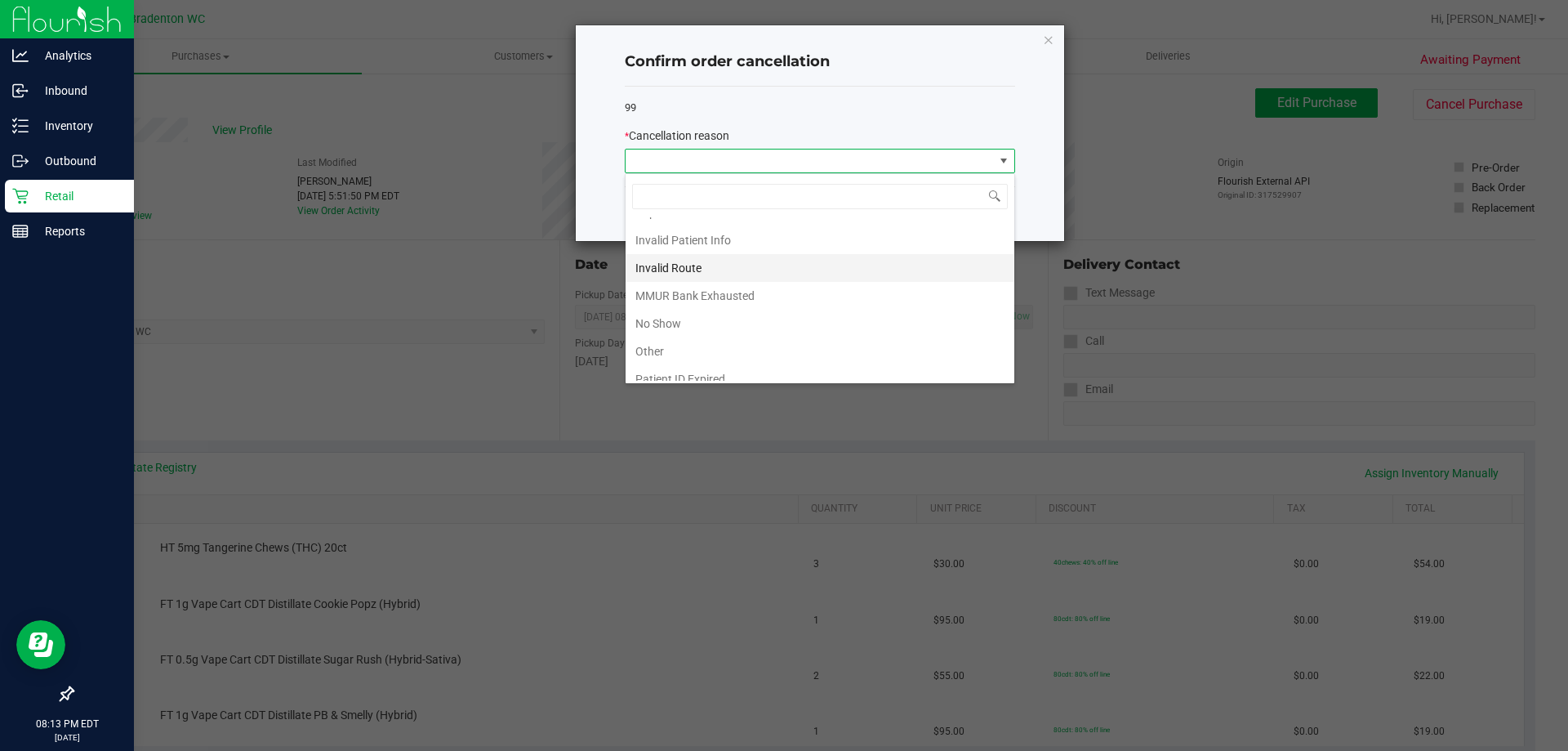
scroll to position [87, 0]
click at [715, 312] on li "Other" at bounding box center [820, 312] width 389 height 28
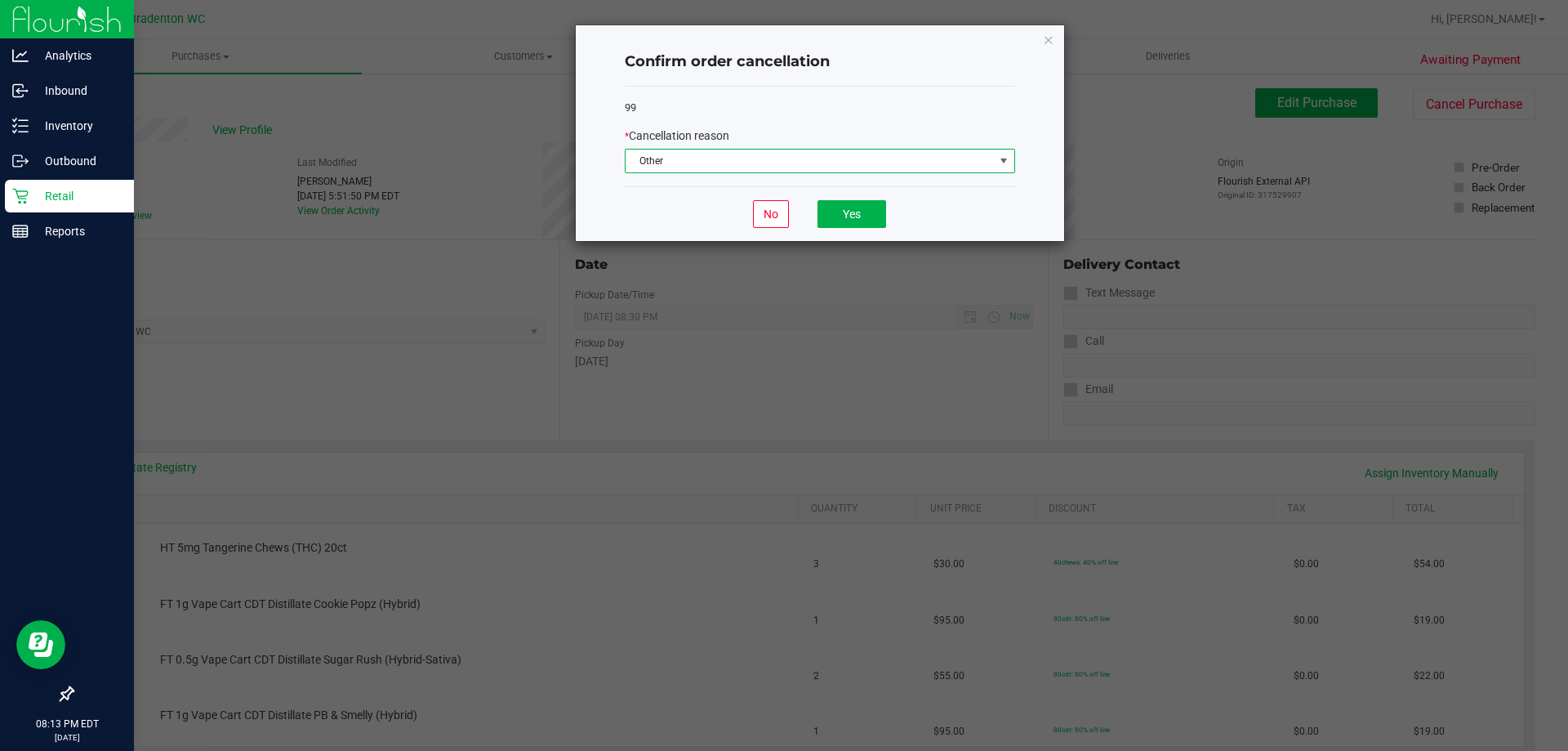
drag, startPoint x: 882, startPoint y: 148, endPoint x: 881, endPoint y: 164, distance: 16.0
click at [881, 157] on span "Other" at bounding box center [820, 161] width 391 height 25
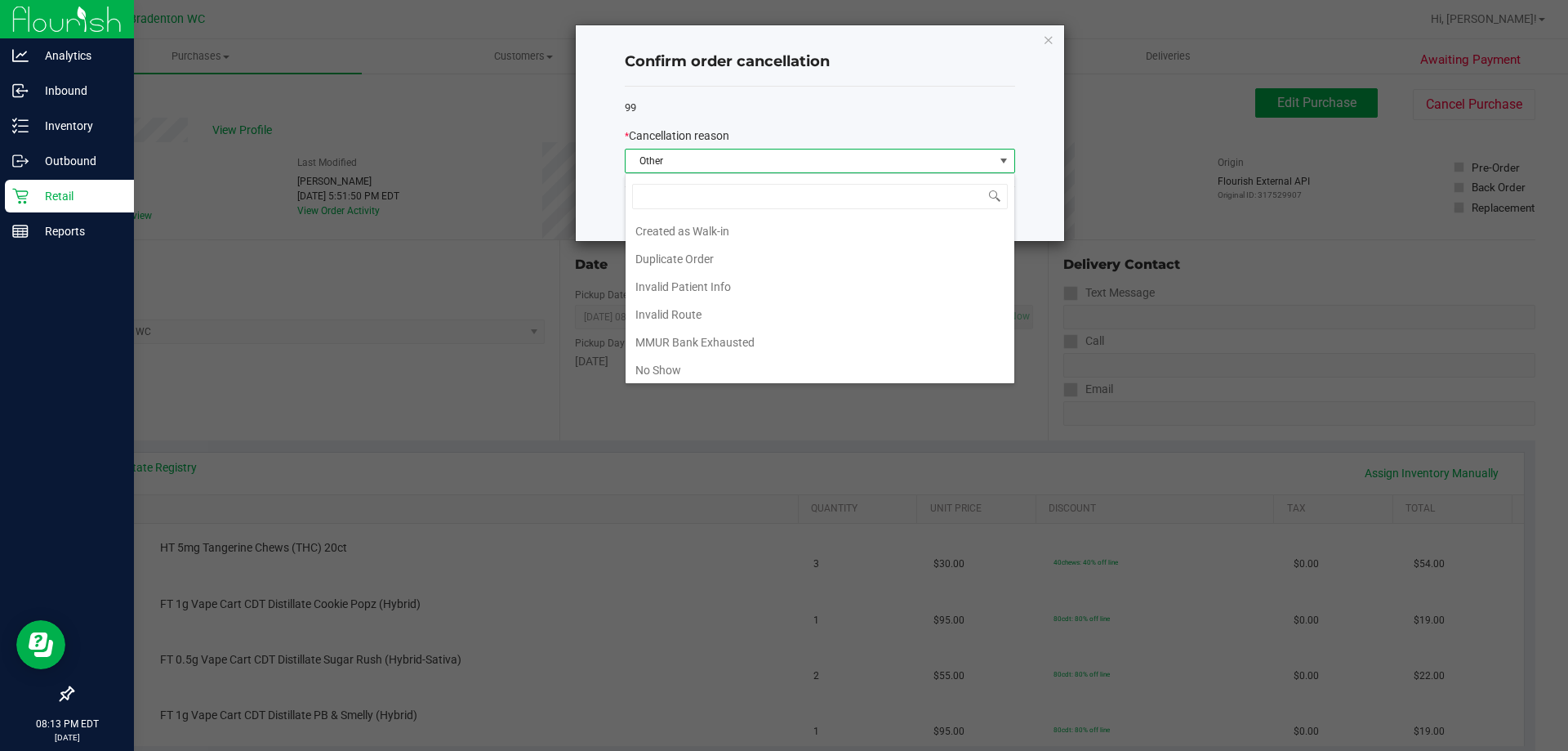
scroll to position [25, 391]
click at [803, 230] on li "Duplicate Order" at bounding box center [820, 228] width 389 height 28
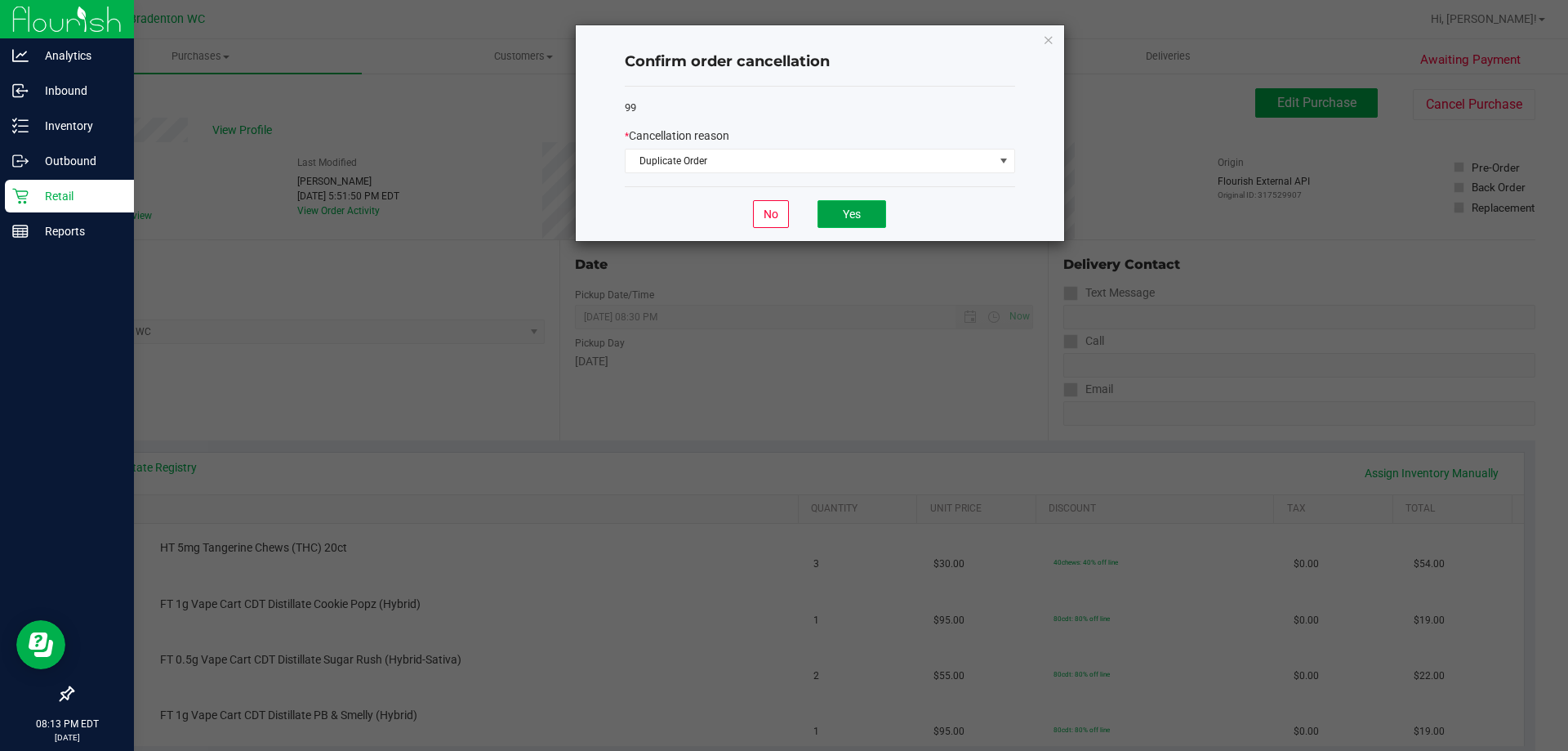
click at [863, 211] on button "Yes" at bounding box center [851, 214] width 68 height 28
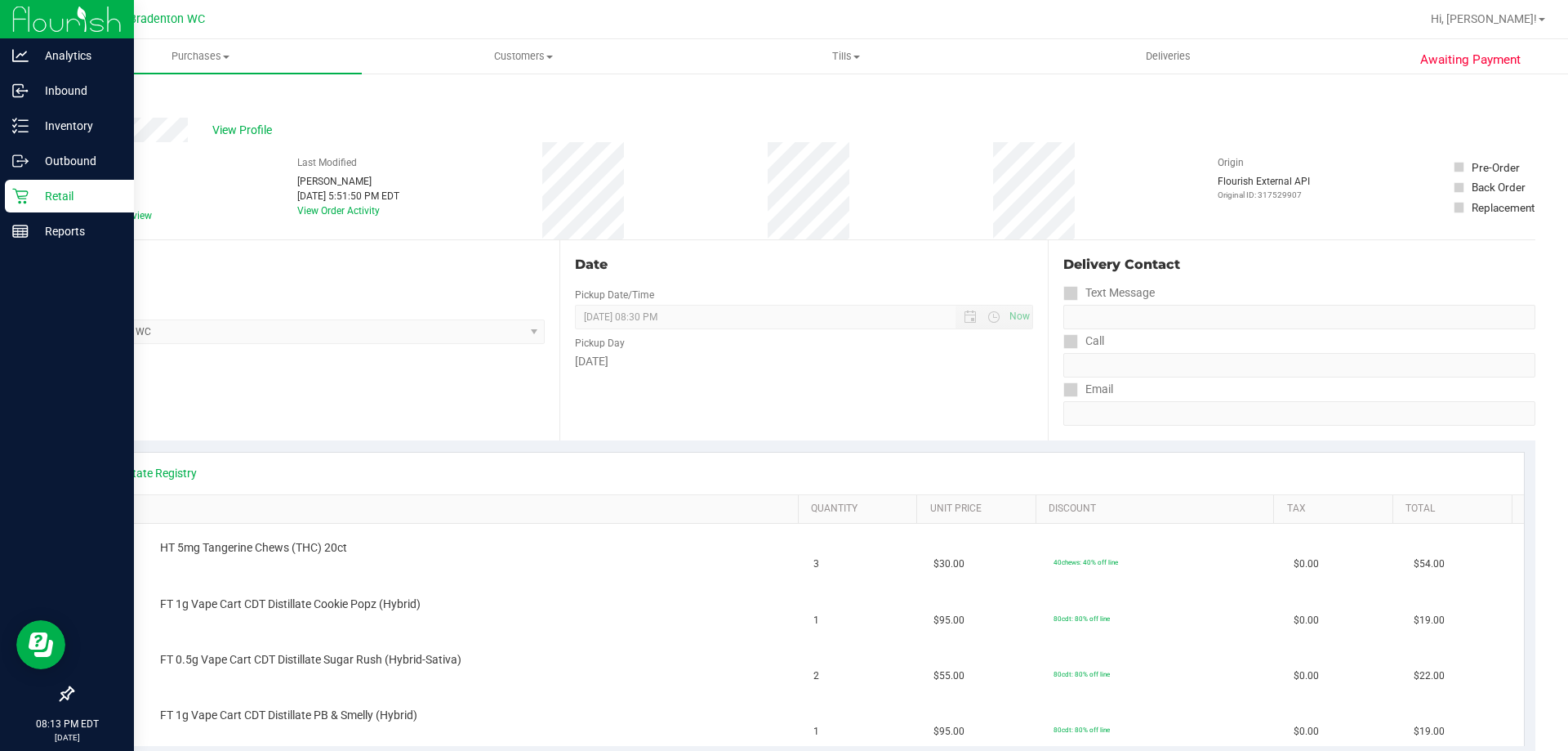
click at [26, 188] on icon at bounding box center [21, 196] width 16 height 16
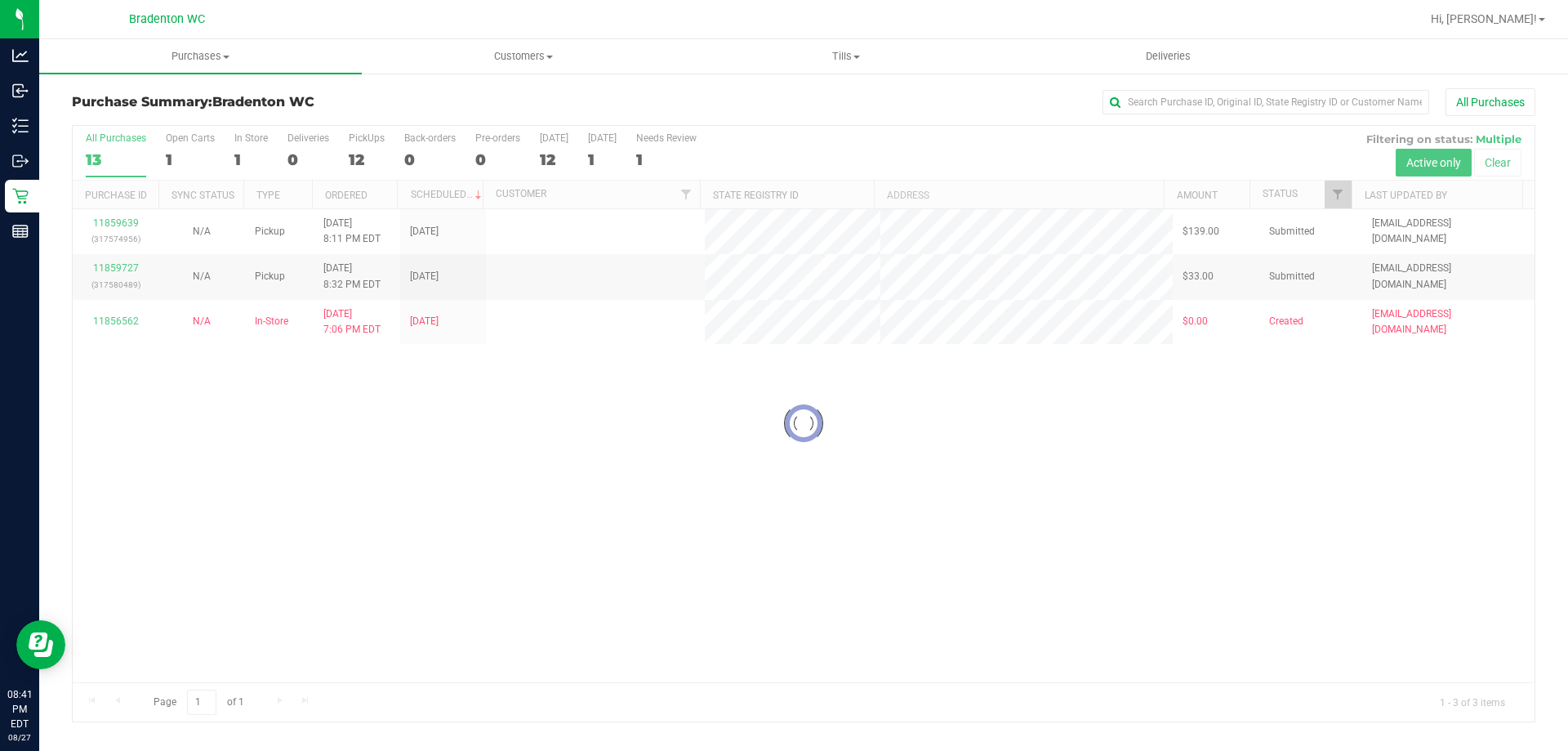
click at [106, 317] on div at bounding box center [803, 424] width 1462 height 595
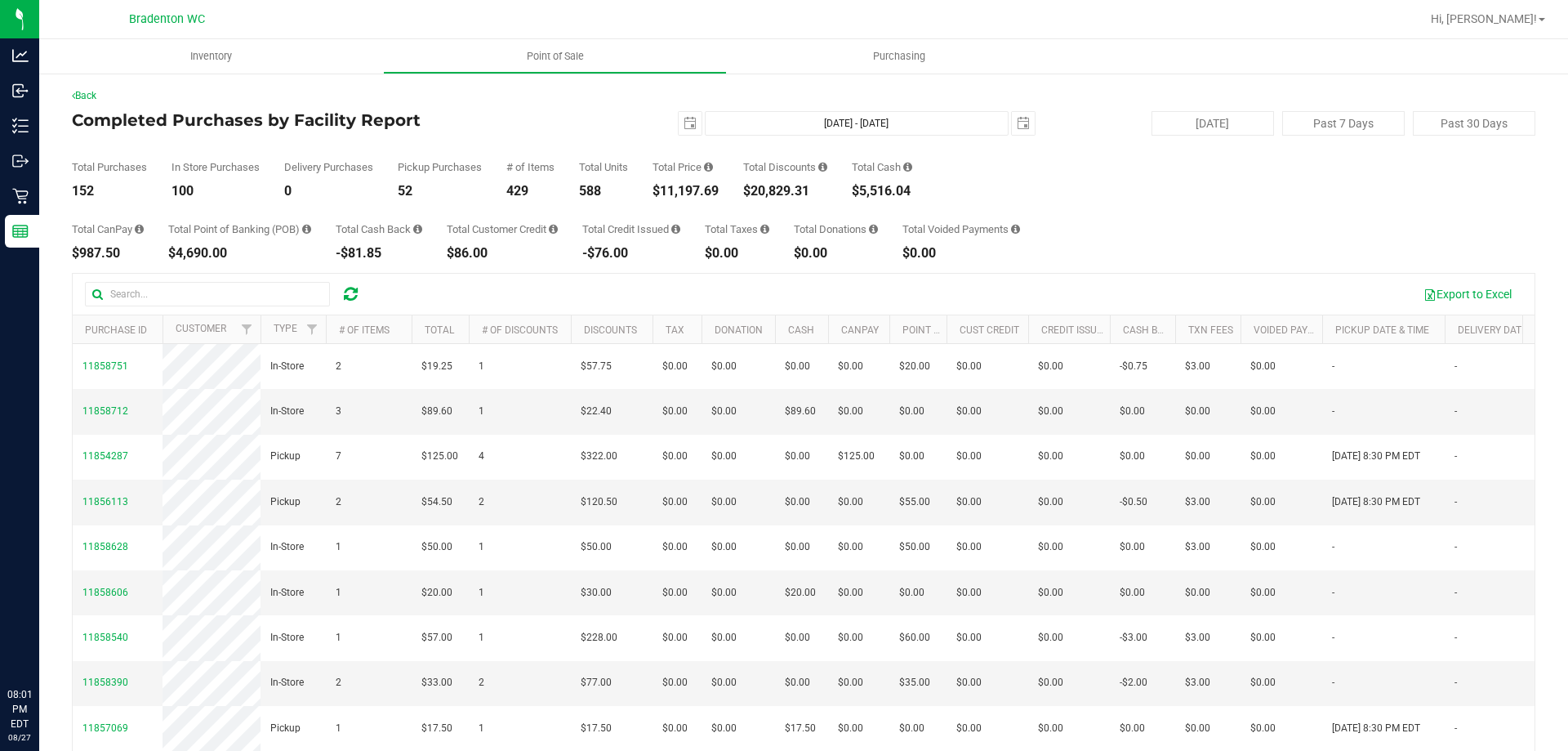
click at [21, 237] on icon at bounding box center [21, 232] width 16 height 16
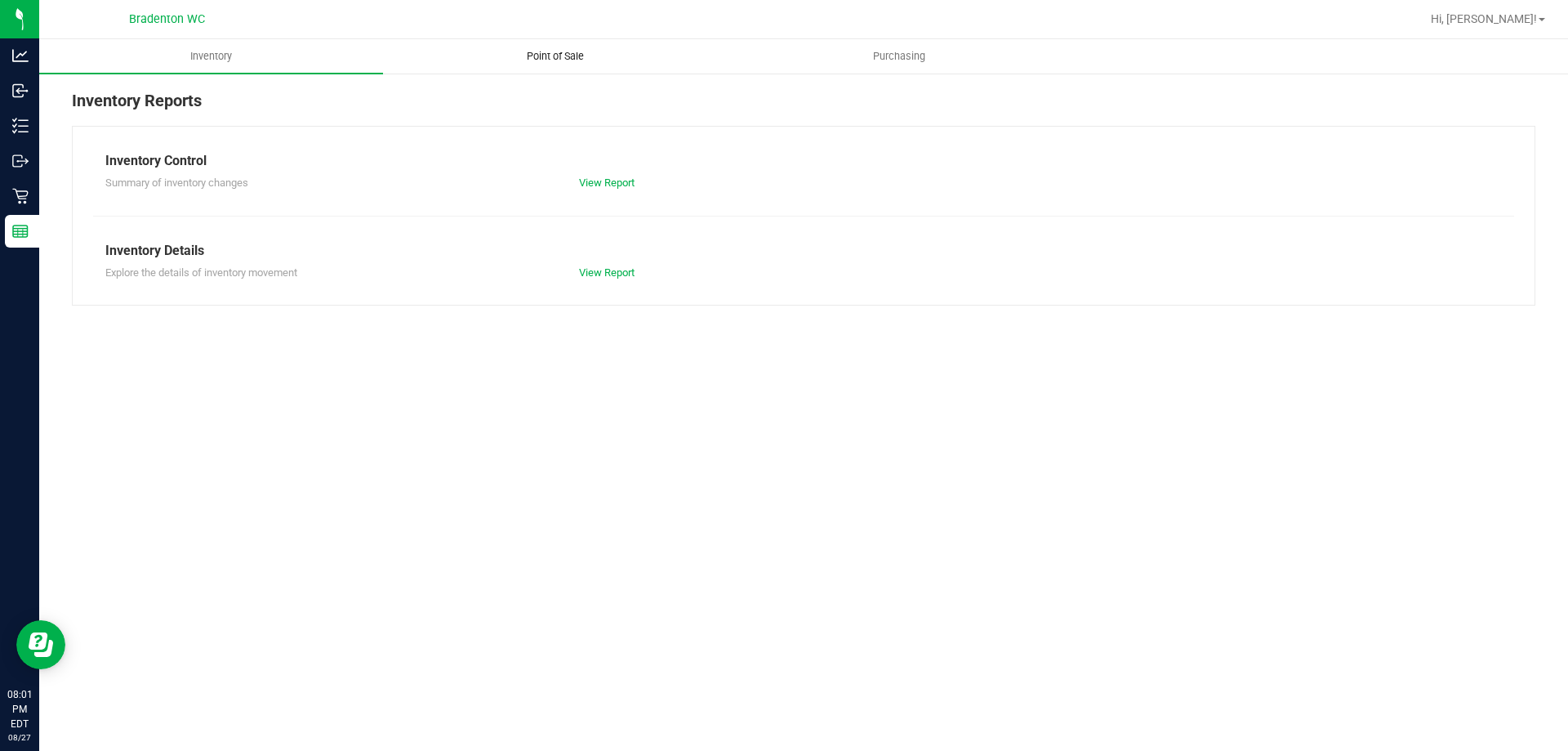
click at [559, 51] on span "Point of Sale" at bounding box center [555, 56] width 101 height 15
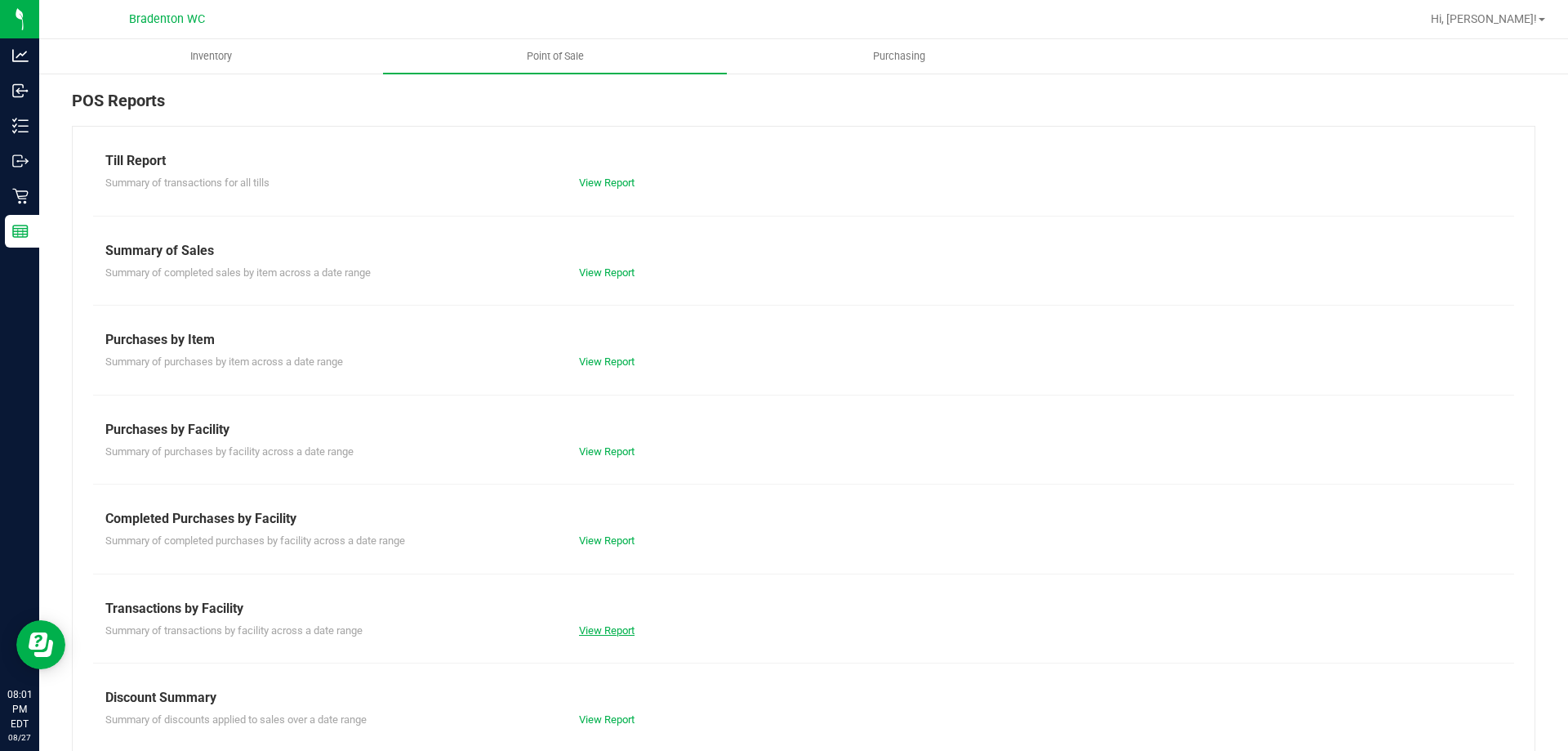
click at [611, 635] on link "View Report" at bounding box center [606, 630] width 55 height 12
